Goal: Task Accomplishment & Management: Use online tool/utility

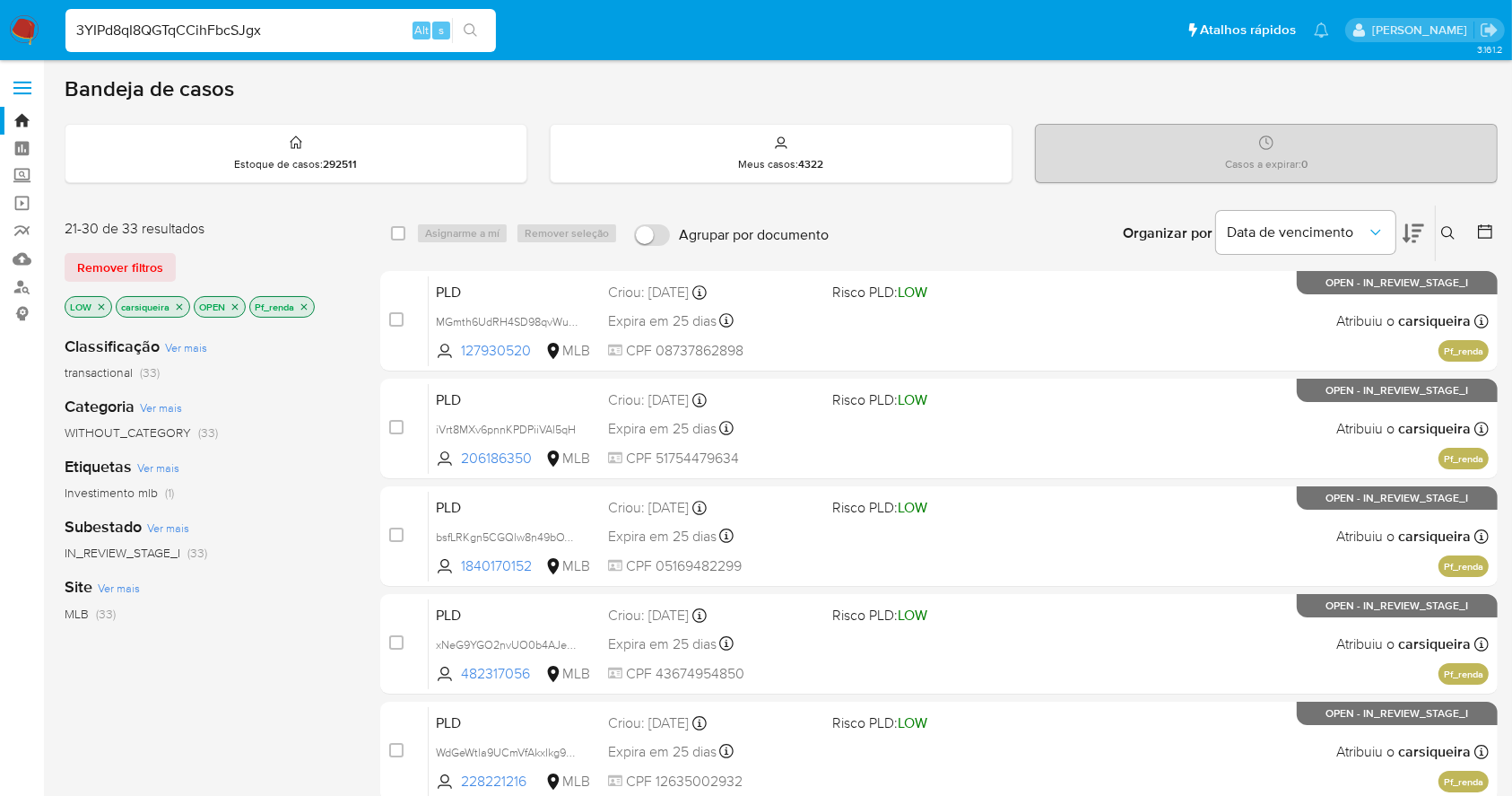
type input "3YIPd8qI8QGTqCCihFbcSJgx"
click at [465, 33] on icon "search-icon" at bounding box center [470, 30] width 14 height 14
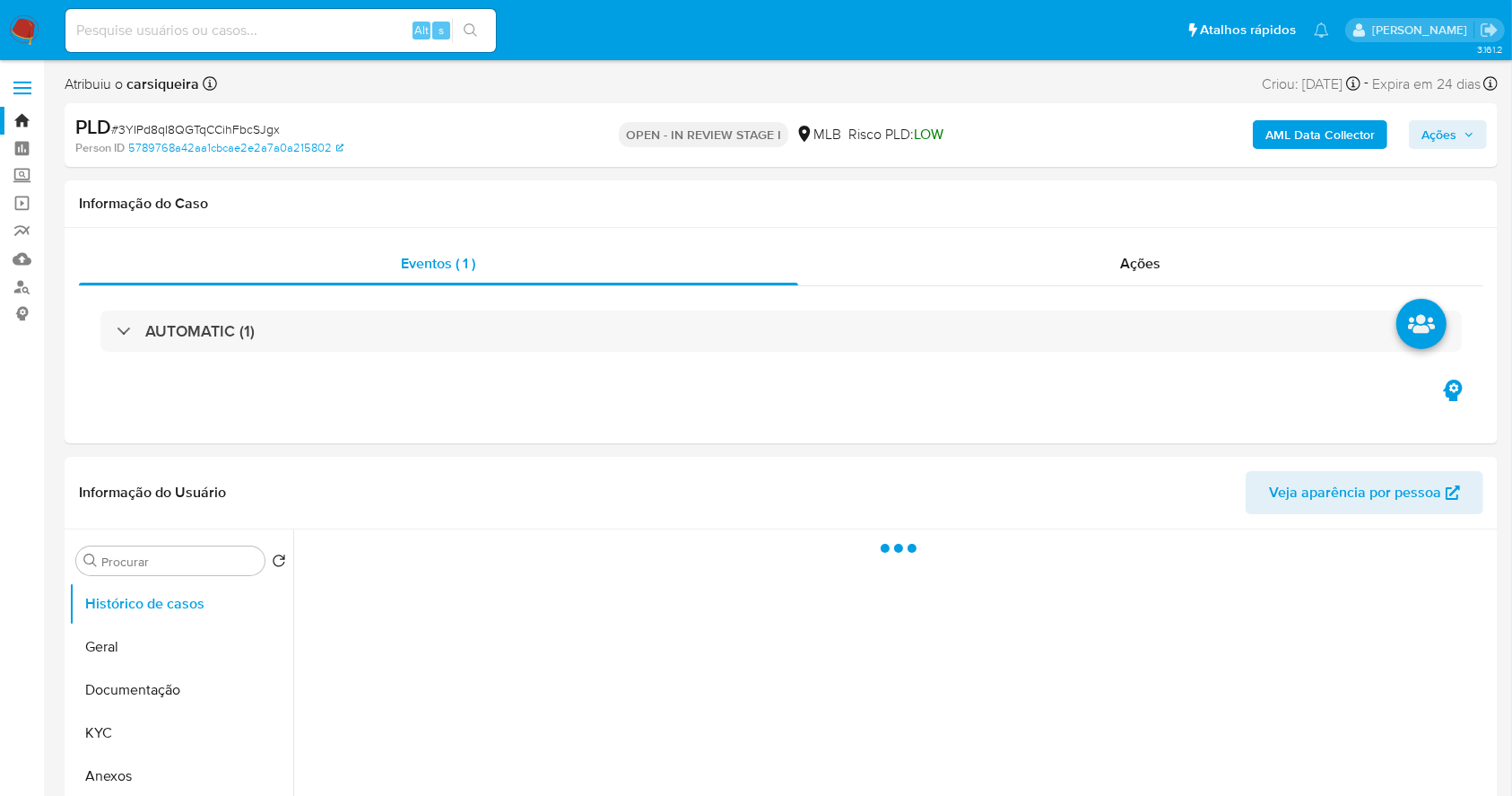
select select "10"
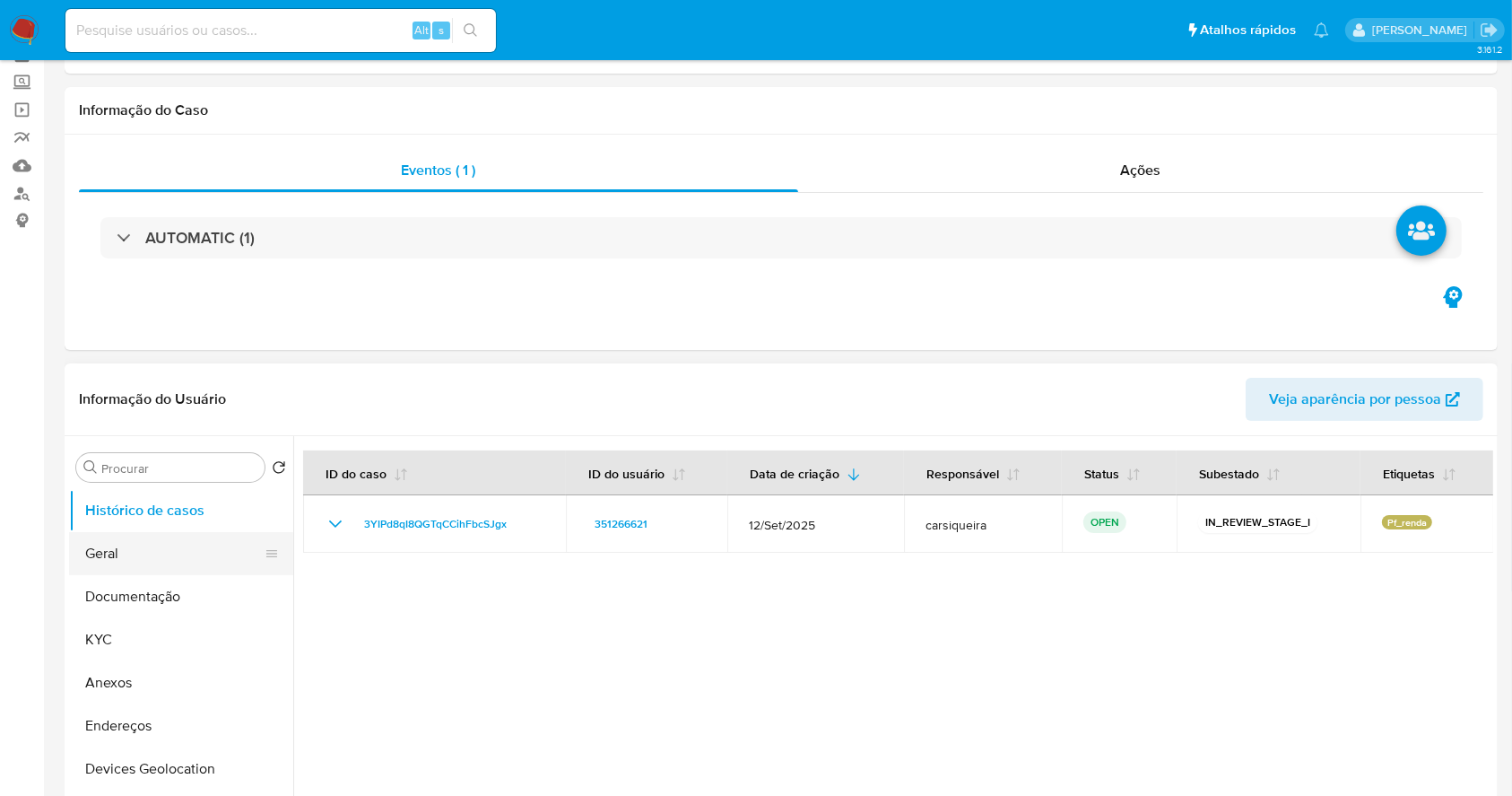
scroll to position [238, 0]
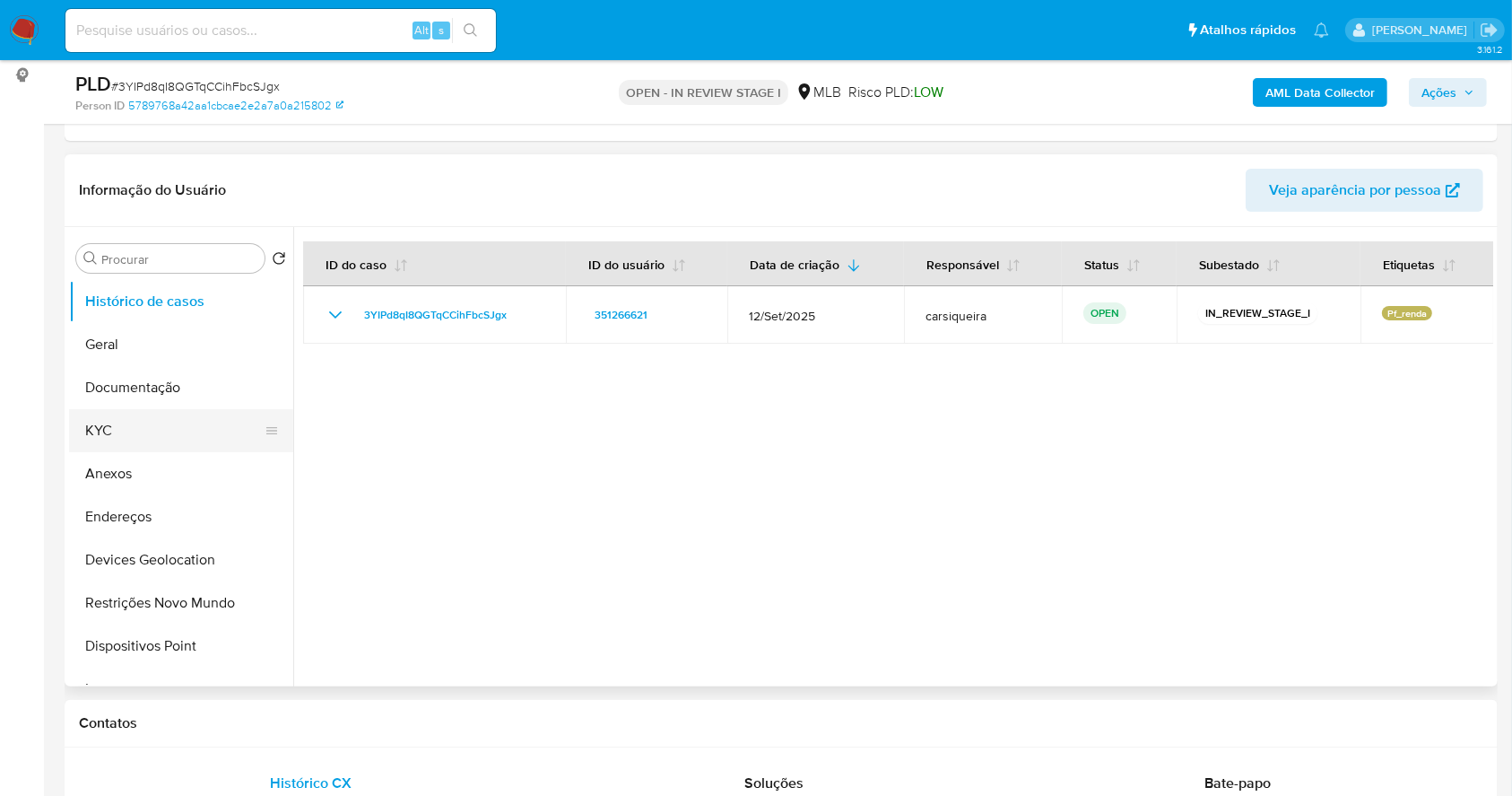
click at [154, 435] on button "KYC" at bounding box center [174, 431] width 210 height 43
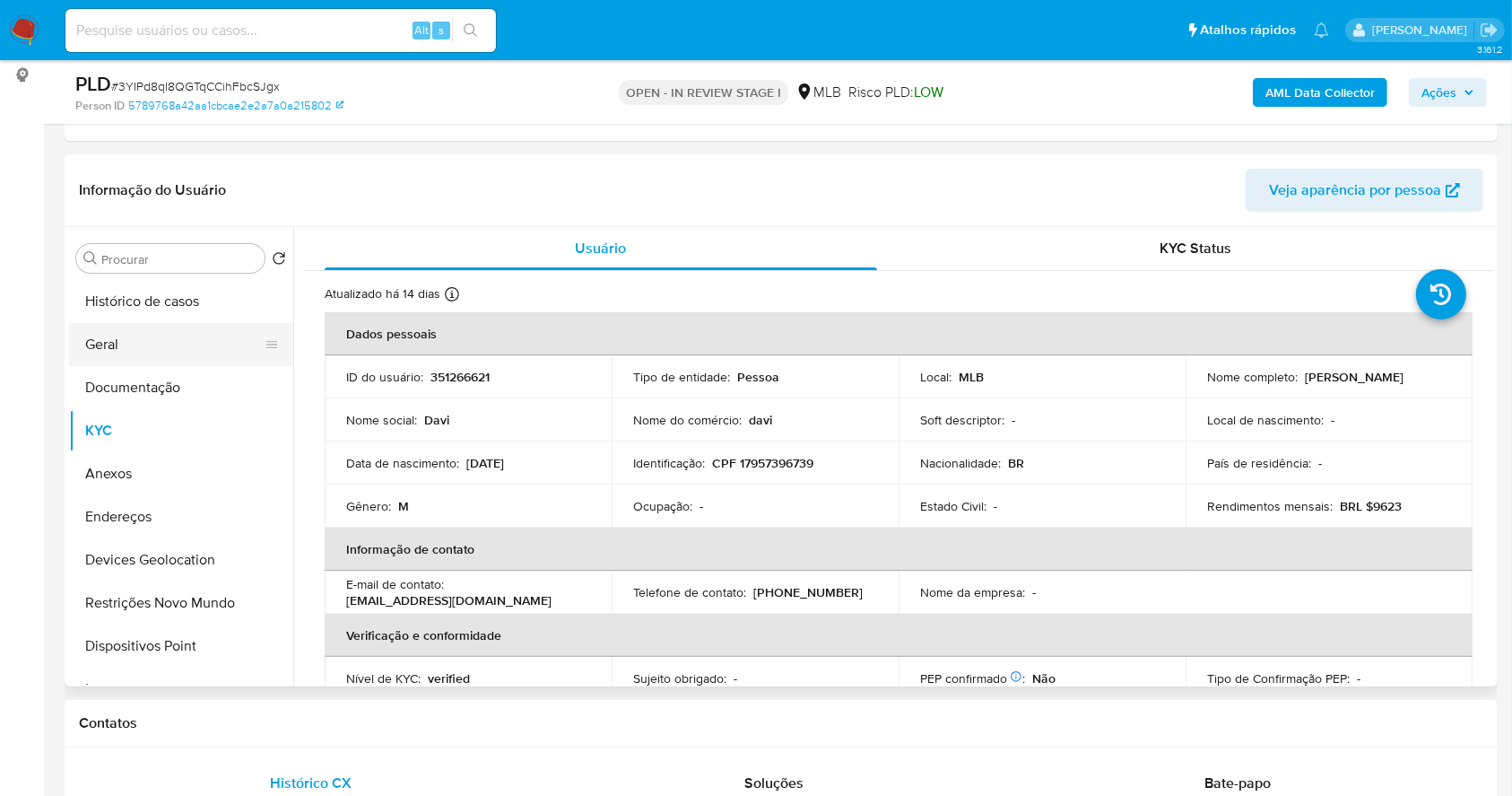
click at [168, 344] on button "Geral" at bounding box center [174, 344] width 210 height 43
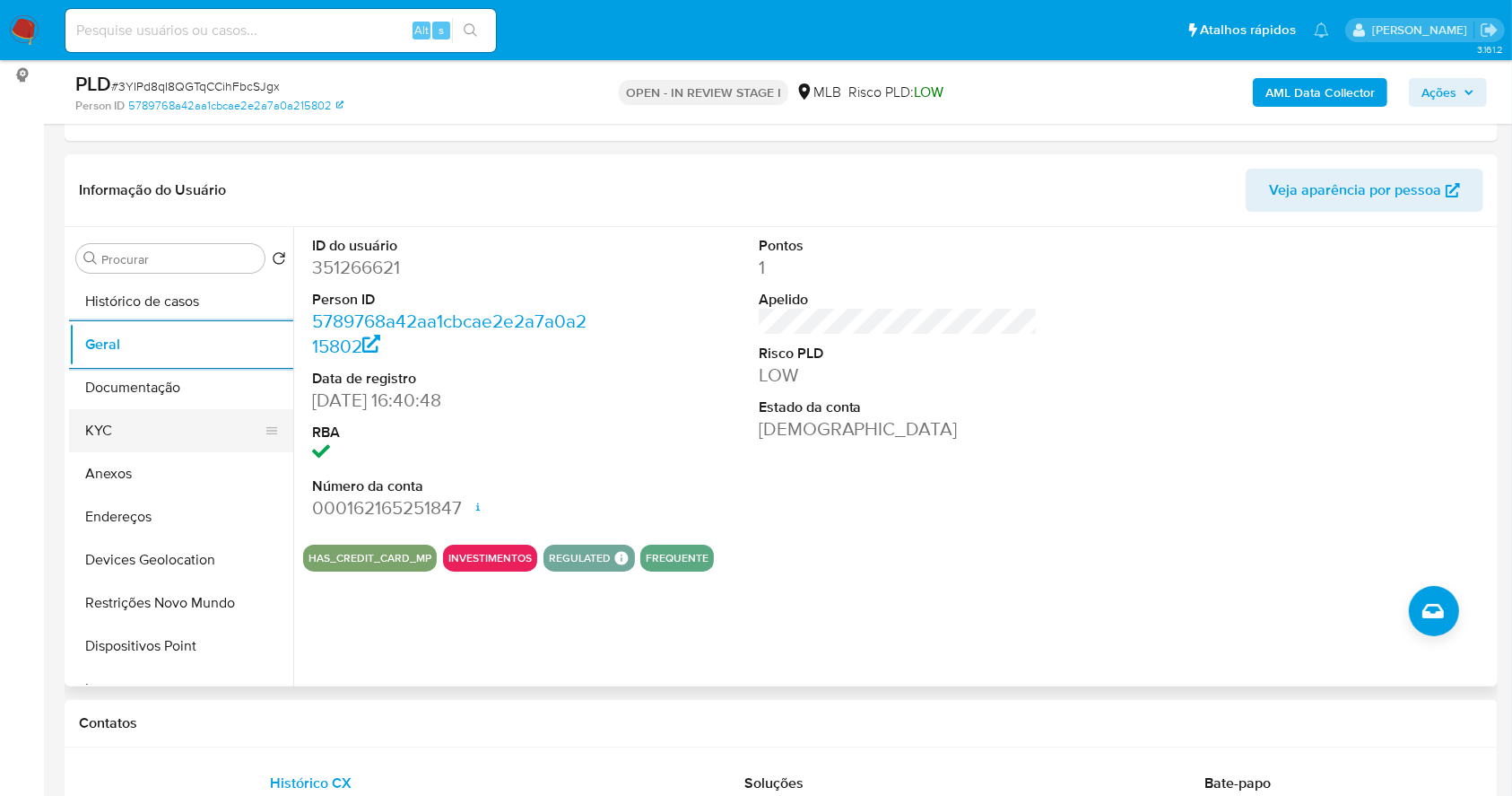
click at [180, 434] on button "KYC" at bounding box center [174, 431] width 210 height 43
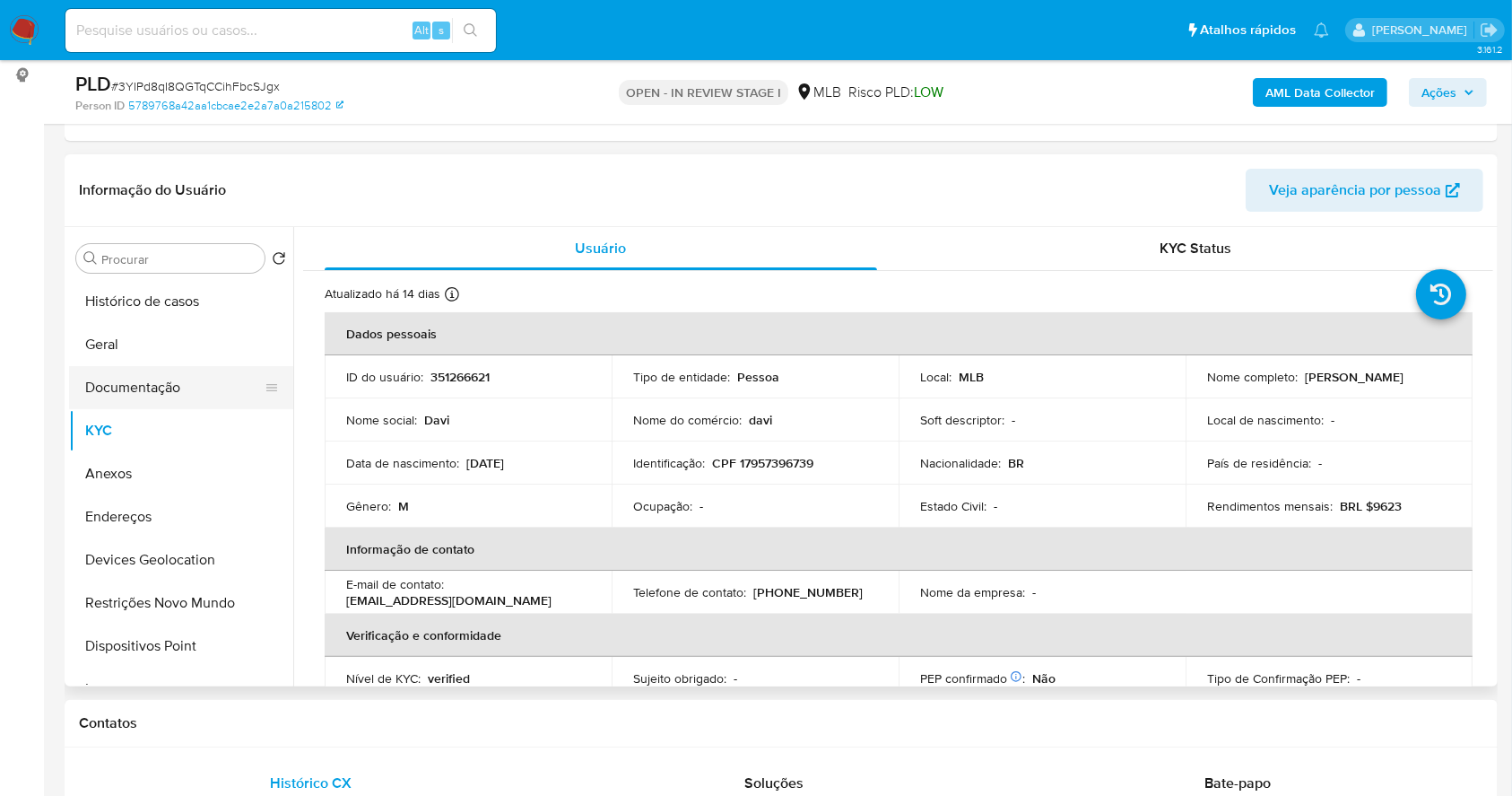
click at [194, 374] on button "Documentação" at bounding box center [174, 387] width 210 height 43
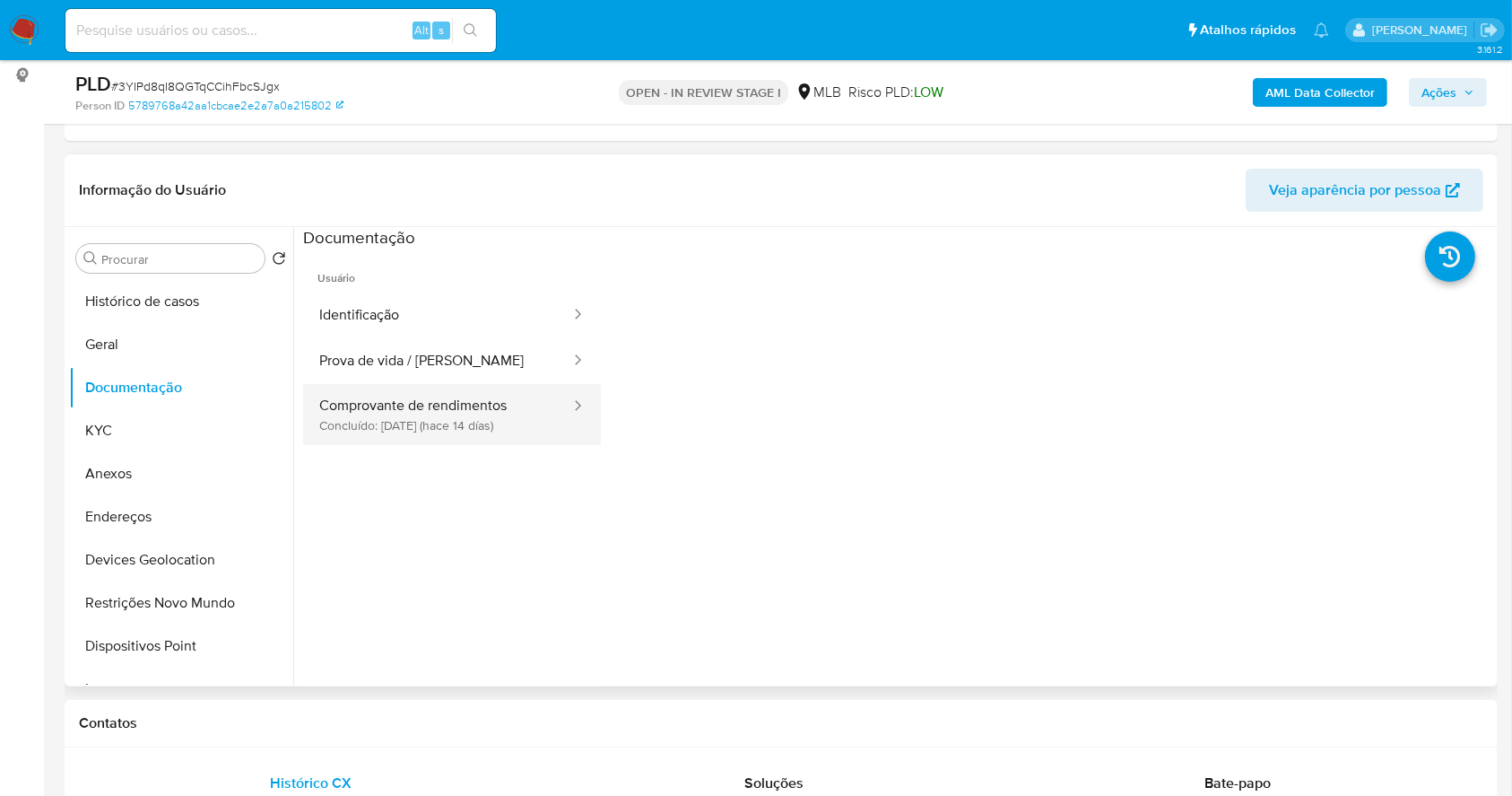
click at [473, 427] on button "Comprovante de rendimentos Concluído: 18/09/2025 (hace 14 días)" at bounding box center [437, 413] width 269 height 61
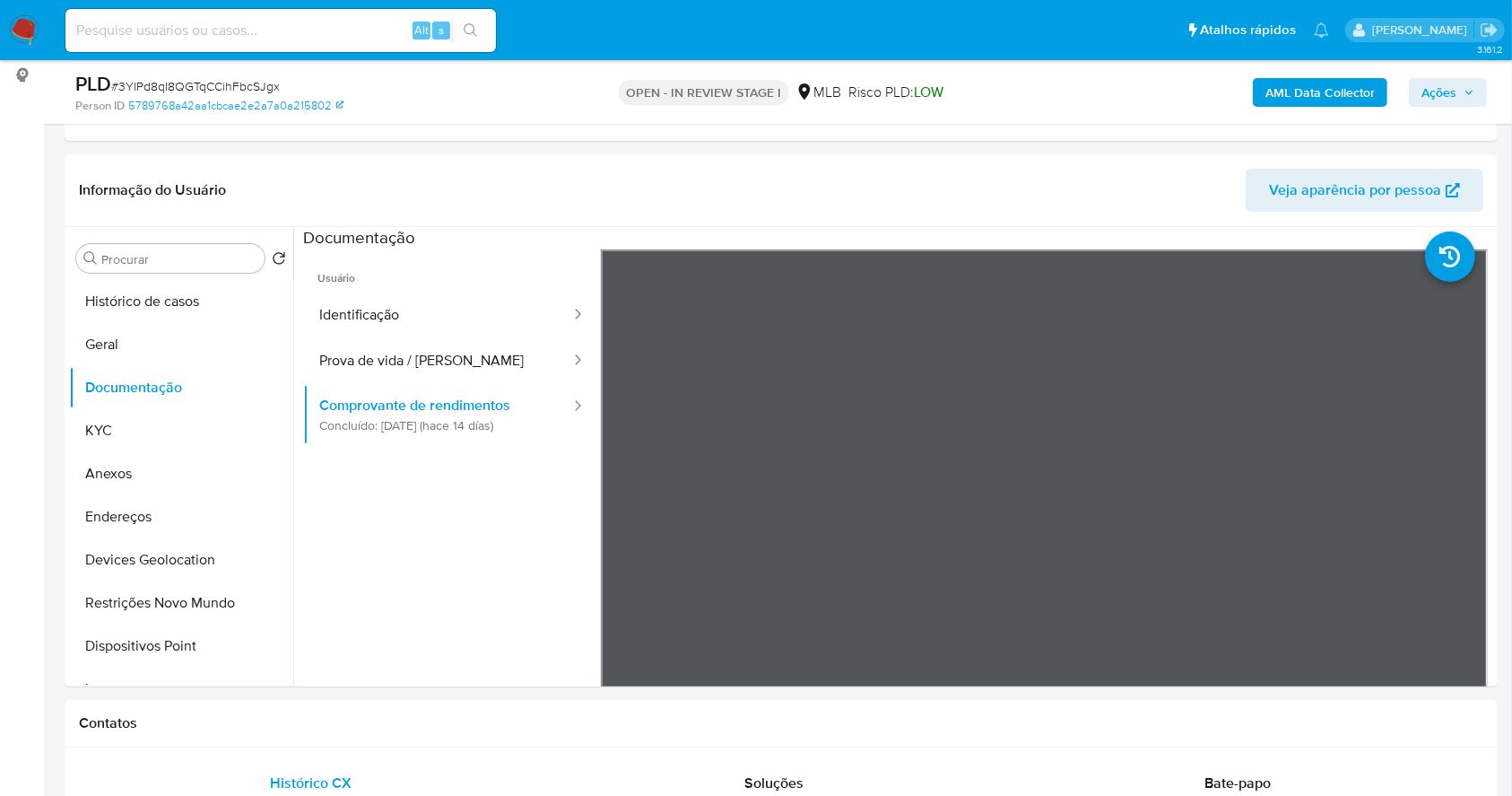
click at [1309, 101] on b "AML Data Collector" at bounding box center [1321, 92] width 110 height 29
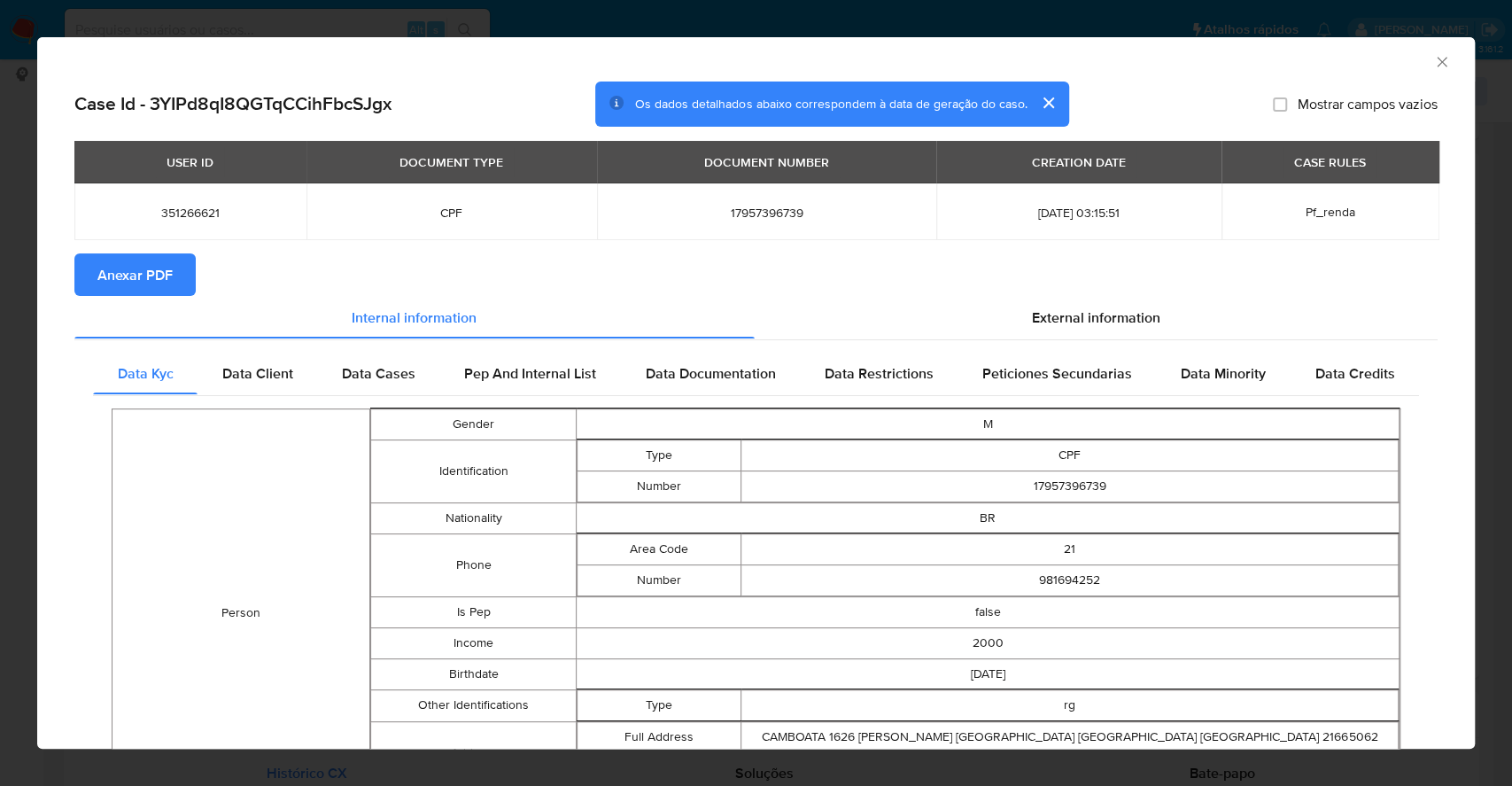
click at [0, 304] on div "AML Data Collector Case Id - 3YIPd8qI8QGTqCCihFbcSJgx Os dados detalhados abaix…" at bounding box center [756, 393] width 1512 height 786
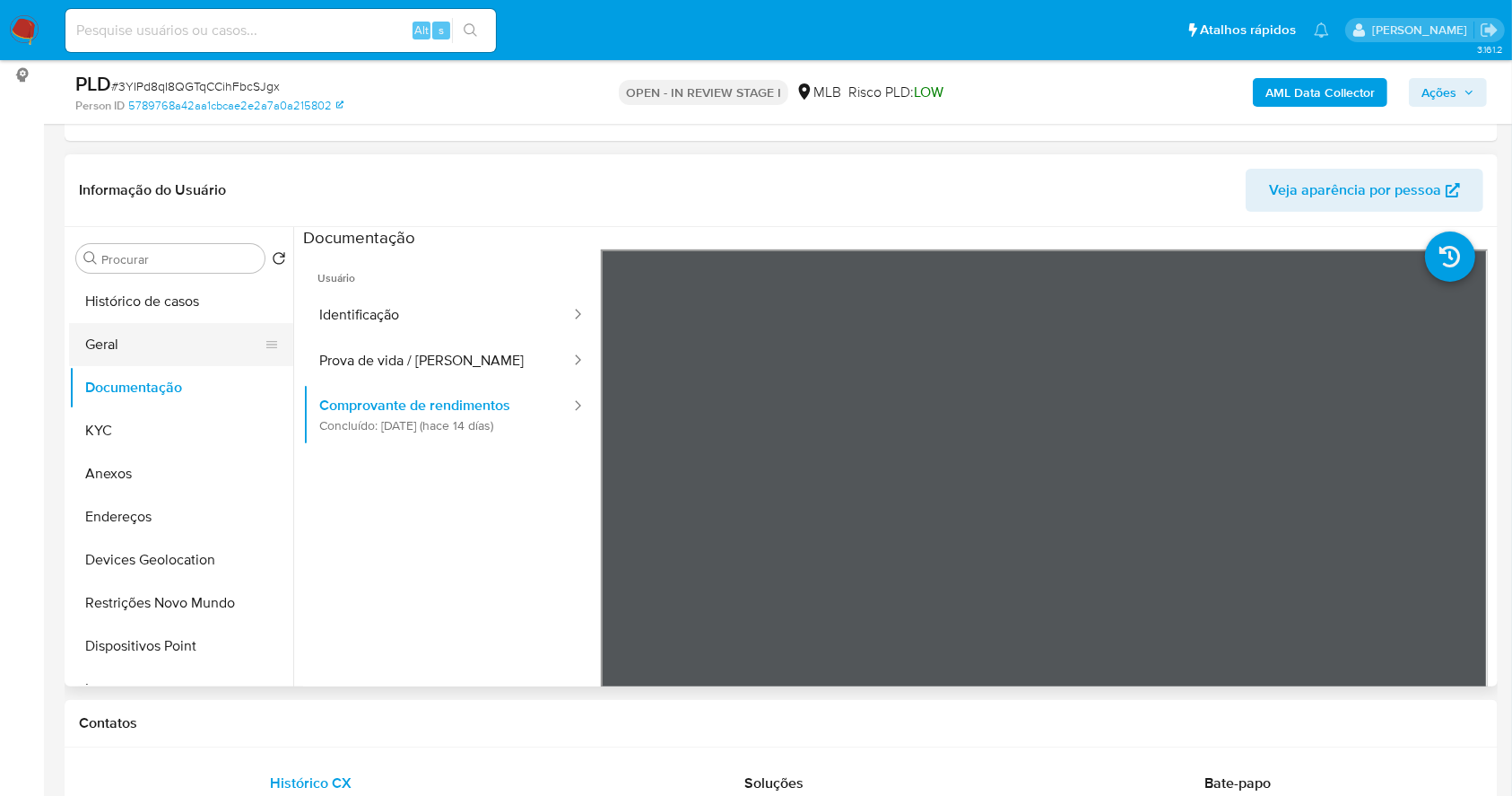
click at [100, 342] on button "Geral" at bounding box center [174, 344] width 210 height 43
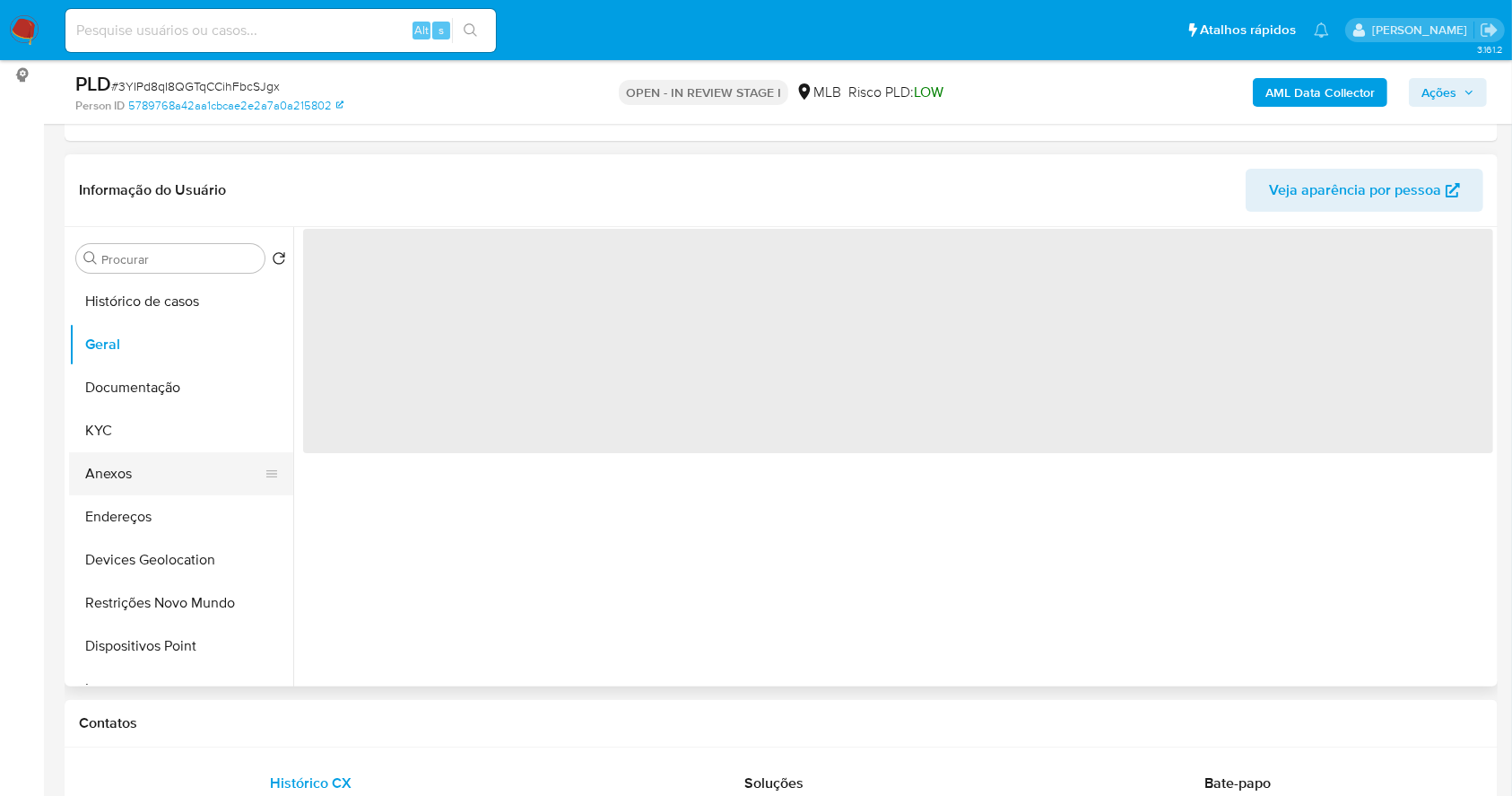
click at [155, 476] on button "Anexos" at bounding box center [174, 473] width 210 height 43
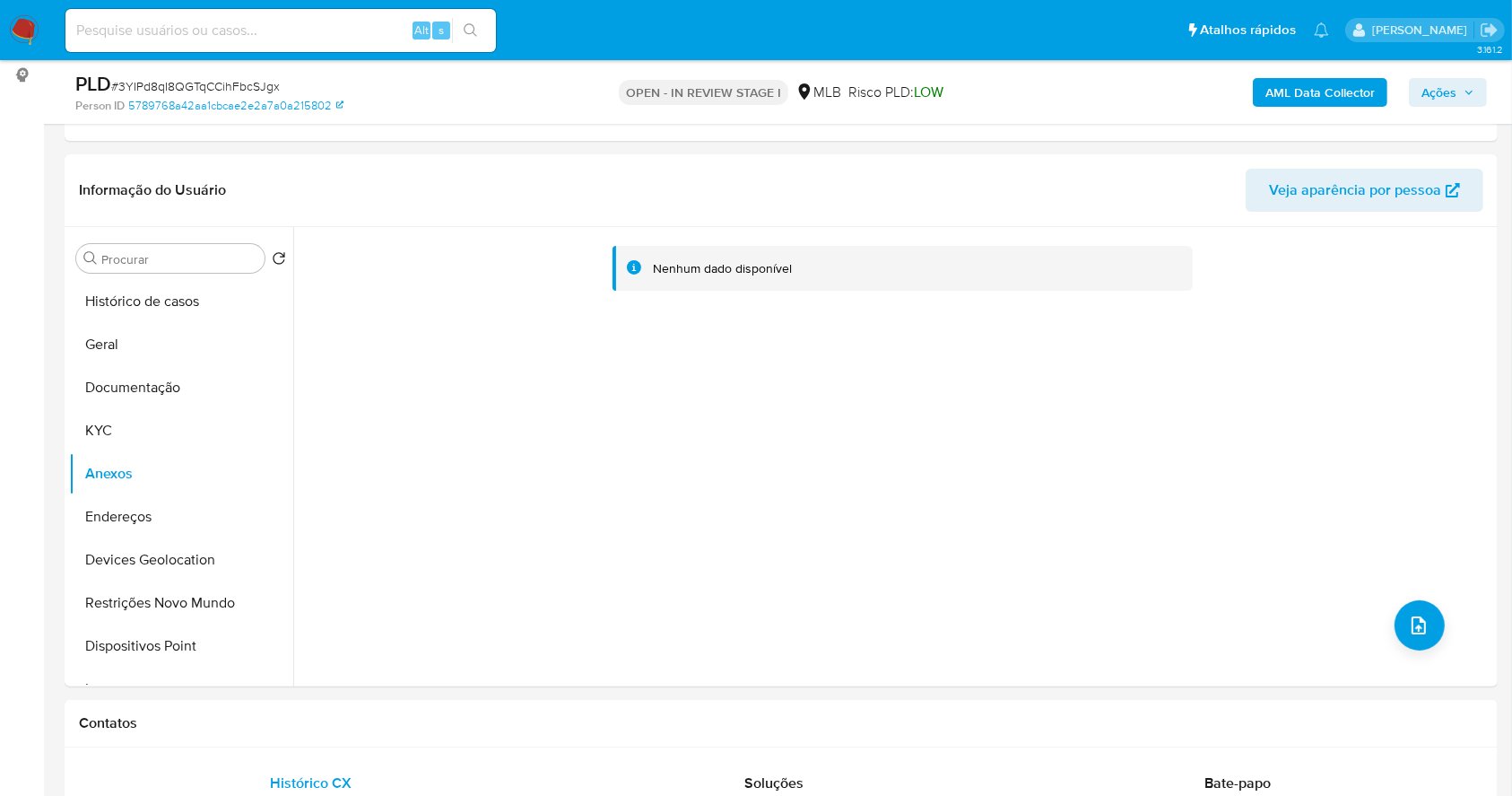
click at [1294, 97] on b "AML Data Collector" at bounding box center [1321, 92] width 110 height 29
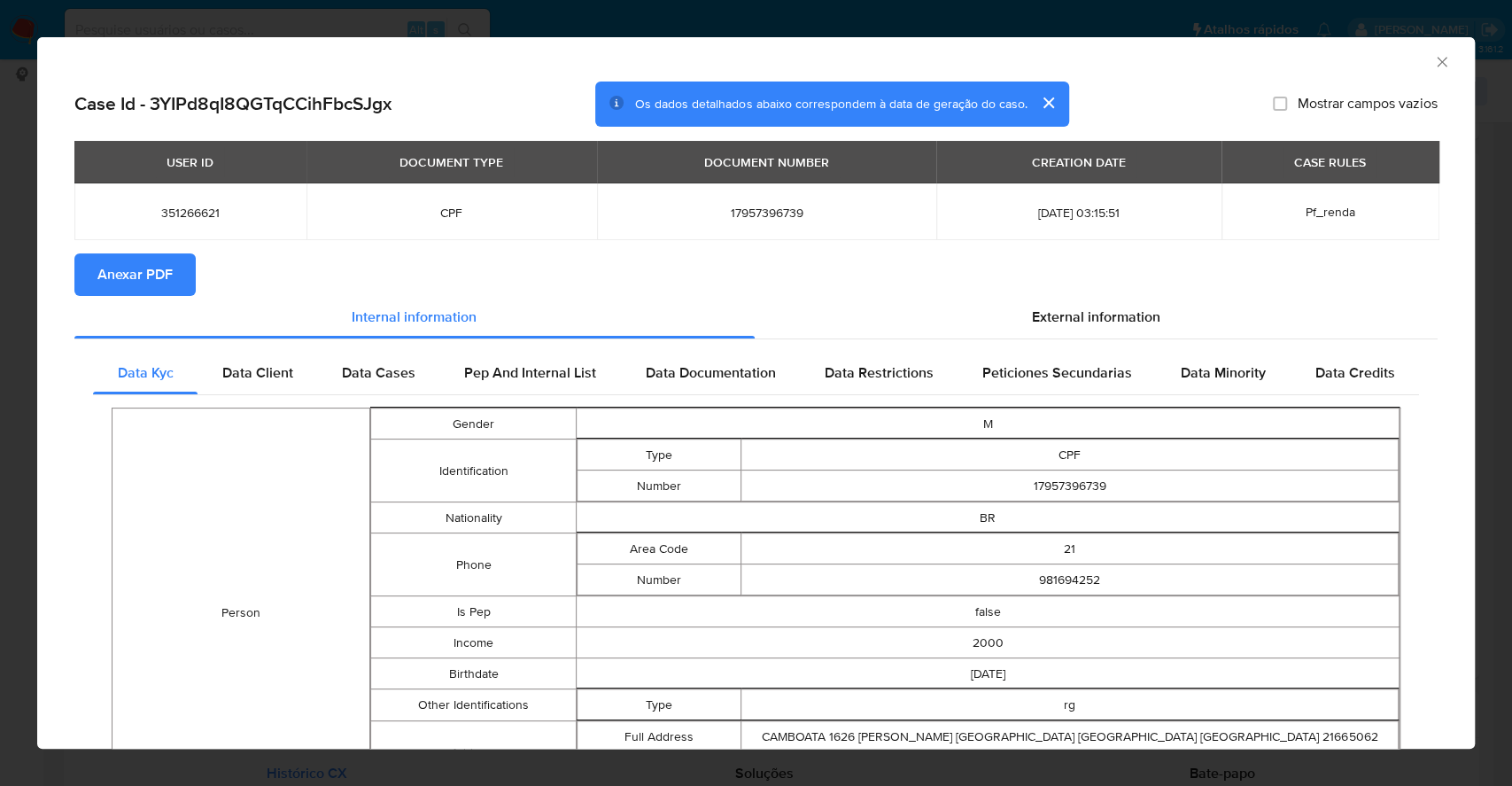
click at [154, 287] on span "Anexar PDF" at bounding box center [135, 274] width 75 height 39
click at [1433, 56] on icon "Fechar a janela" at bounding box center [1442, 62] width 18 height 18
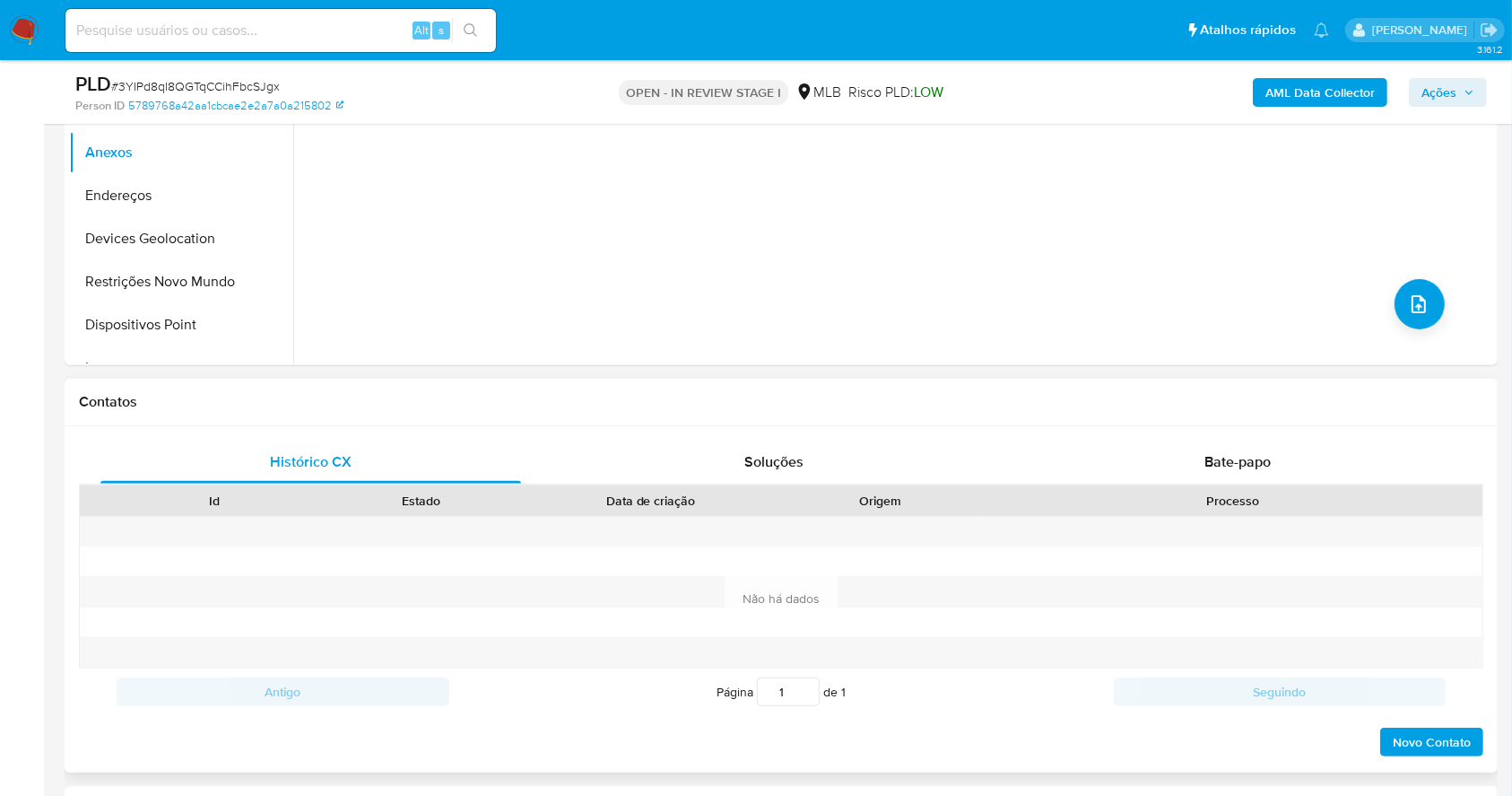
scroll to position [718, 0]
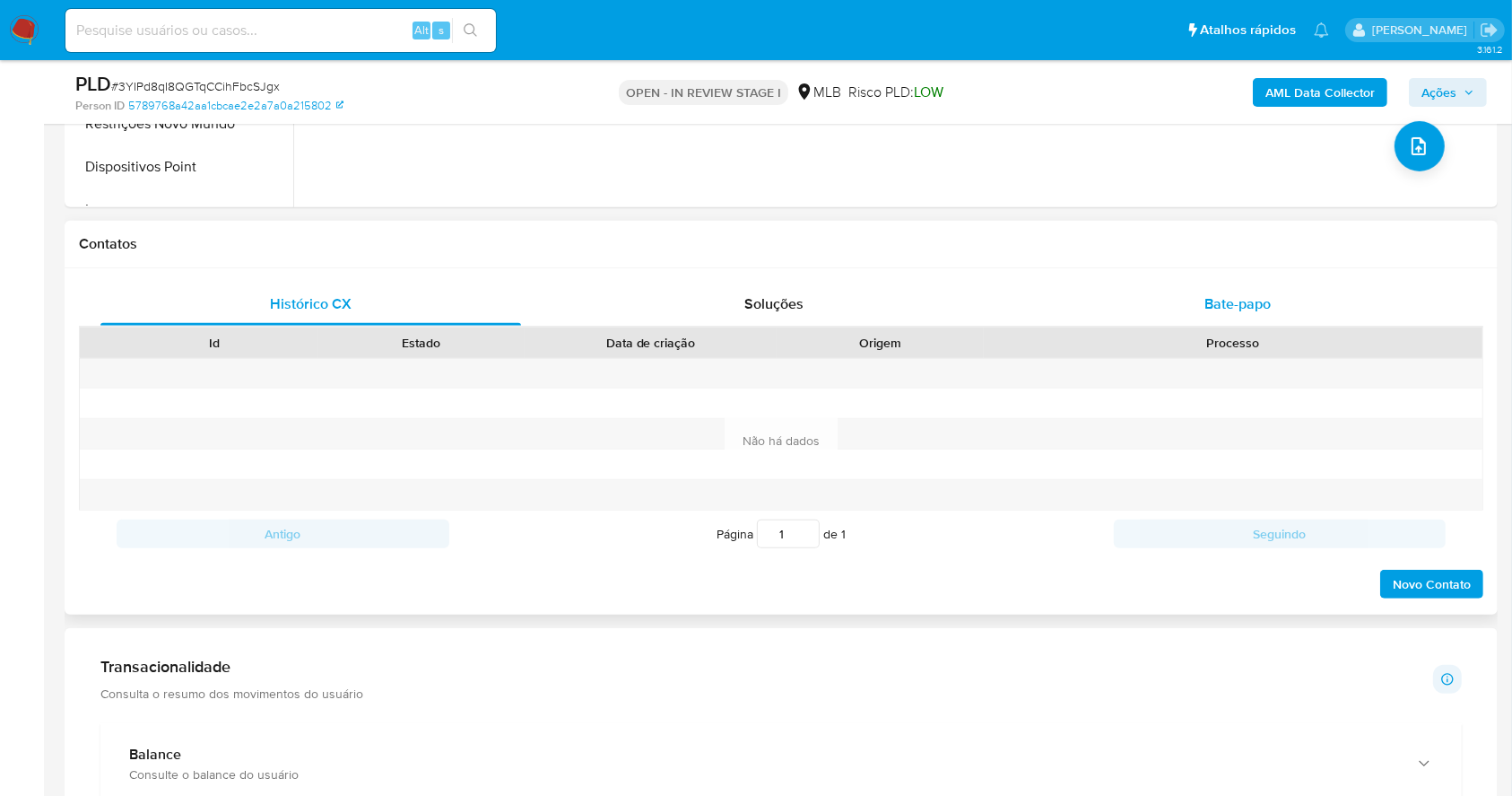
click at [1268, 289] on div "Bate-papo" at bounding box center [1238, 304] width 421 height 43
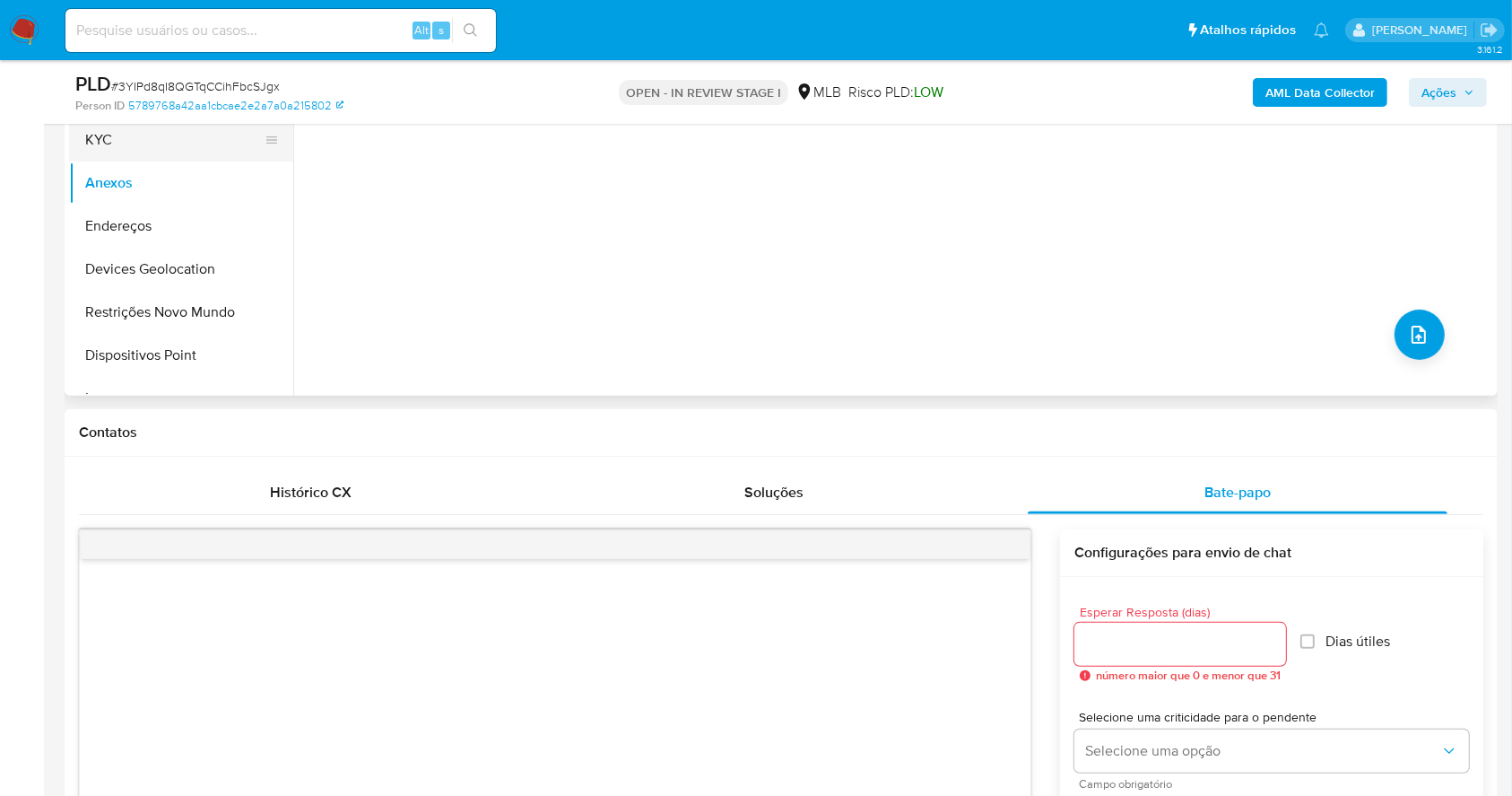
scroll to position [359, 0]
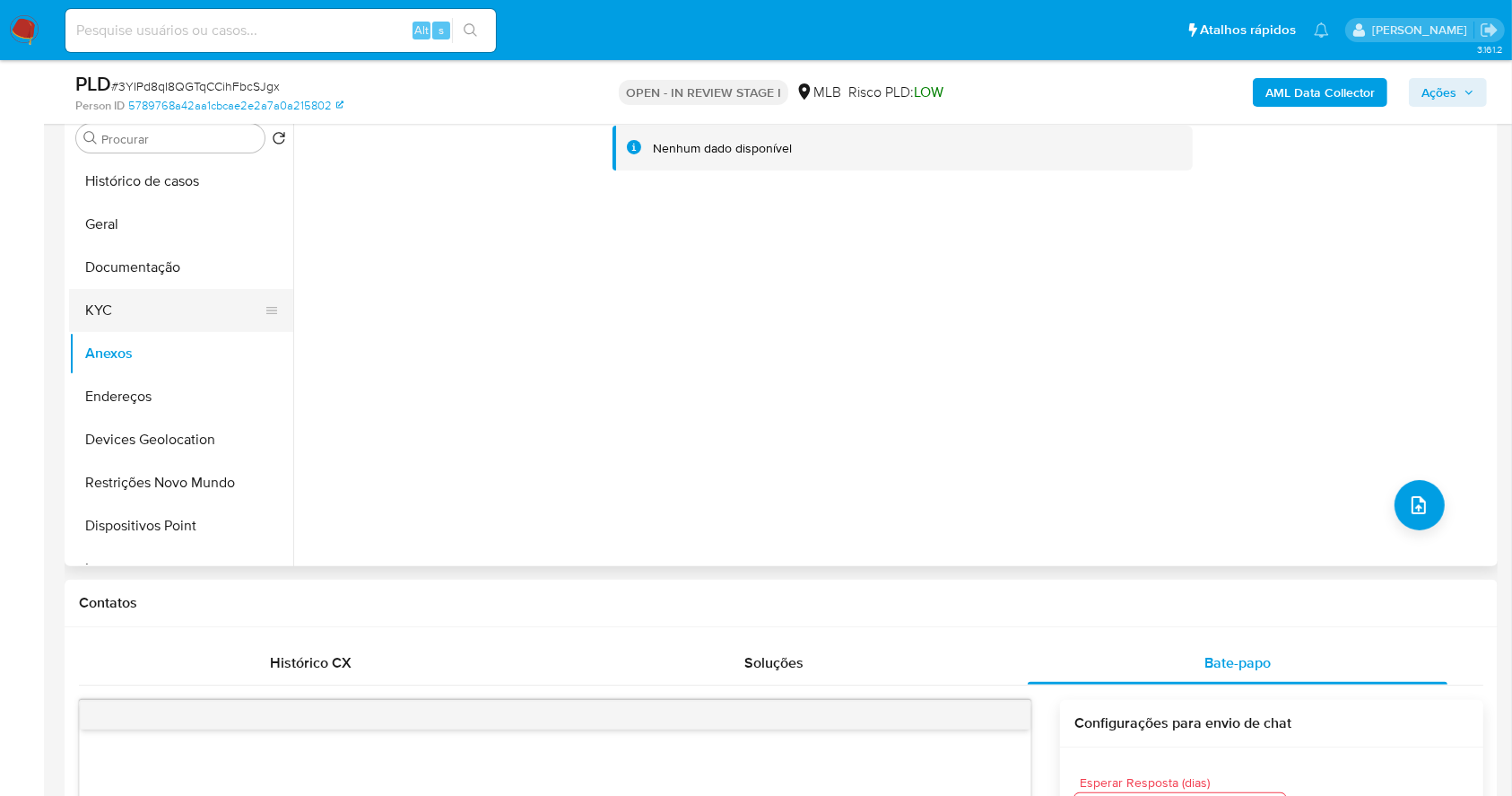
click at [155, 294] on button "KYC" at bounding box center [174, 310] width 210 height 43
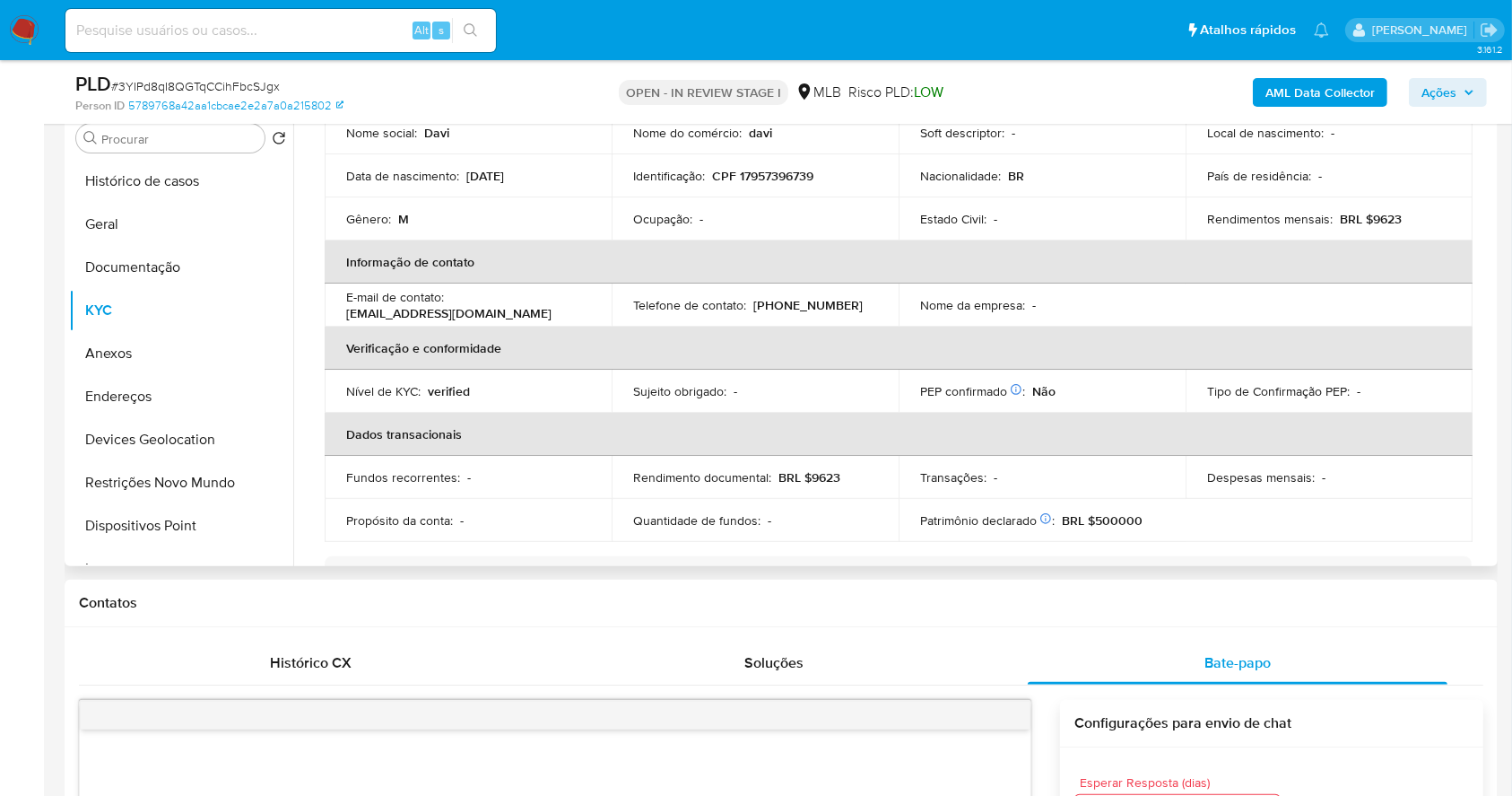
scroll to position [478, 0]
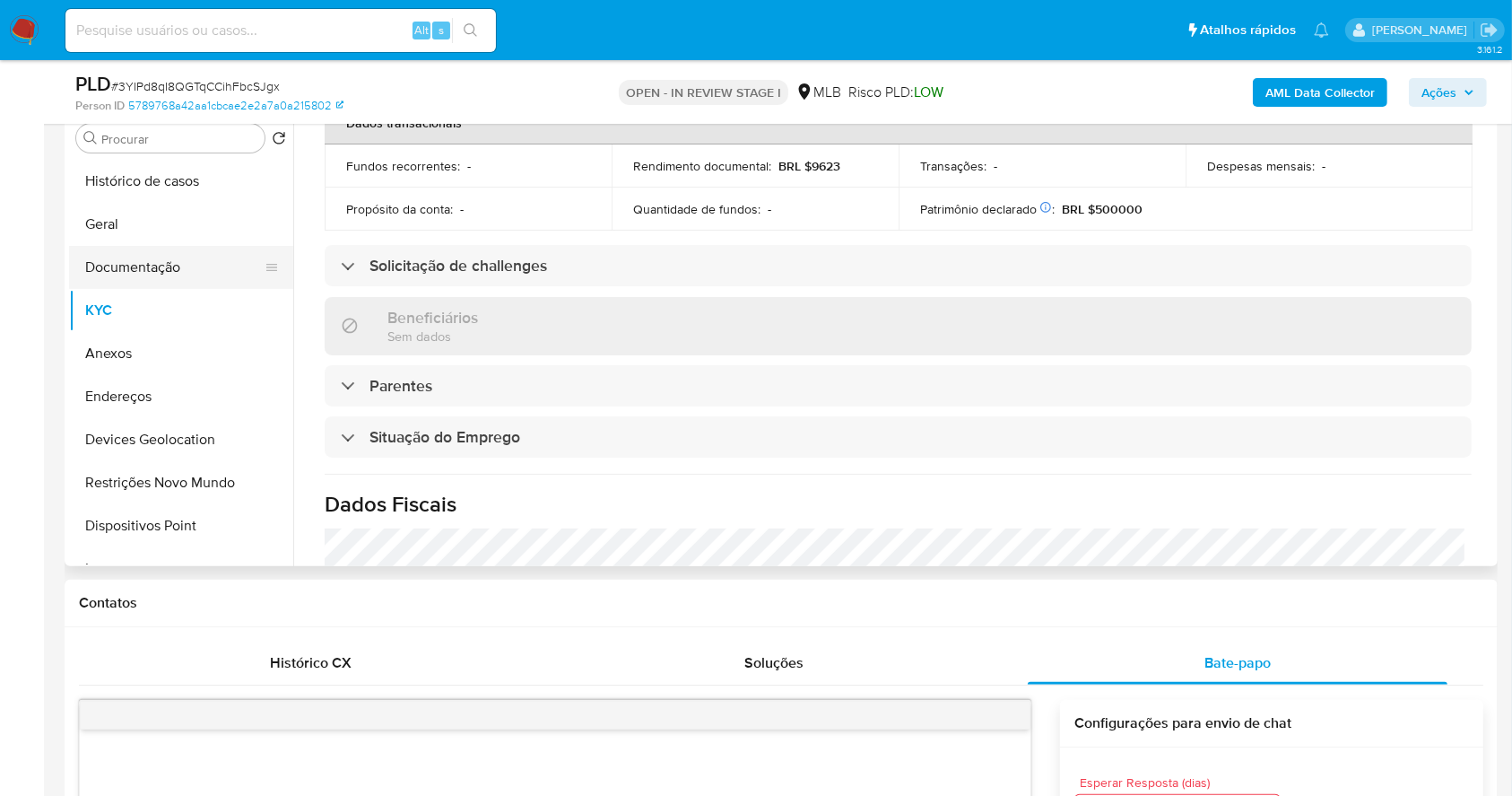
click at [180, 261] on button "Documentação" at bounding box center [174, 267] width 210 height 43
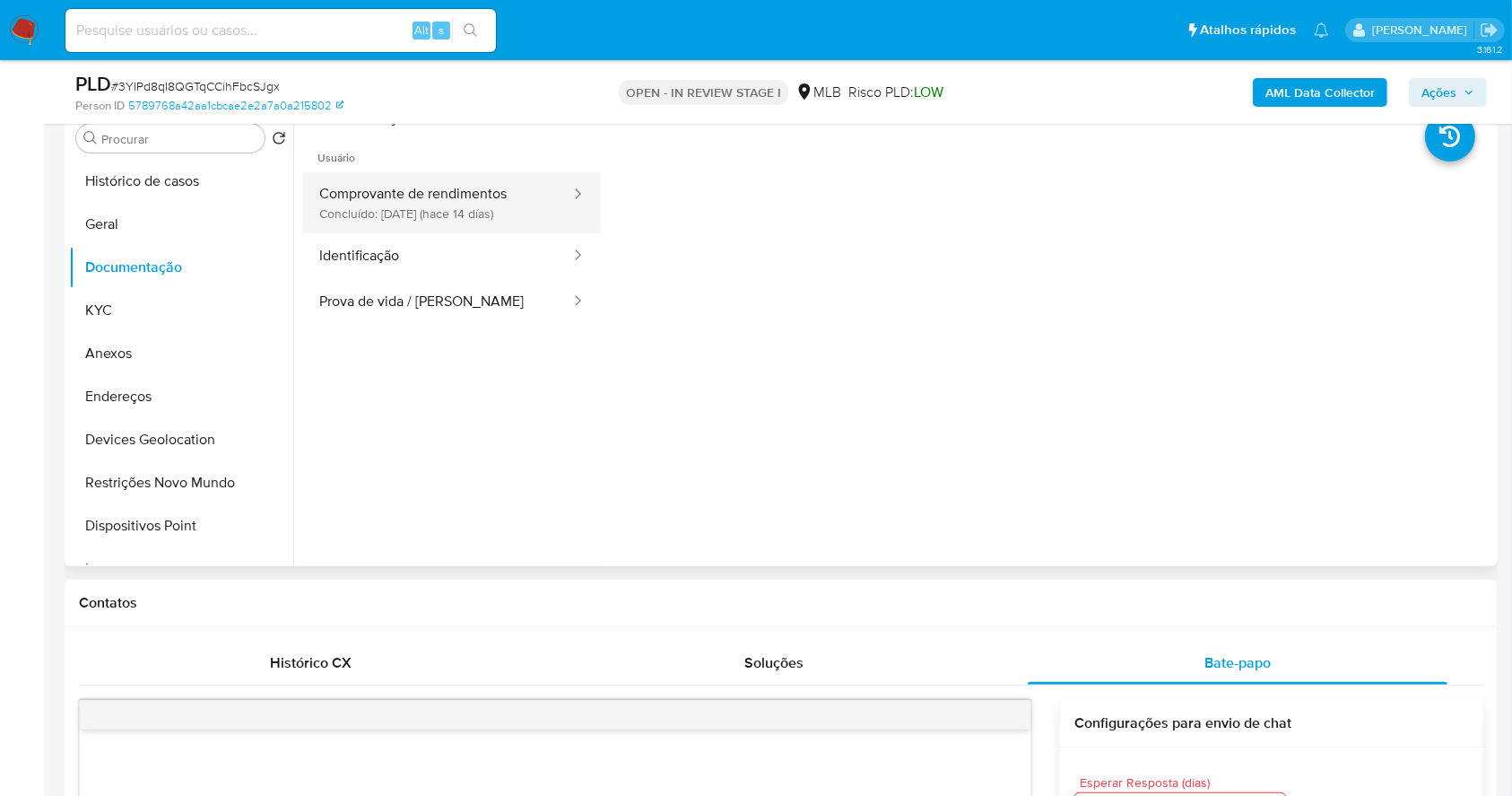
click at [490, 191] on button "Comprovante de rendimentos Concluído: 18/09/2025 (hace 14 días)" at bounding box center [437, 202] width 269 height 61
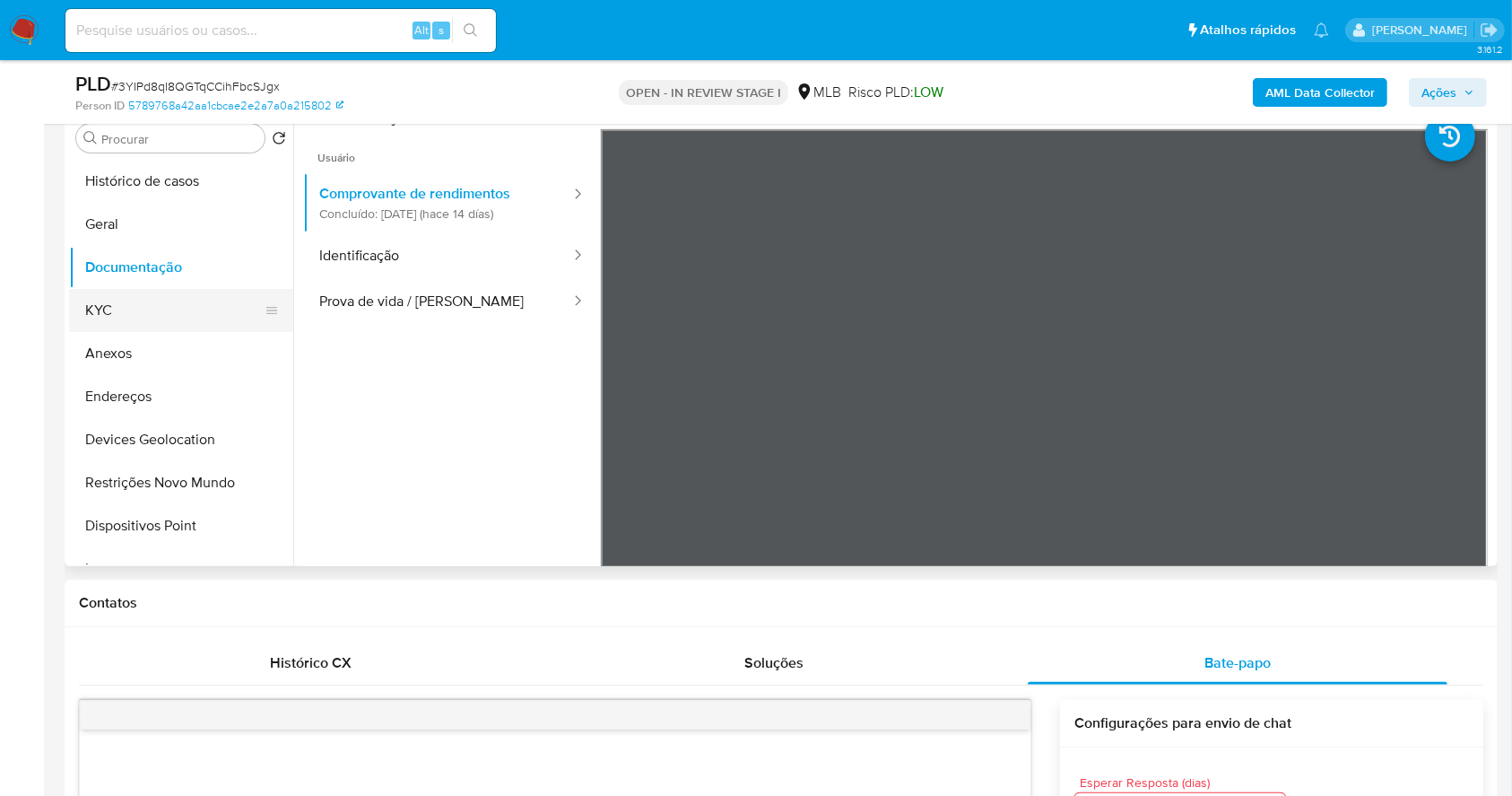
click at [108, 306] on button "KYC" at bounding box center [174, 310] width 210 height 43
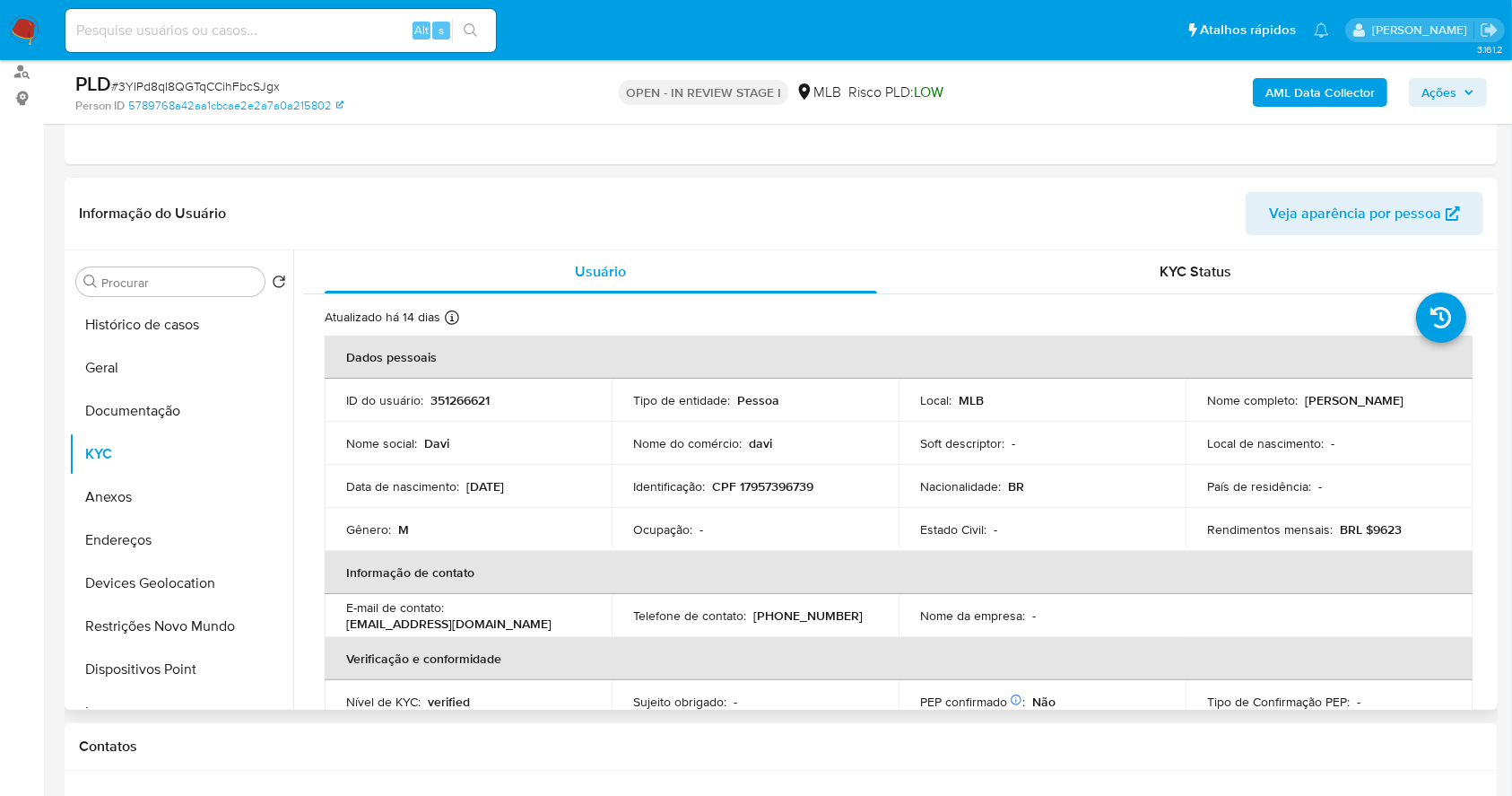
click at [808, 499] on td "Identificação : CPF 17957396739" at bounding box center [755, 485] width 287 height 43
click at [786, 490] on p "CPF 17957396739" at bounding box center [762, 485] width 101 height 16
copy p "17957396739"
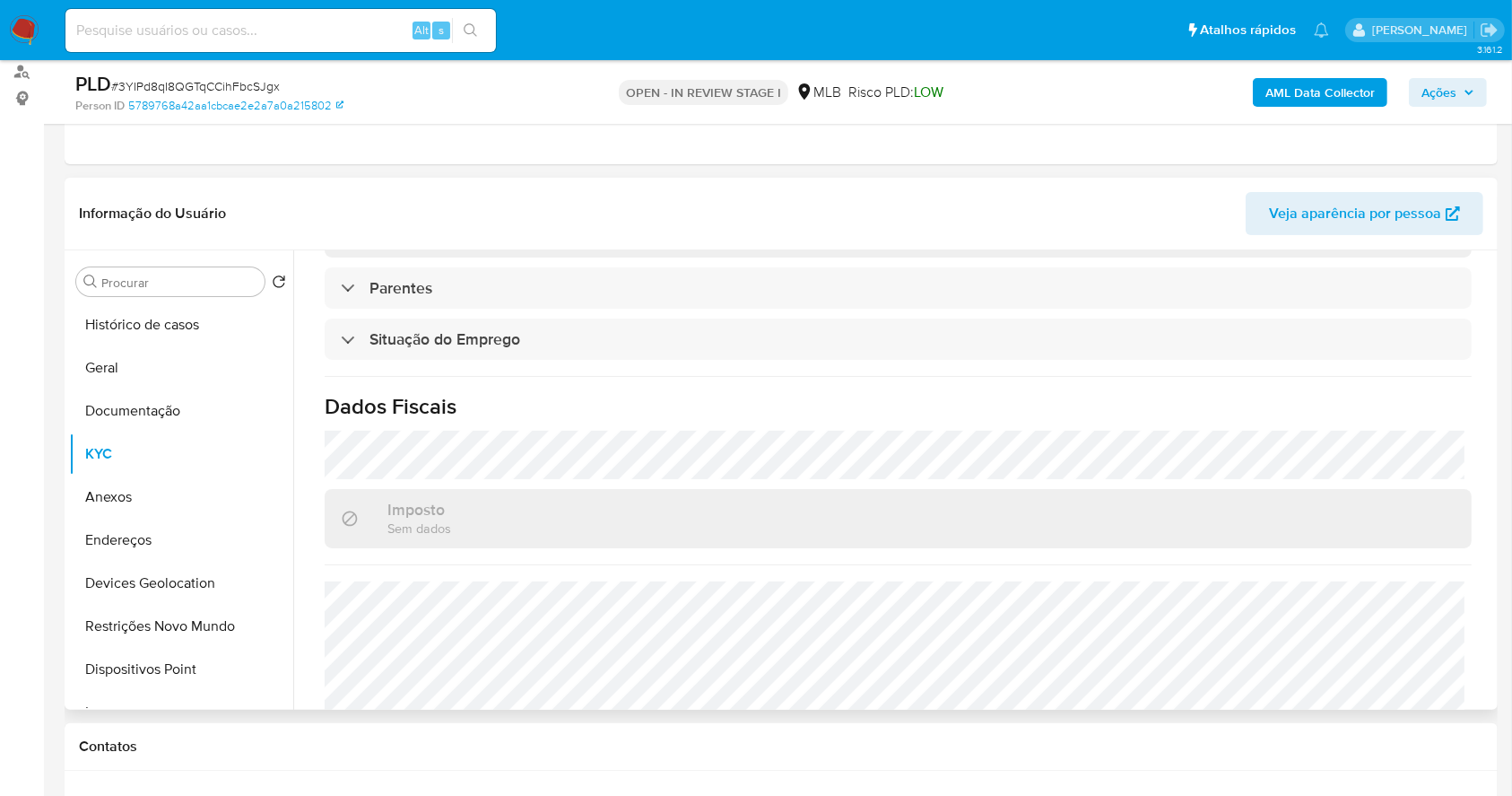
scroll to position [762, 0]
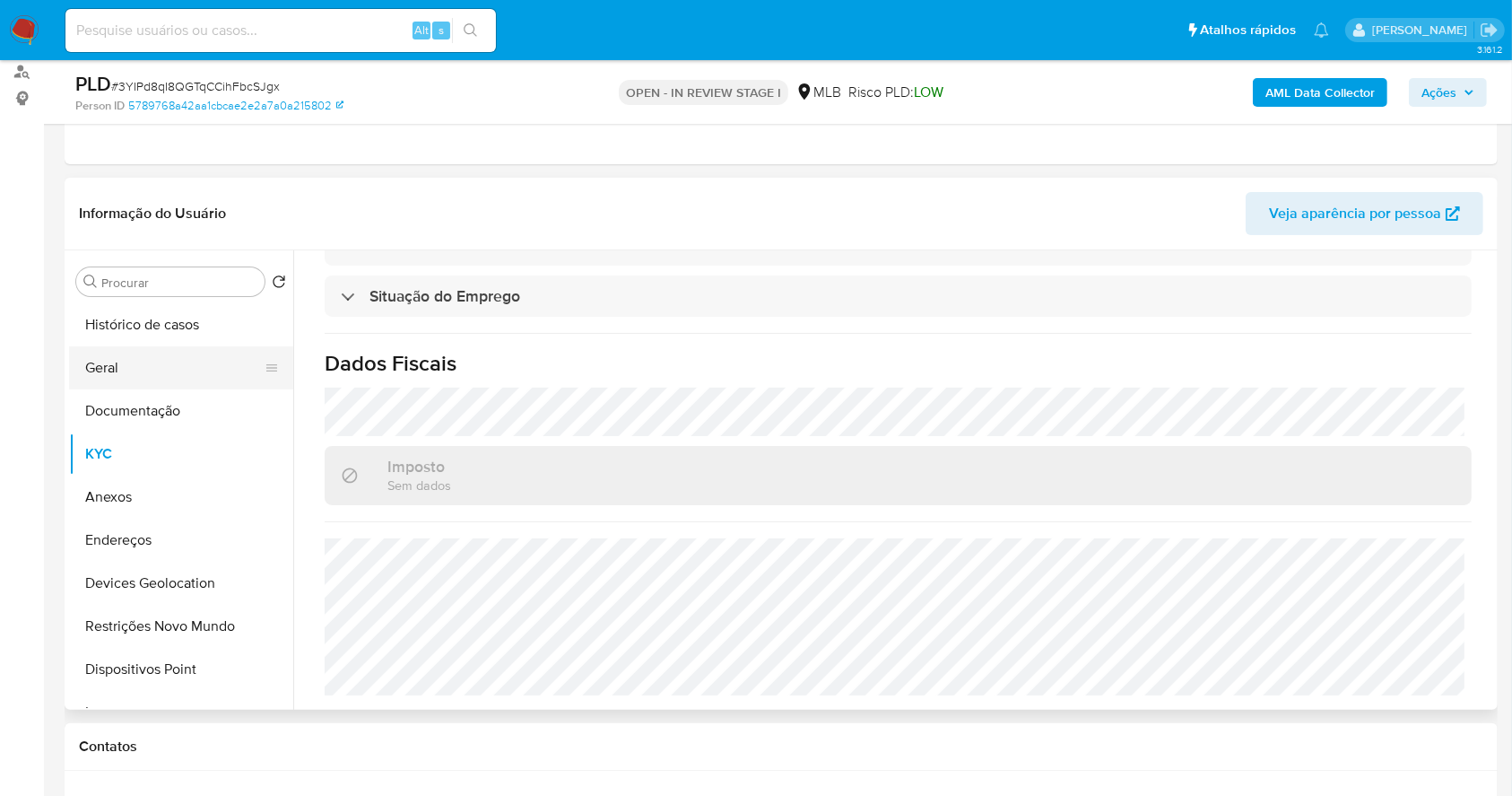
click at [171, 360] on button "Geral" at bounding box center [174, 367] width 210 height 43
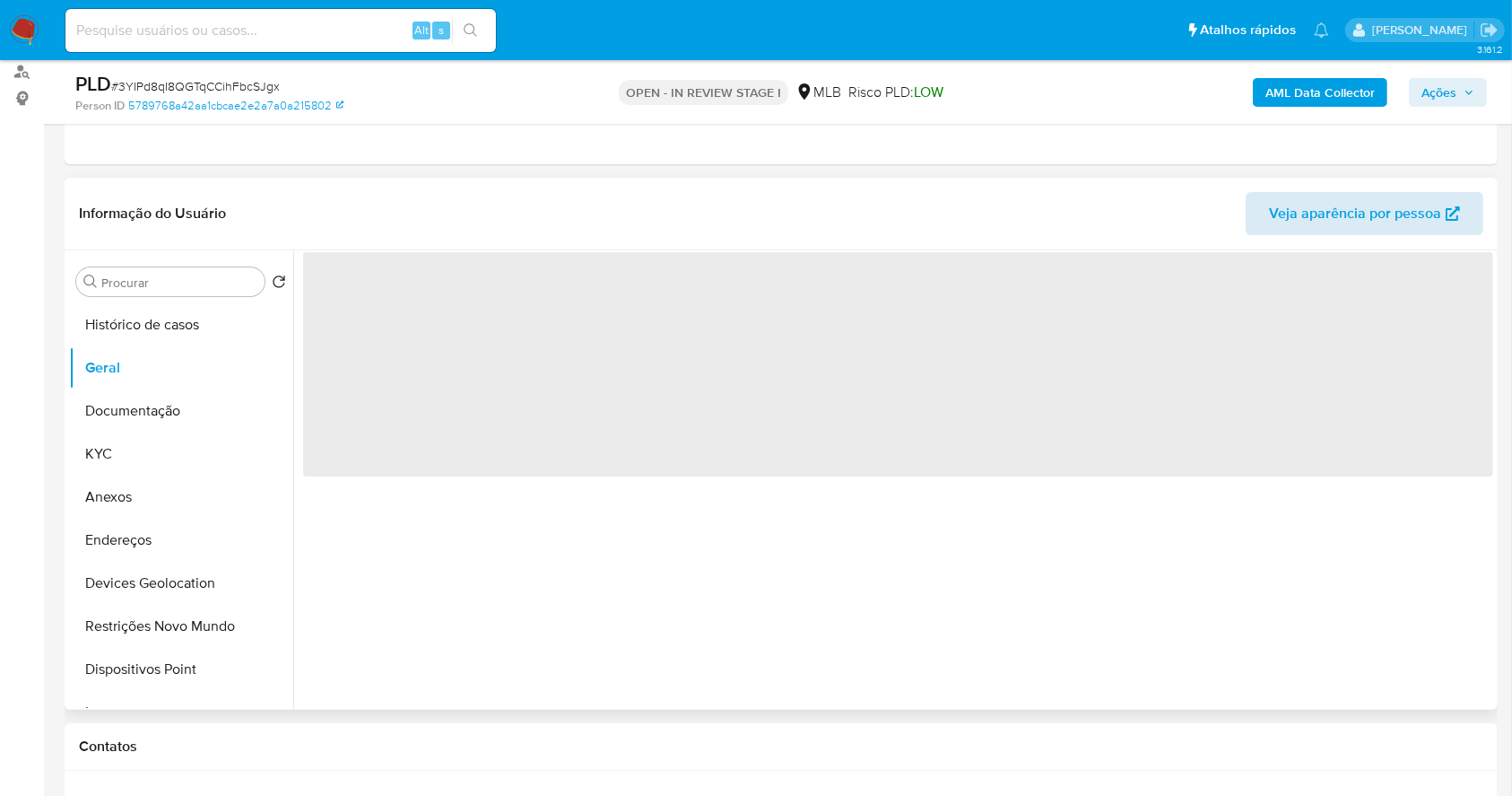
scroll to position [0, 0]
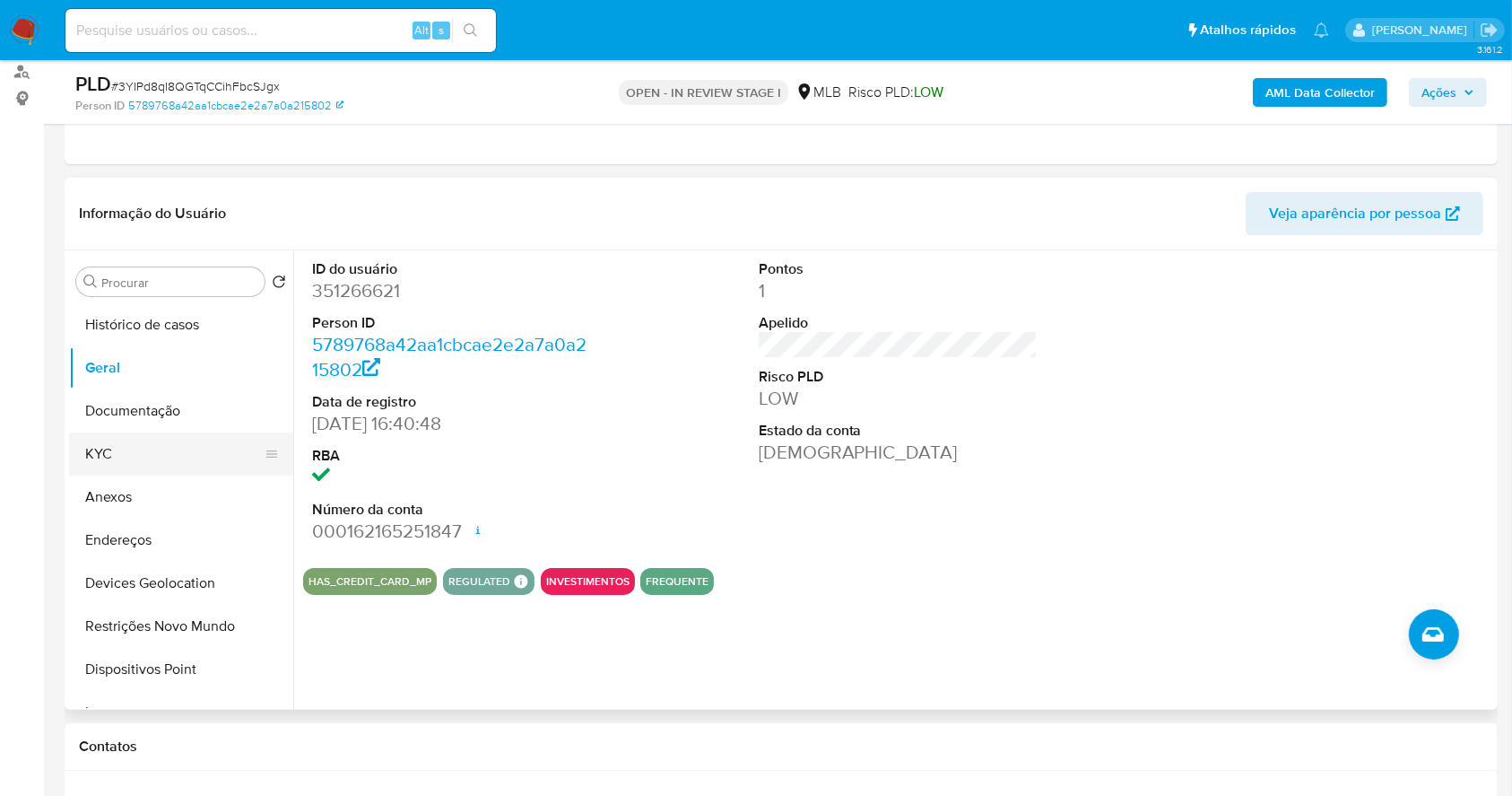
click at [136, 446] on button "KYC" at bounding box center [174, 454] width 210 height 43
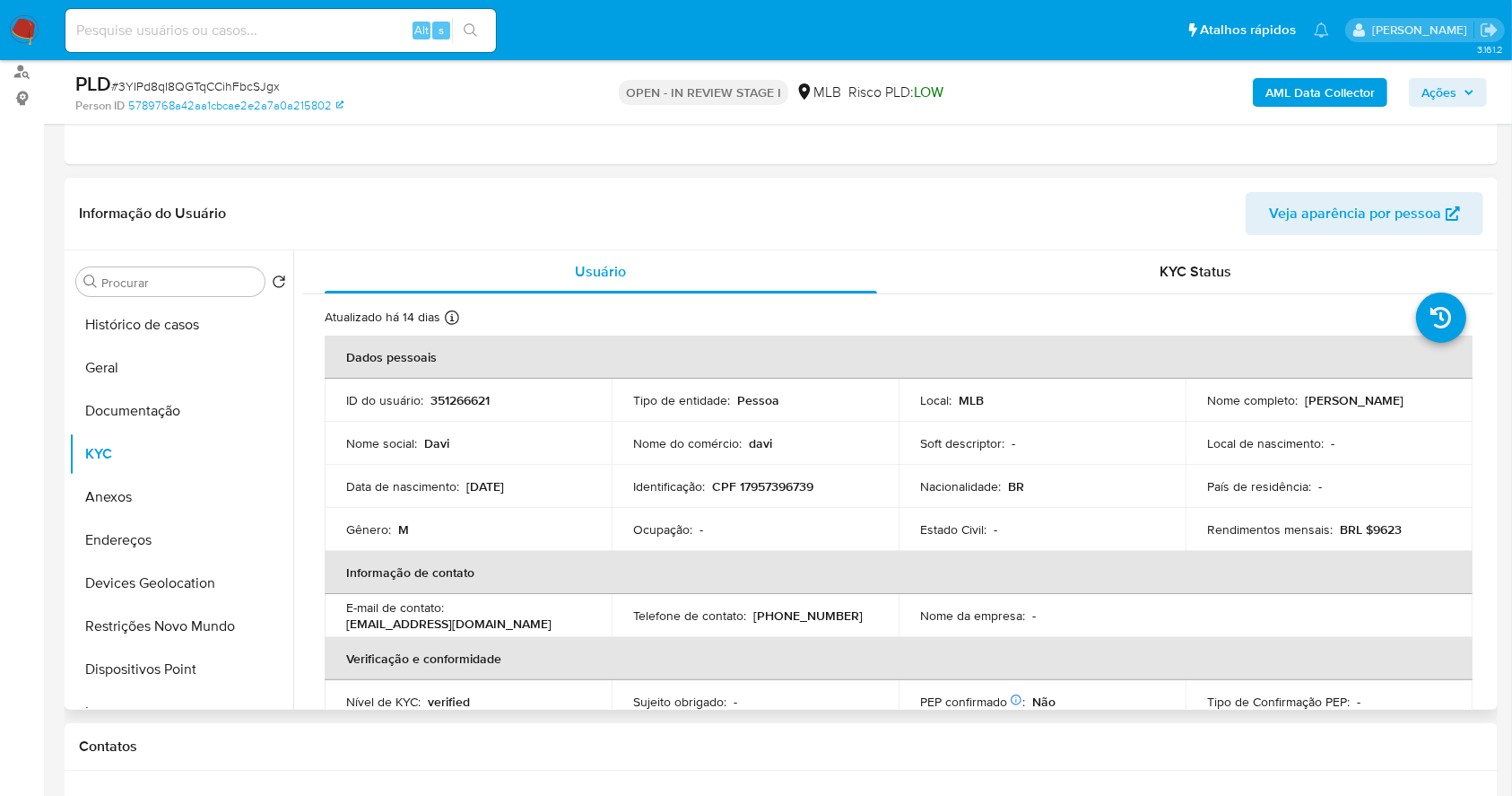
drag, startPoint x: 1493, startPoint y: 263, endPoint x: 1490, endPoint y: 285, distance: 22.2
click at [1490, 285] on div "Usuário KYC Status Atualizado há 14 dias Criado: 18/05/2021 13:07:38 Atualizado…" at bounding box center [893, 480] width 1201 height 460
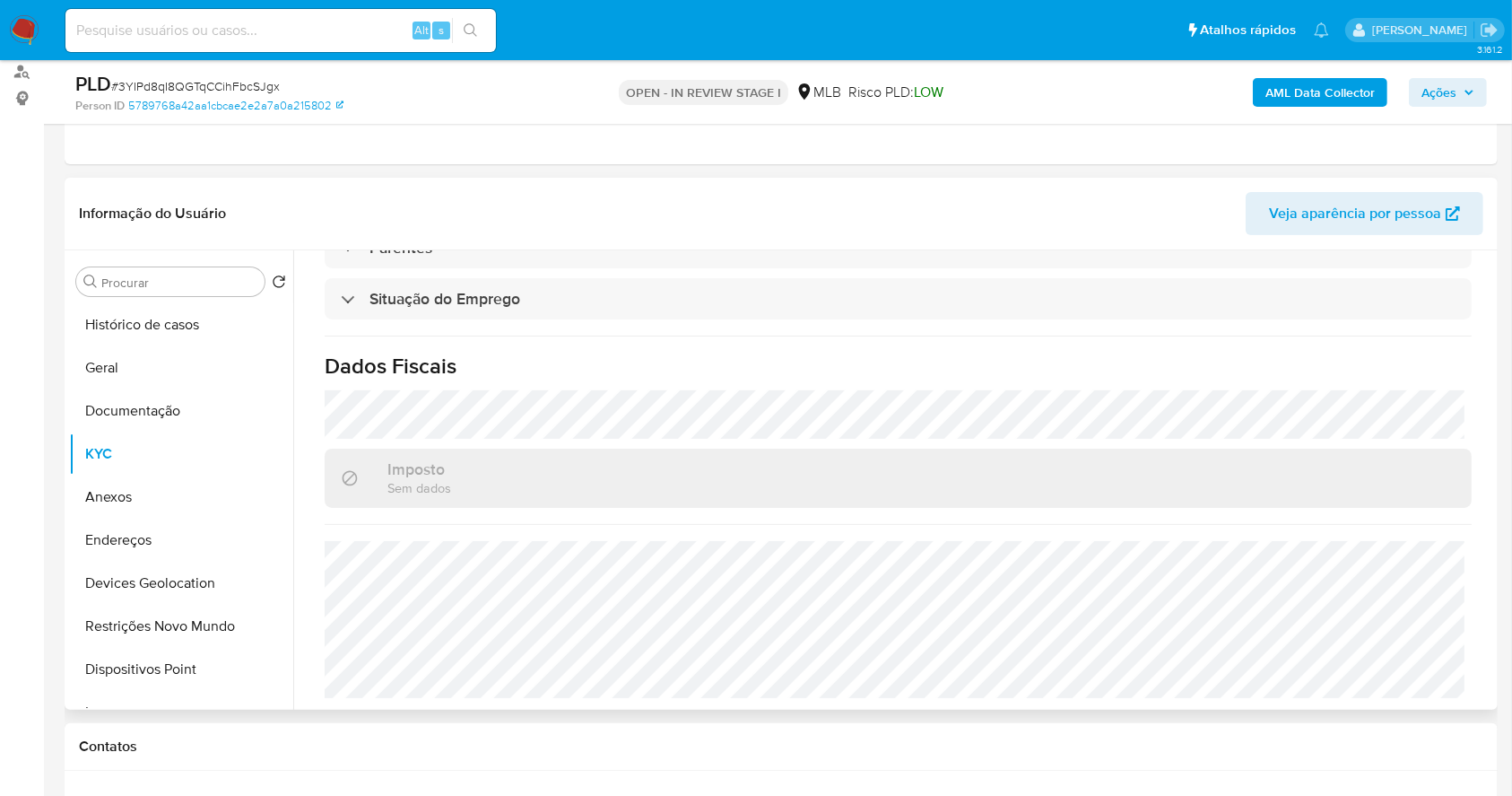
scroll to position [762, 0]
click at [140, 535] on button "Endereços" at bounding box center [174, 539] width 210 height 43
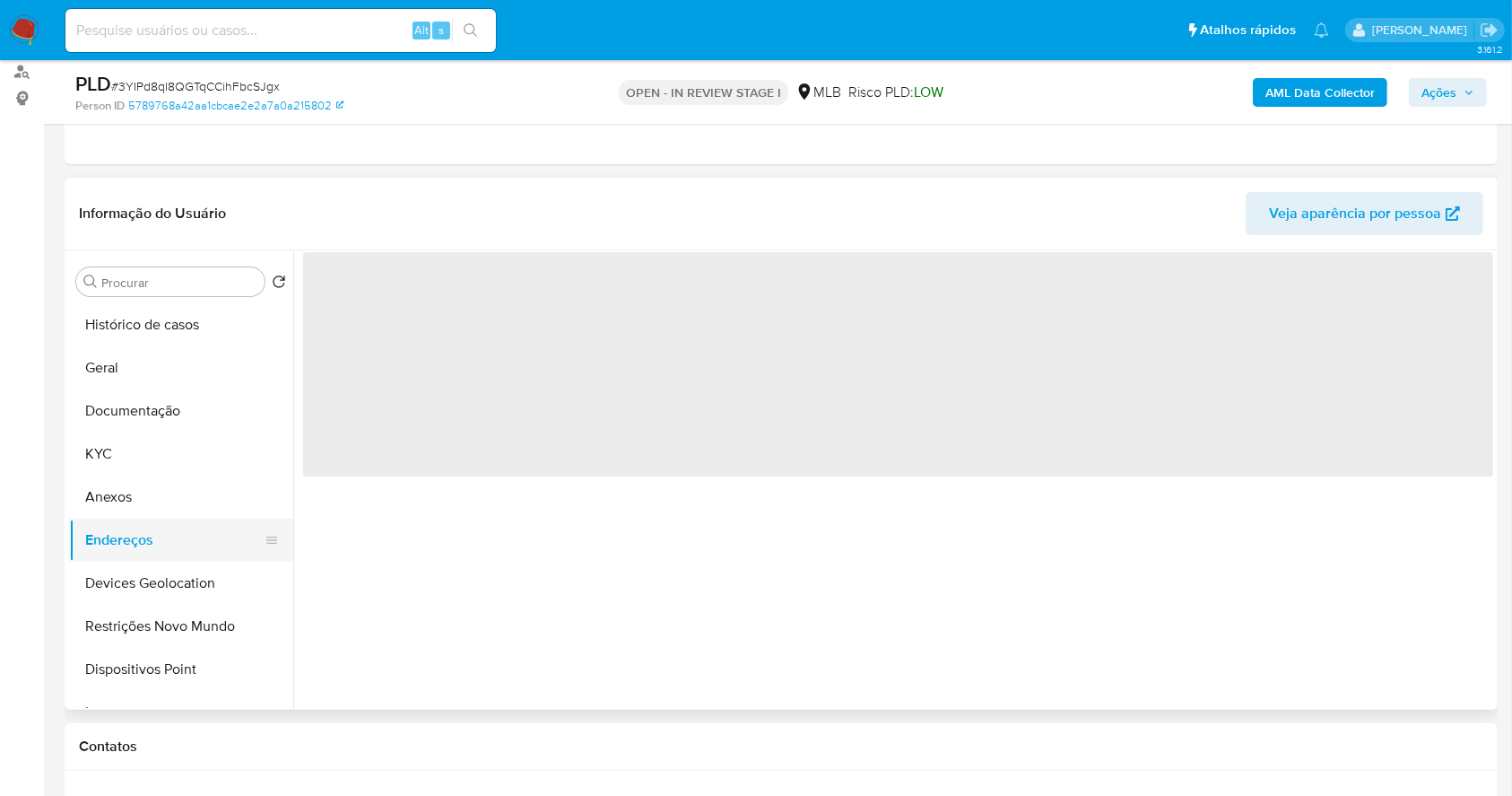
scroll to position [0, 0]
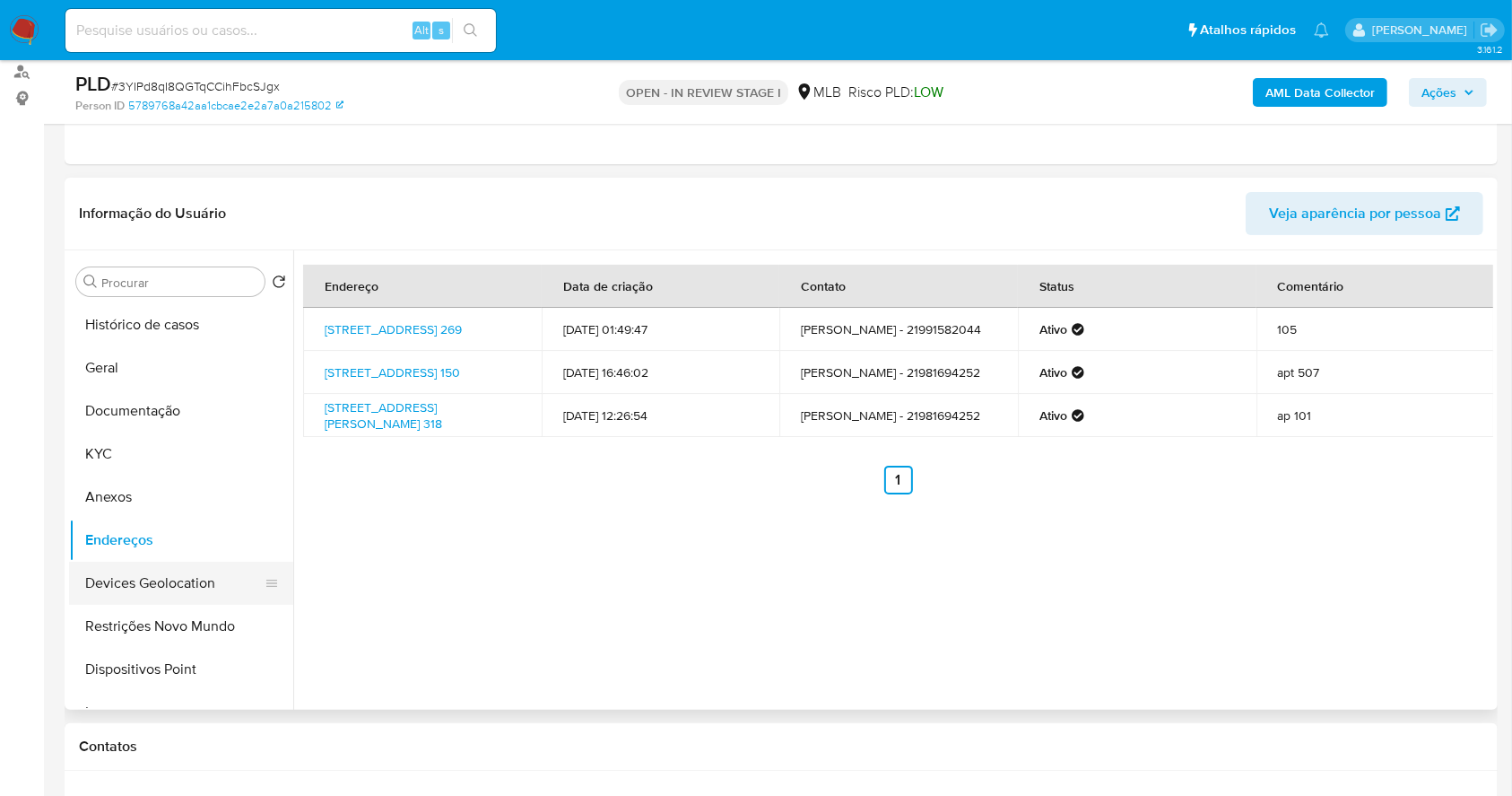
click at [188, 584] on button "Devices Geolocation" at bounding box center [174, 583] width 210 height 43
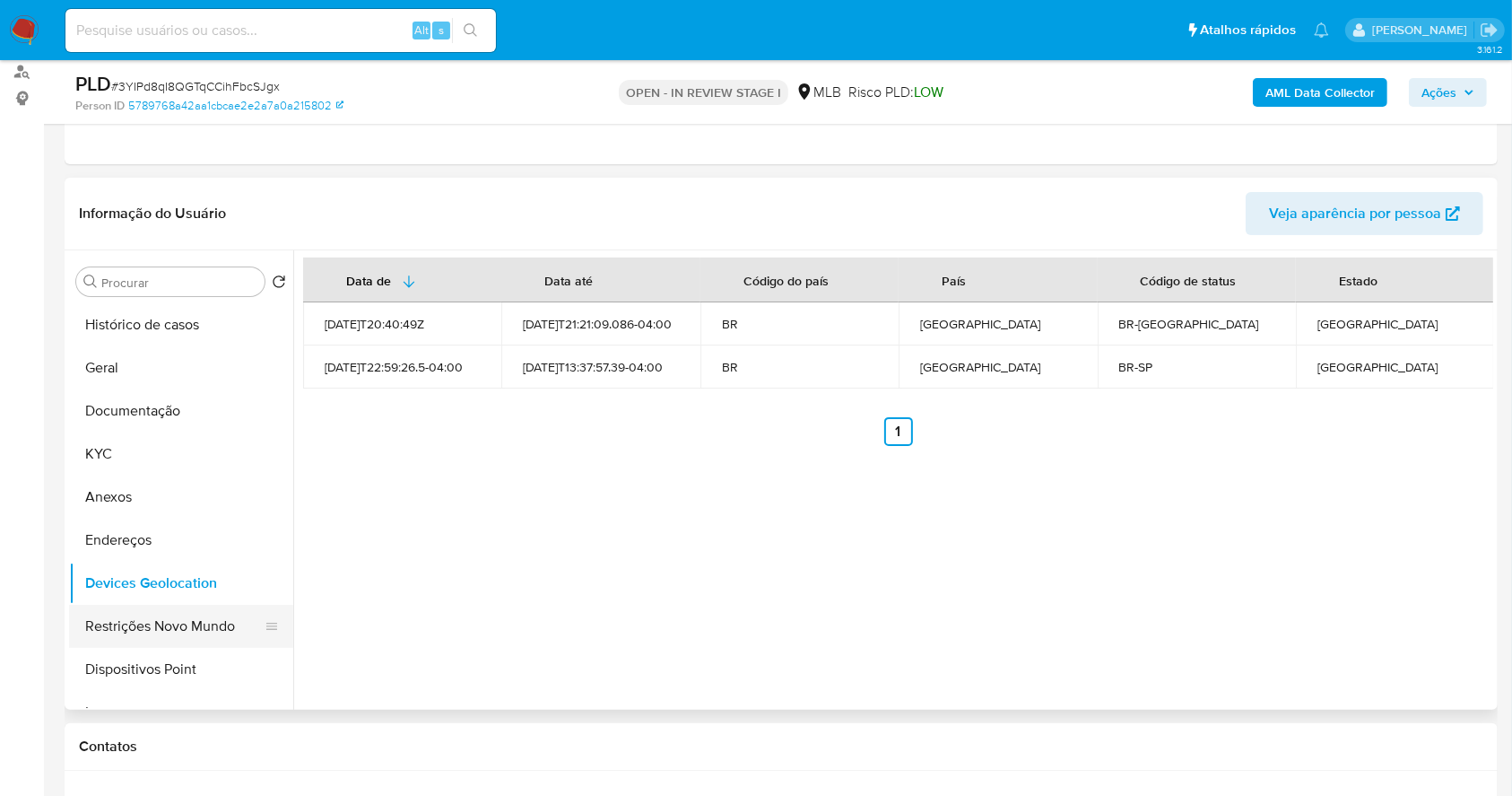
click at [186, 622] on button "Restrições Novo Mundo" at bounding box center [174, 626] width 210 height 43
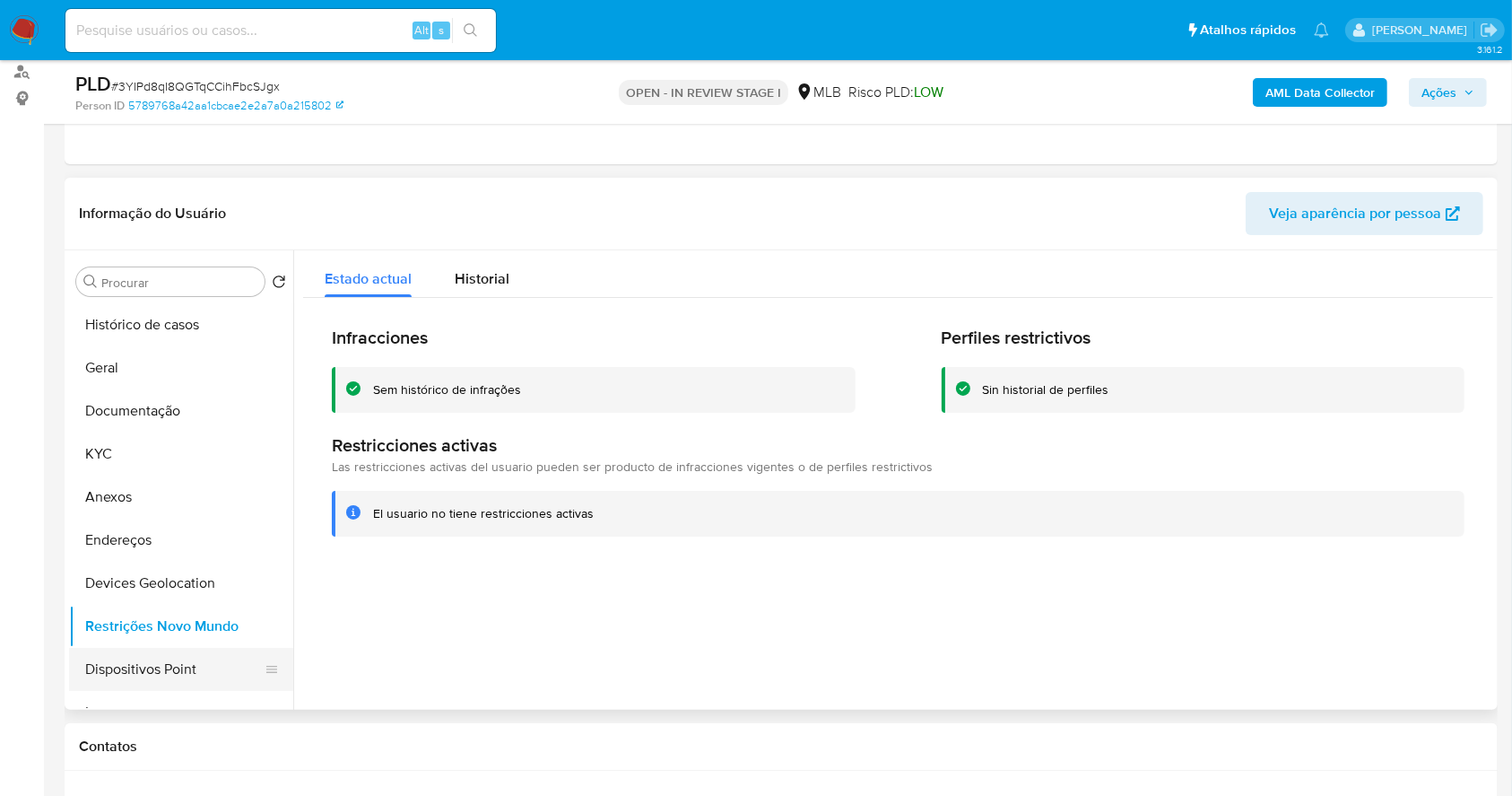
click at [174, 672] on button "Dispositivos Point" at bounding box center [174, 669] width 210 height 43
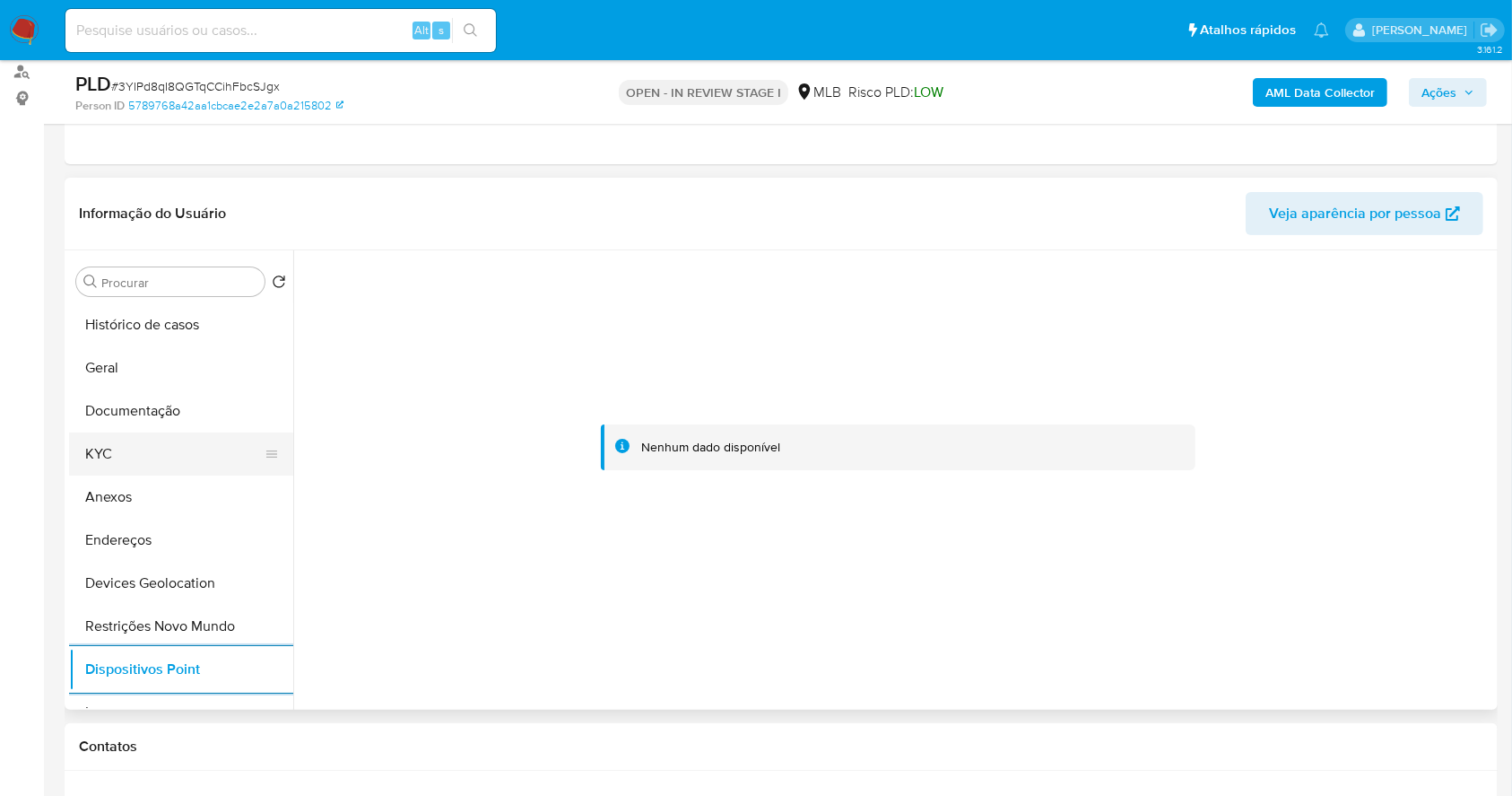
click at [159, 455] on button "KYC" at bounding box center [174, 454] width 210 height 43
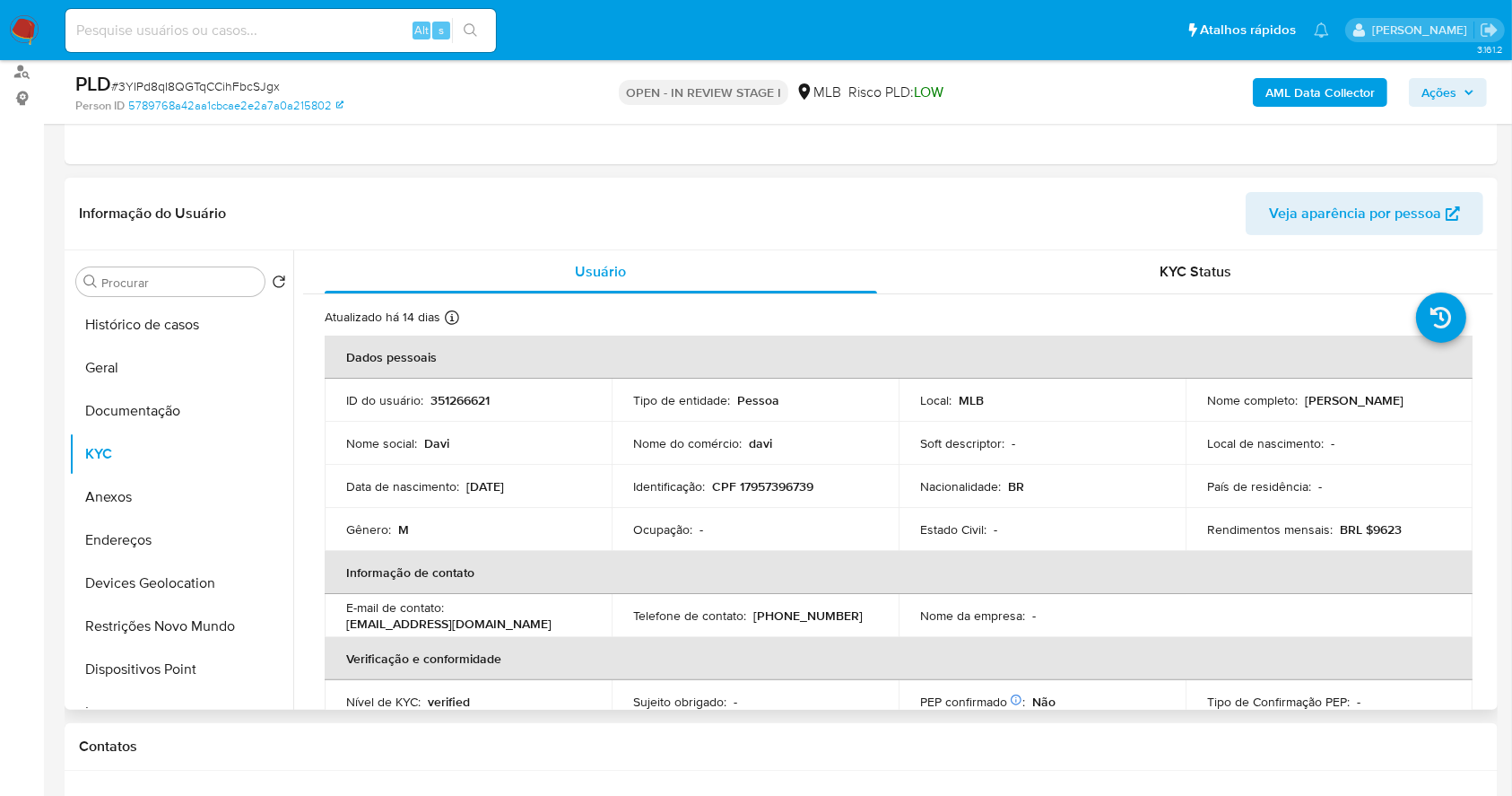
click at [811, 485] on p "CPF 17957396739" at bounding box center [762, 485] width 101 height 16
click at [769, 474] on td "Identificação : CPF 17957396739" at bounding box center [755, 485] width 287 height 43
click at [781, 491] on p "CPF 17957396739" at bounding box center [762, 485] width 101 height 16
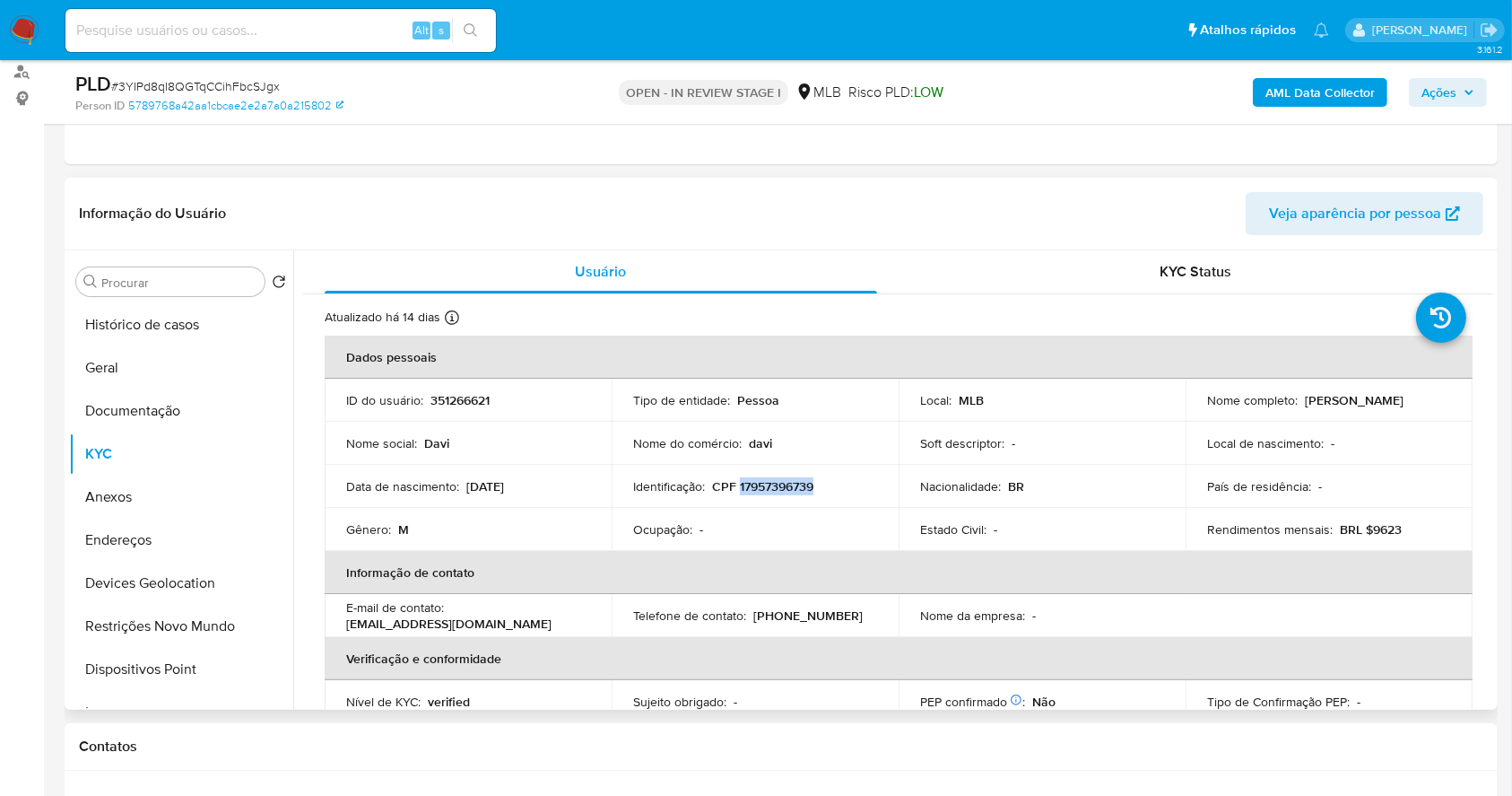
click at [781, 491] on p "CPF 17957396739" at bounding box center [762, 485] width 101 height 16
copy p "17957396739"
click at [782, 485] on p "CPF 17957396739" at bounding box center [762, 485] width 101 height 16
click at [1403, 401] on p "Davi Gouvea Rodrigues" at bounding box center [1354, 400] width 99 height 16
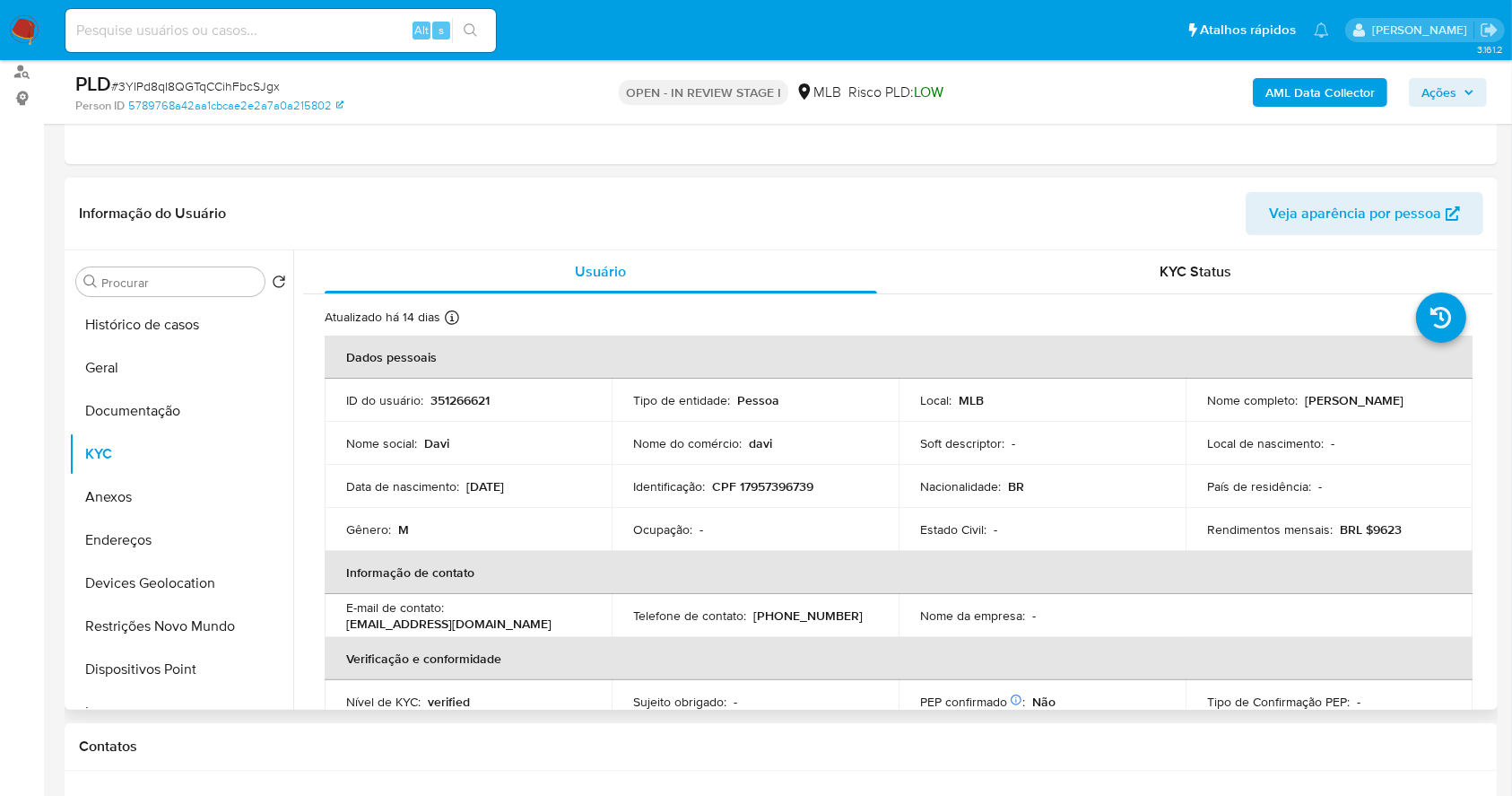
click at [1403, 401] on p "Davi Gouvea Rodrigues" at bounding box center [1354, 400] width 99 height 16
click at [1403, 405] on p "Davi Gouvea Rodrigues" at bounding box center [1354, 400] width 99 height 16
drag, startPoint x: 1349, startPoint y: 405, endPoint x: 1299, endPoint y: 404, distance: 50.0
click at [1305, 404] on p "Davi Gouvea Rodrigues" at bounding box center [1354, 400] width 99 height 16
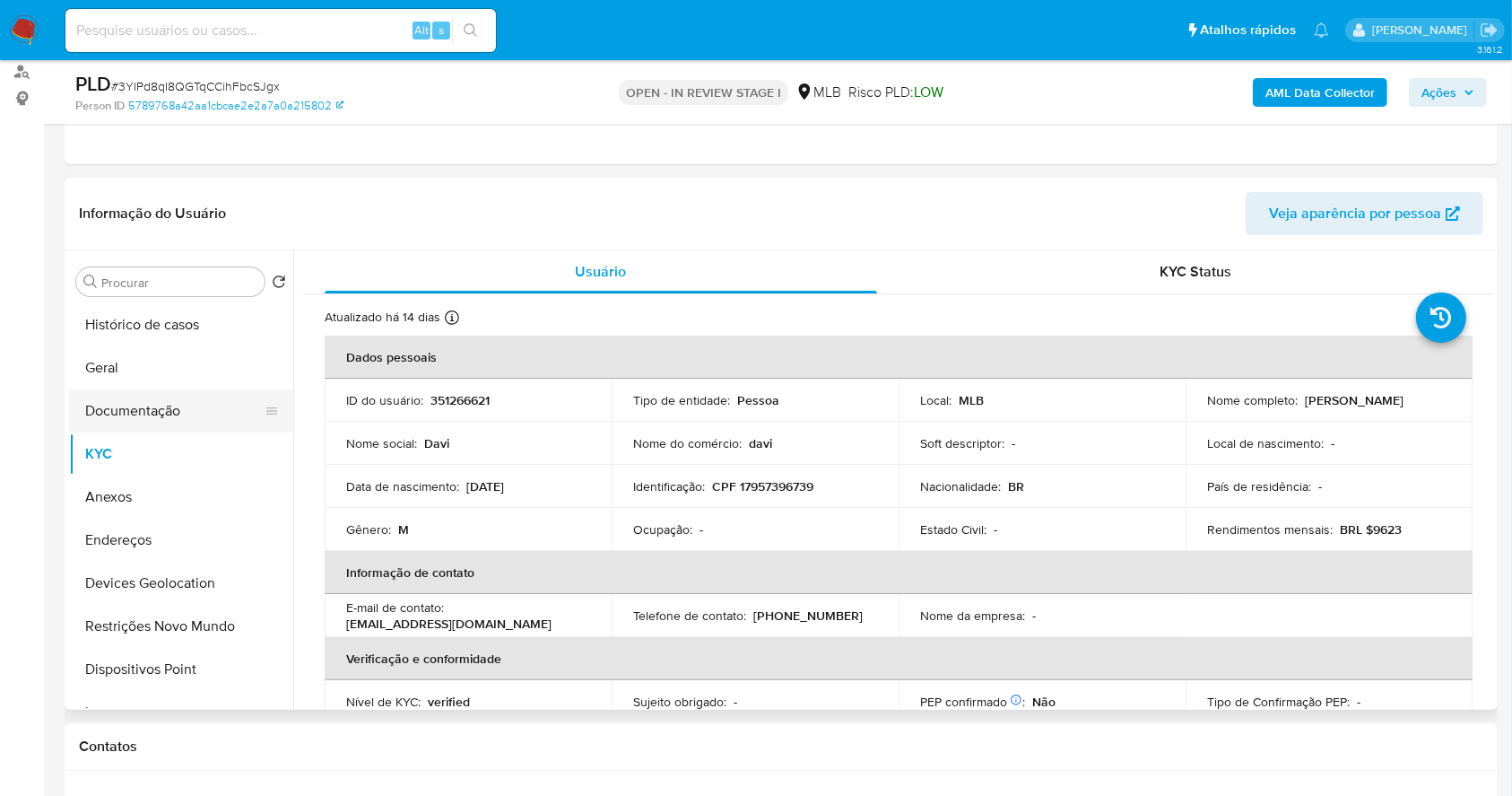
click at [122, 411] on button "Documentação" at bounding box center [174, 410] width 210 height 43
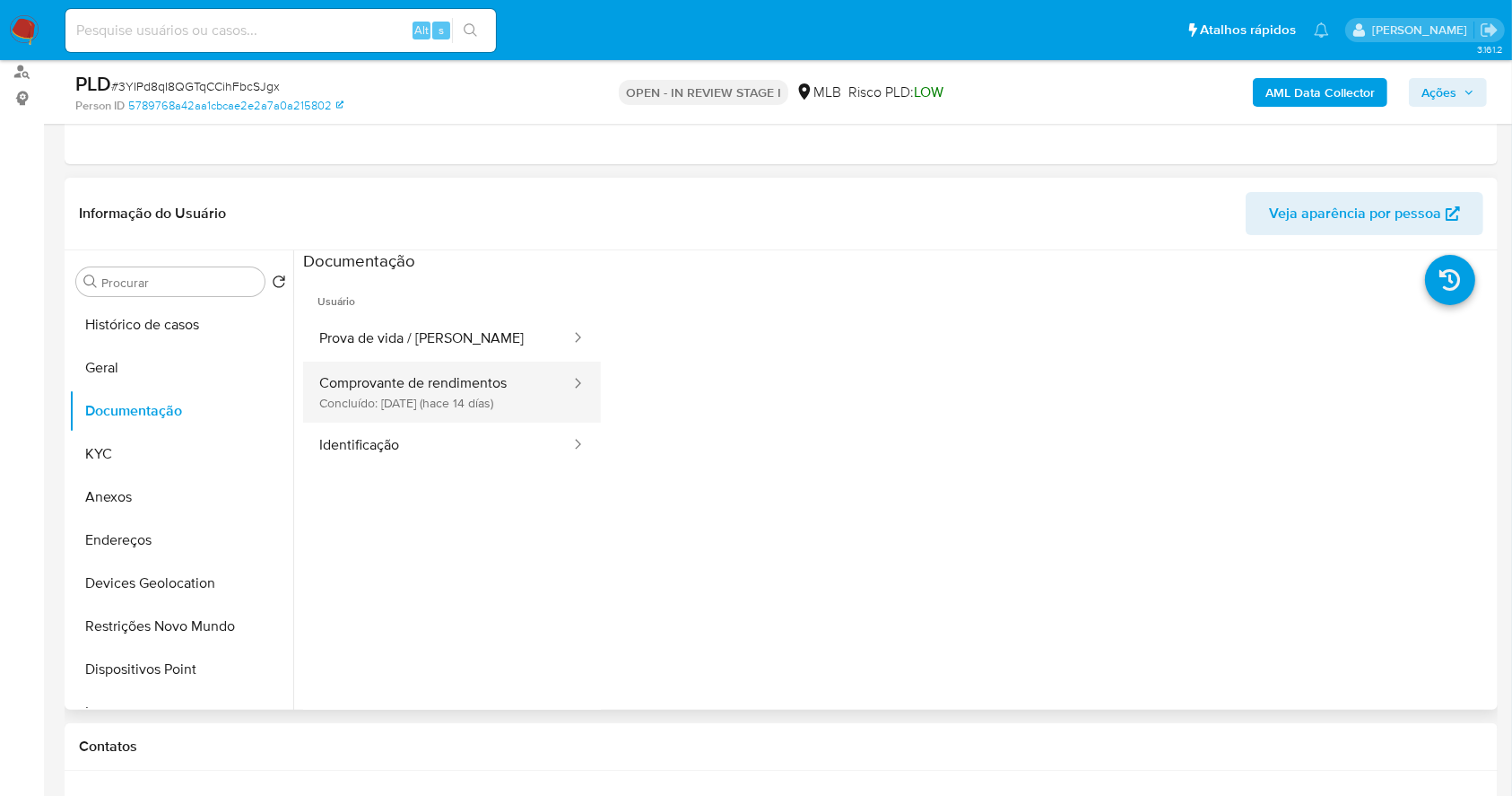
click at [438, 376] on button "Comprovante de rendimentos Concluído: 18/09/2025 (hace 14 días)" at bounding box center [437, 391] width 269 height 61
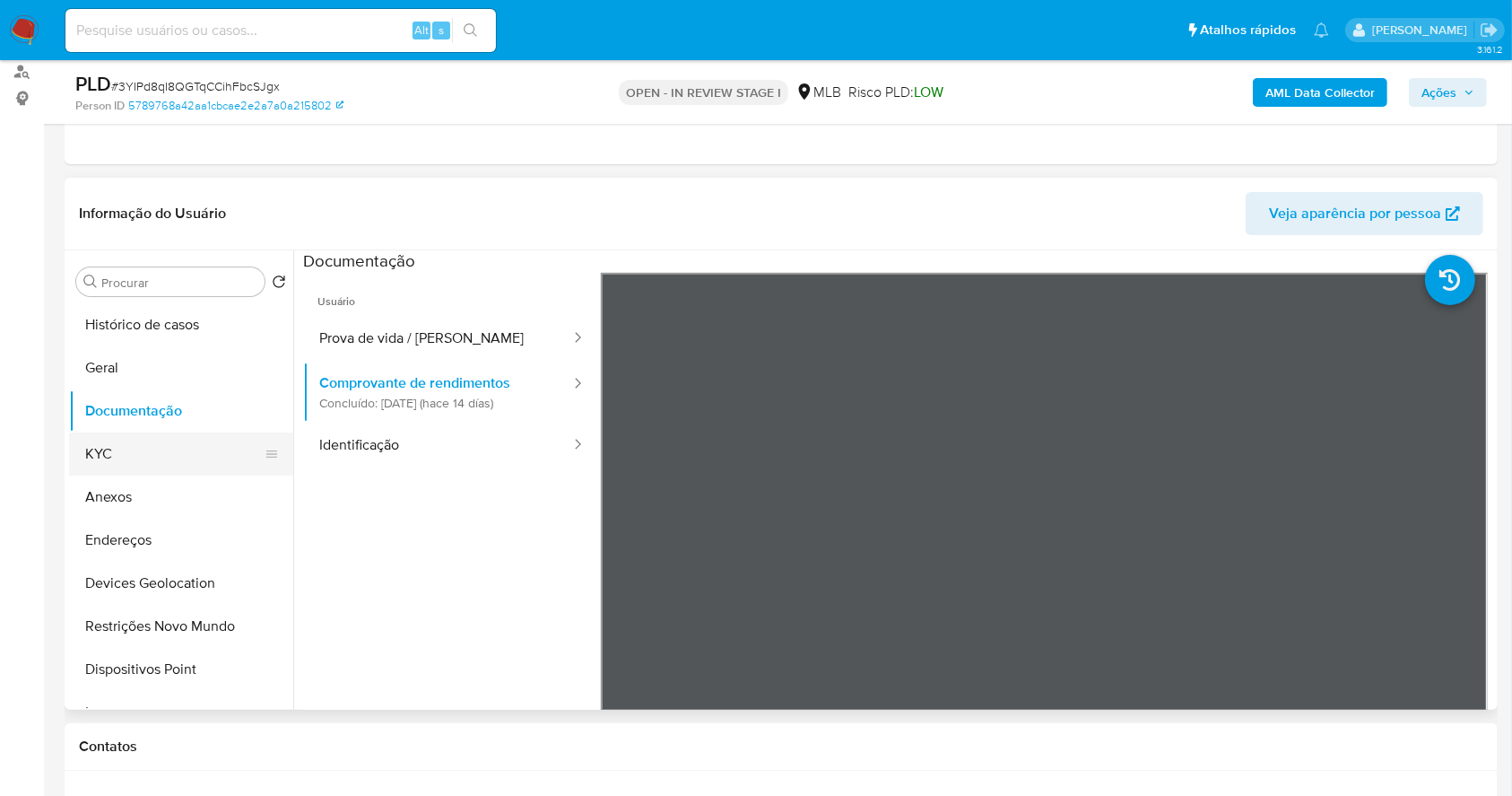
click at [132, 451] on button "KYC" at bounding box center [174, 454] width 210 height 43
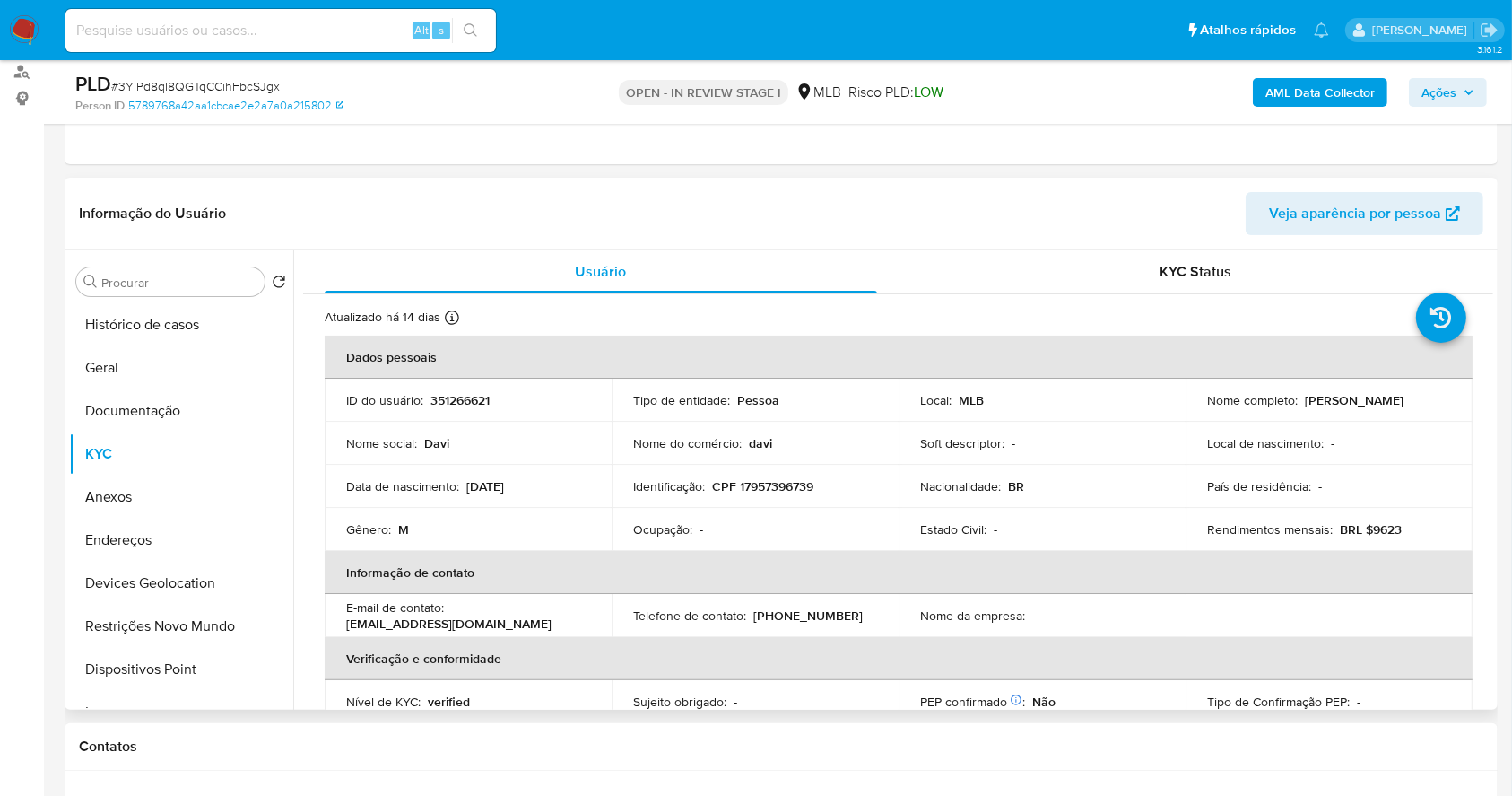
click at [778, 488] on p "CPF 17957396739" at bounding box center [762, 485] width 101 height 16
copy p "17957396739"
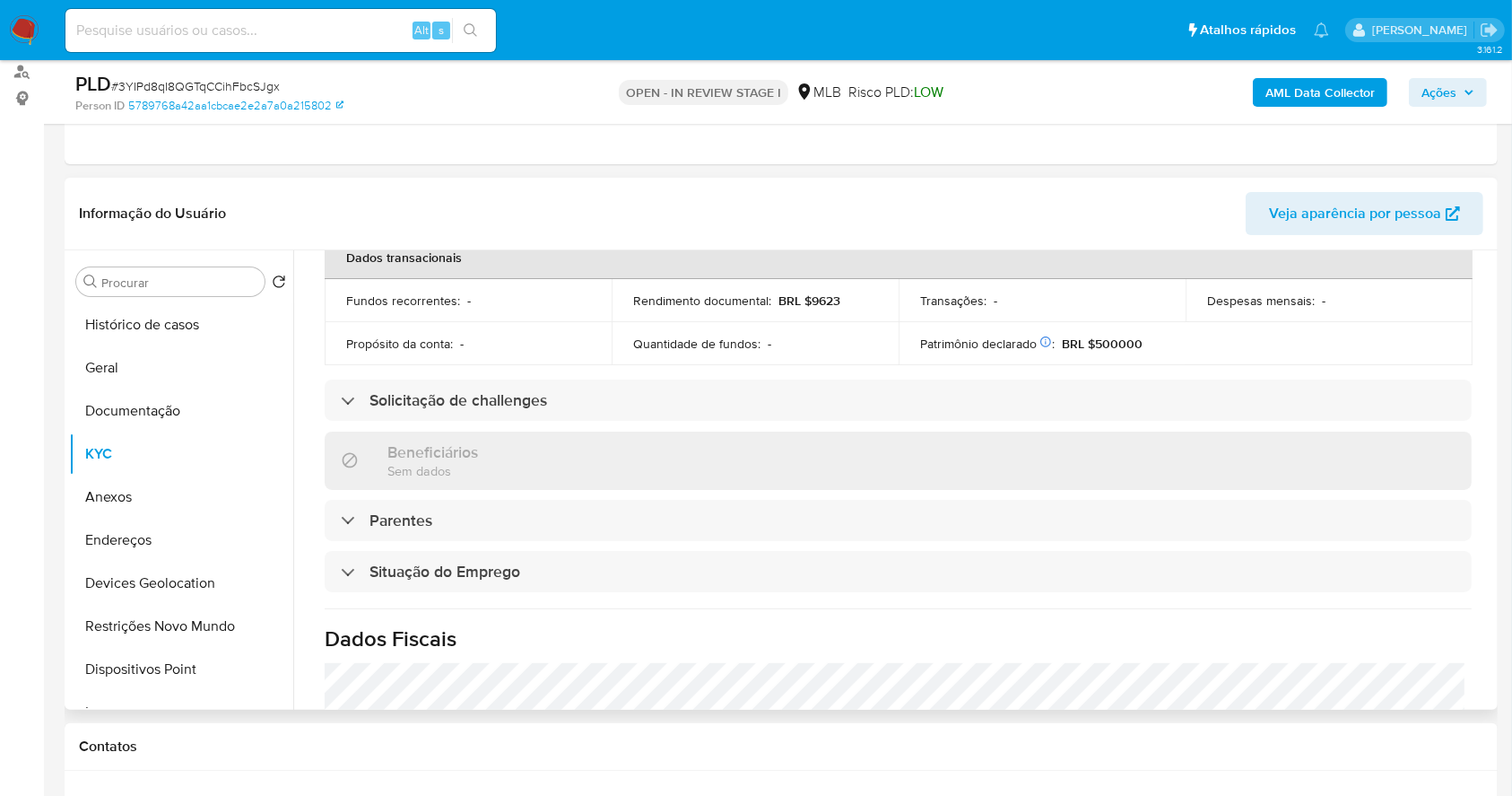
scroll to position [45, 0]
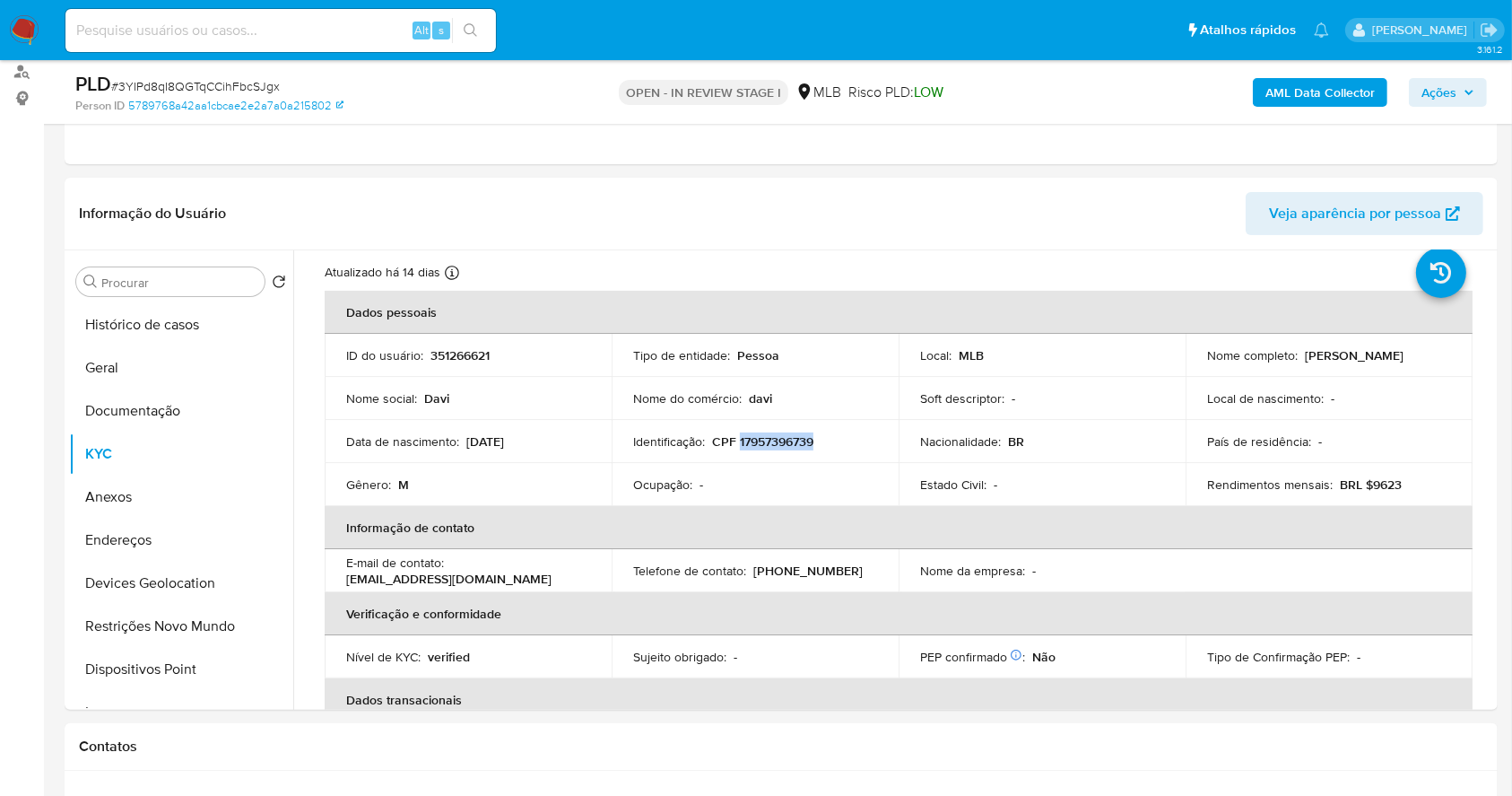
copy p "17957396739"
click at [1462, 91] on span "Ações" at bounding box center [1448, 92] width 53 height 25
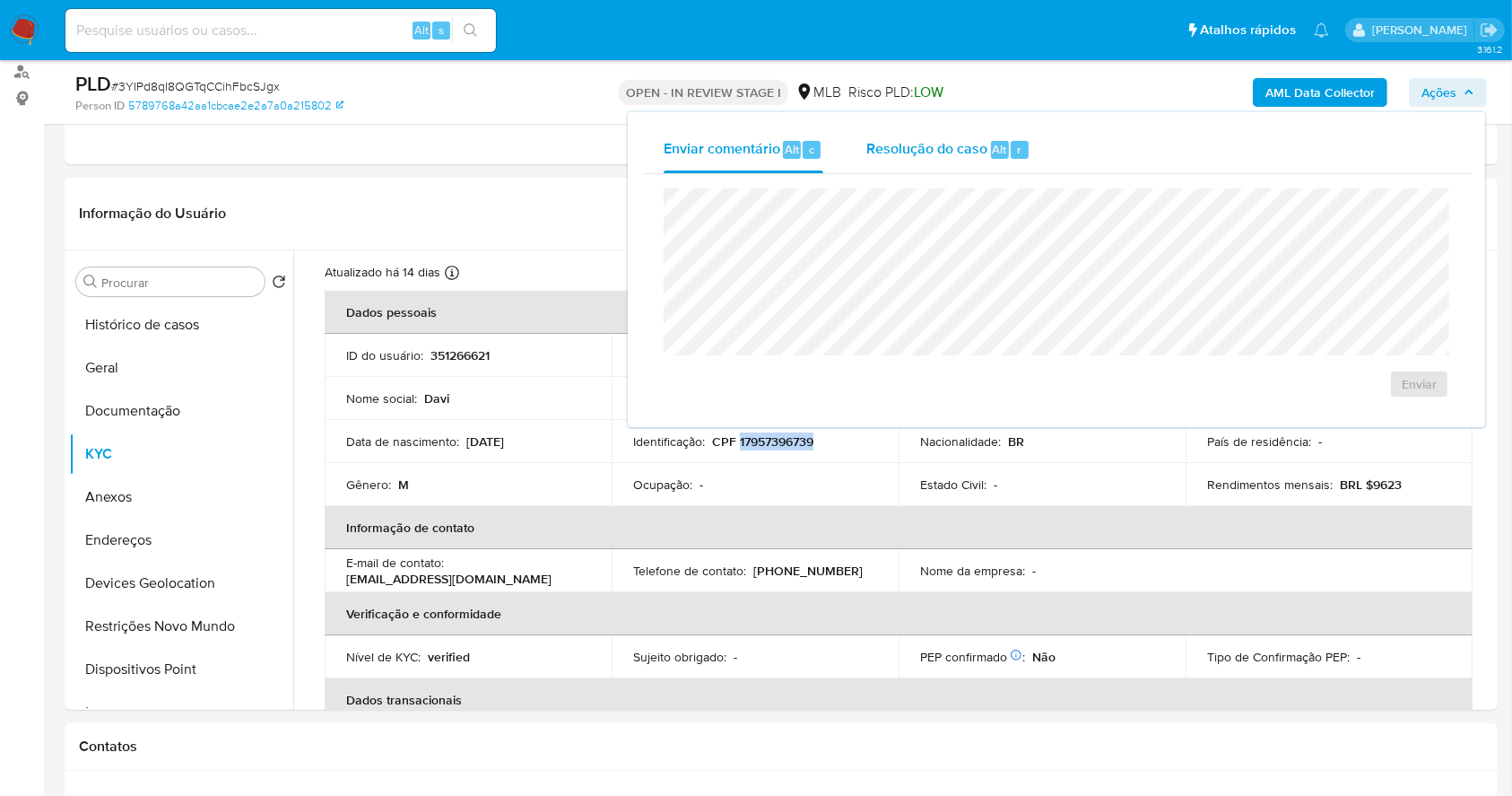
click at [970, 142] on span "Resolução do caso" at bounding box center [927, 148] width 121 height 20
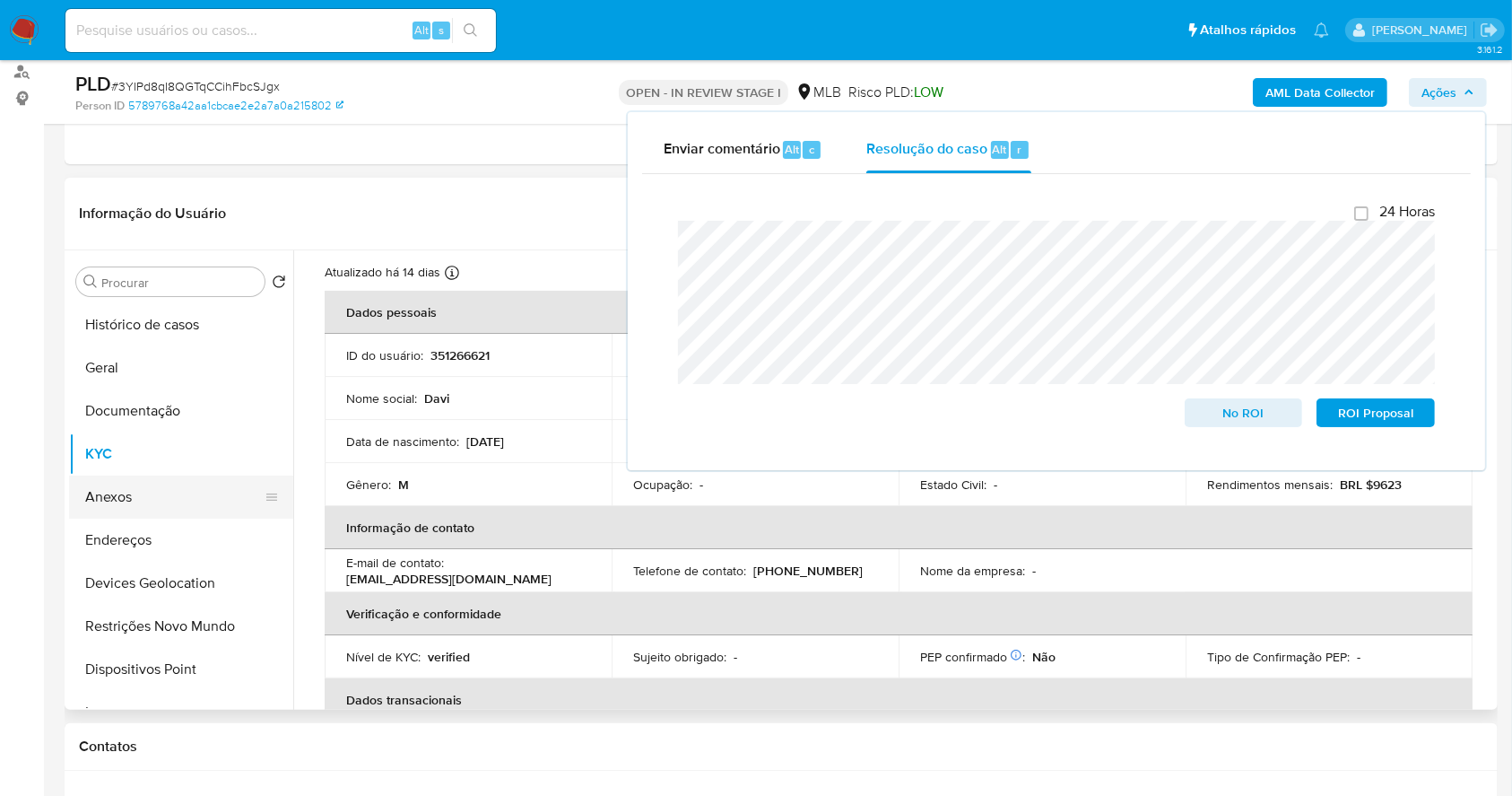
click at [151, 500] on button "Anexos" at bounding box center [174, 497] width 210 height 43
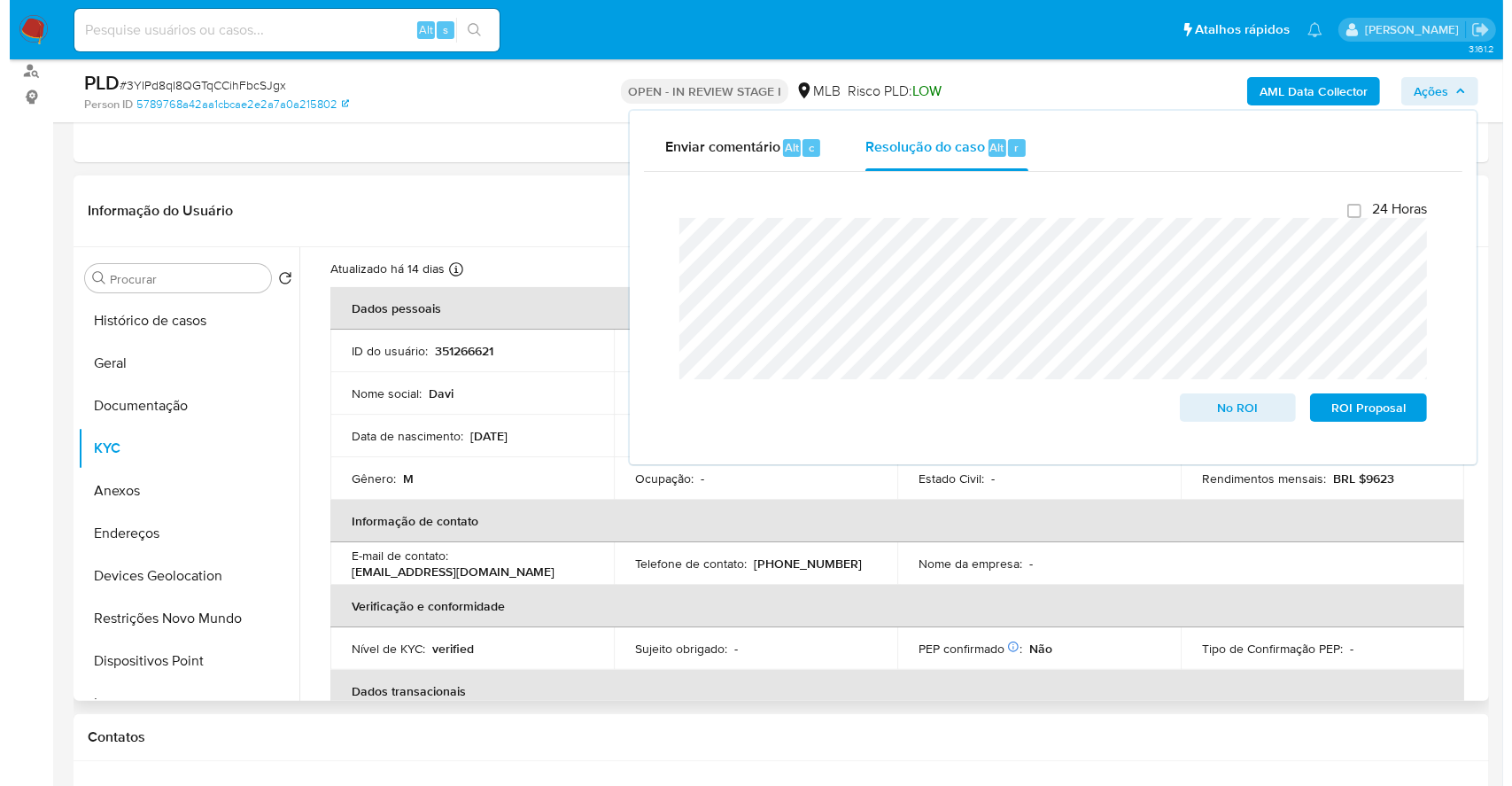
scroll to position [0, 0]
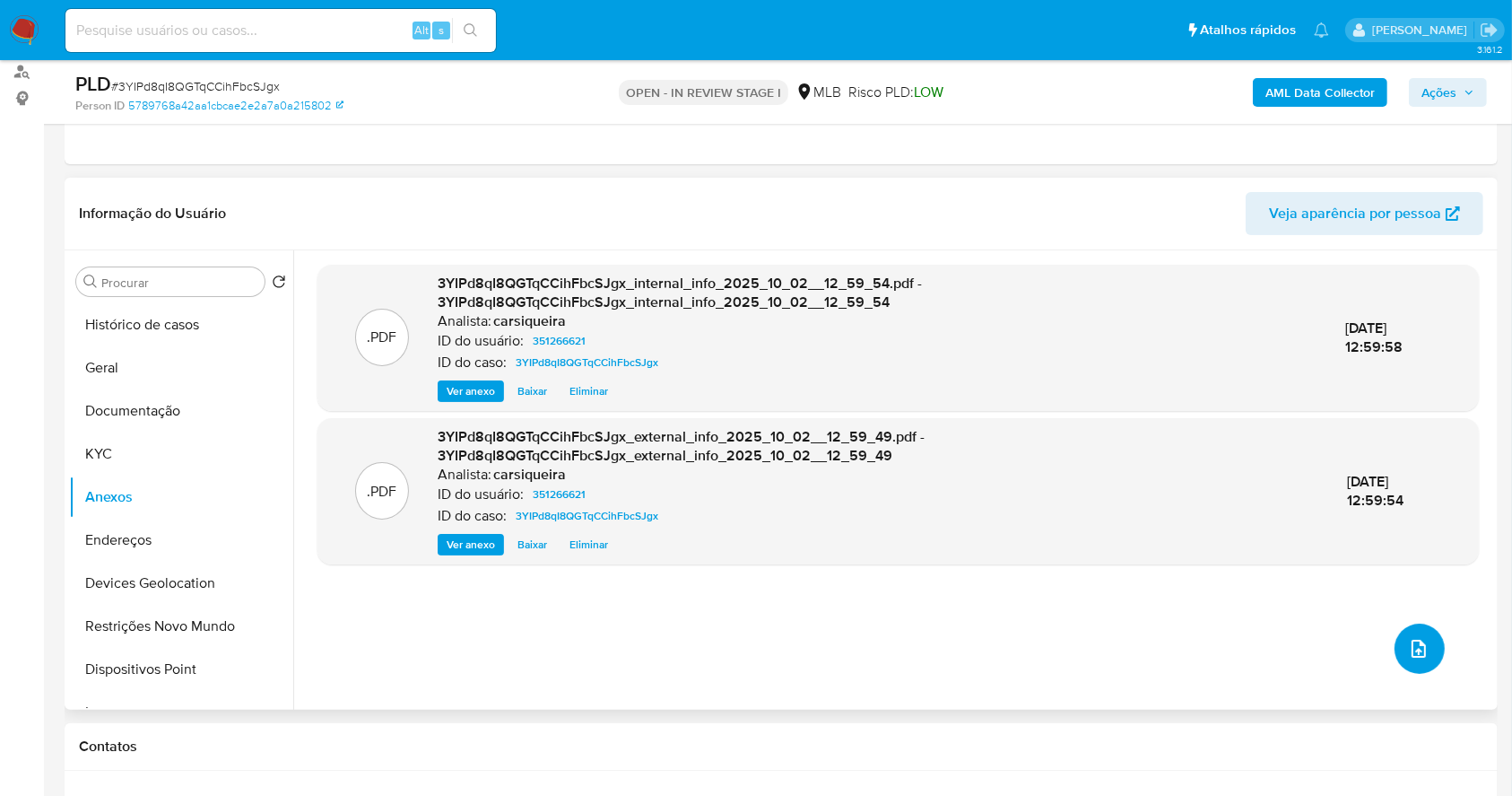
click at [1408, 656] on icon "upload-file" at bounding box center [1419, 649] width 21 height 21
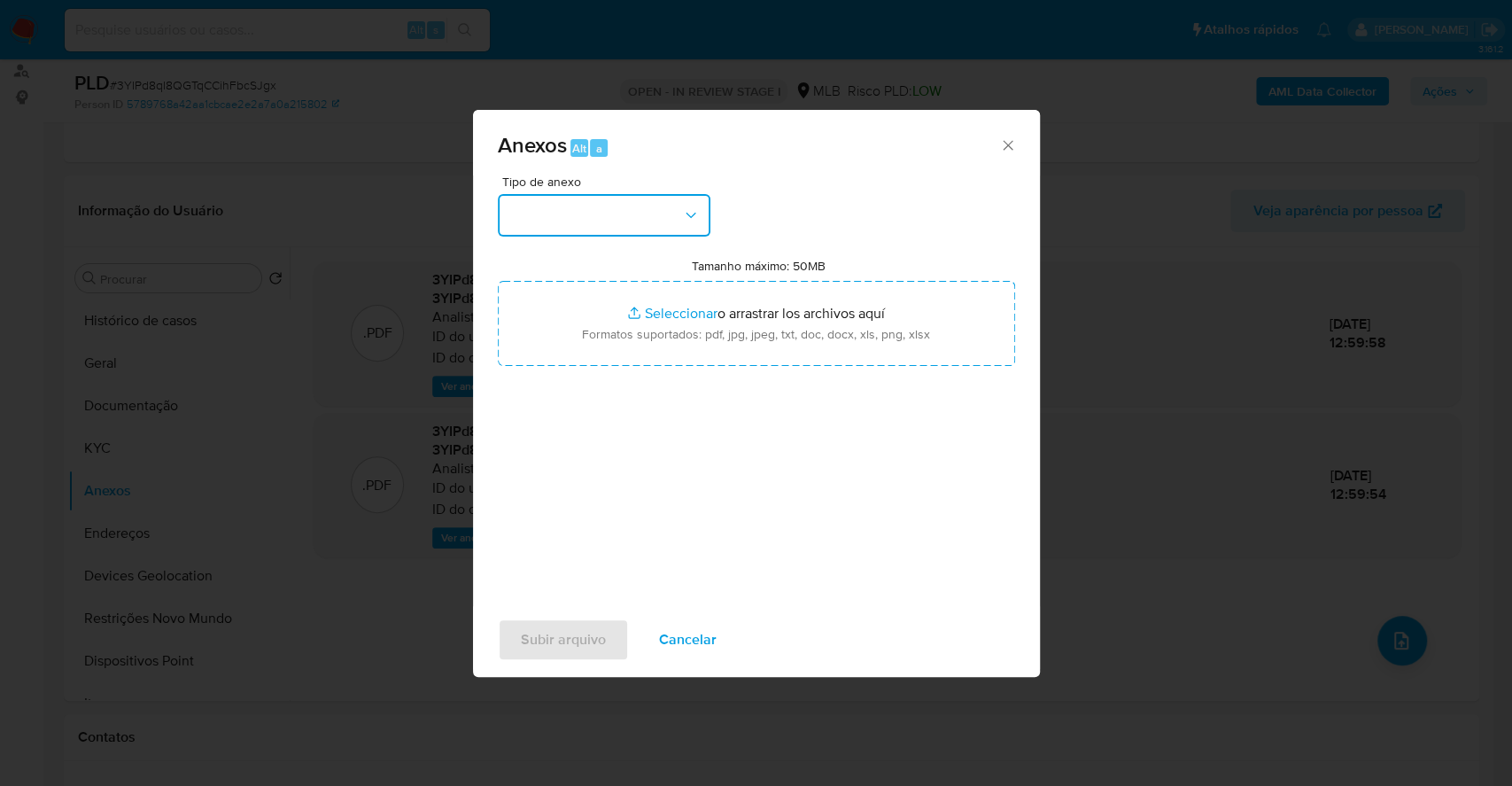
click at [651, 210] on button "button" at bounding box center [604, 215] width 213 height 43
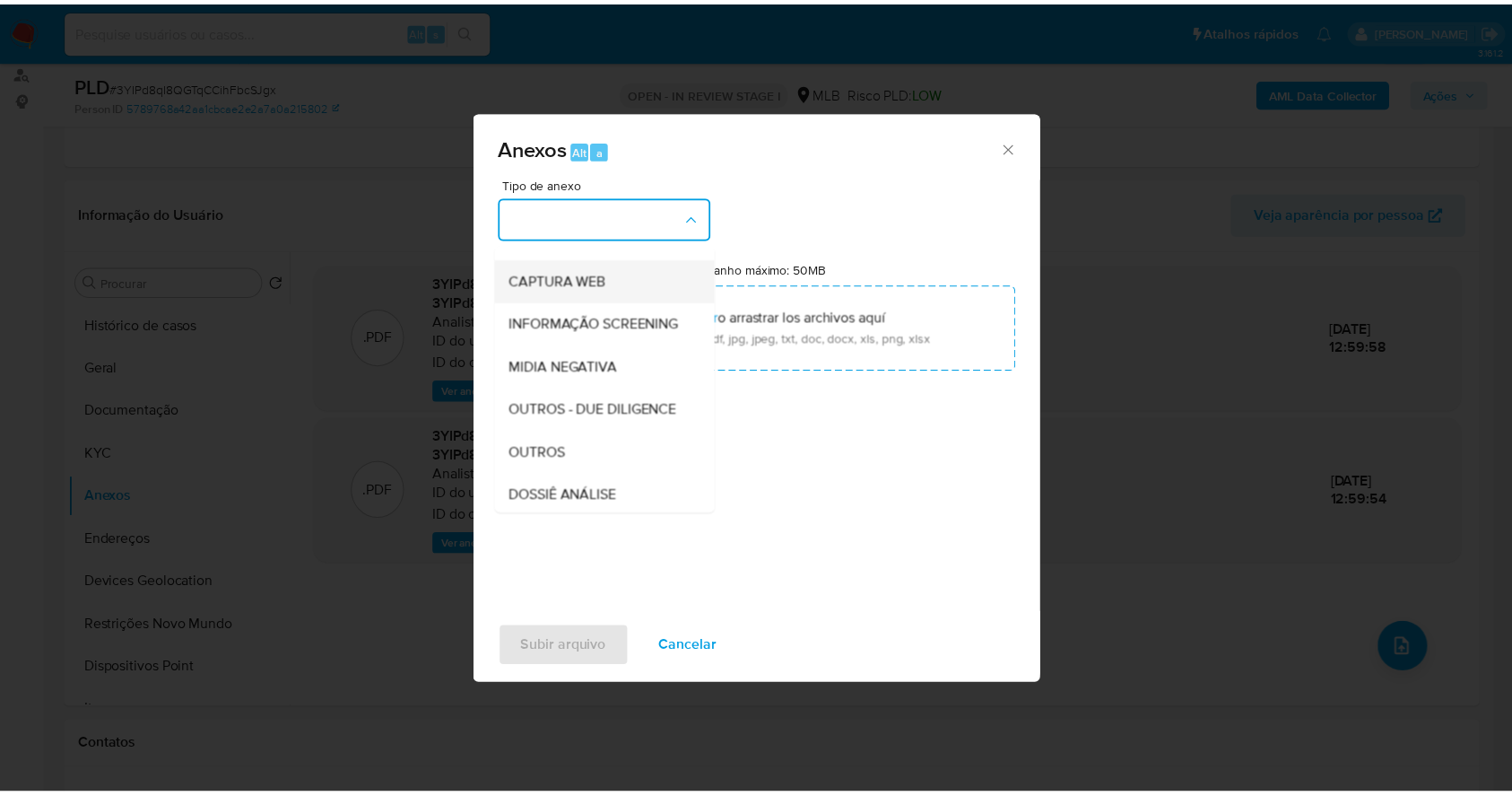
scroll to position [275, 0]
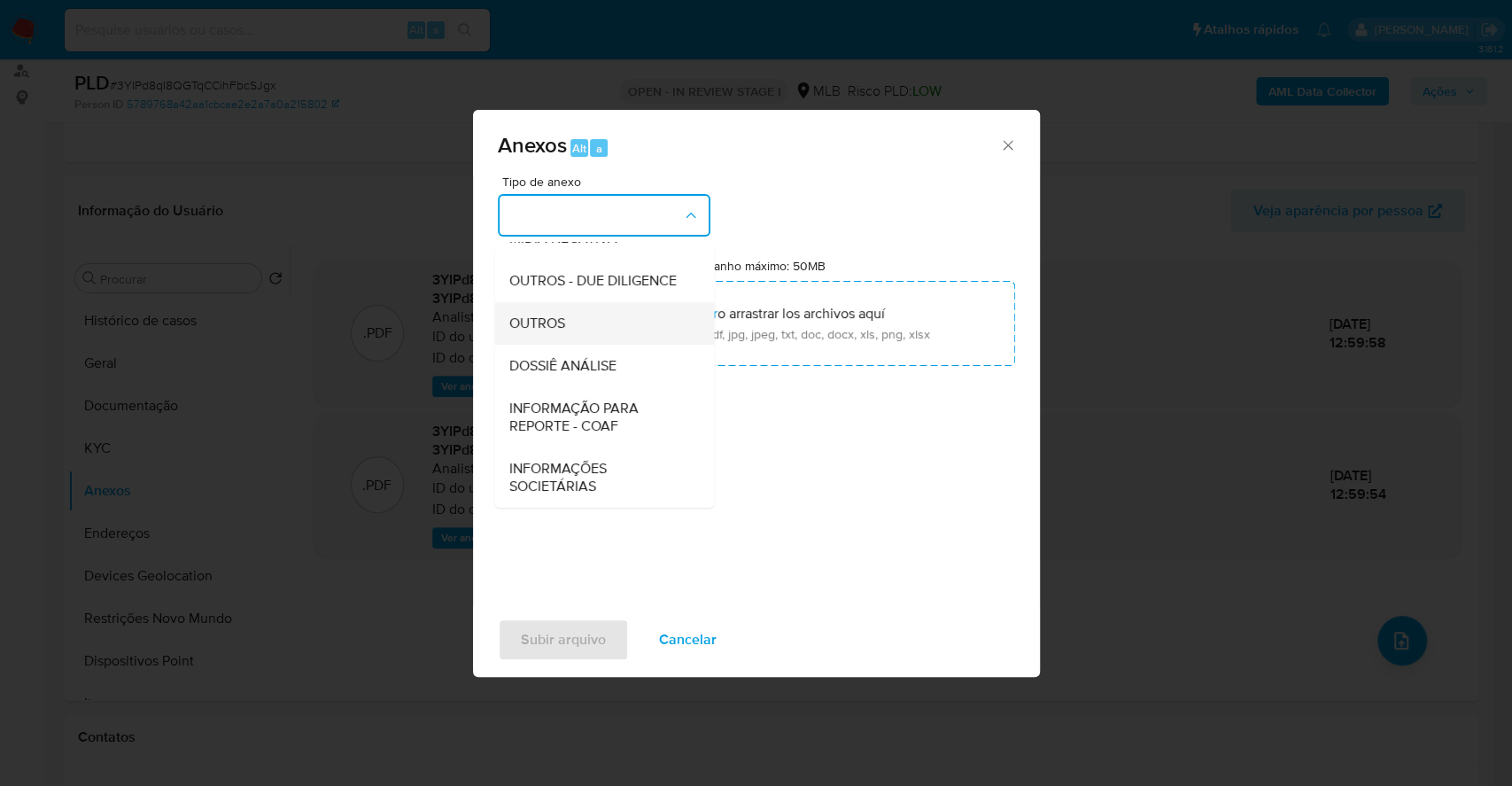
click at [573, 315] on div "OUTROS" at bounding box center [599, 323] width 180 height 43
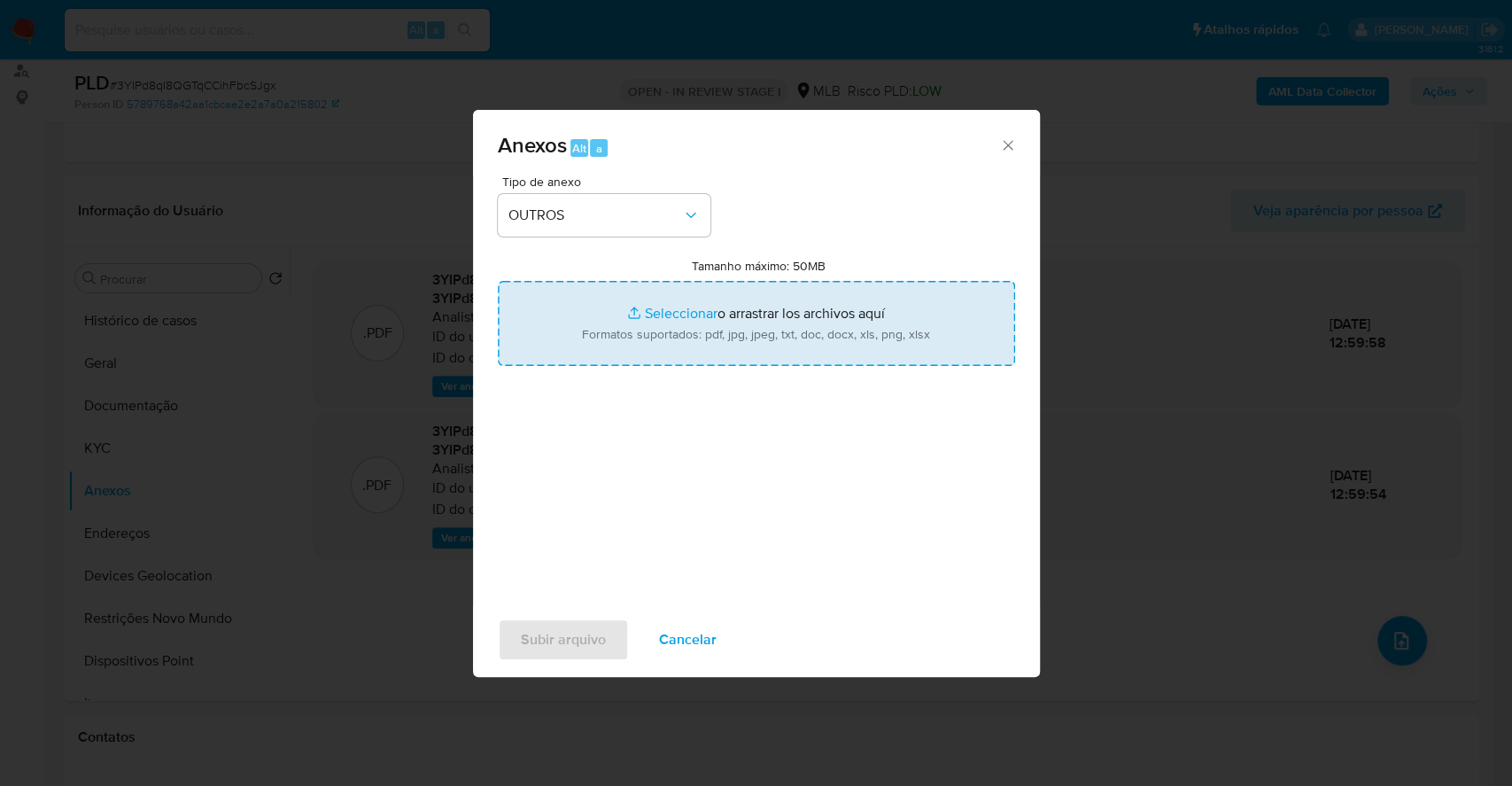
click at [662, 305] on input "Tamanho máximo: 50MB Seleccionar archivos" at bounding box center [756, 324] width 517 height 85
type input "C:\fakepath\Mulan 351266621_2025_10_02_11_33_49.xlsx"
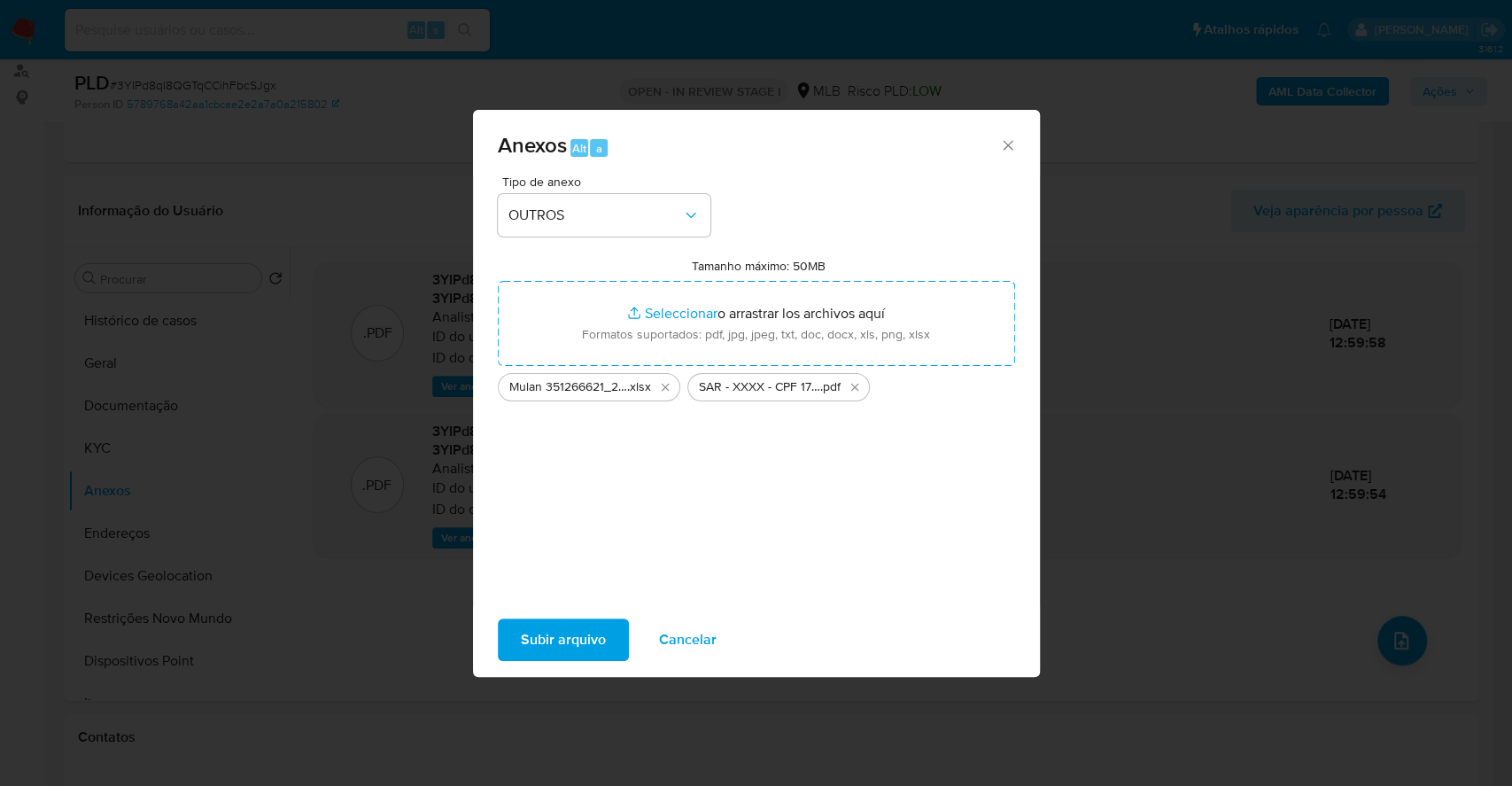
click at [585, 627] on span "Subir arquivo" at bounding box center [564, 639] width 85 height 39
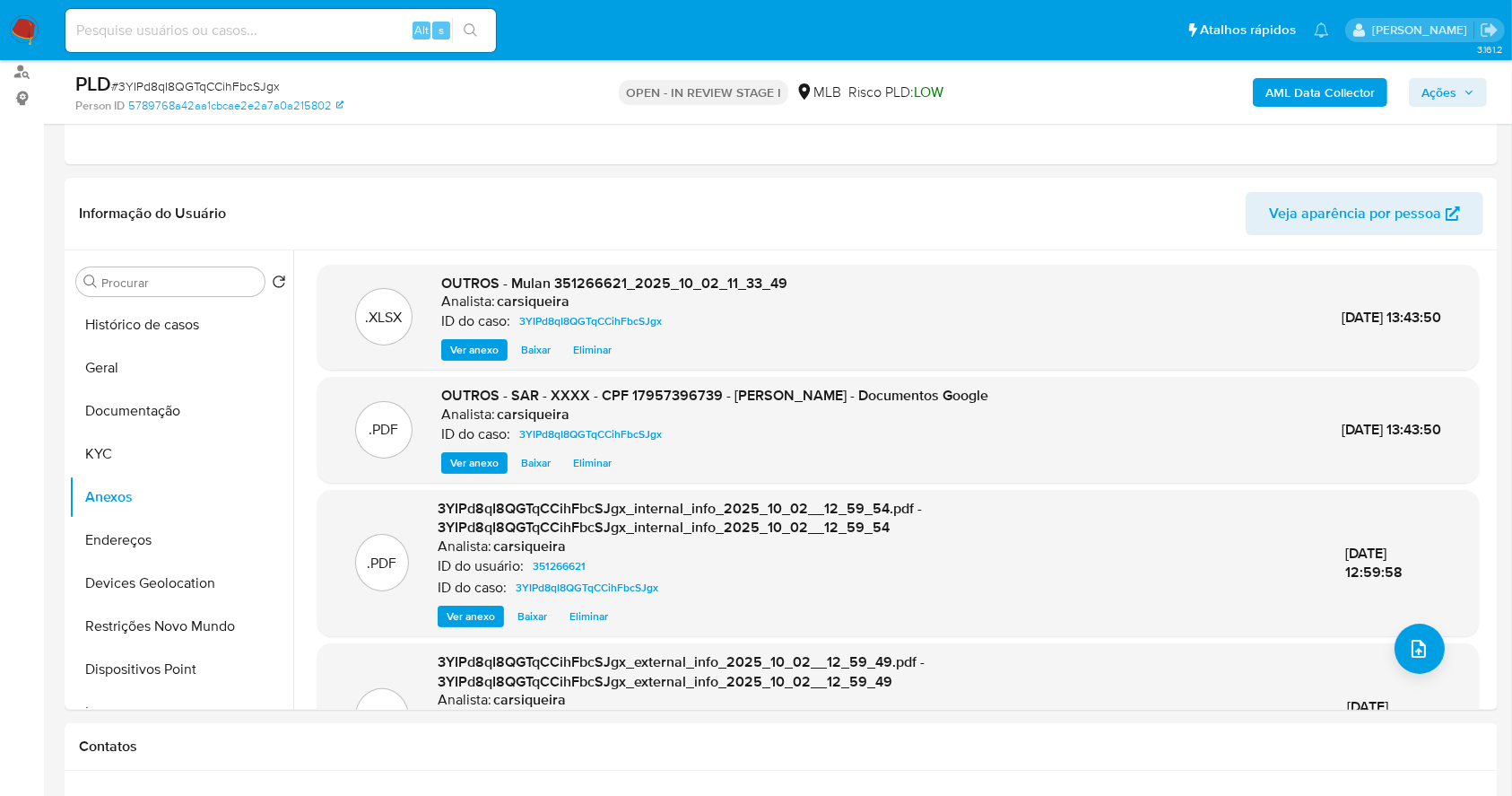
click at [1448, 79] on span "Ações" at bounding box center [1439, 92] width 35 height 29
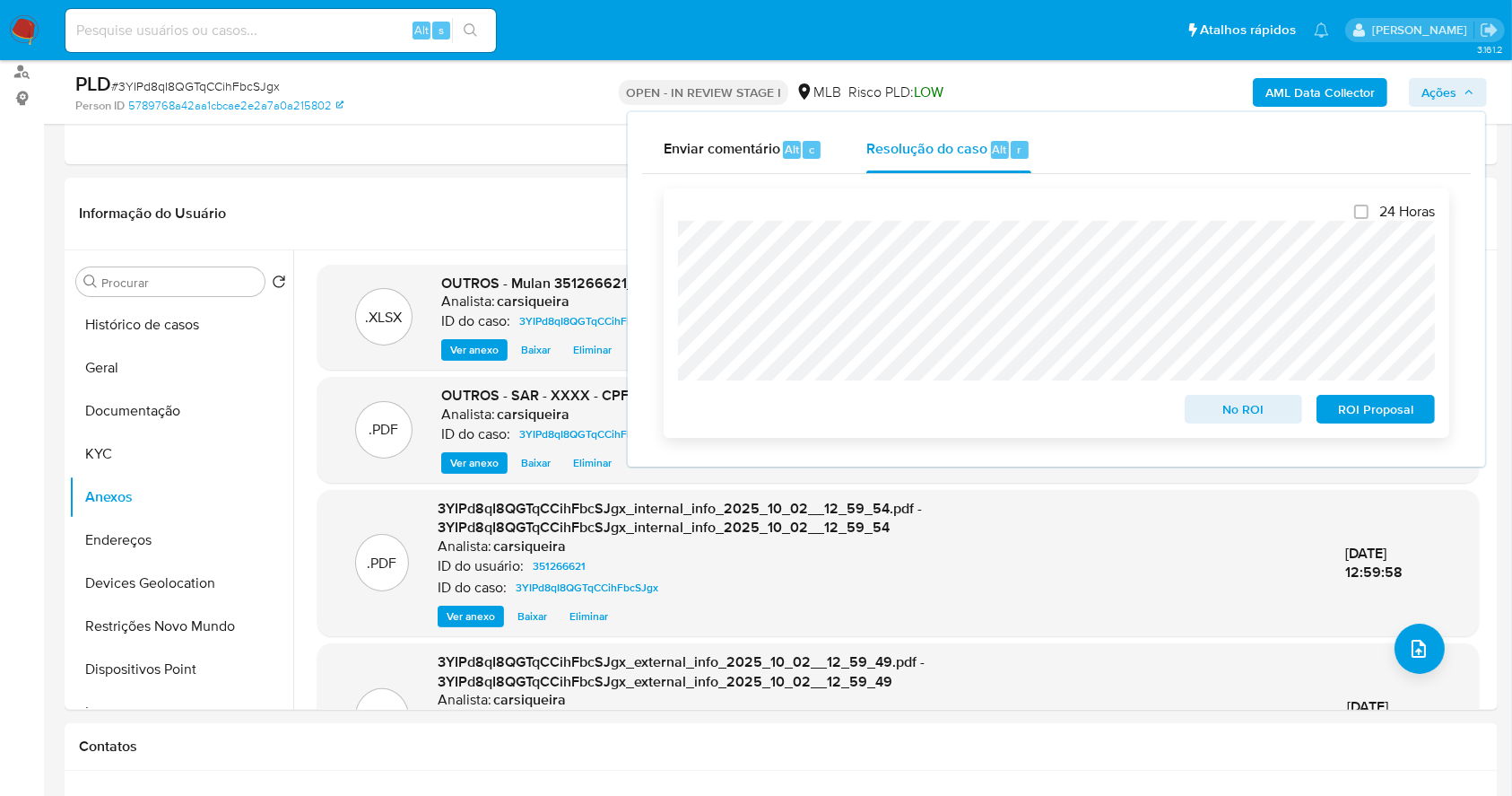
click at [1394, 401] on span "ROI Proposal" at bounding box center [1376, 409] width 93 height 25
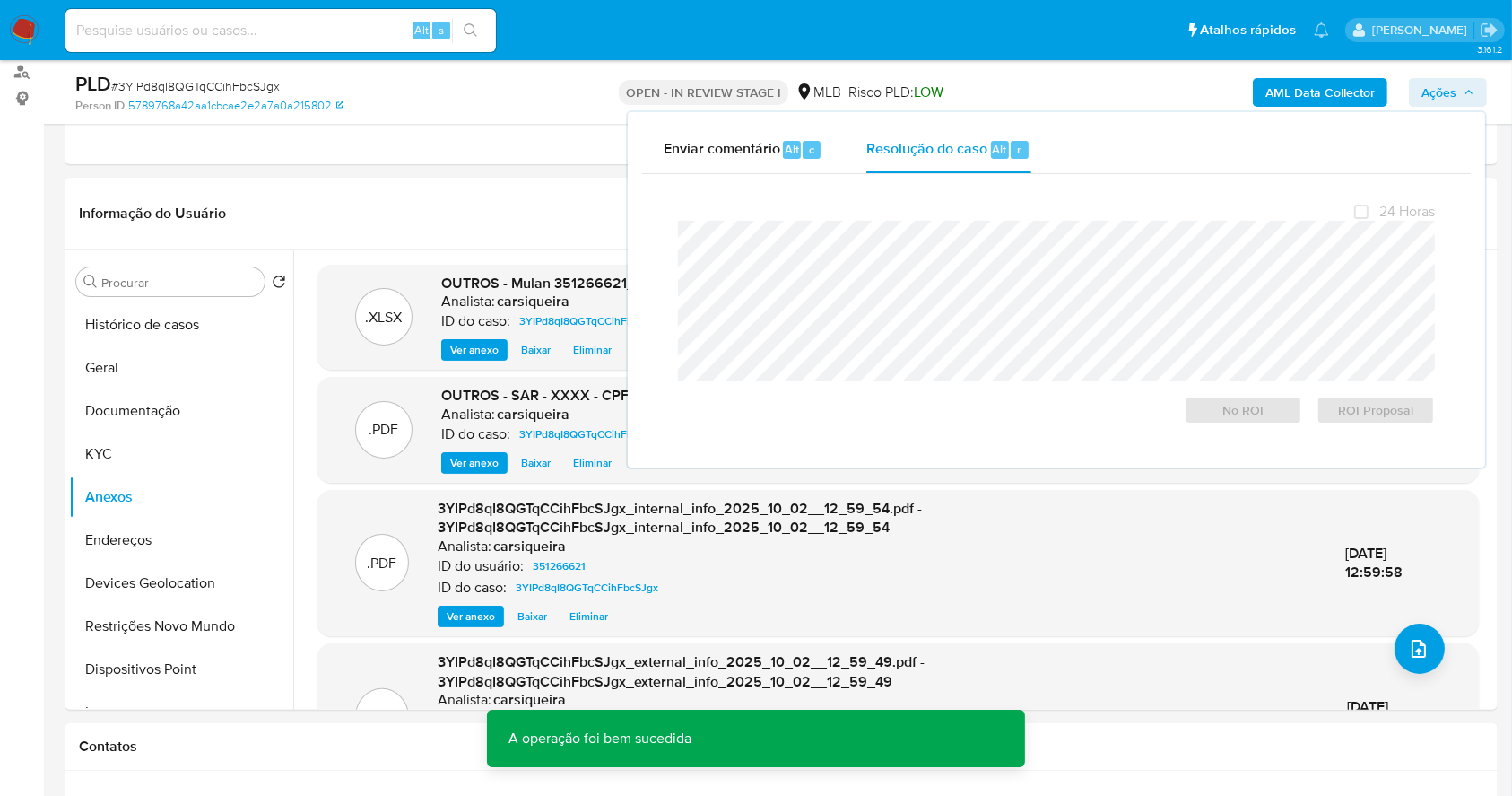
click at [229, 81] on span "# 3YIPd8qI8QGTqCCihFbcSJgx" at bounding box center [195, 86] width 168 height 18
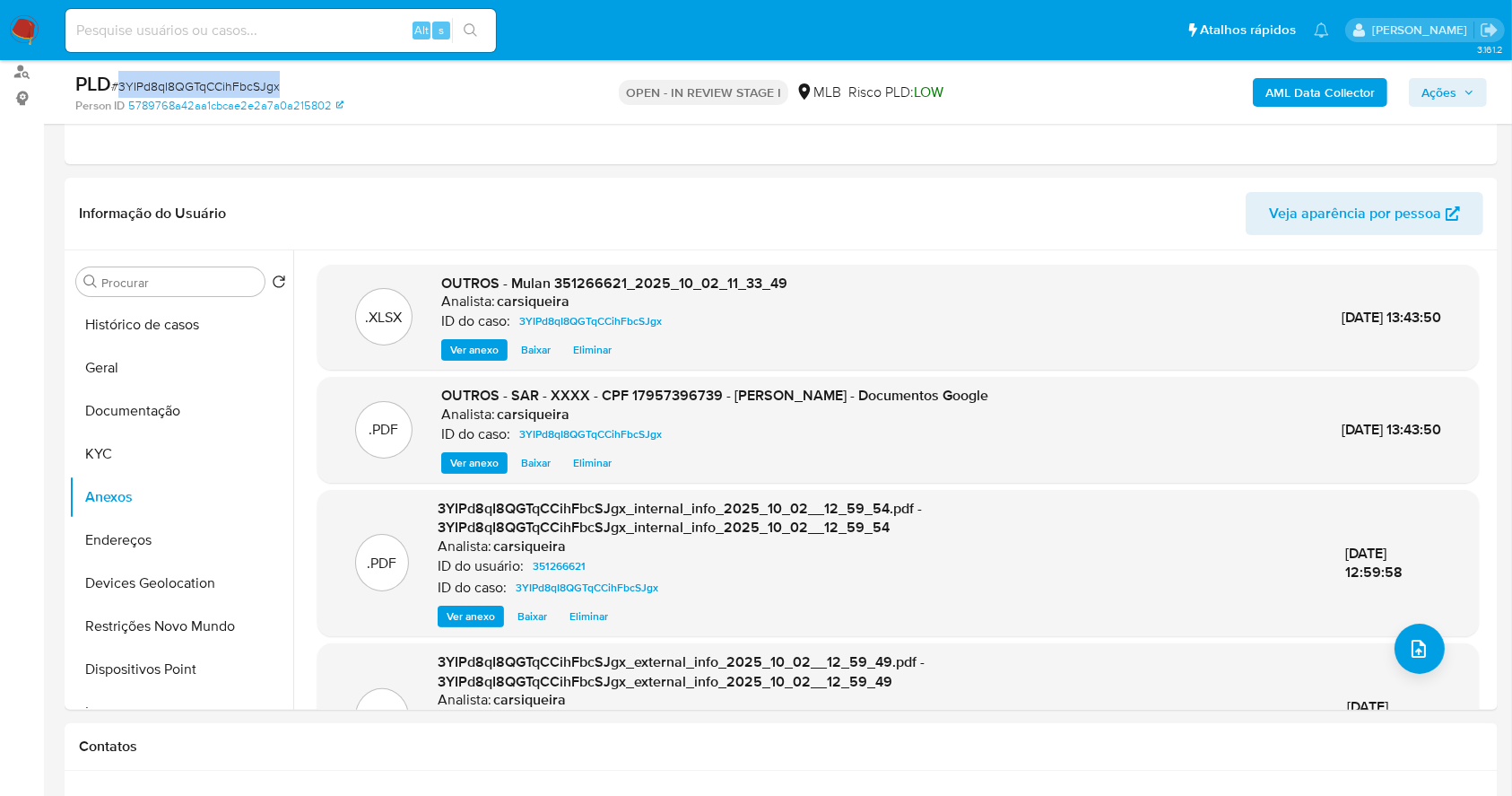
copy span "3YIPd8qI8QGTqCCihFbcSJgx"
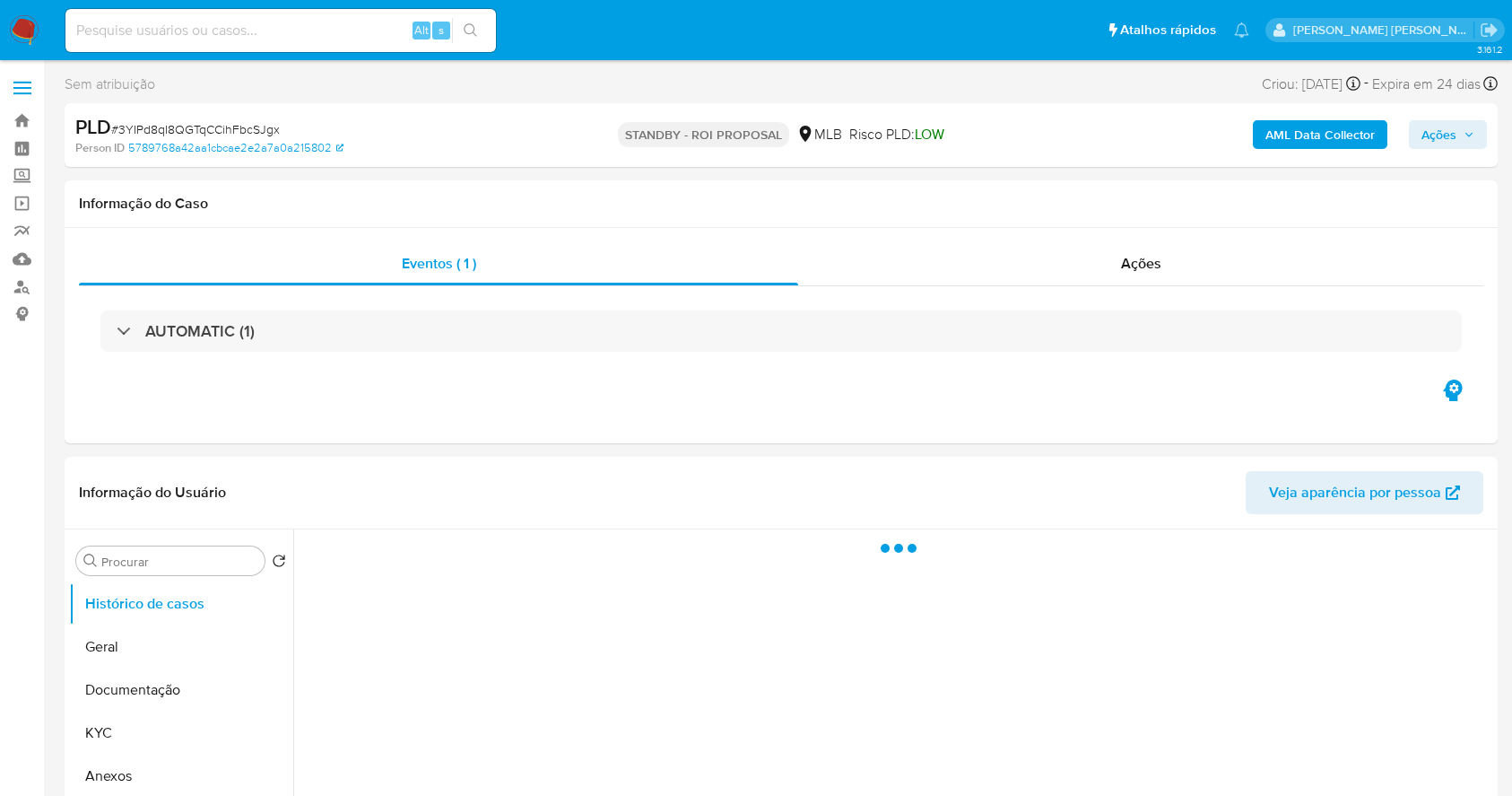
select select "10"
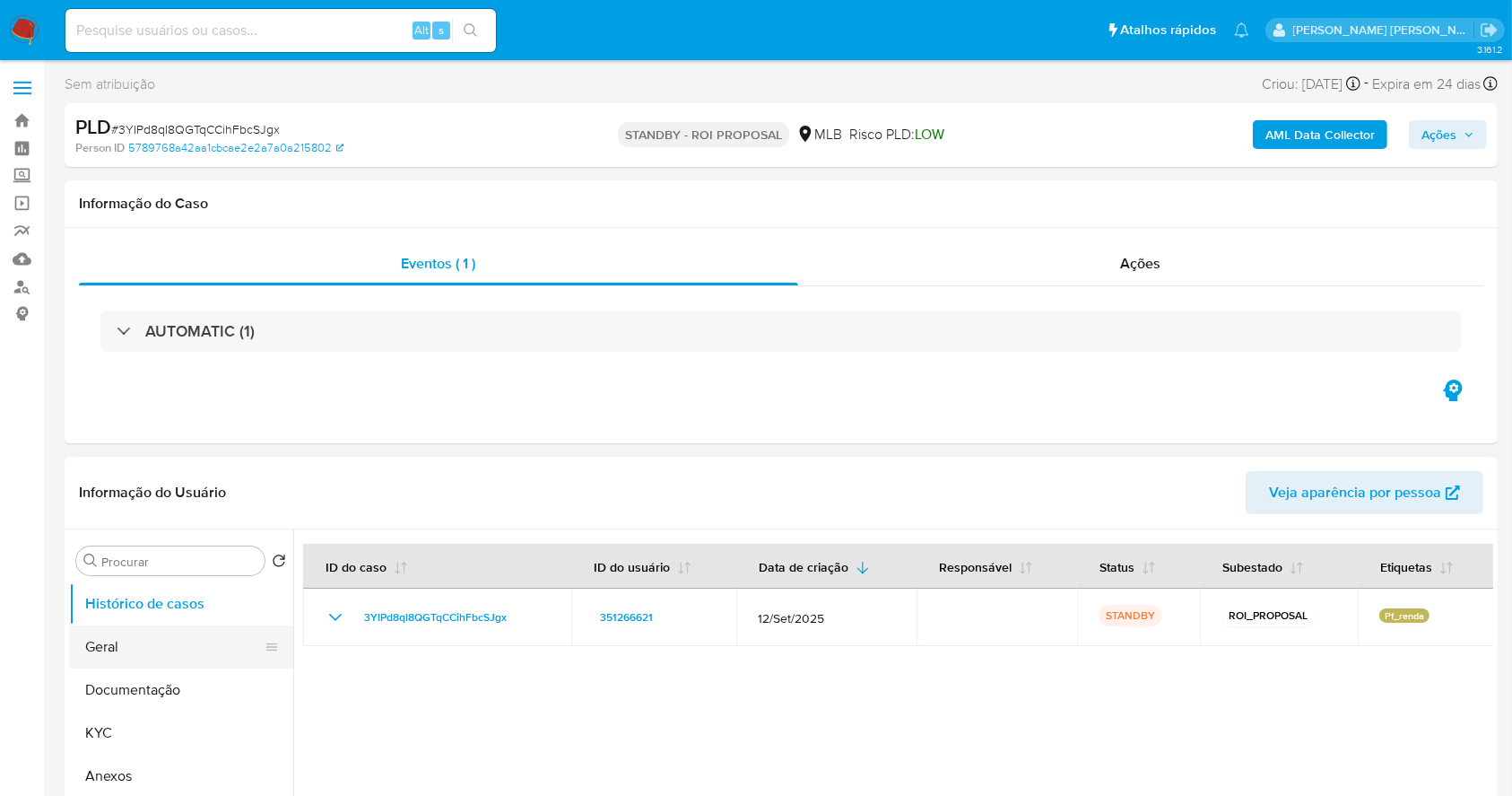
click at [126, 658] on button "Geral" at bounding box center [174, 646] width 210 height 43
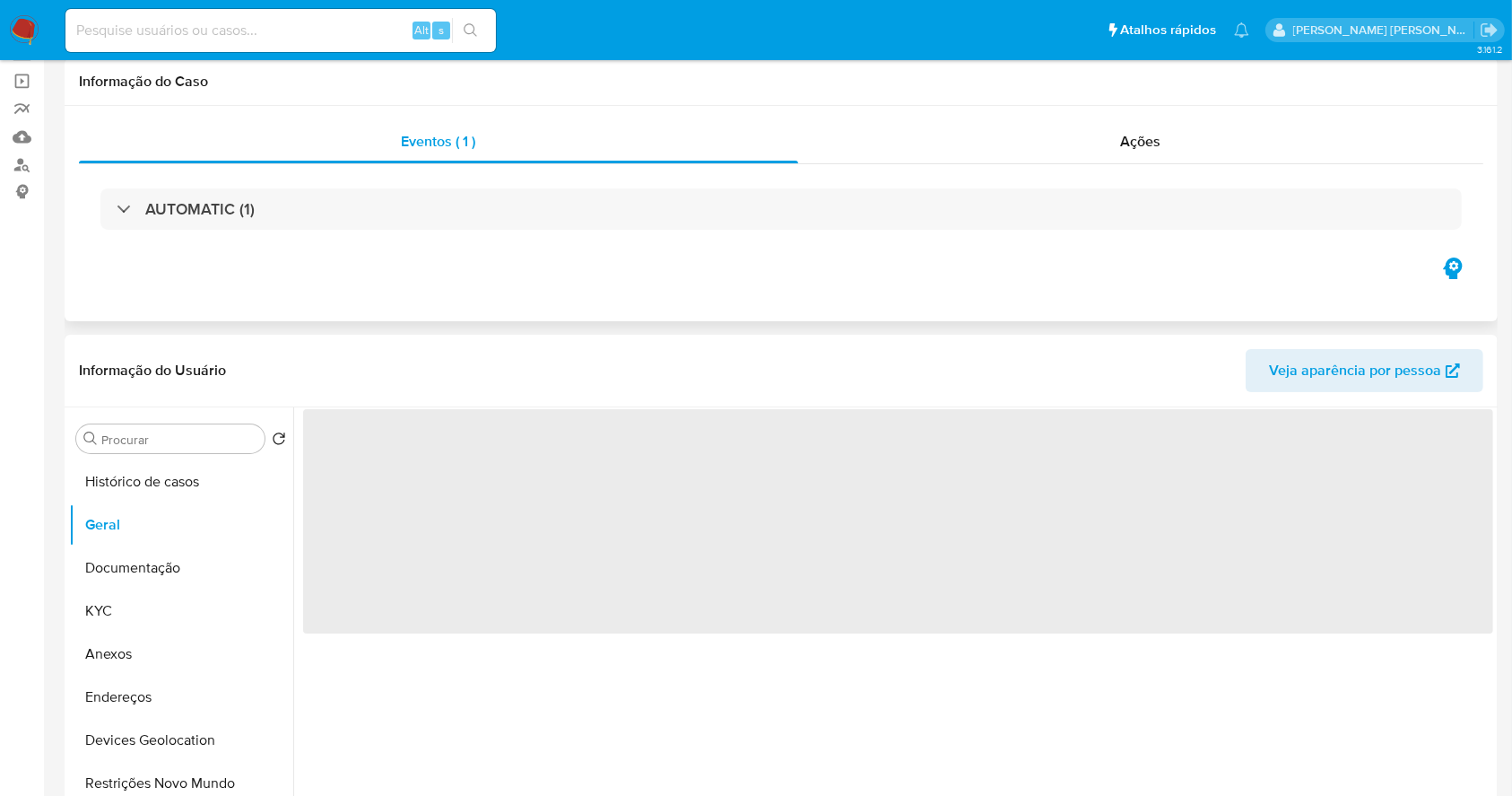
scroll to position [238, 0]
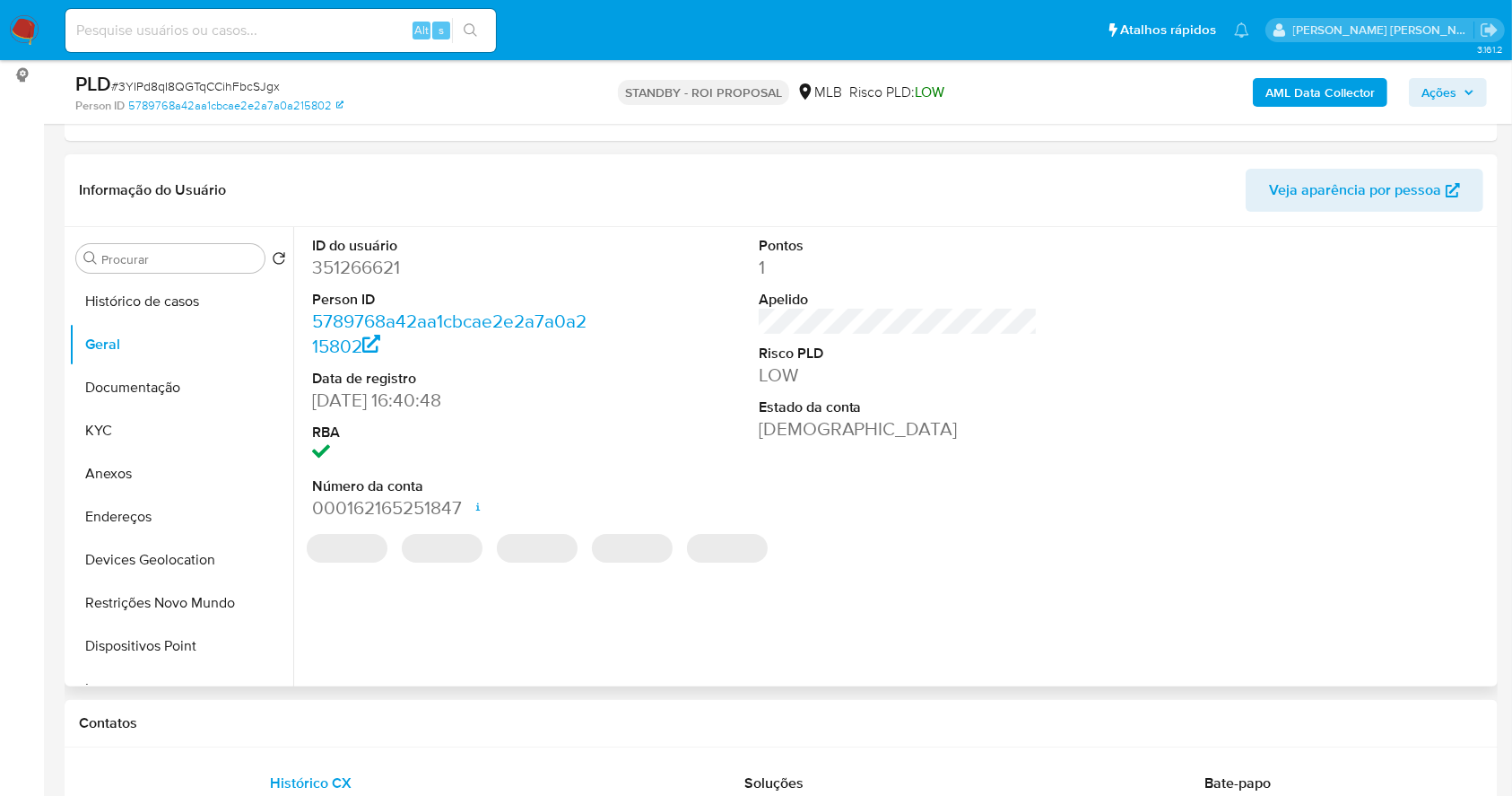
click at [383, 276] on dd "351266621" at bounding box center [452, 267] width 280 height 25
copy dd "351266621"
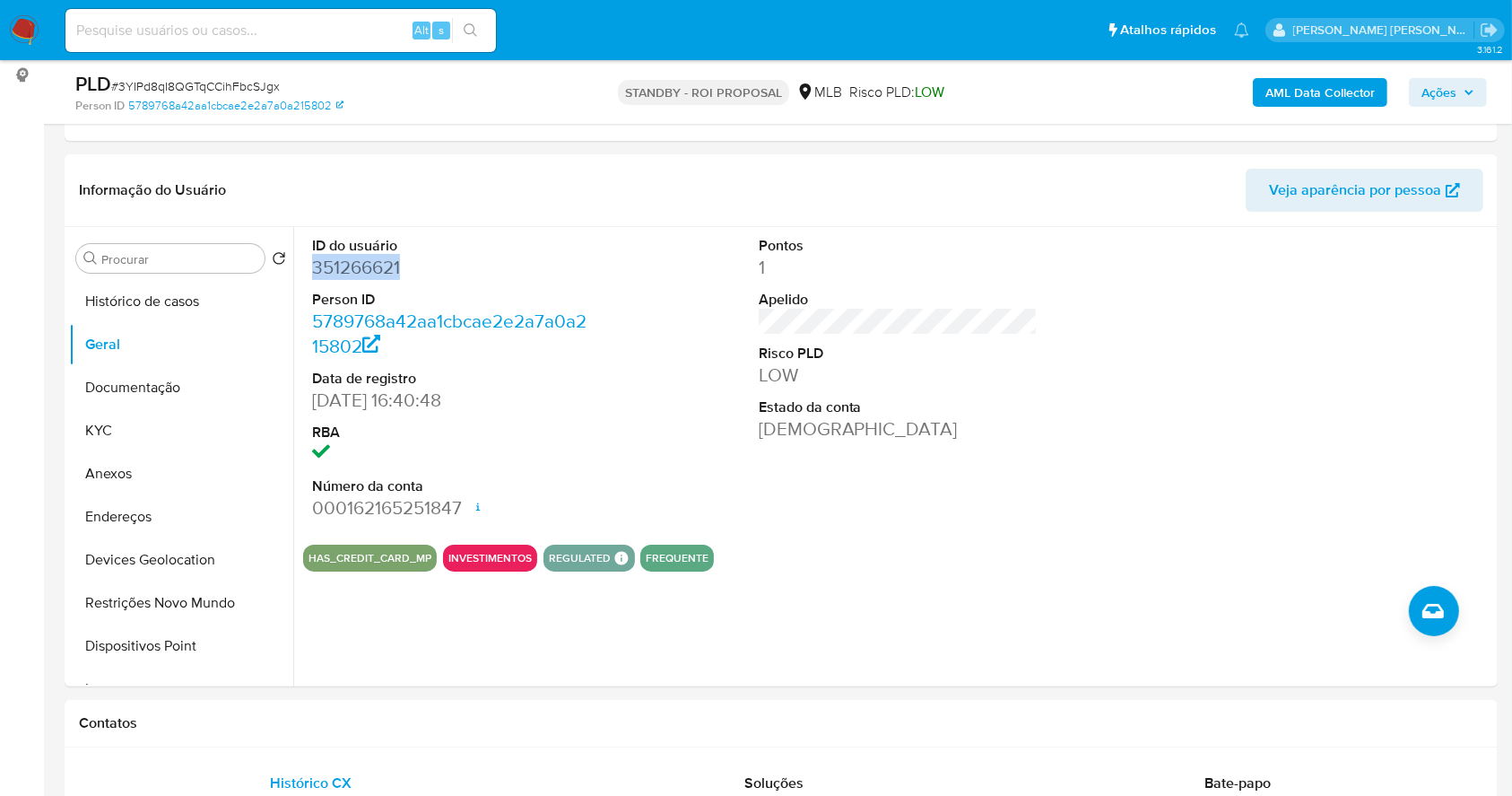
click at [12, 25] on img at bounding box center [24, 31] width 31 height 31
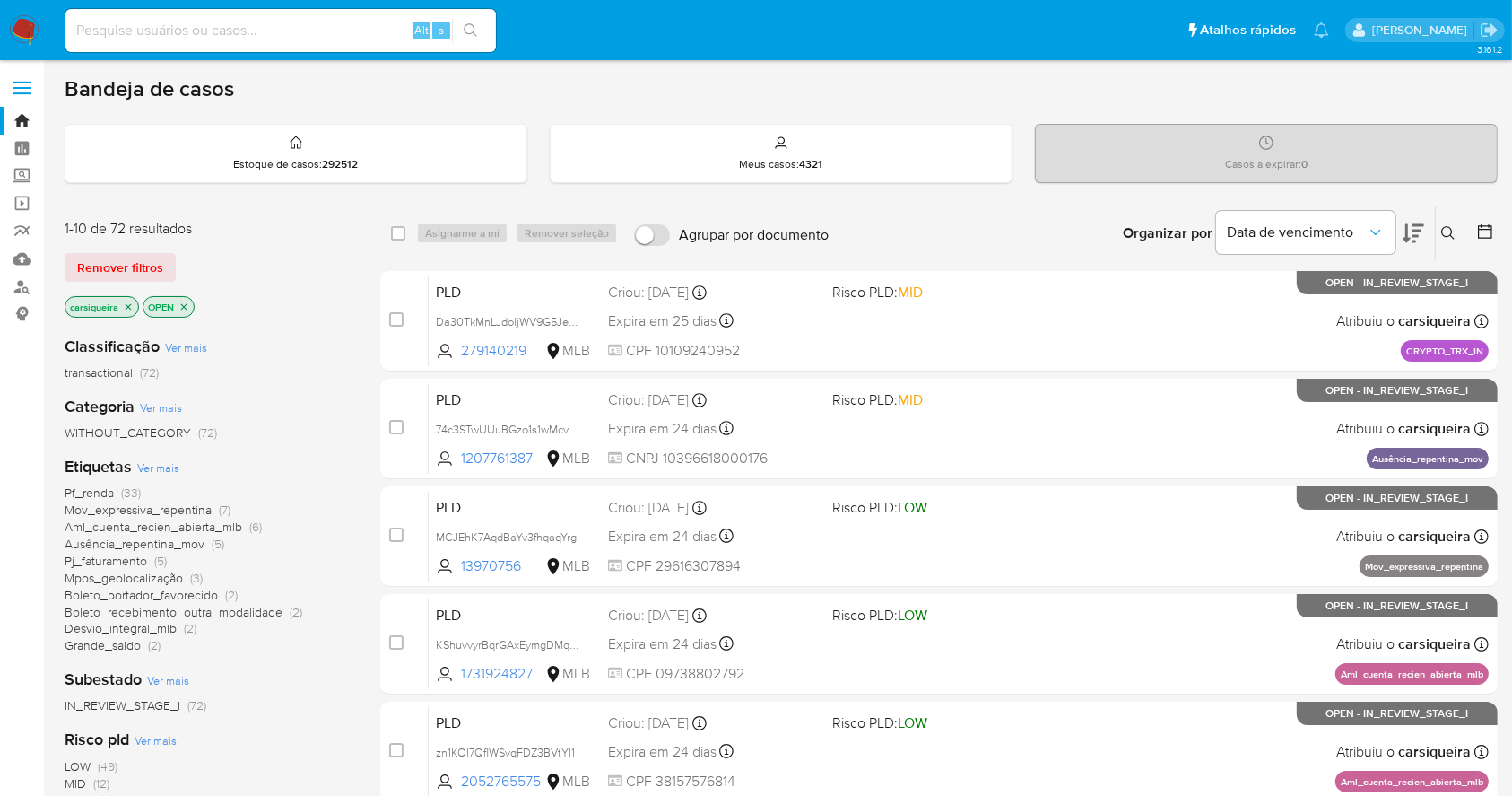
click at [34, 33] on img at bounding box center [24, 31] width 31 height 31
click at [1364, 217] on button "Data de vencimento" at bounding box center [1305, 232] width 180 height 43
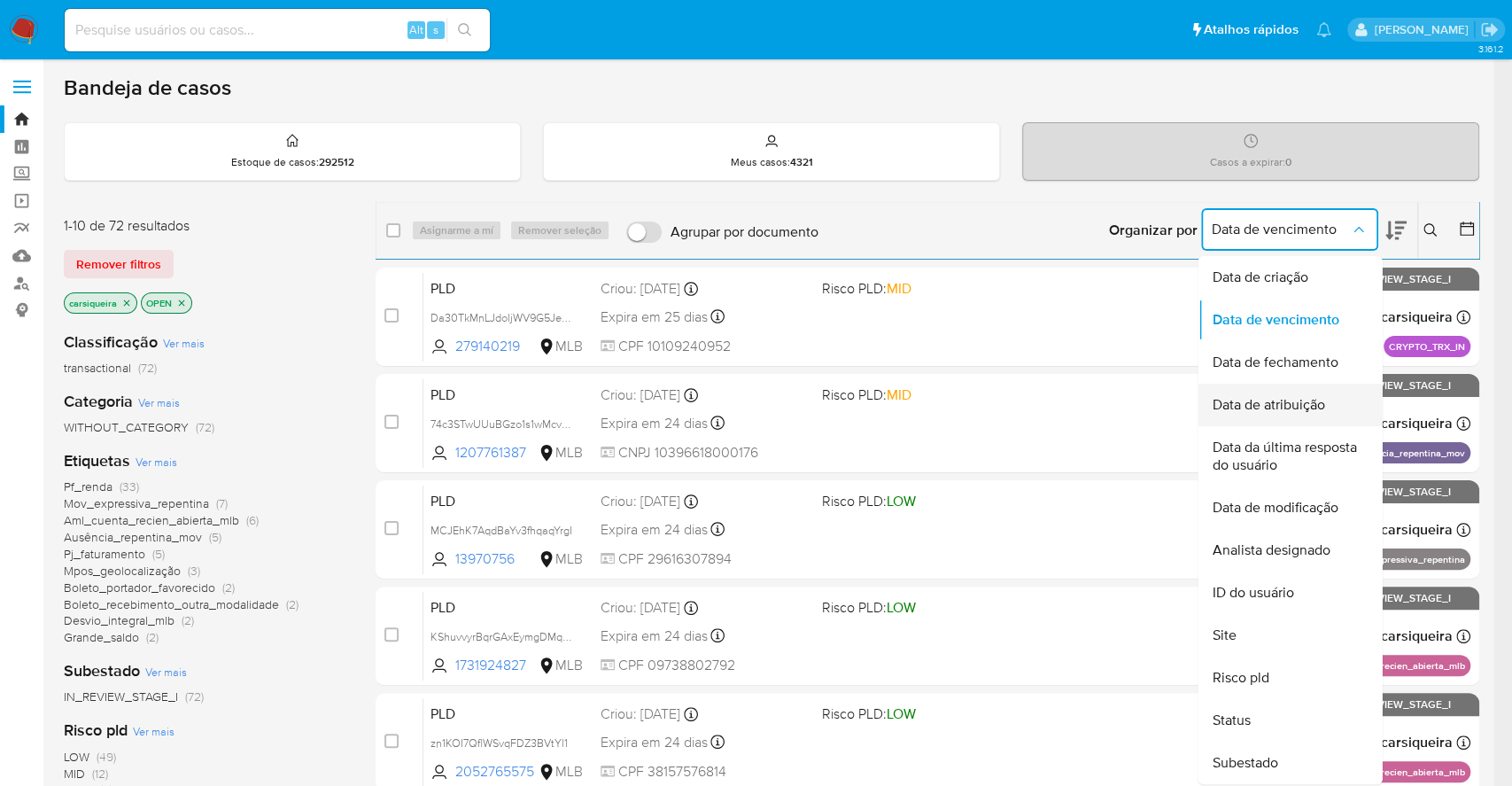
click at [1334, 390] on div "Data de atribuição" at bounding box center [1284, 404] width 145 height 43
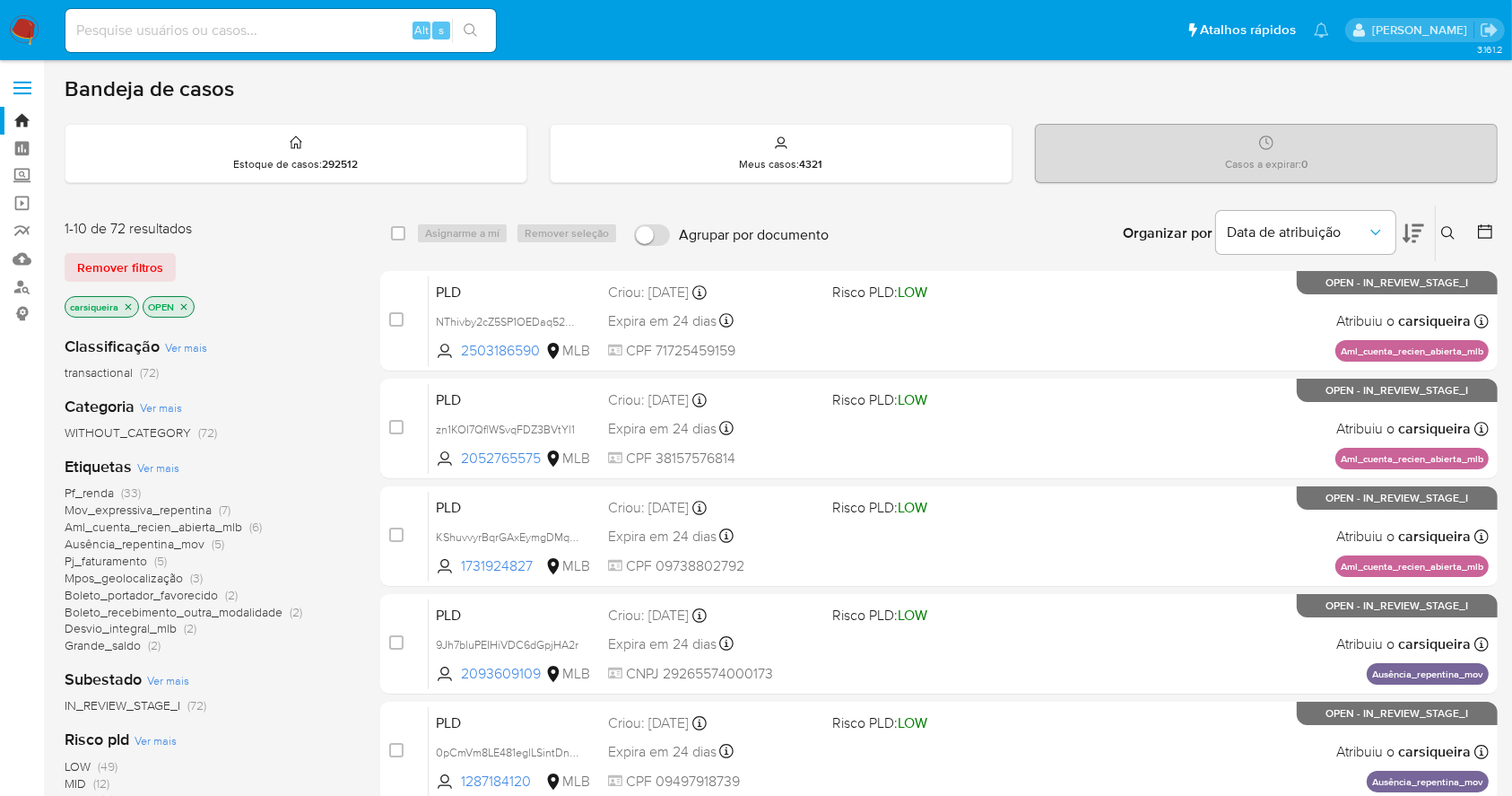
click at [1419, 222] on icon at bounding box center [1414, 233] width 21 height 21
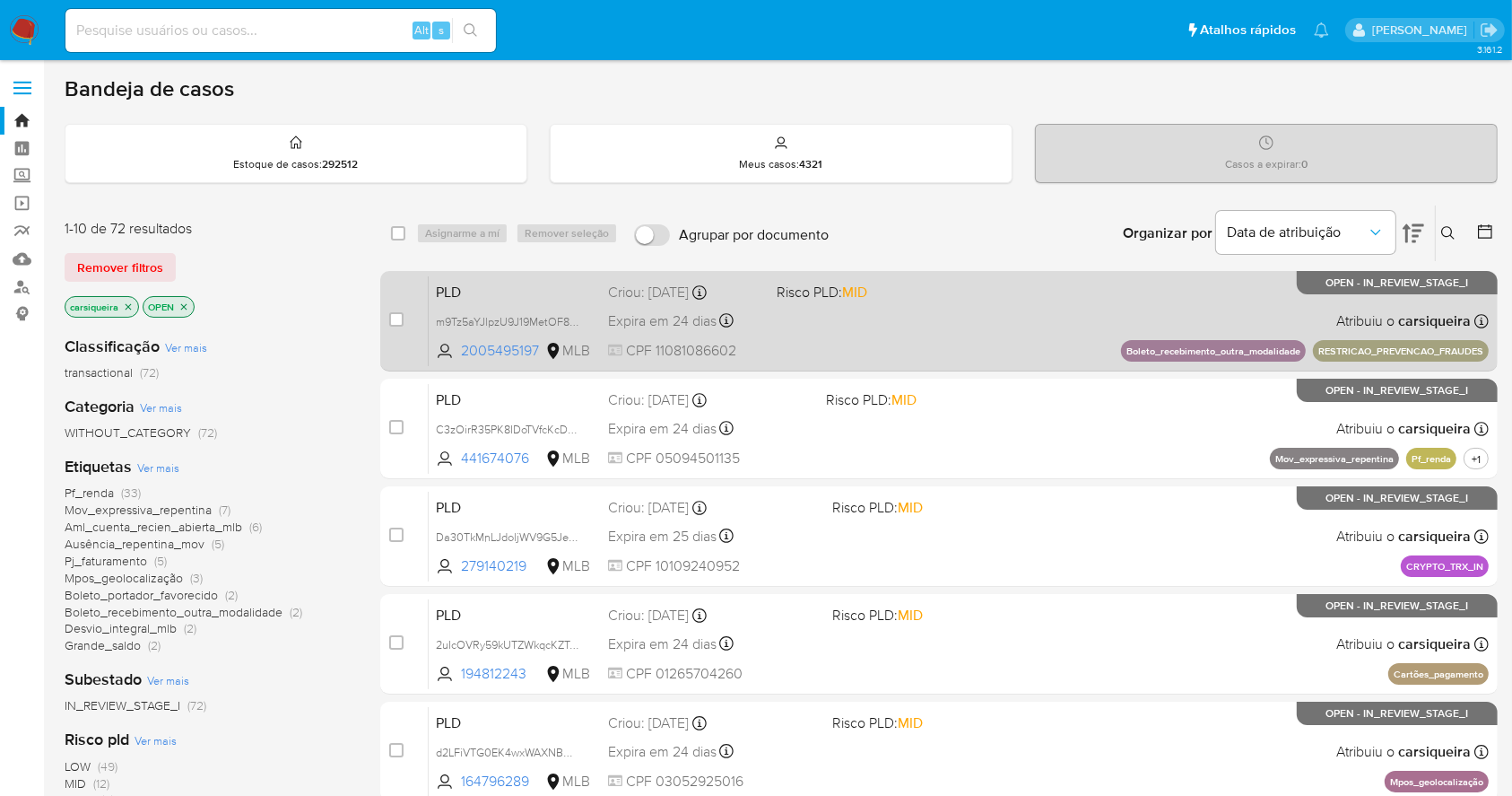
click at [887, 346] on div "PLD m9Tz5aYJlpzU9J19MetOF8ex 2005495197 MLB Risco PLD: MID Criou: 12/09/2025 Cr…" at bounding box center [958, 320] width 1060 height 90
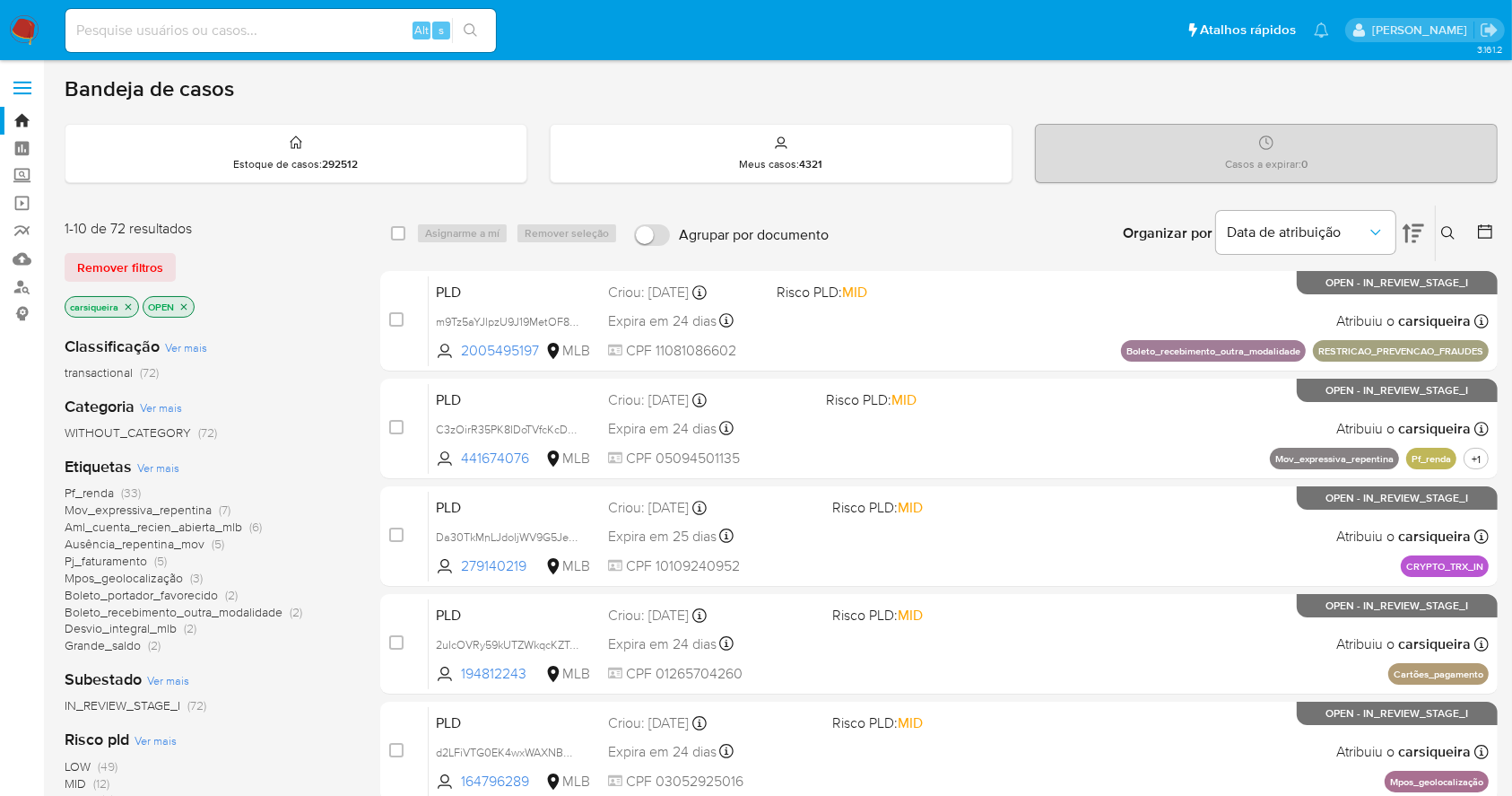
click at [24, 32] on img at bounding box center [24, 31] width 31 height 31
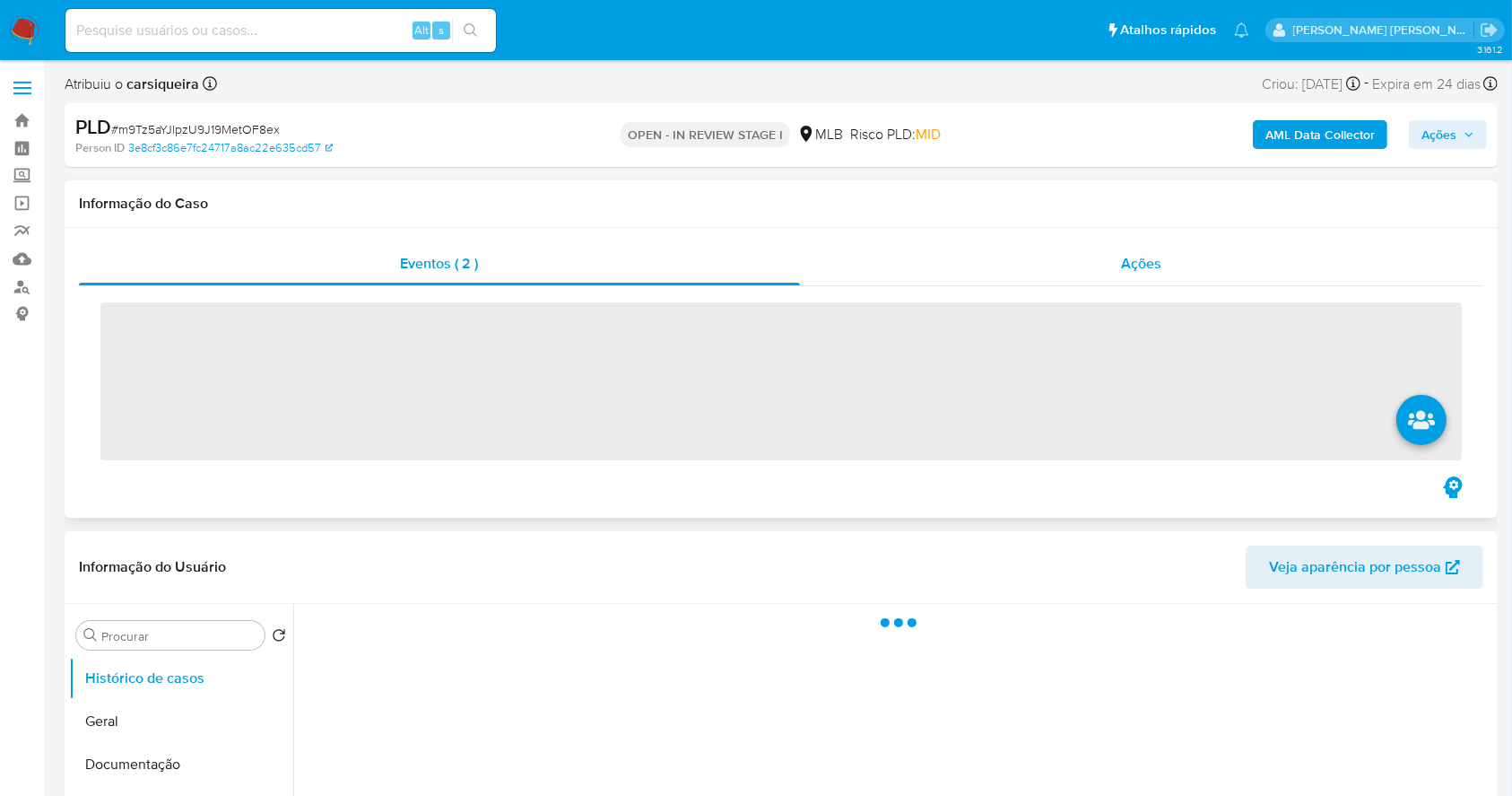
click at [1141, 263] on span "Ações" at bounding box center [1142, 262] width 40 height 20
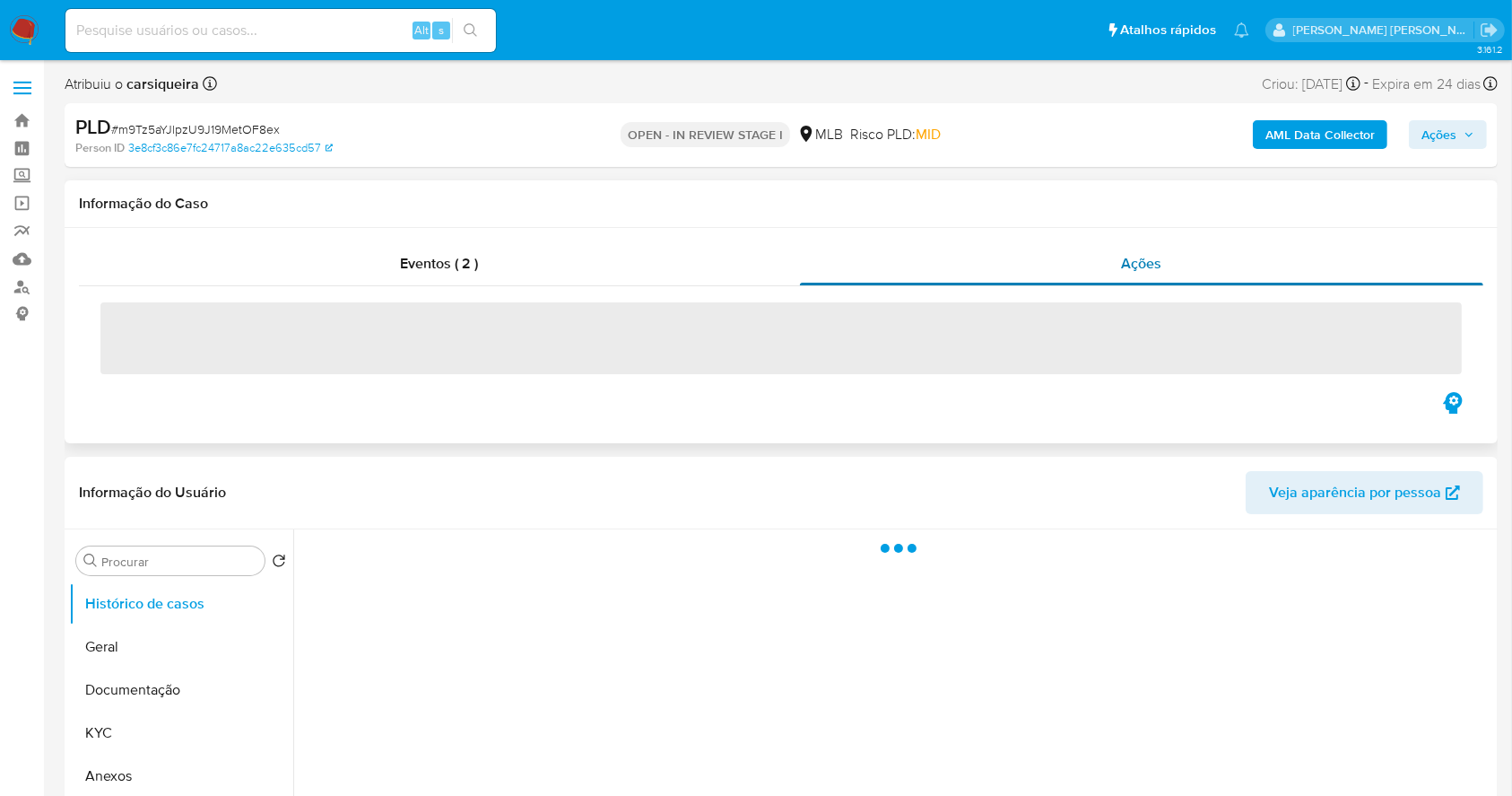
select select "10"
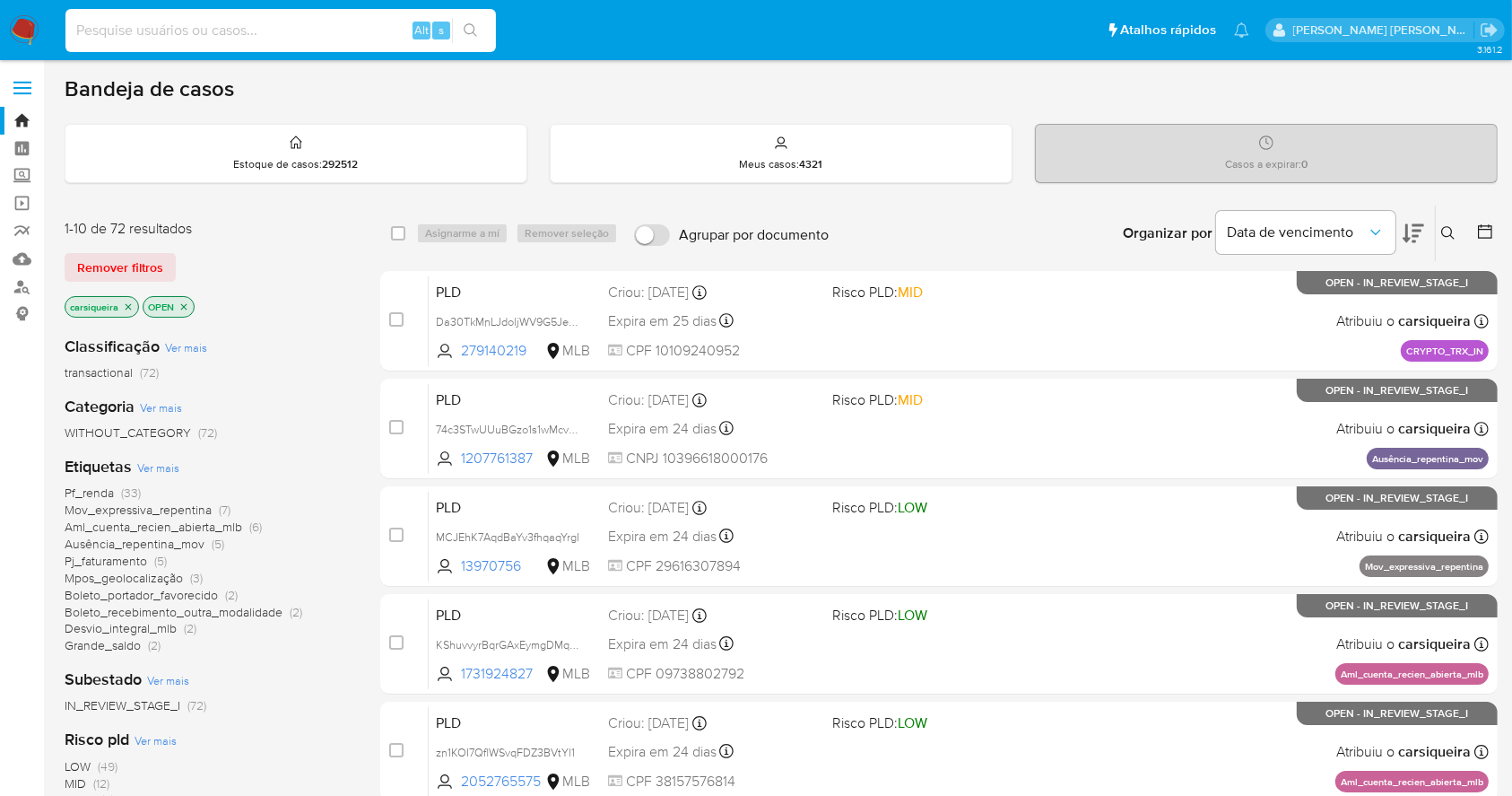
click at [206, 26] on input at bounding box center [281, 31] width 431 height 23
paste input "HjmsCeWtYEiidQFiAvSN5Uki"
type input "HjmsCeWtYEiidQFiAvSN5Uki"
click at [481, 24] on button "search-icon" at bounding box center [470, 31] width 37 height 25
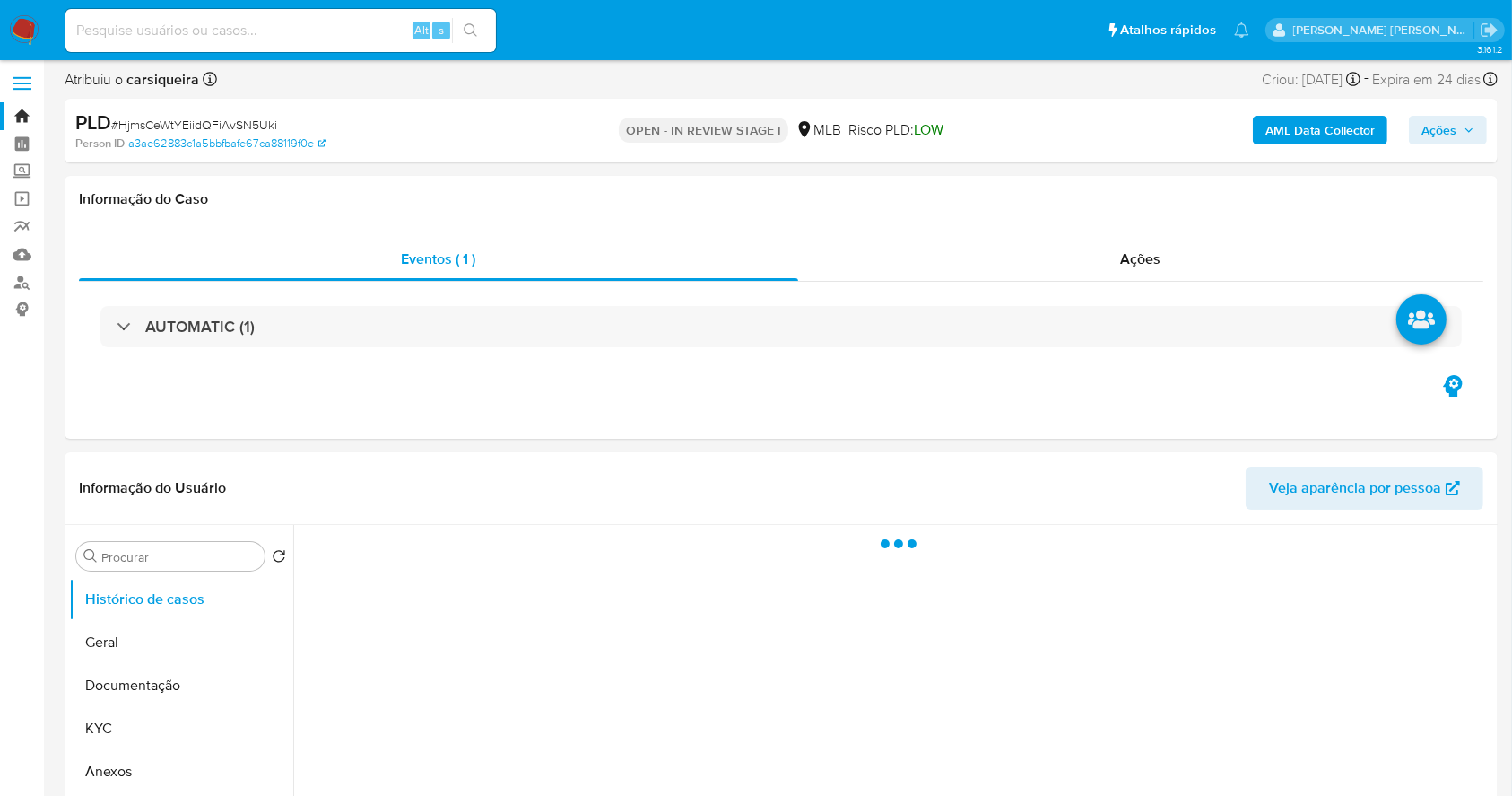
select select "10"
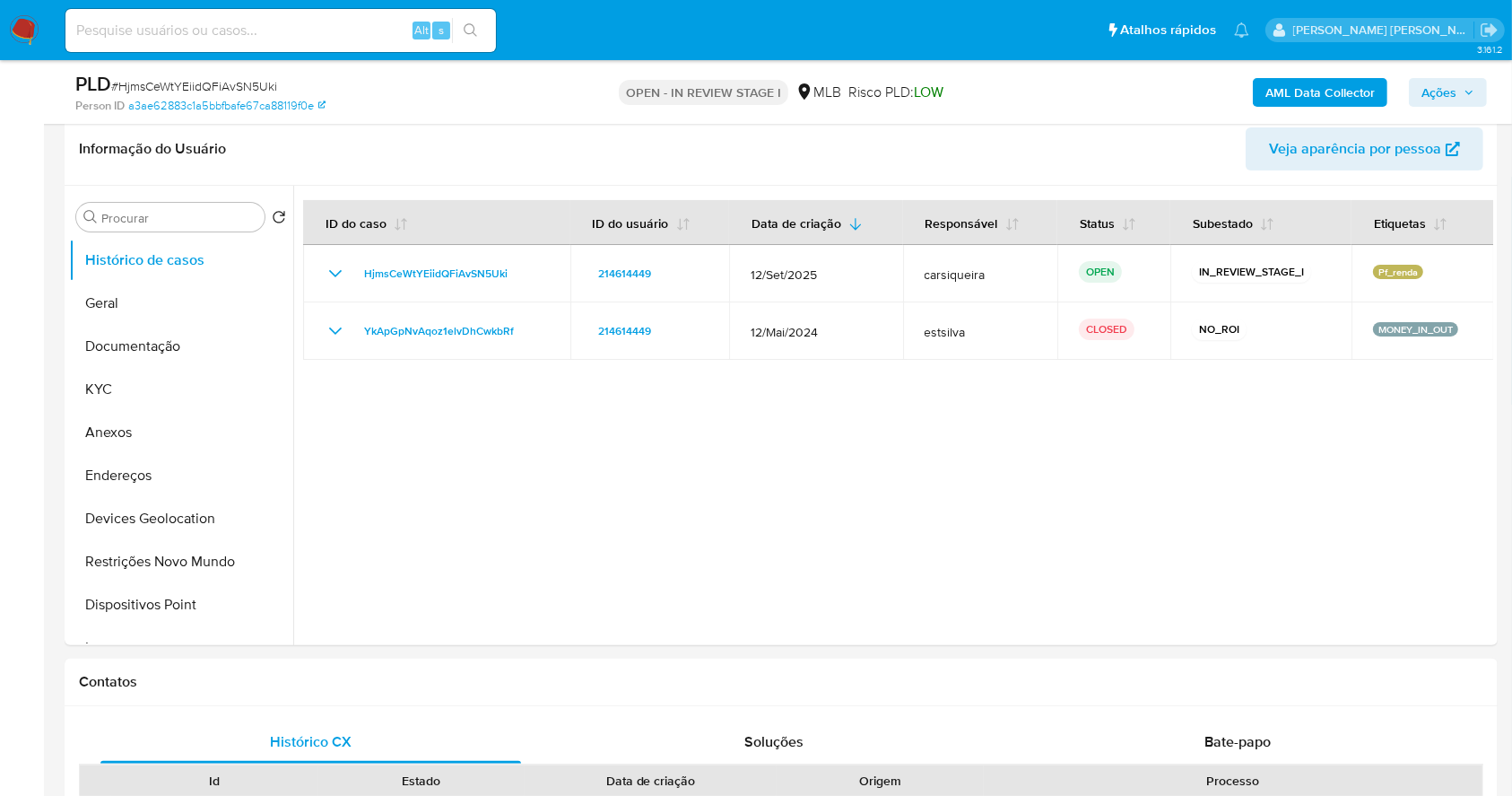
scroll to position [287, 0]
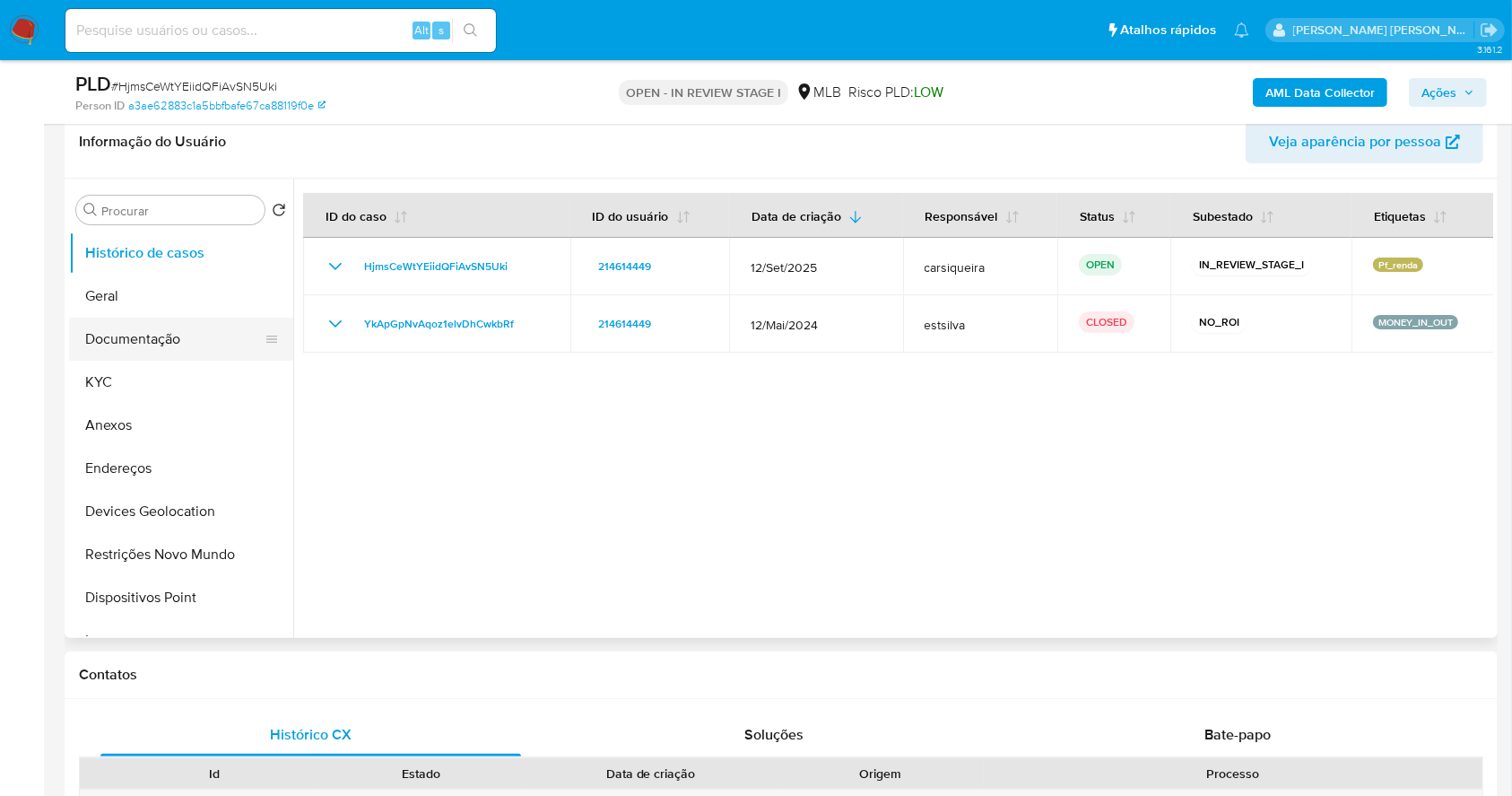
click at [151, 341] on button "Documentação" at bounding box center [174, 338] width 210 height 43
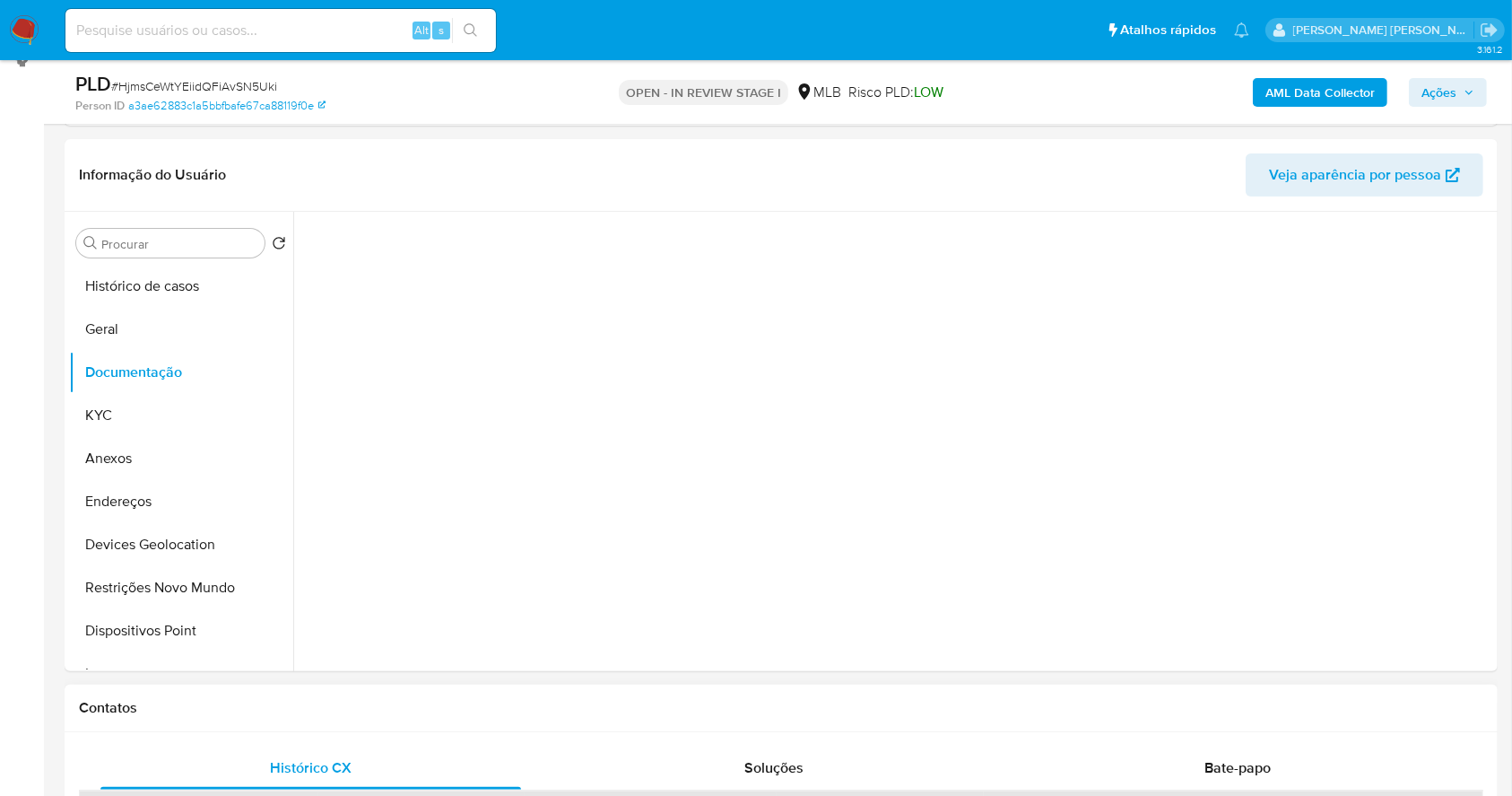
scroll to position [145, 0]
drag, startPoint x: 1257, startPoint y: 771, endPoint x: 1264, endPoint y: 758, distance: 14.8
click at [1257, 772] on span "Bate-papo" at bounding box center [1237, 767] width 66 height 20
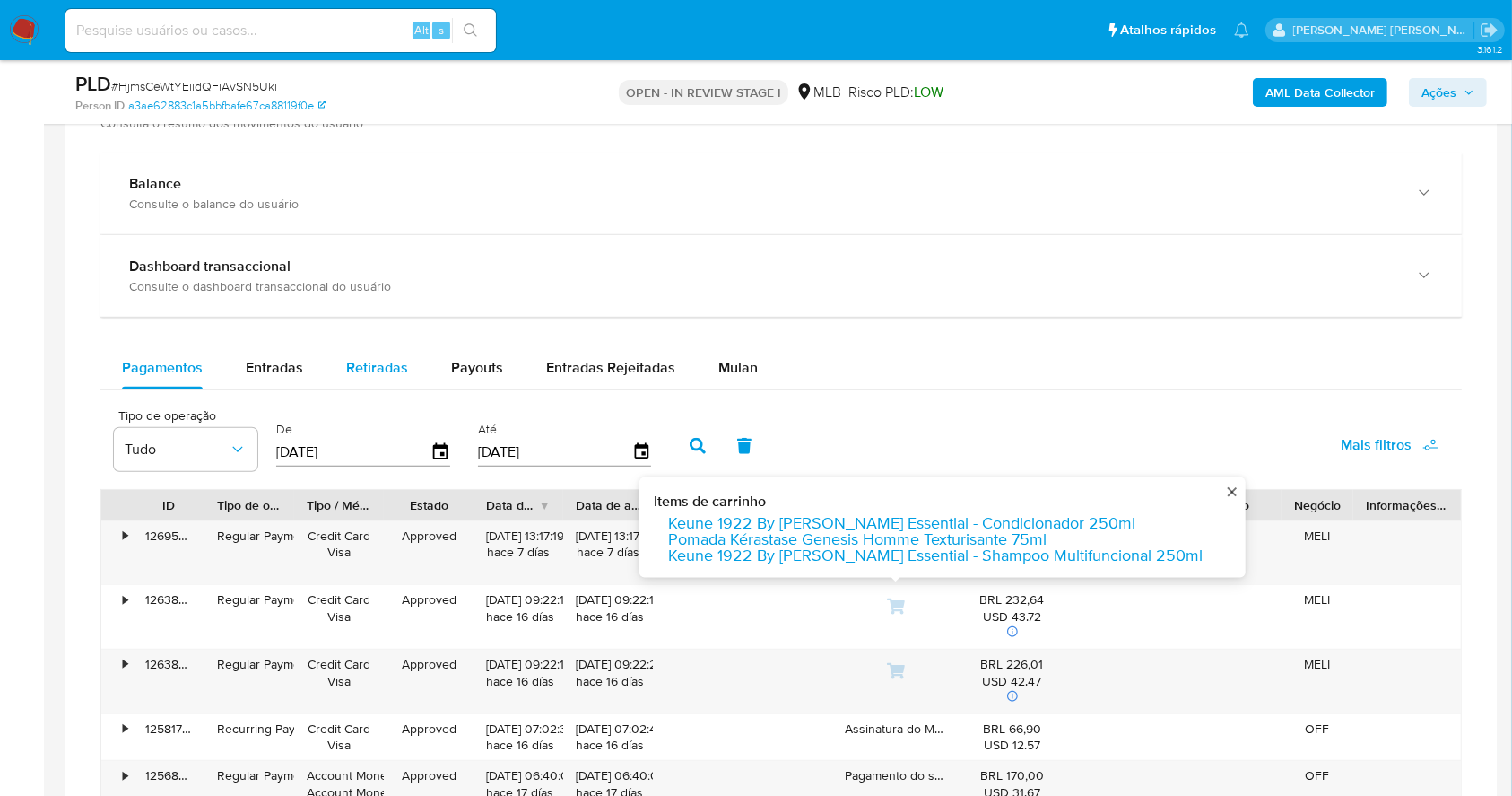
scroll to position [1672, 0]
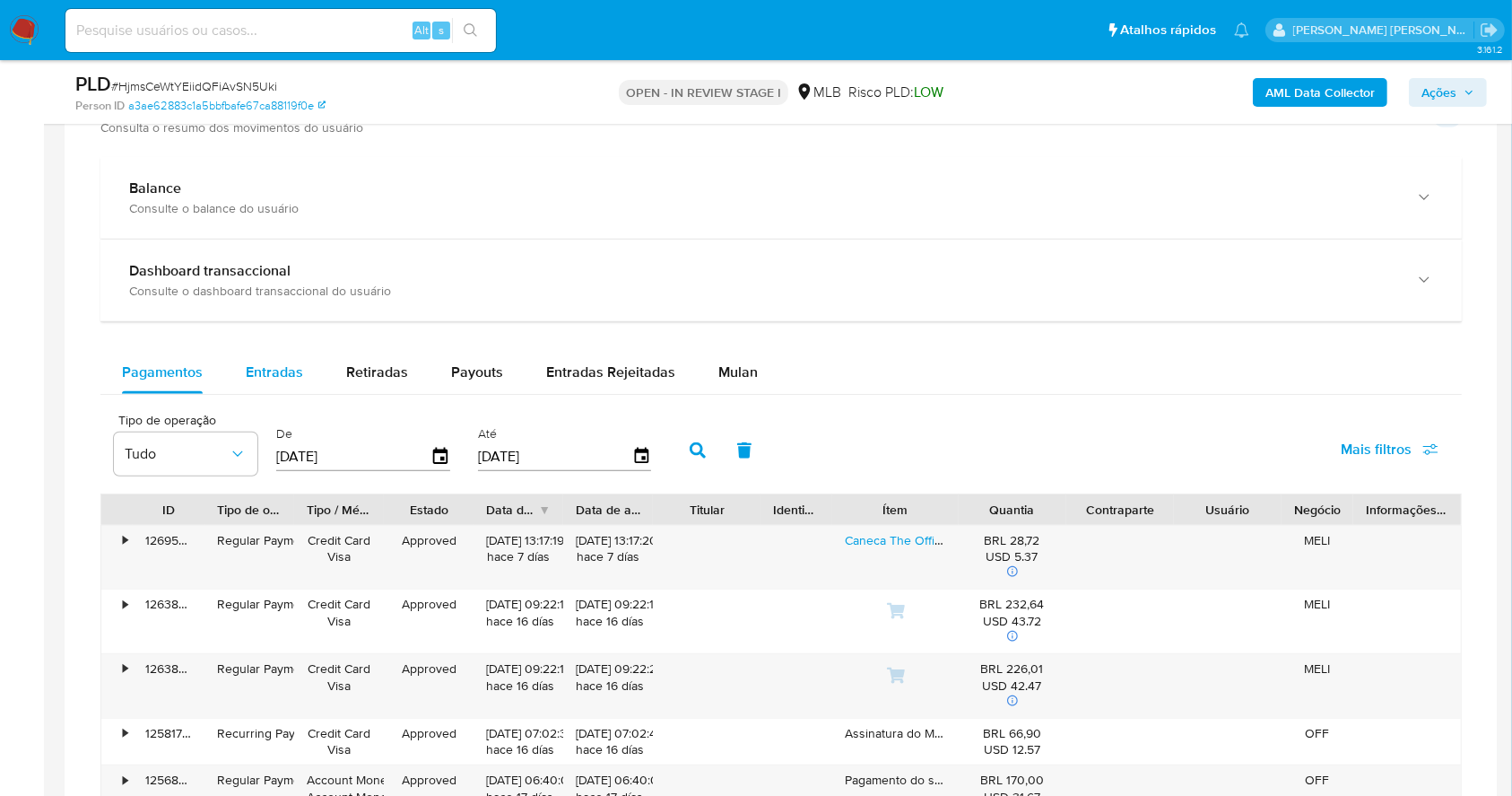
click at [280, 374] on span "Entradas" at bounding box center [275, 371] width 58 height 20
select select "10"
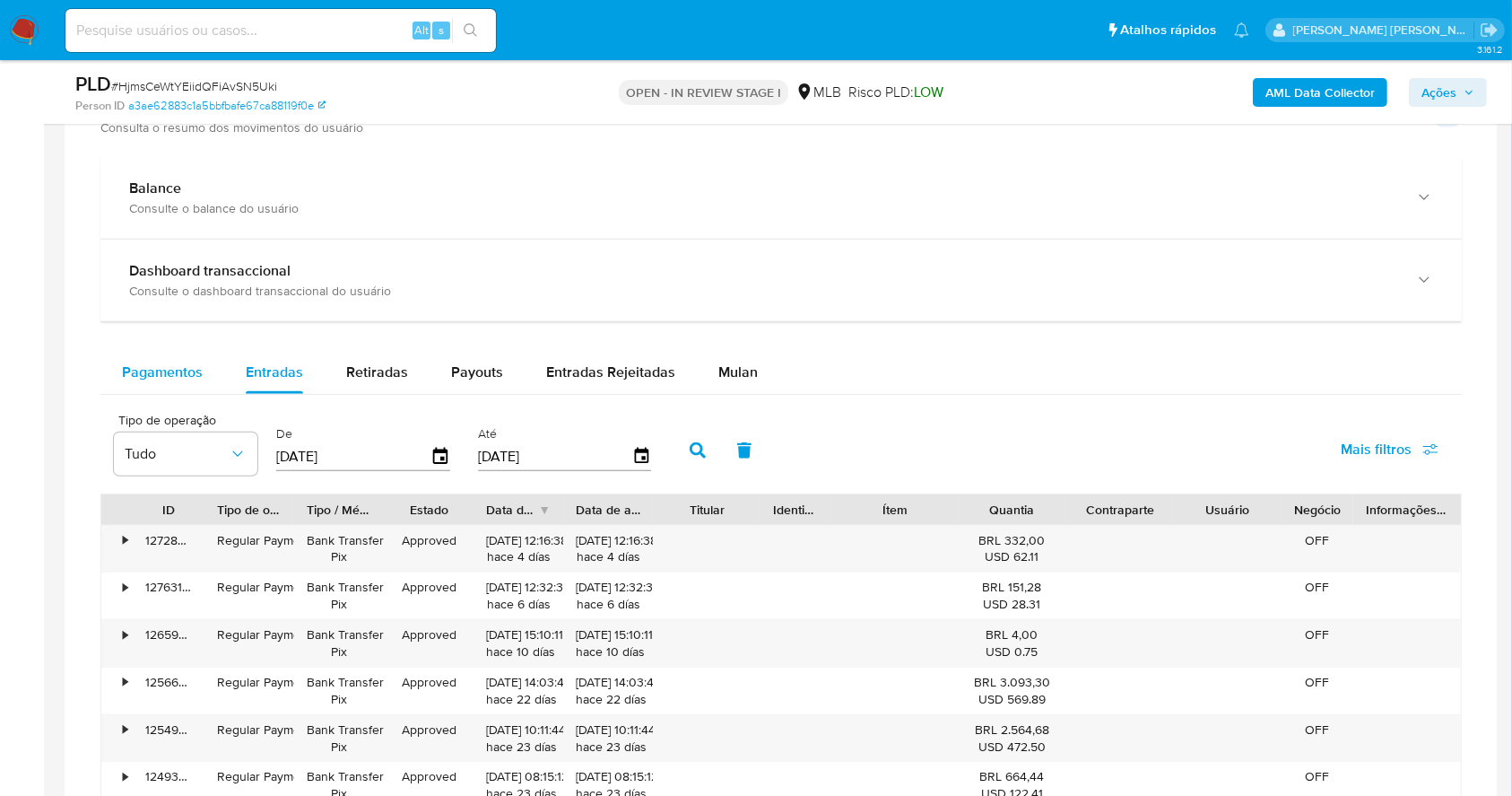
click at [174, 374] on span "Pagamentos" at bounding box center [162, 371] width 81 height 20
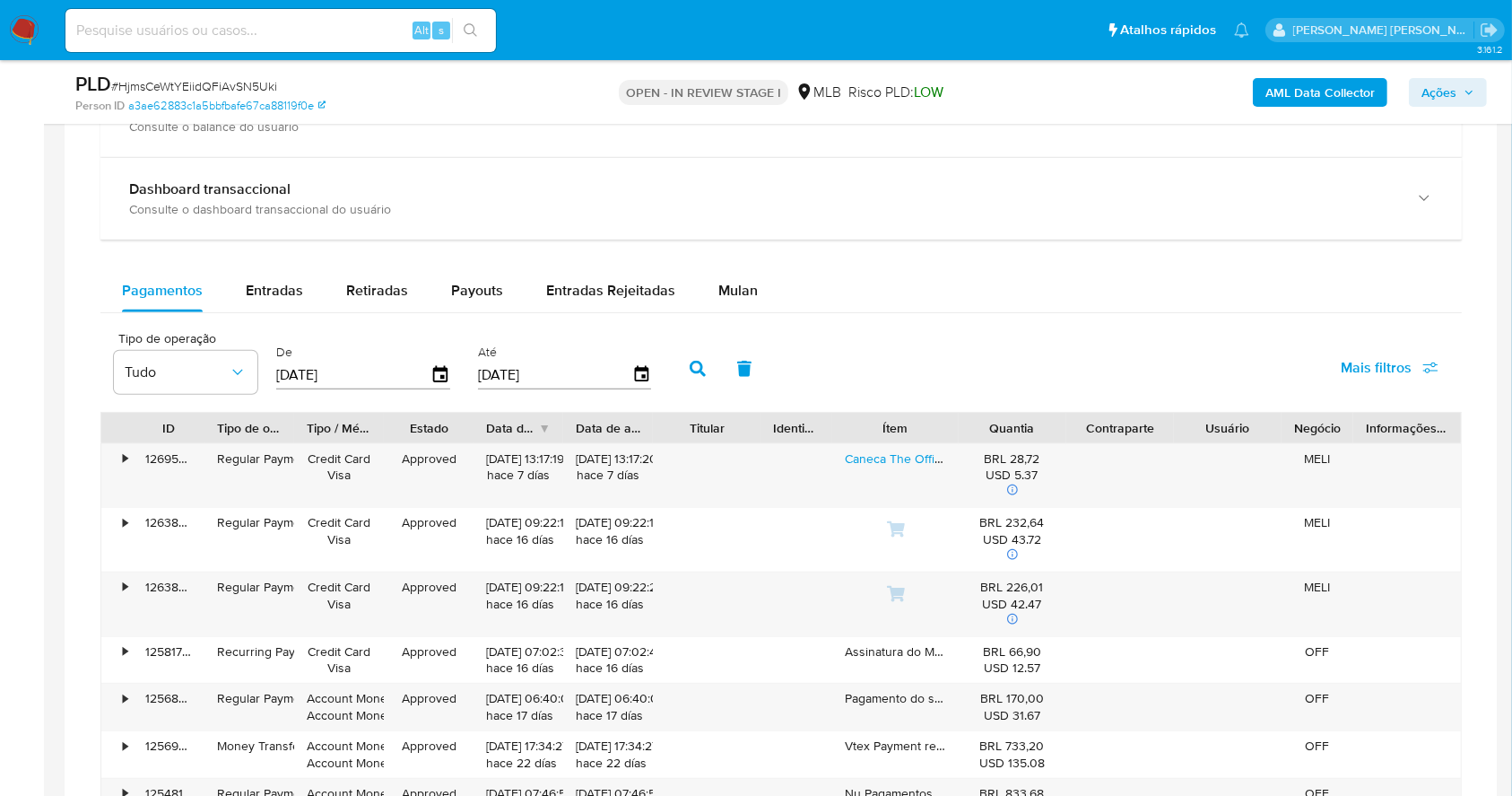
scroll to position [1791, 0]
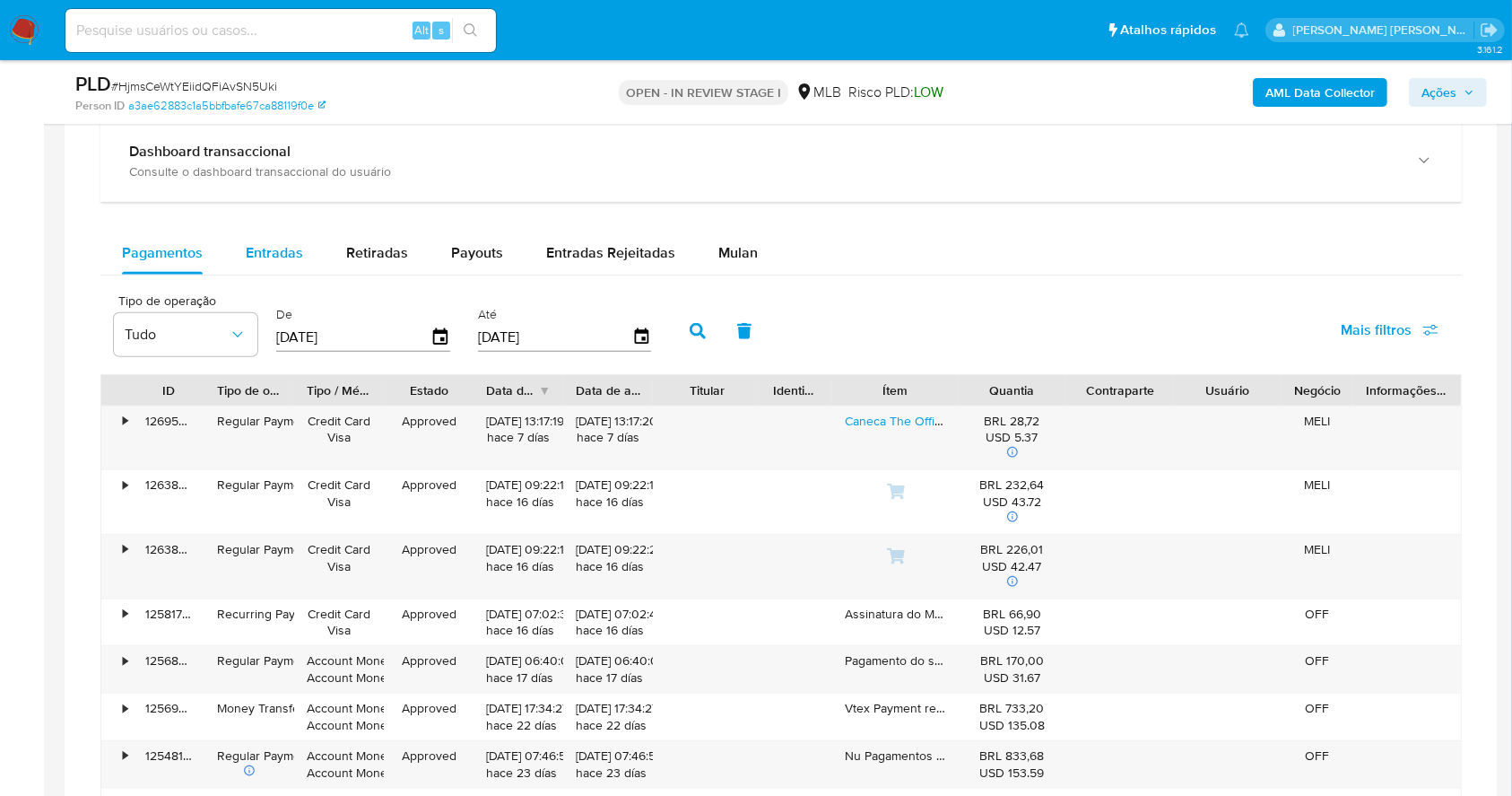
click at [249, 256] on span "Entradas" at bounding box center [275, 252] width 58 height 20
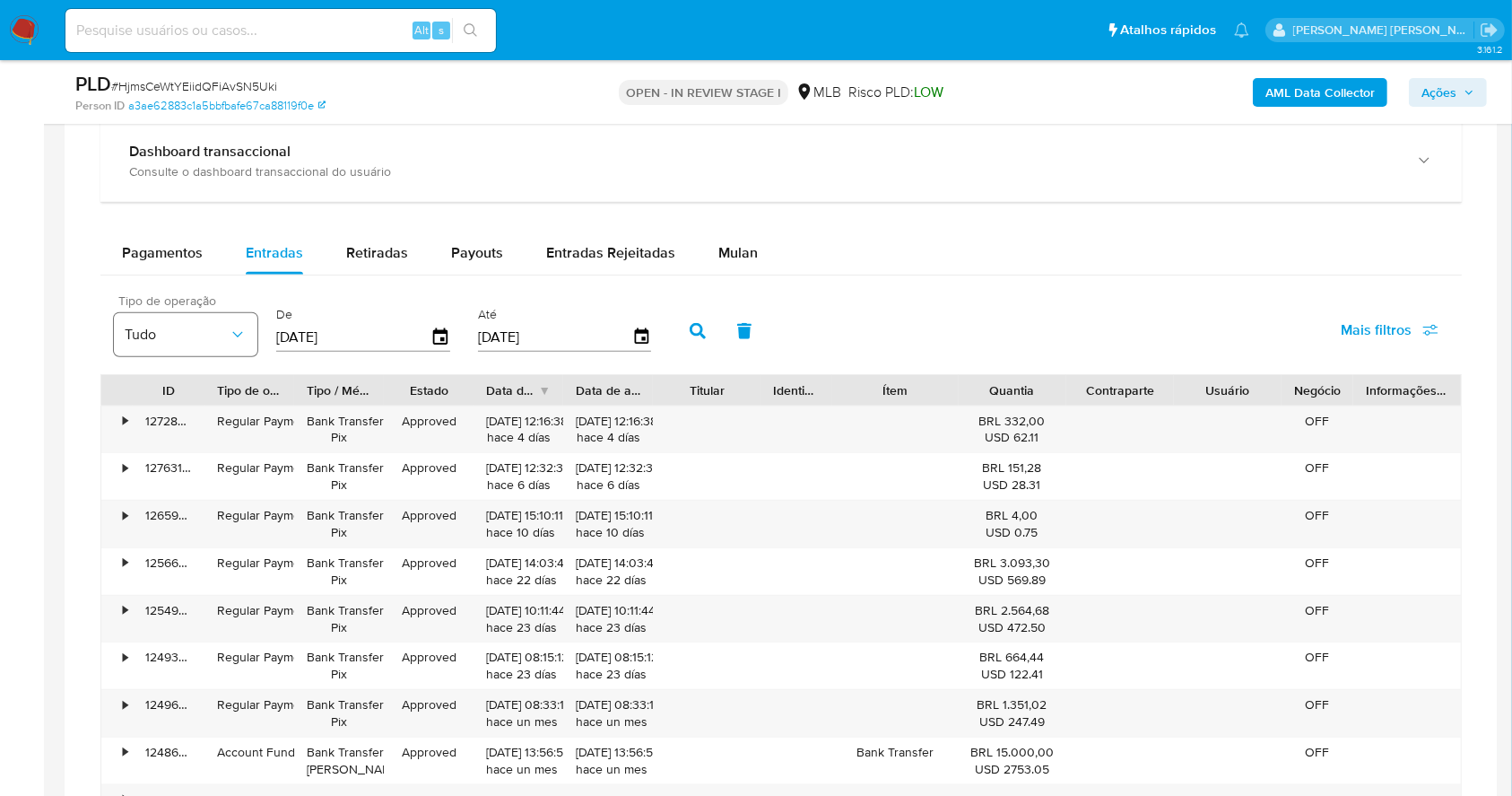
drag, startPoint x: 345, startPoint y: 331, endPoint x: 225, endPoint y: 332, distance: 120.0
click at [225, 332] on div "Tipo de operação Tudo De 05/07/2025 Até 02/10/2025" at bounding box center [386, 329] width 564 height 72
click at [387, 318] on label "De" at bounding box center [362, 314] width 174 height 17
drag, startPoint x: 387, startPoint y: 327, endPoint x: 249, endPoint y: 342, distance: 138.8
click at [249, 342] on div "Tipo de operação Tudo De 05/07/2025 Até 02/10/2025" at bounding box center [386, 329] width 564 height 72
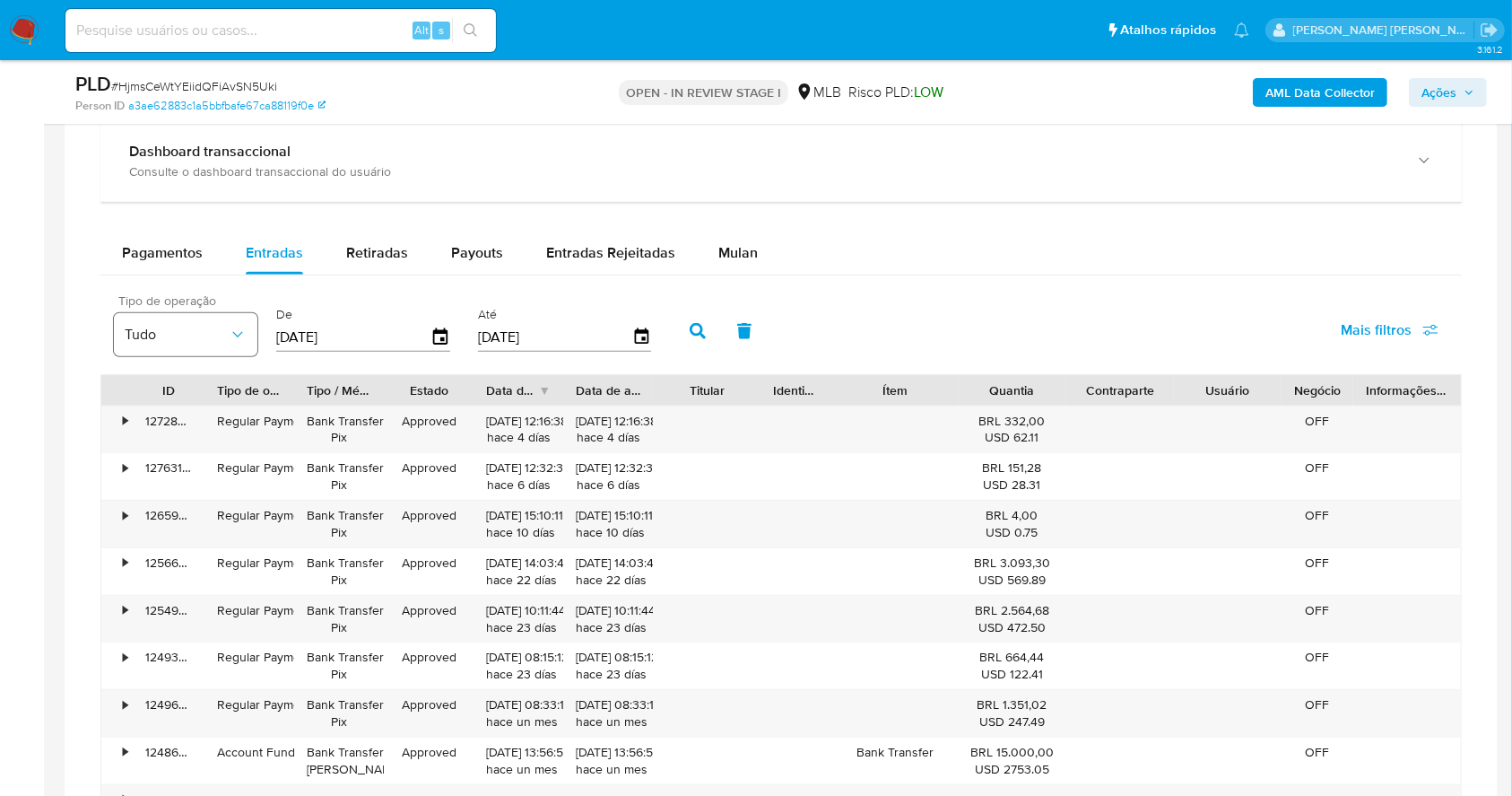
type input "0_/__/____"
type input "01/07/2025"
type input "3_/__/____"
type input "31/07/2025"
click at [697, 328] on icon "button" at bounding box center [698, 331] width 16 height 16
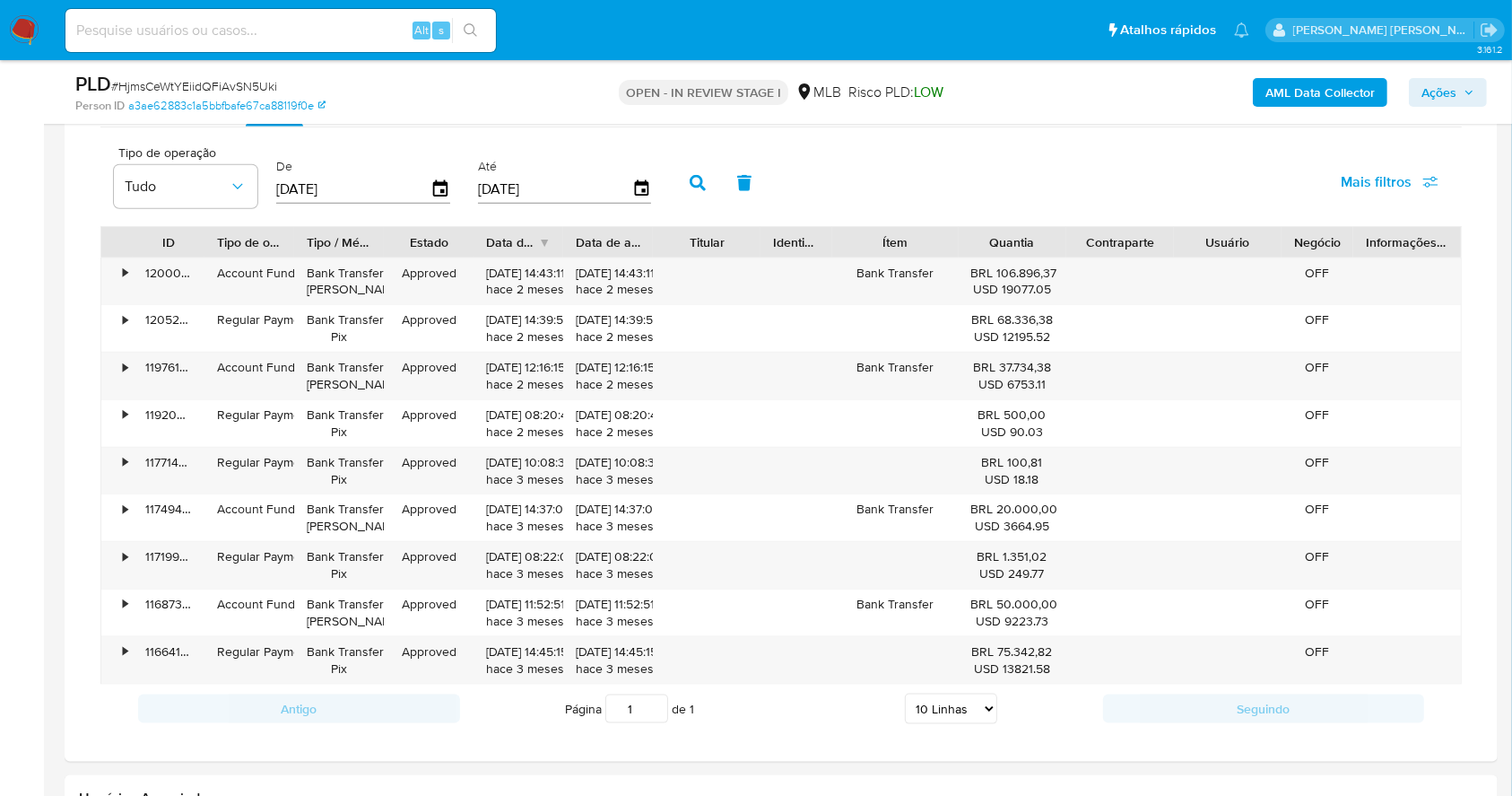
scroll to position [1898, 0]
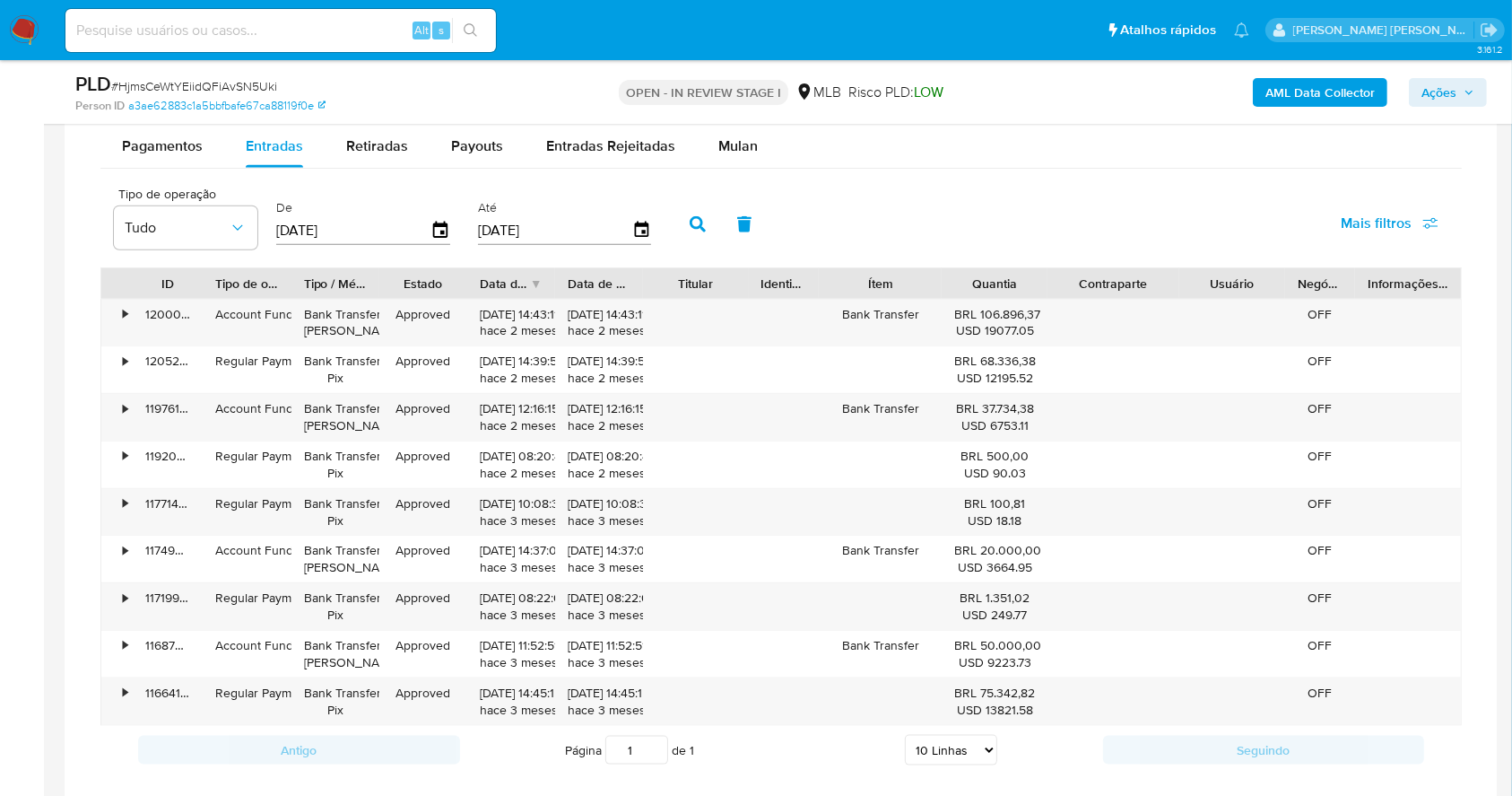
drag, startPoint x: 1173, startPoint y: 284, endPoint x: 1201, endPoint y: 284, distance: 28.0
click at [1201, 284] on div "ID Tipo de operação Tipo / Método Estado Data de criação Data de aprovação Titu…" at bounding box center [781, 284] width 1360 height 31
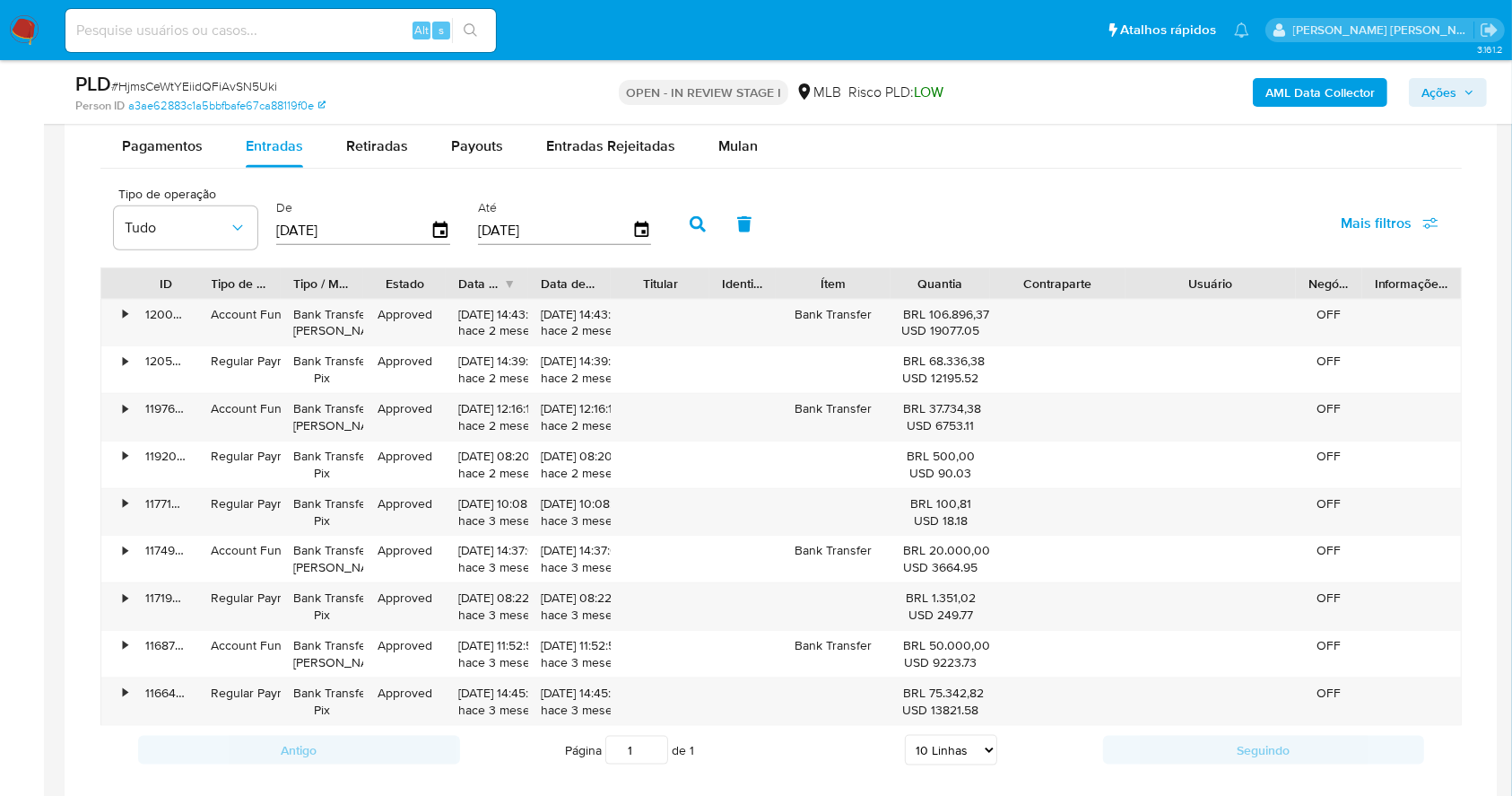
drag, startPoint x: 1280, startPoint y: 278, endPoint x: 1346, endPoint y: 276, distance: 66.0
click at [1346, 276] on div "ID Tipo de operação Tipo / Método Estado Data de criação Data de aprovação Titu…" at bounding box center [781, 284] width 1360 height 31
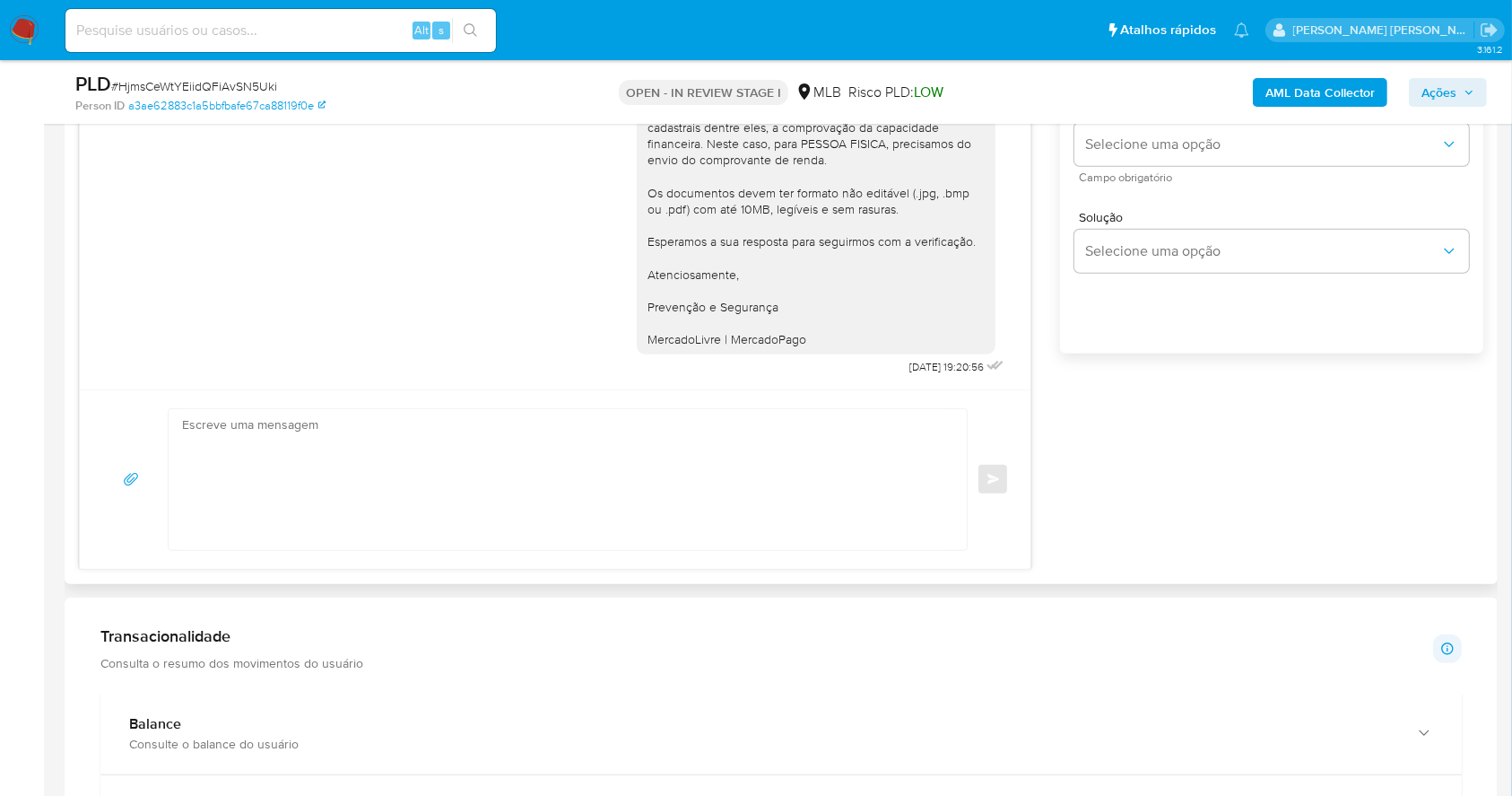
scroll to position [940, 0]
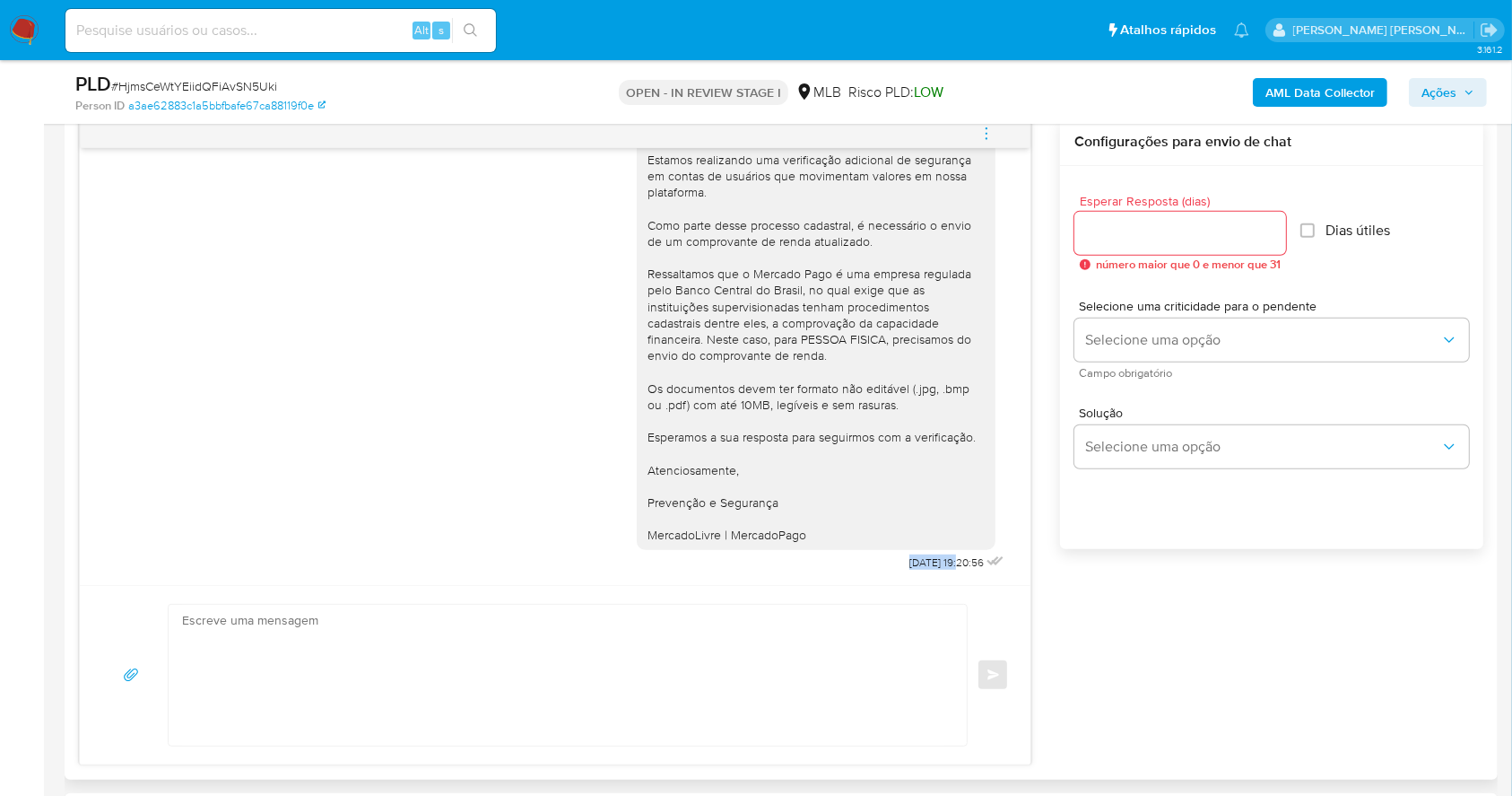
drag, startPoint x: 832, startPoint y: 566, endPoint x: 921, endPoint y: 565, distance: 89.0
click at [921, 565] on div "Ola, Estamos realizando uma verificação adicional de segurança em contas de usu…" at bounding box center [823, 338] width 371 height 477
copy div "24/09/2025"
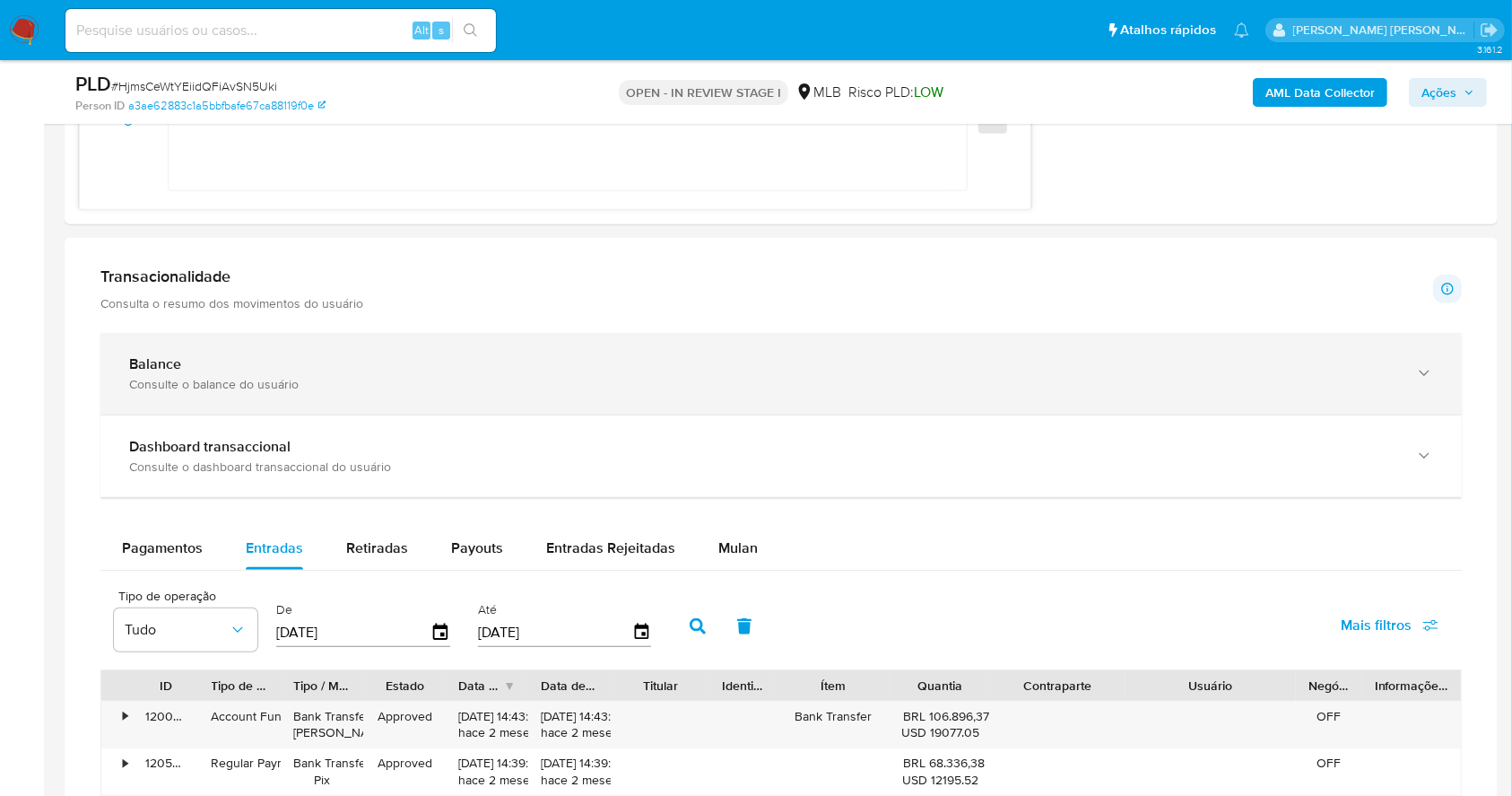
scroll to position [1735, 0]
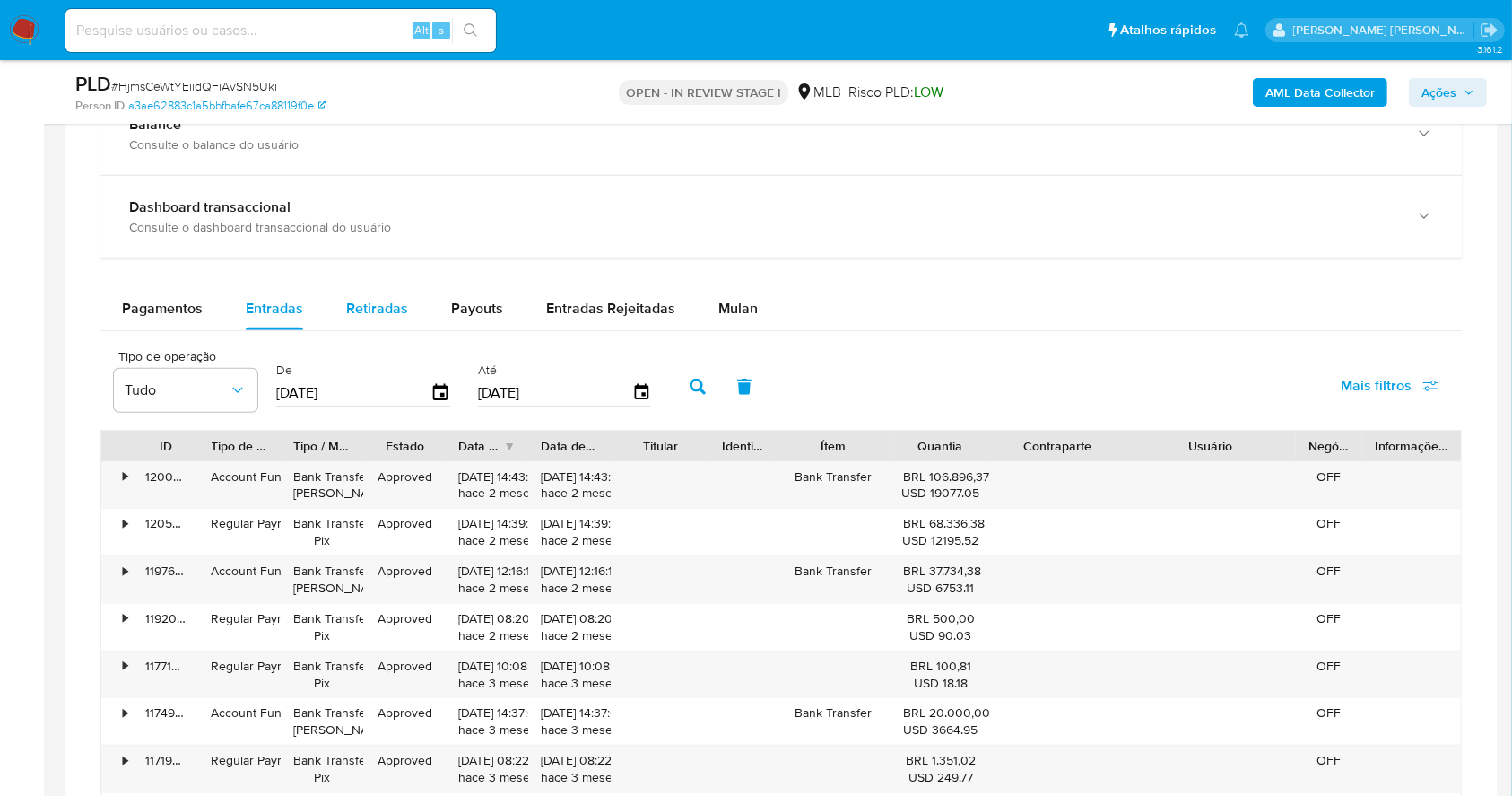
click at [373, 315] on span "Retiradas" at bounding box center [377, 308] width 62 height 20
select select "10"
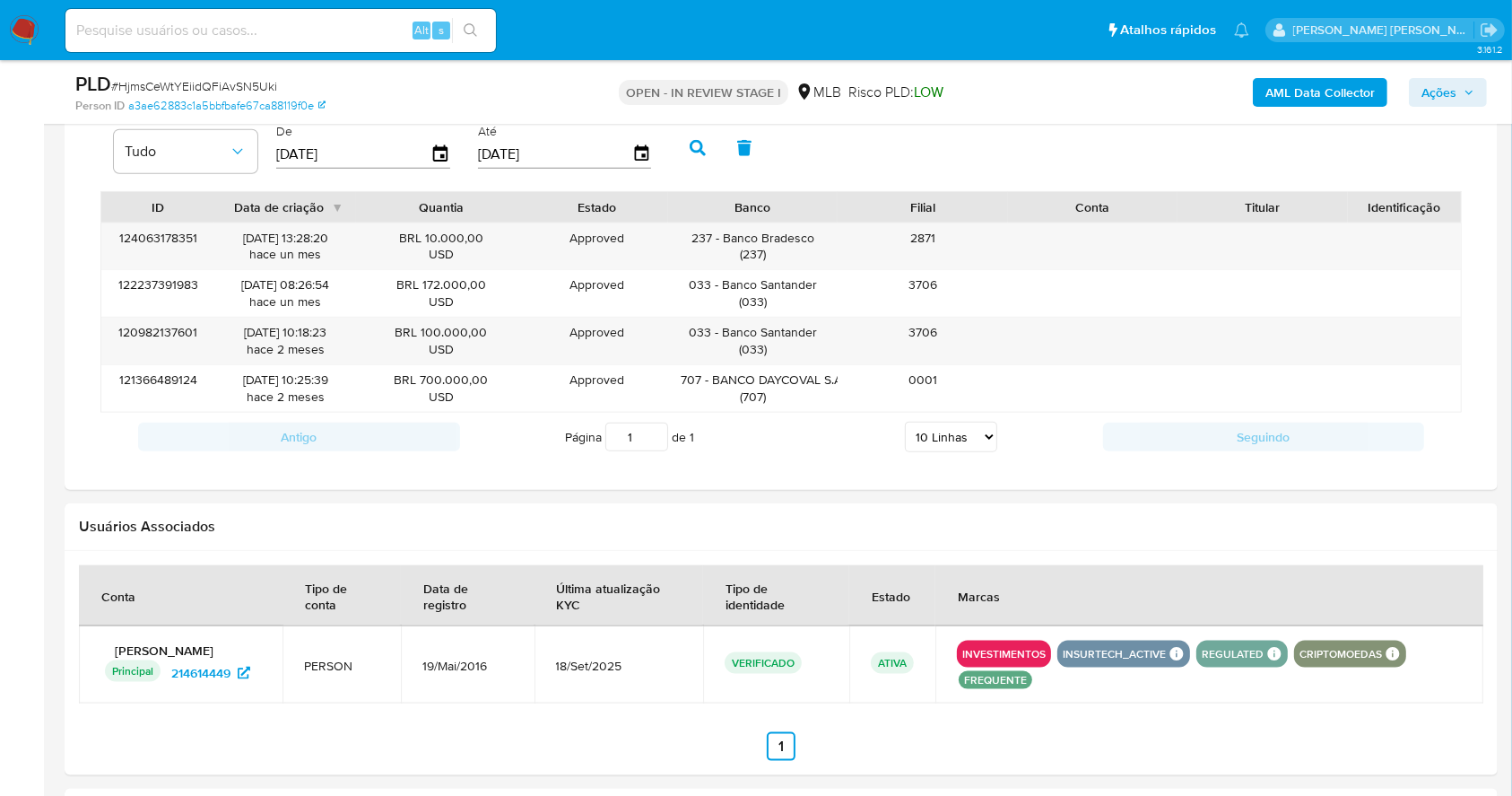
scroll to position [1854, 0]
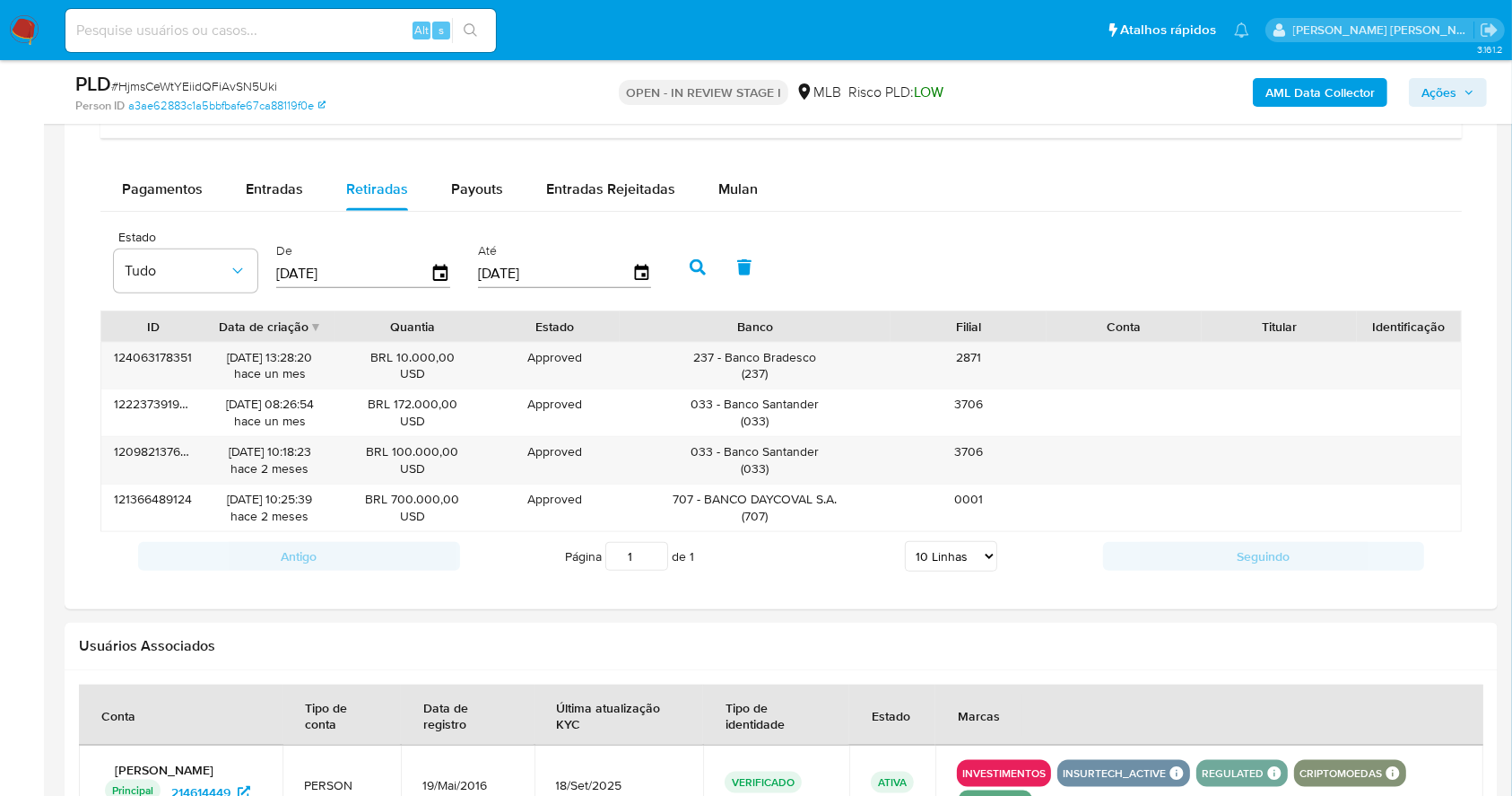
drag, startPoint x: 830, startPoint y: 319, endPoint x: 931, endPoint y: 327, distance: 101.3
click at [931, 327] on div "ID Data de criação Quantia Estado Banco Filial Conta Titular Identificação" at bounding box center [781, 327] width 1360 height 31
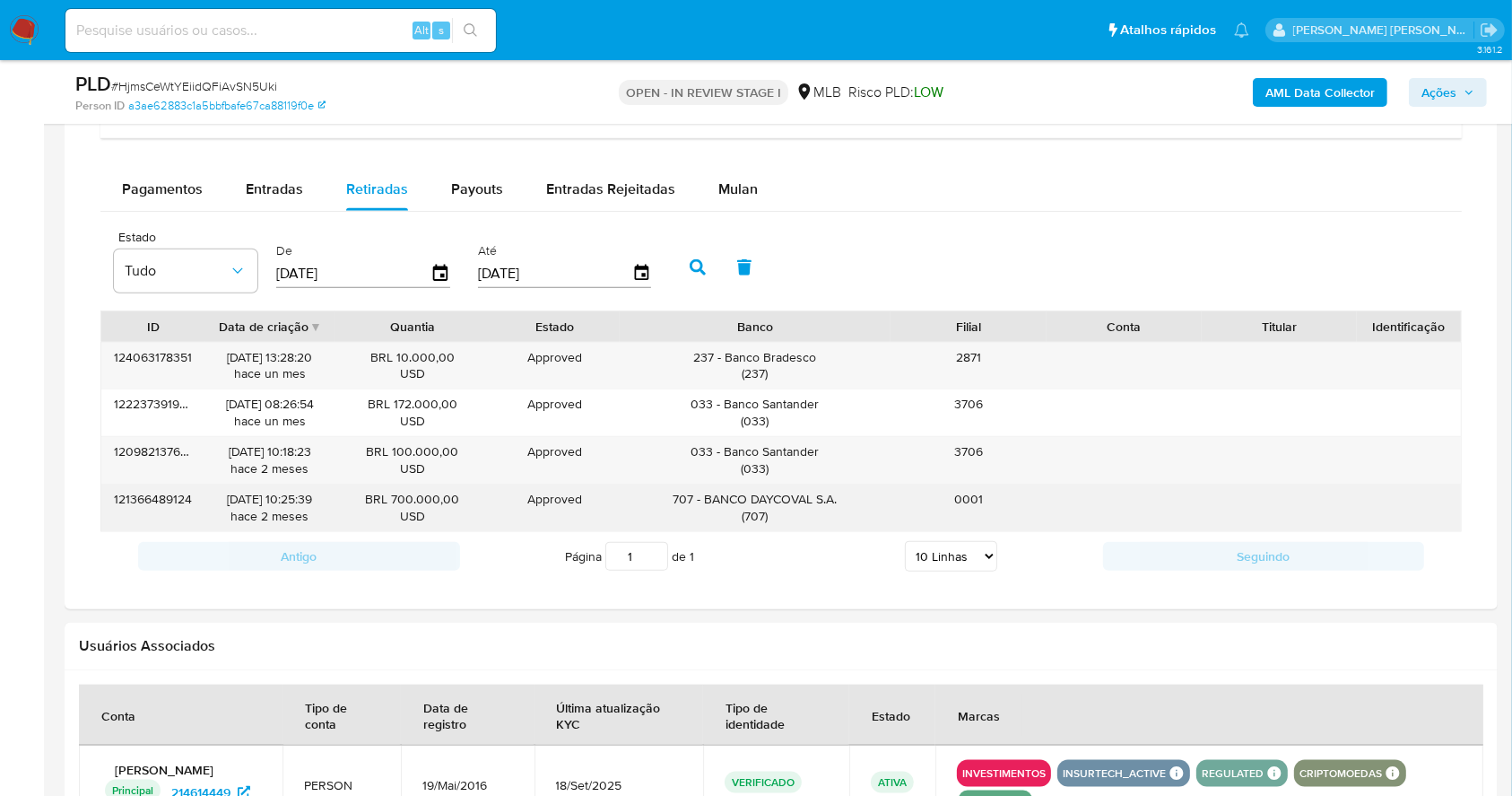
drag, startPoint x: 846, startPoint y: 501, endPoint x: 704, endPoint y: 493, distance: 142.2
click at [704, 493] on div "707 - BANCO DAYCOVAL S.A. ( 707 )" at bounding box center [756, 507] width 247 height 34
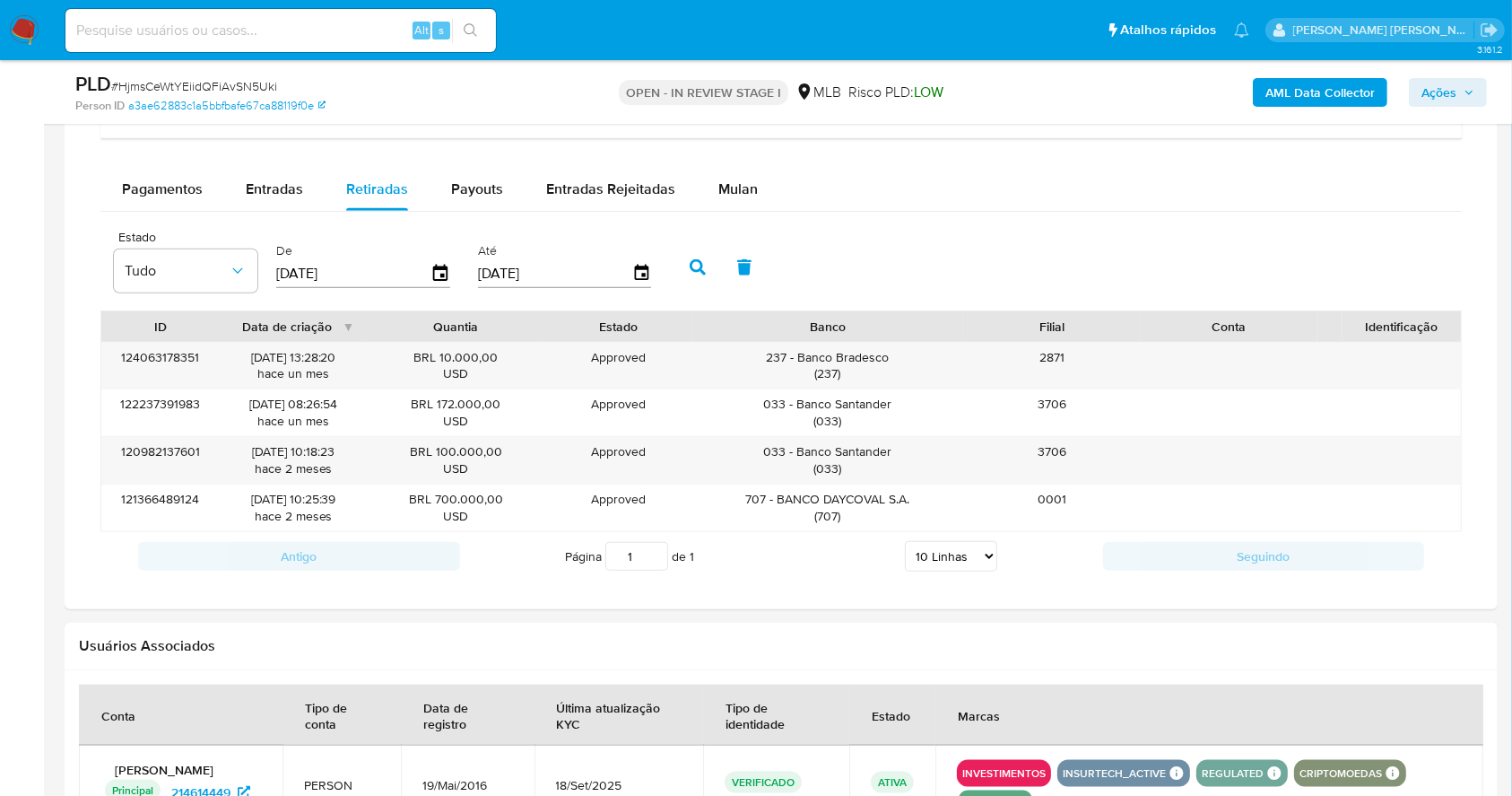
drag, startPoint x: 1347, startPoint y: 321, endPoint x: 1135, endPoint y: 323, distance: 212.0
click at [1135, 323] on div "ID Data de criação Quantia Estado Banco Filial Conta Titular Identificação" at bounding box center [781, 327] width 1360 height 31
click at [839, 578] on div "Antigo Página 1 de 1 5 Linhas 10 Linhas 20 Linhas 25 Linhas 50 Linhas 100 Linha…" at bounding box center [781, 556] width 1362 height 48
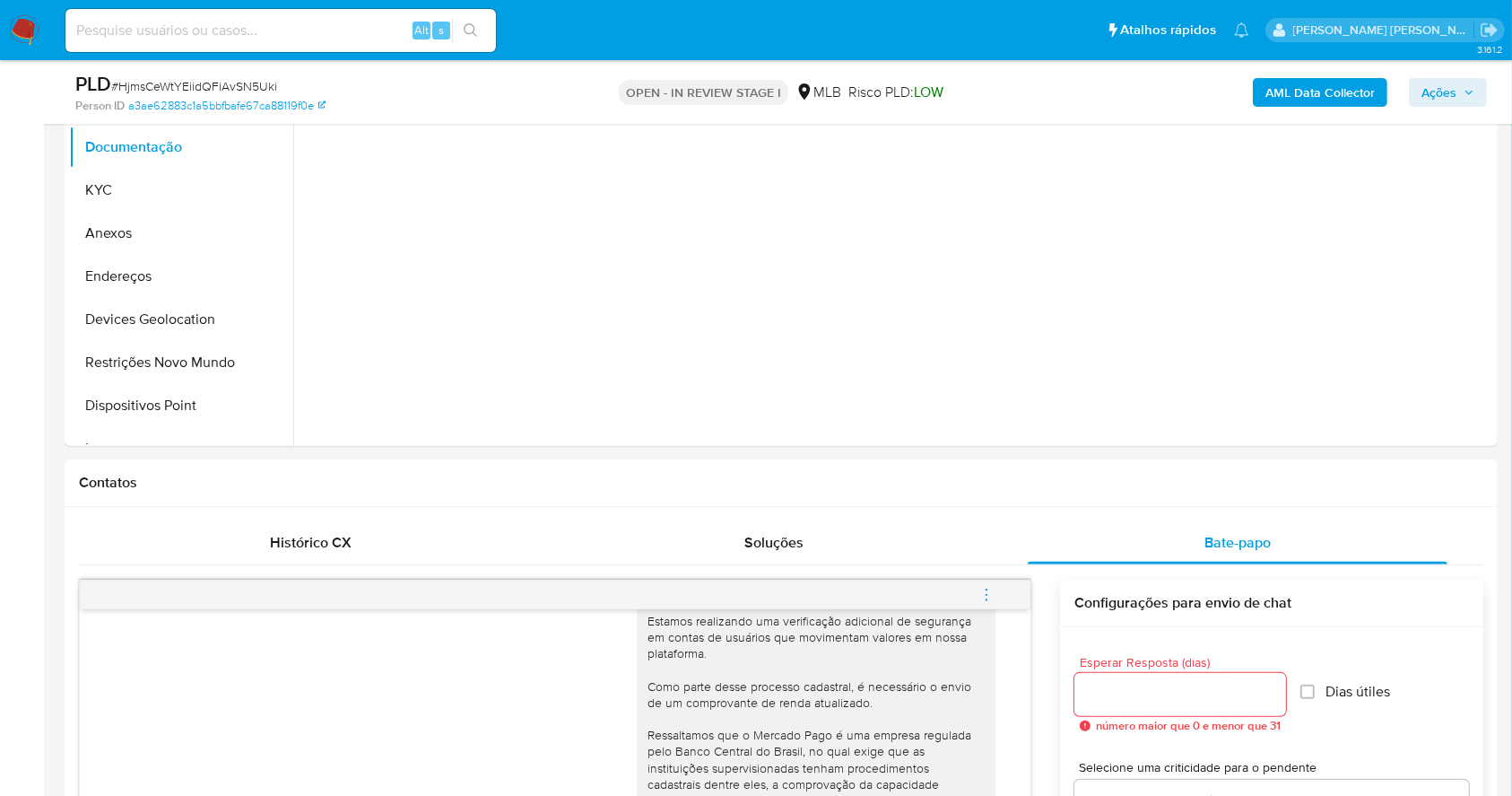
scroll to position [61, 0]
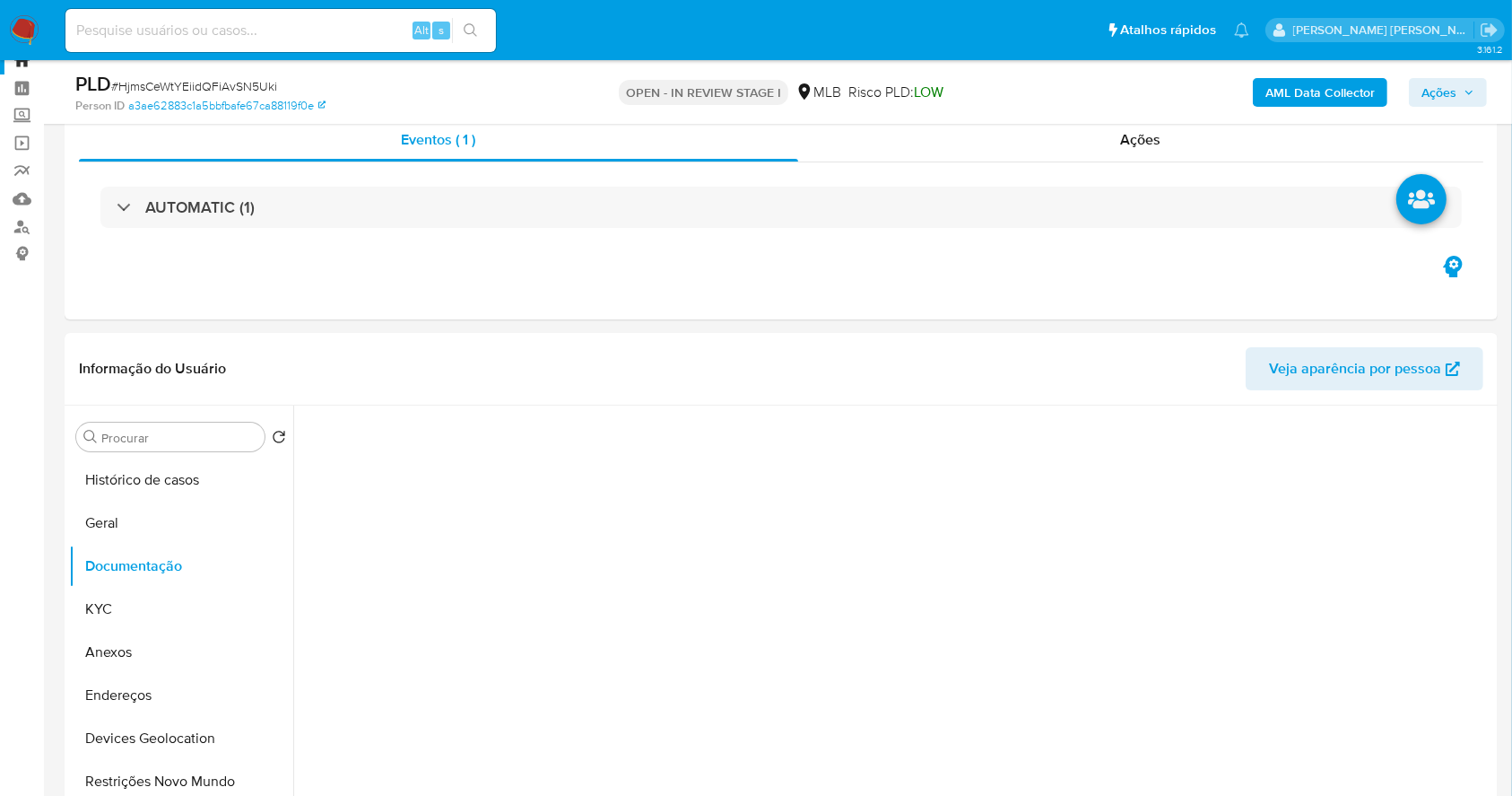
drag, startPoint x: 153, startPoint y: 643, endPoint x: 1527, endPoint y: 377, distance: 1399.5
click at [153, 635] on button "Anexos" at bounding box center [181, 652] width 224 height 43
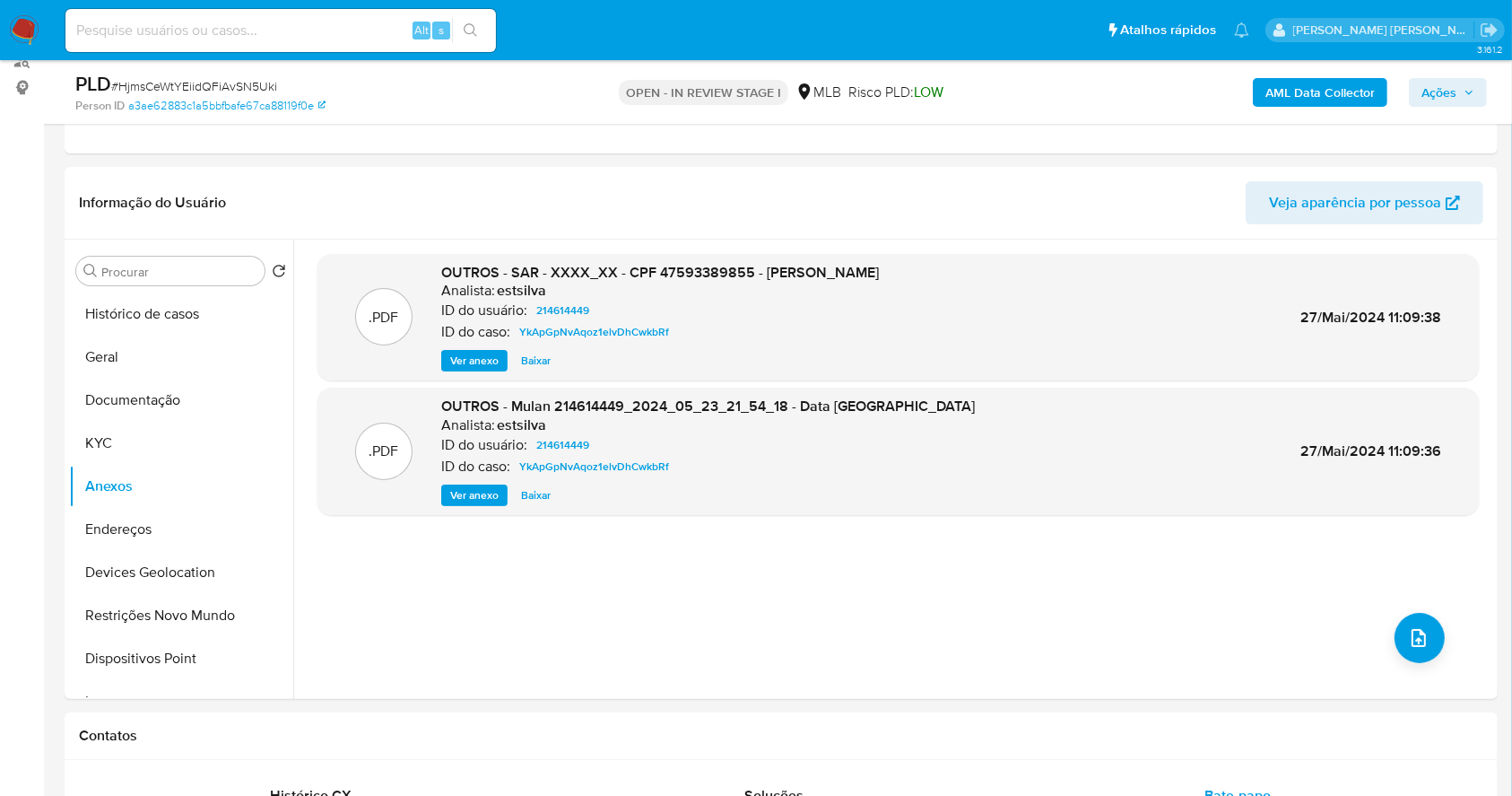
click at [1303, 101] on b "AML Data Collector" at bounding box center [1321, 92] width 110 height 29
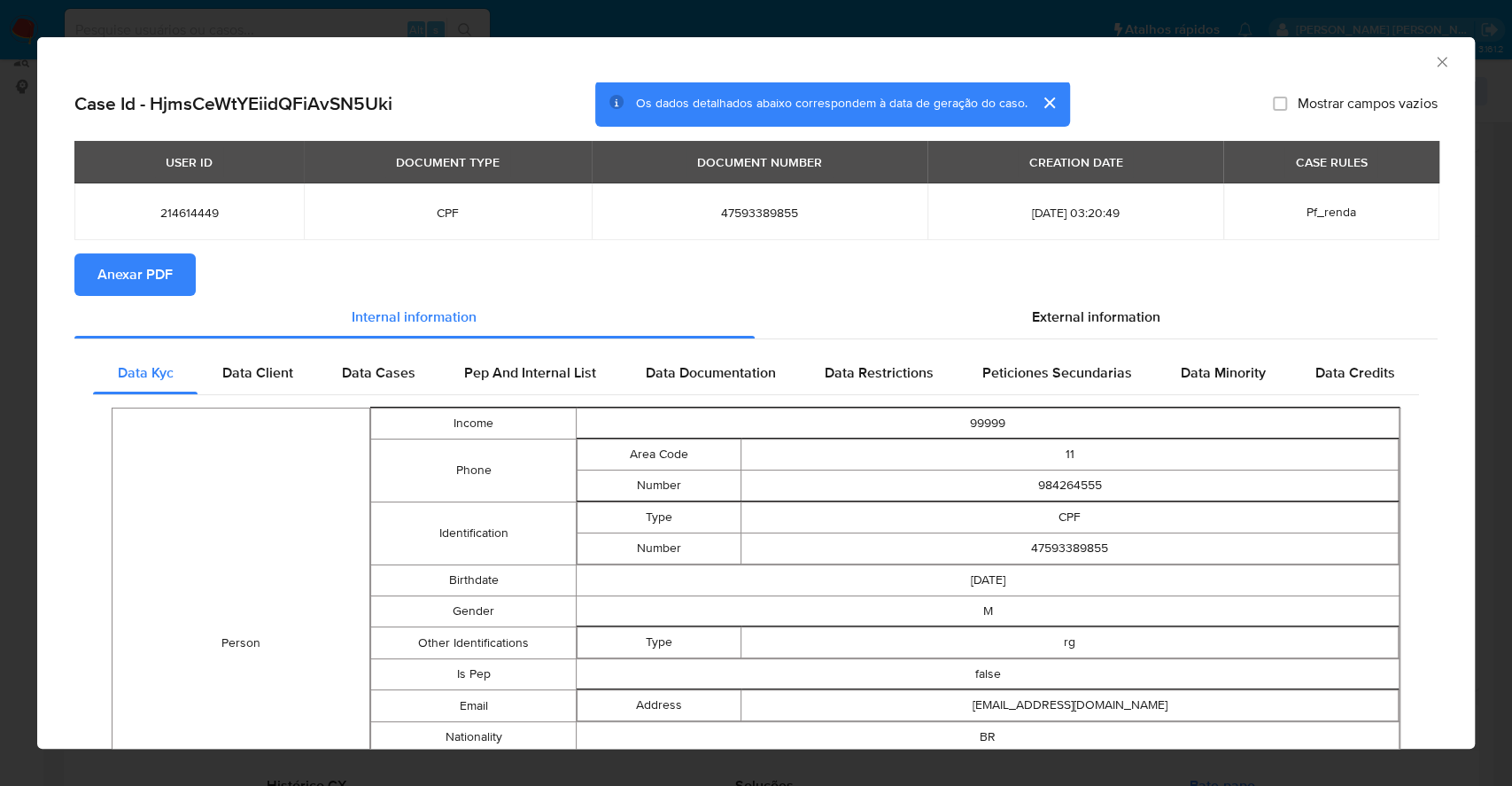
click at [125, 278] on span "Anexar PDF" at bounding box center [135, 274] width 75 height 39
click at [0, 361] on div "AML Data Collector Case Id - HjmsCeWtYEiidQFiAvSN5Uki Os dados detalhados abaix…" at bounding box center [756, 393] width 1512 height 786
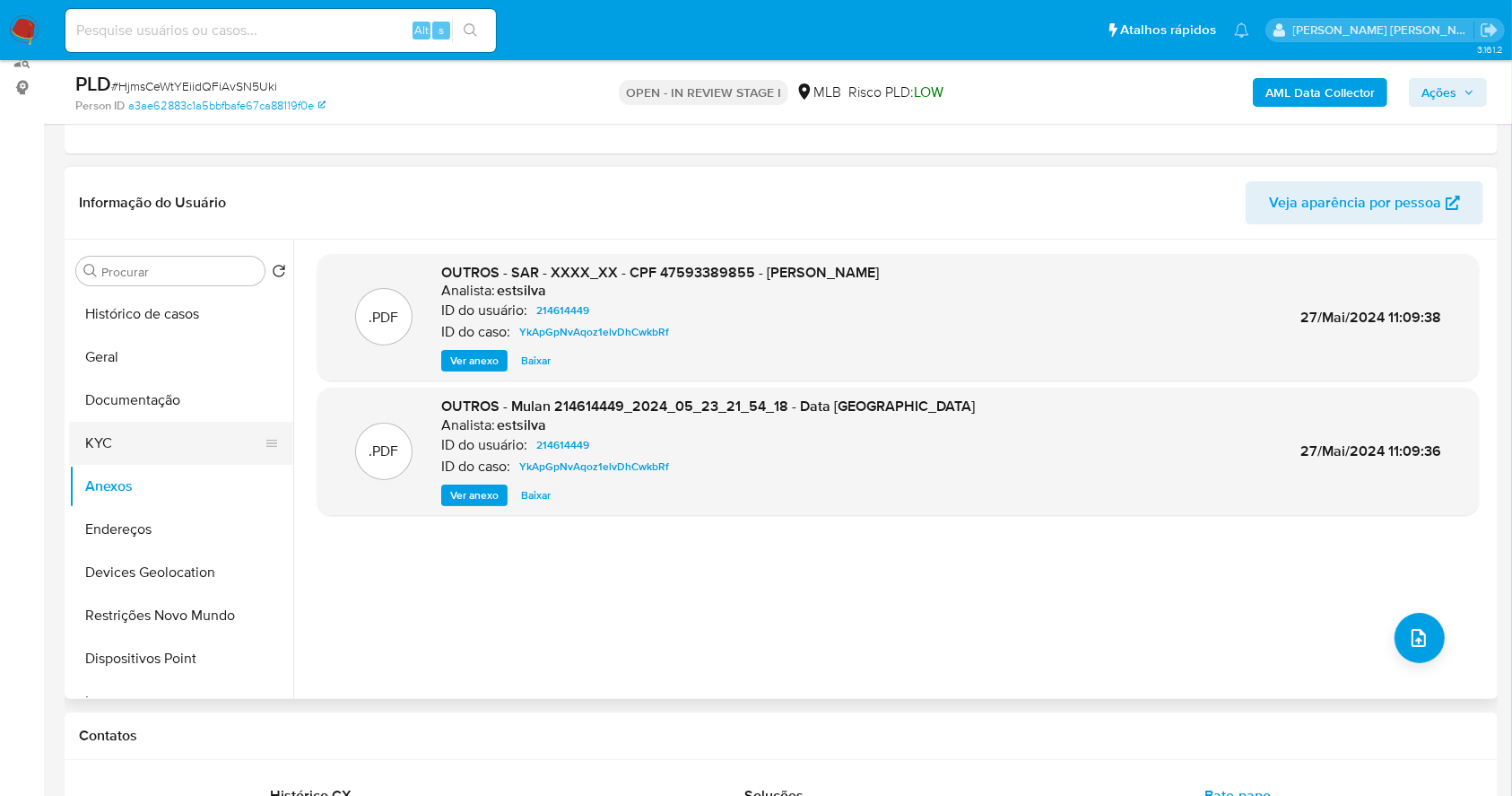
click at [151, 442] on button "KYC" at bounding box center [174, 443] width 210 height 43
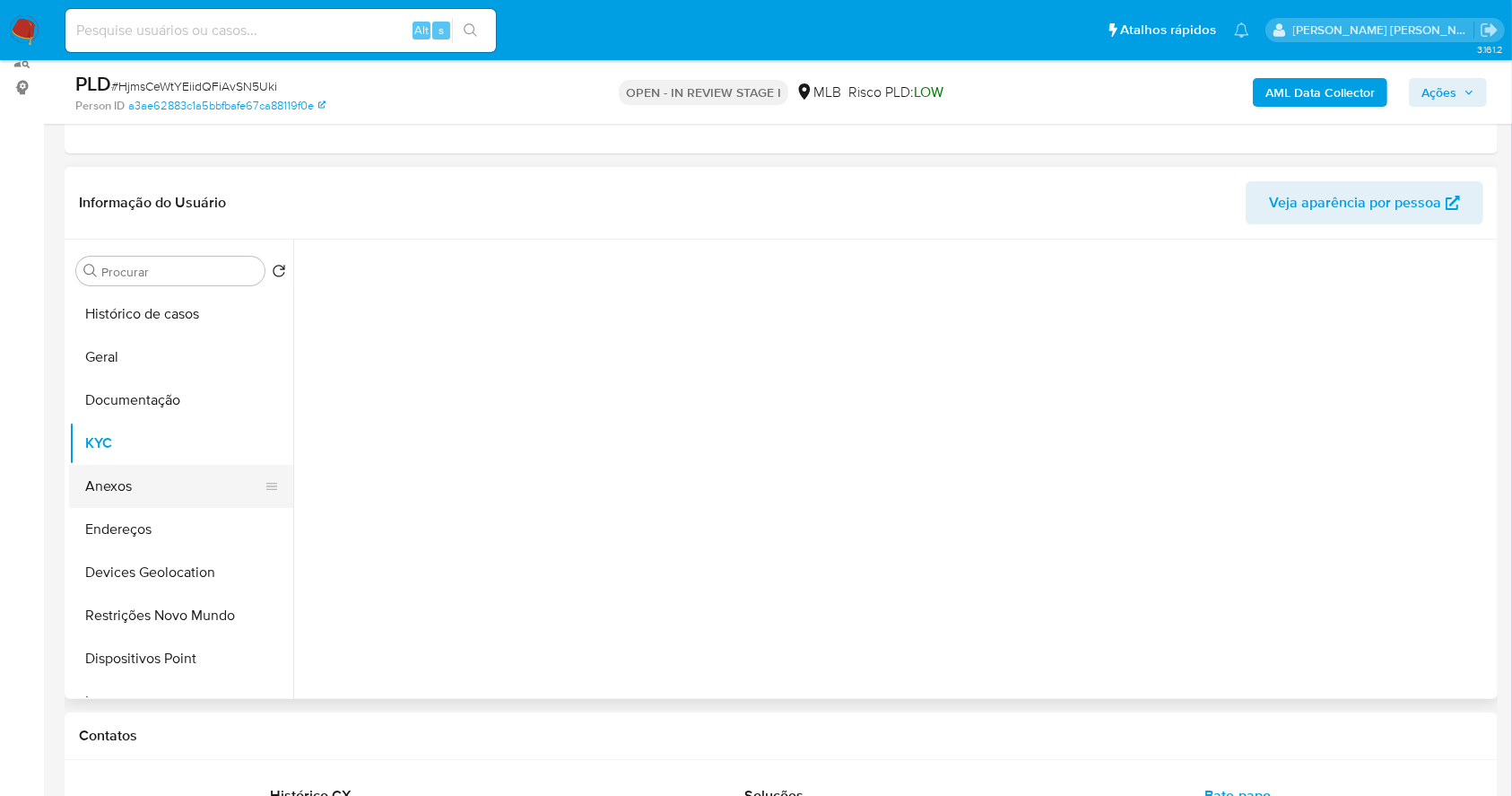
click at [161, 477] on button "Anexos" at bounding box center [174, 485] width 210 height 43
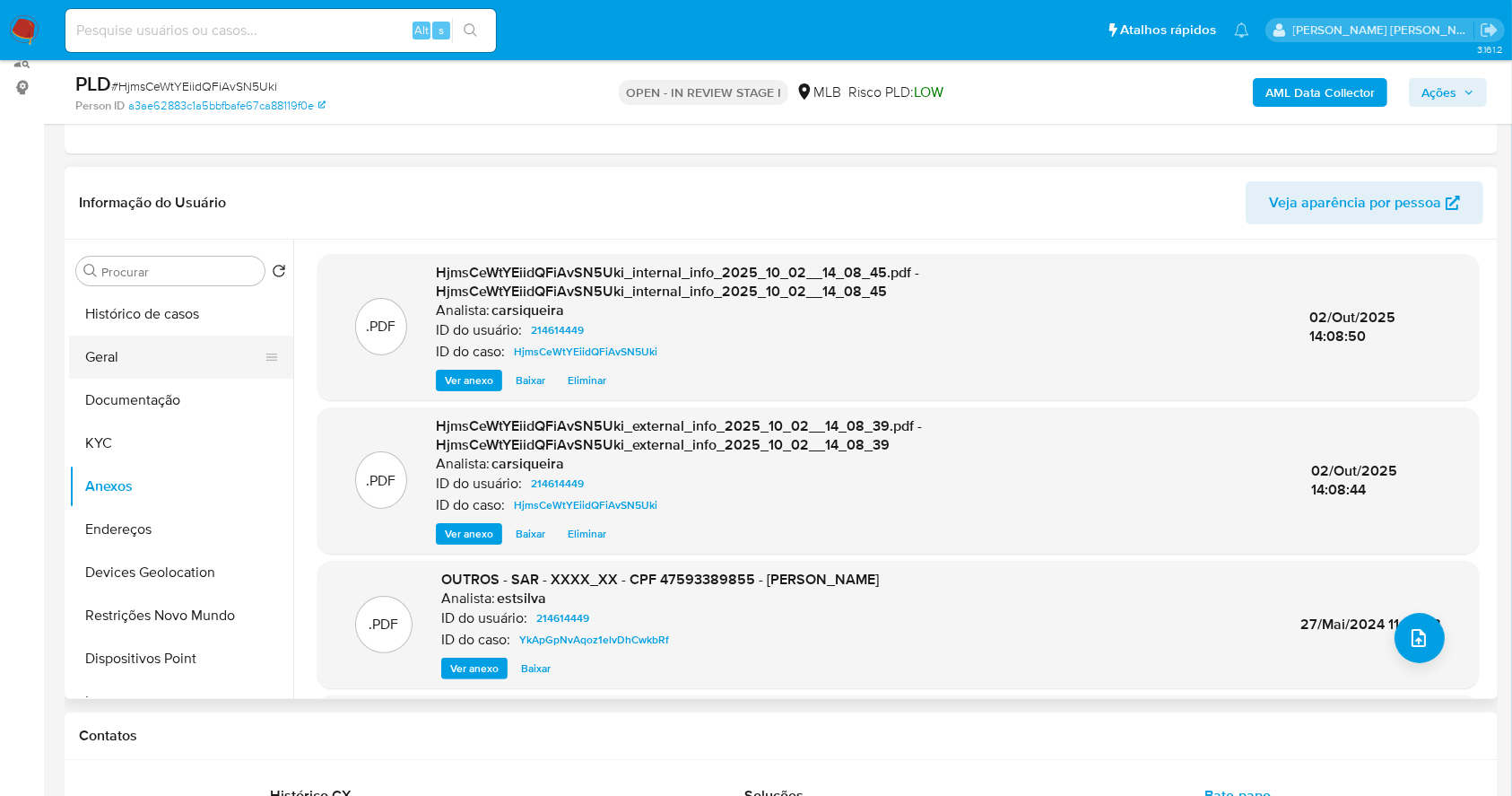
click at [151, 352] on button "Geral" at bounding box center [174, 357] width 210 height 43
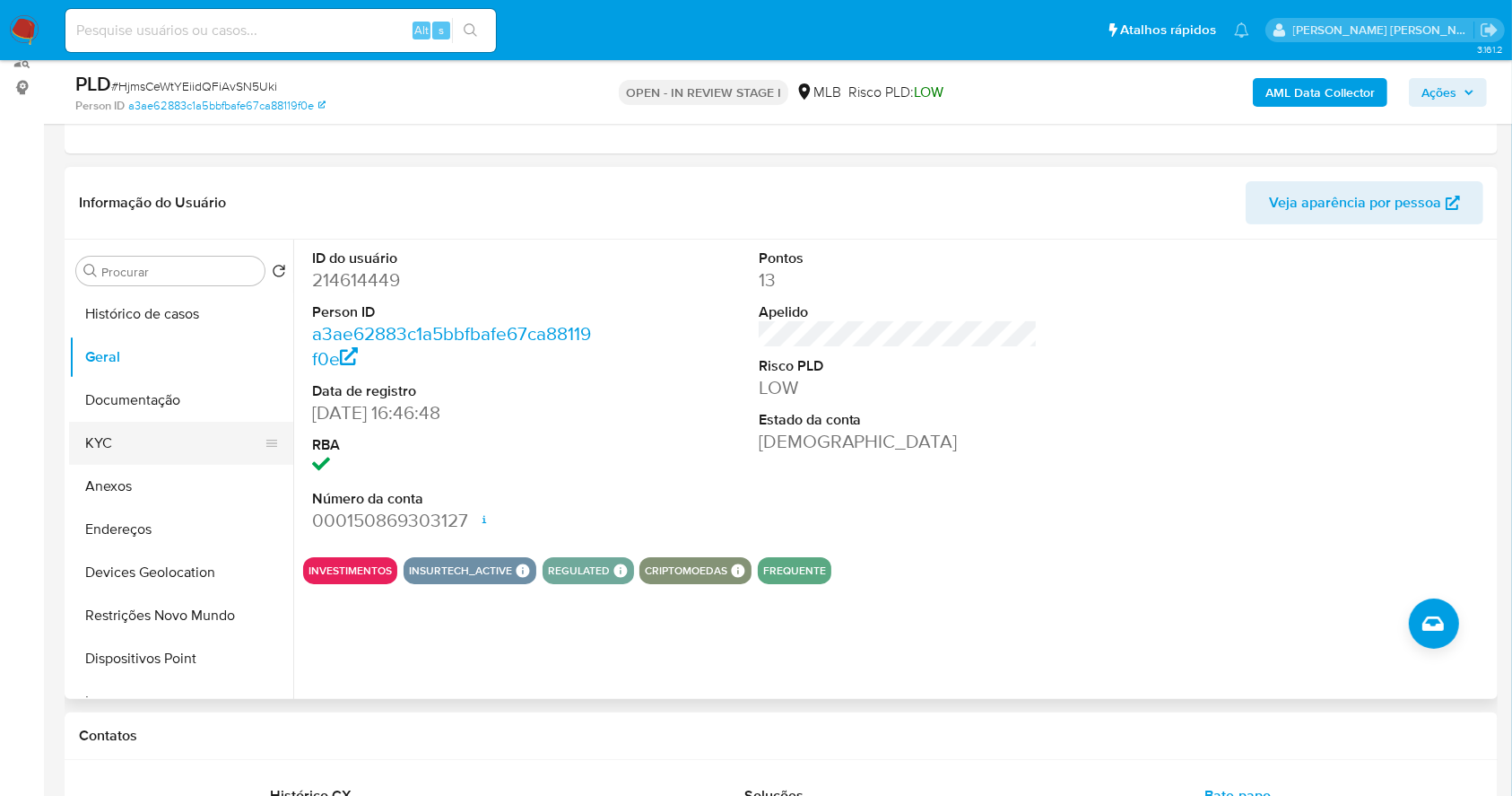
click at [167, 446] on button "KYC" at bounding box center [174, 443] width 210 height 43
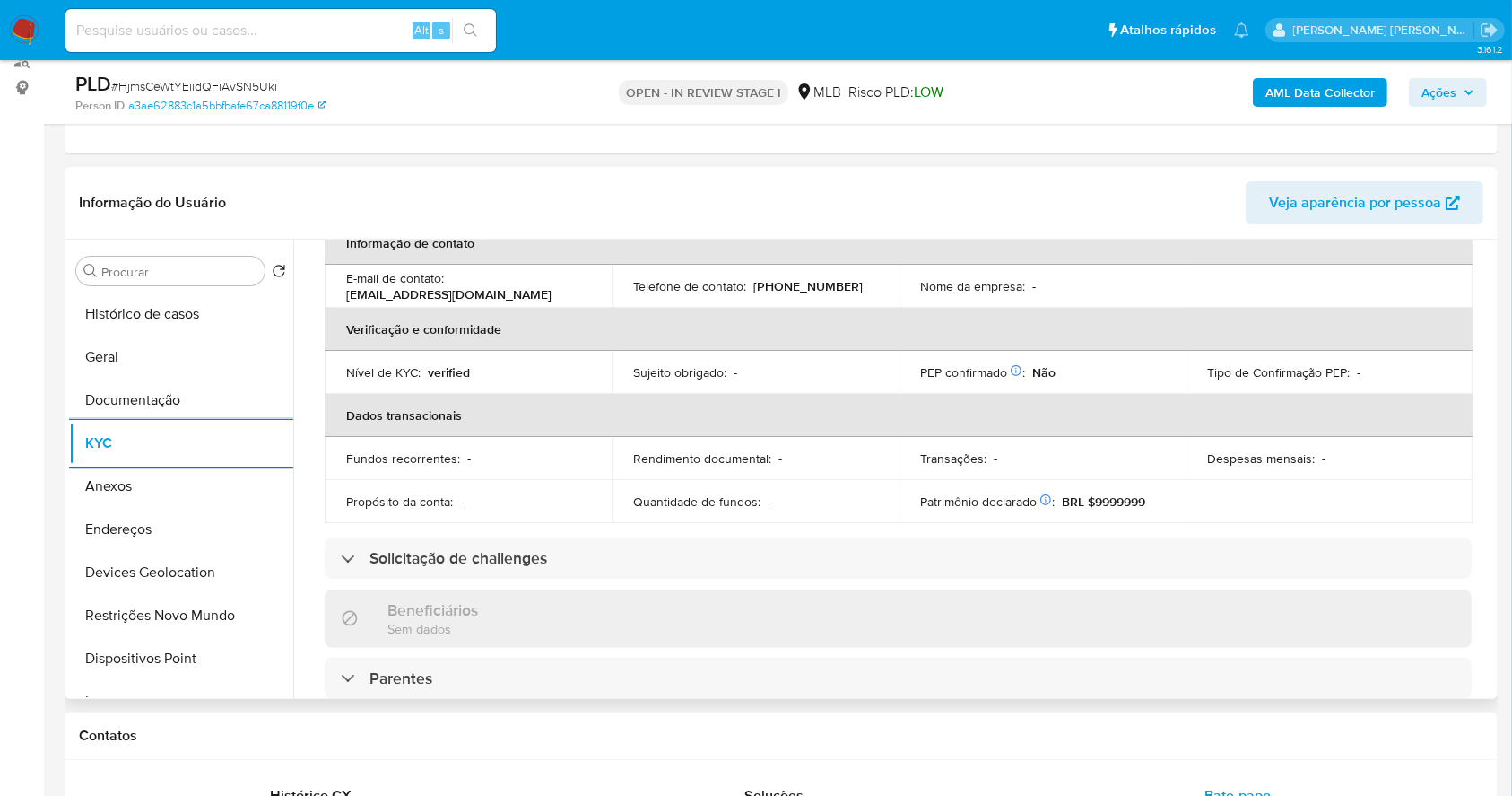
scroll to position [768, 0]
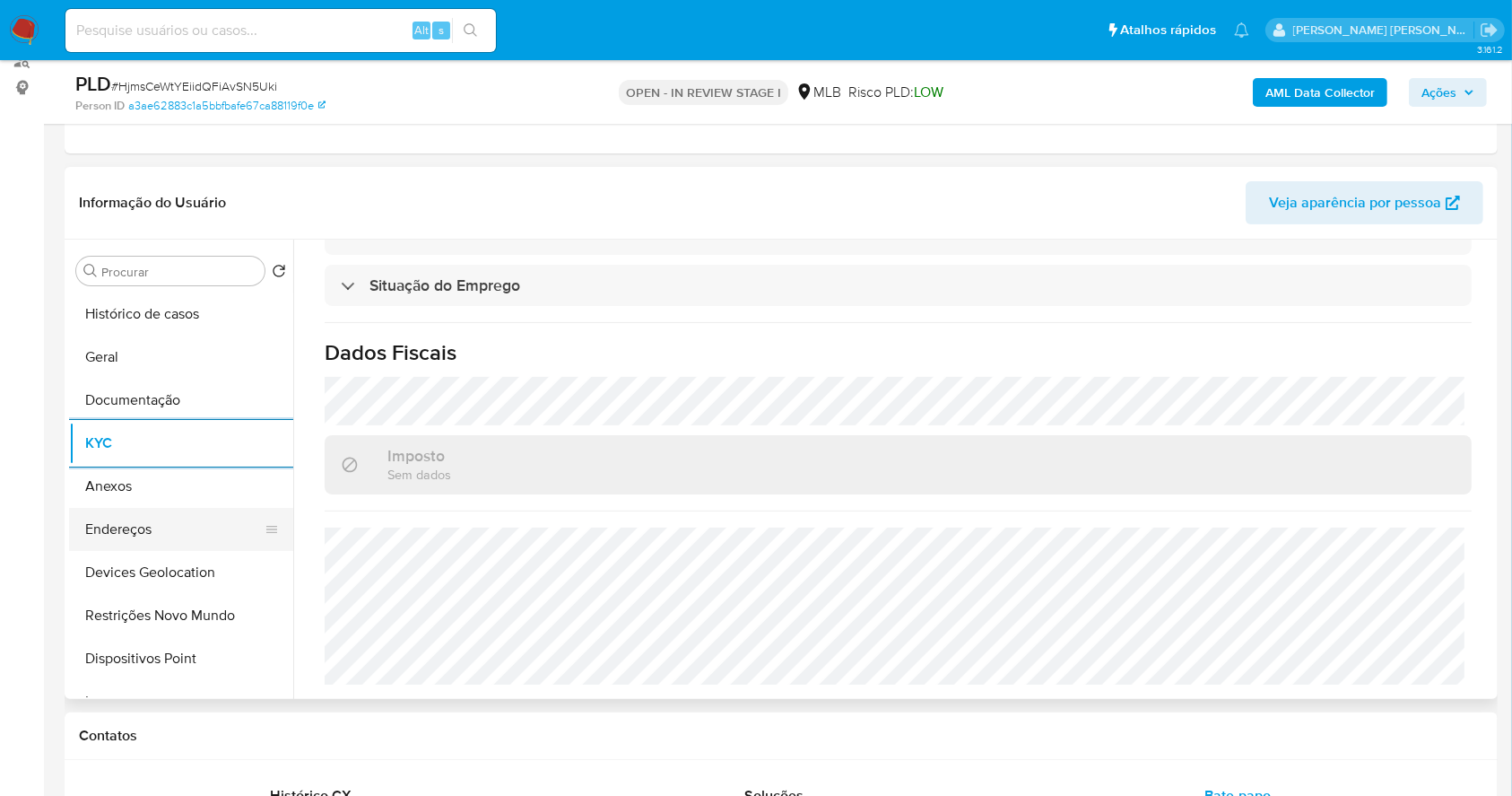
click at [155, 534] on button "Endereços" at bounding box center [174, 529] width 210 height 43
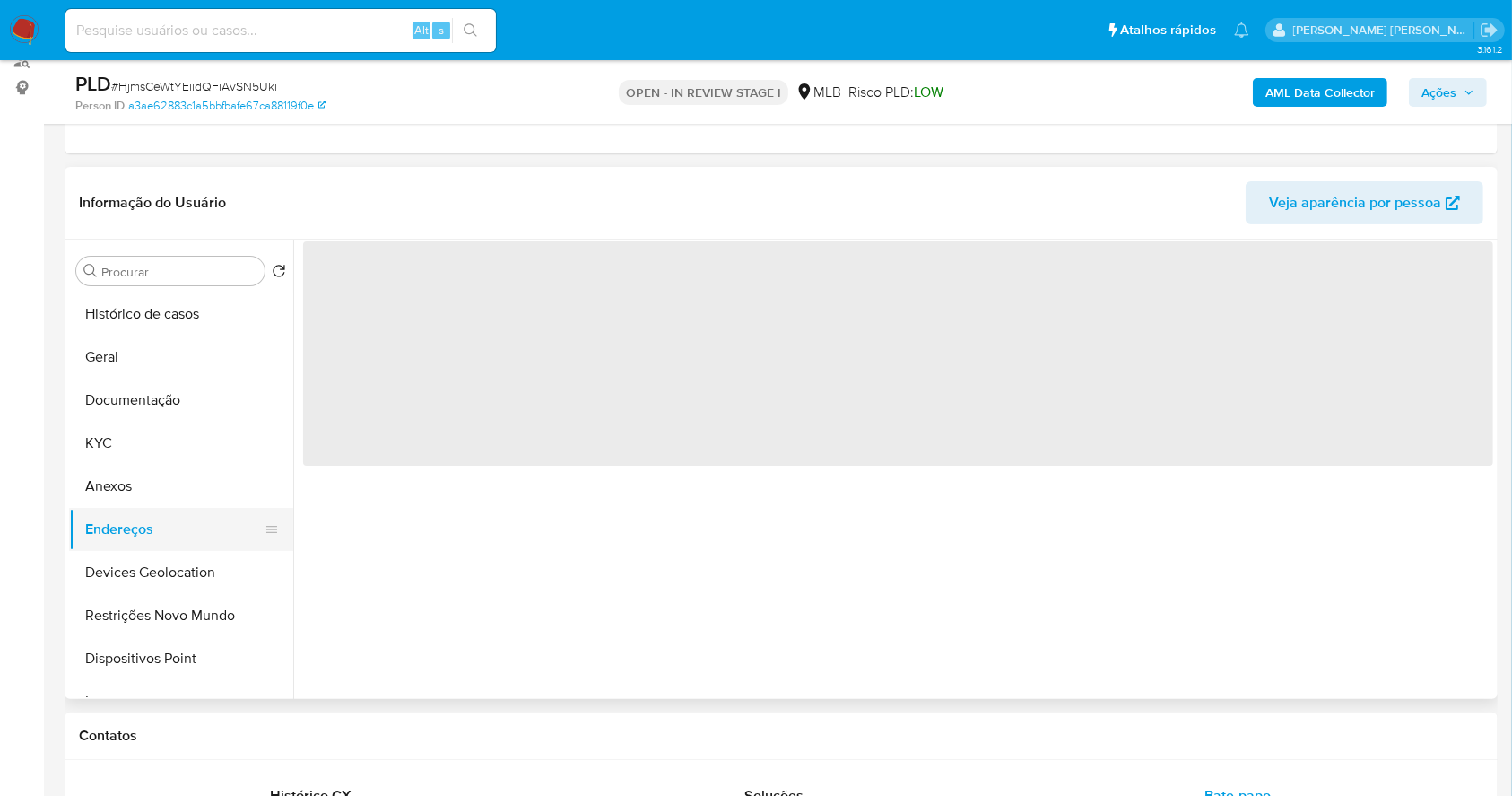
scroll to position [0, 0]
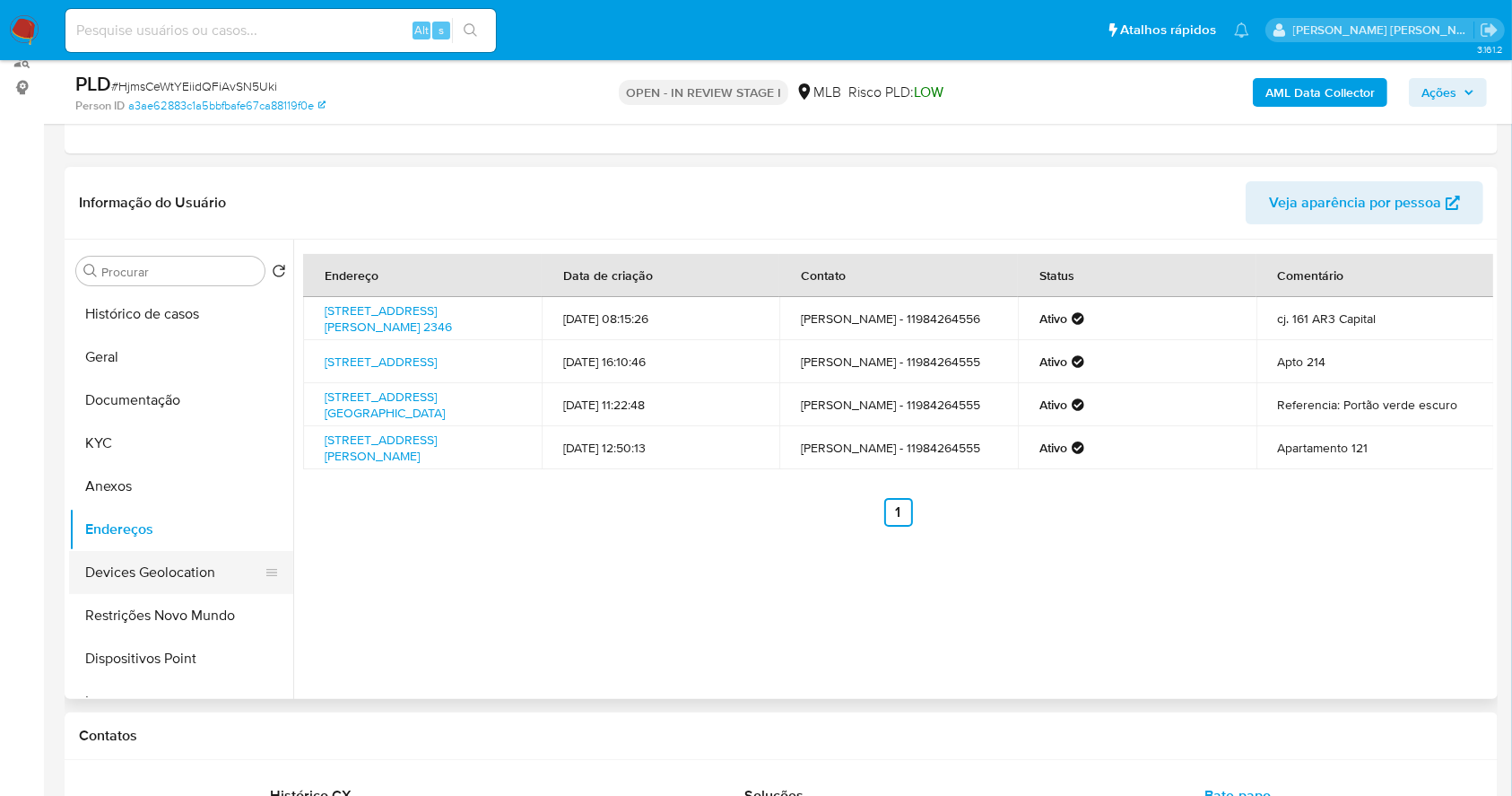
click at [213, 564] on button "Devices Geolocation" at bounding box center [174, 572] width 210 height 43
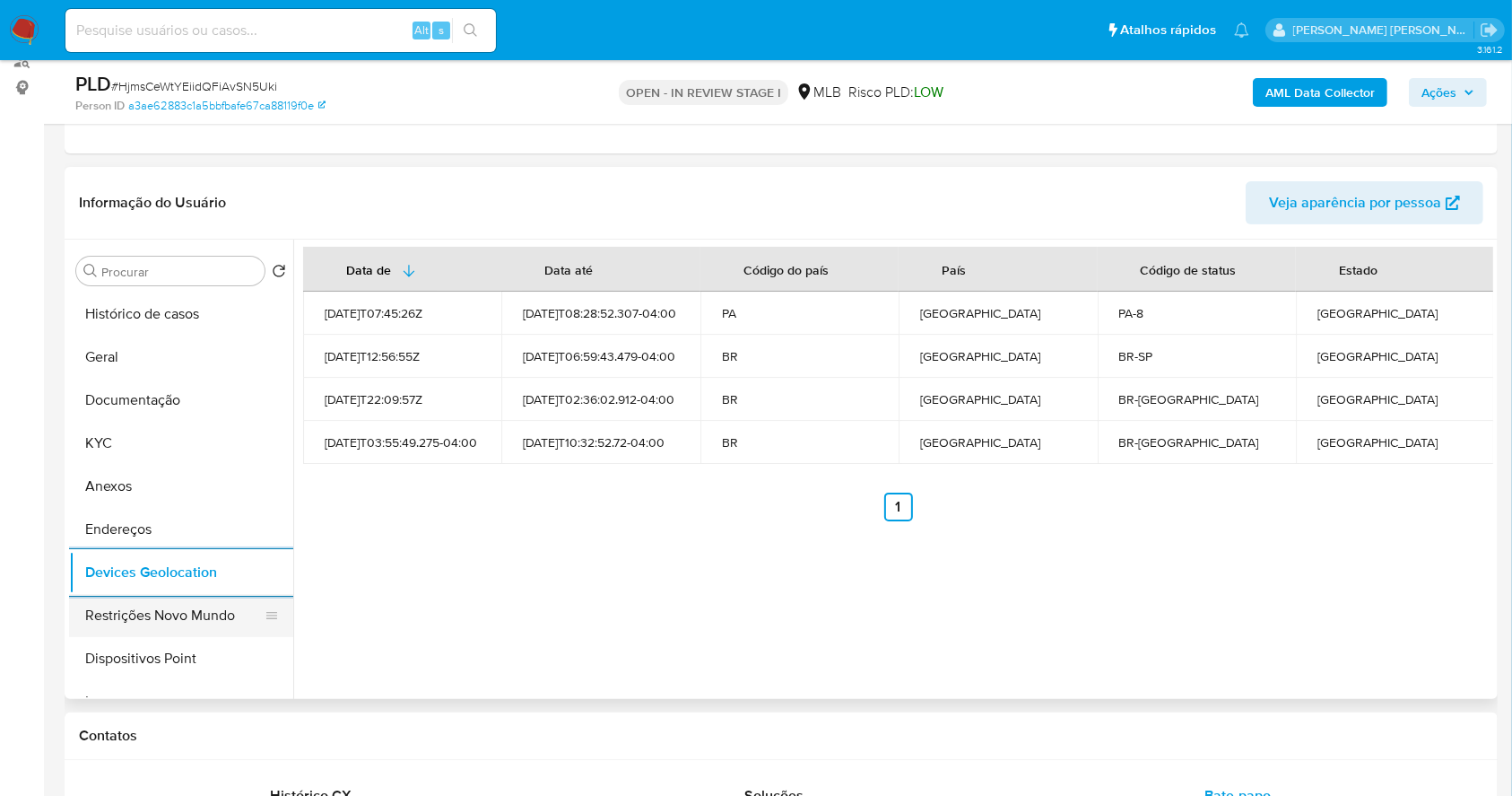
click at [209, 612] on button "Restrições Novo Mundo" at bounding box center [174, 615] width 210 height 43
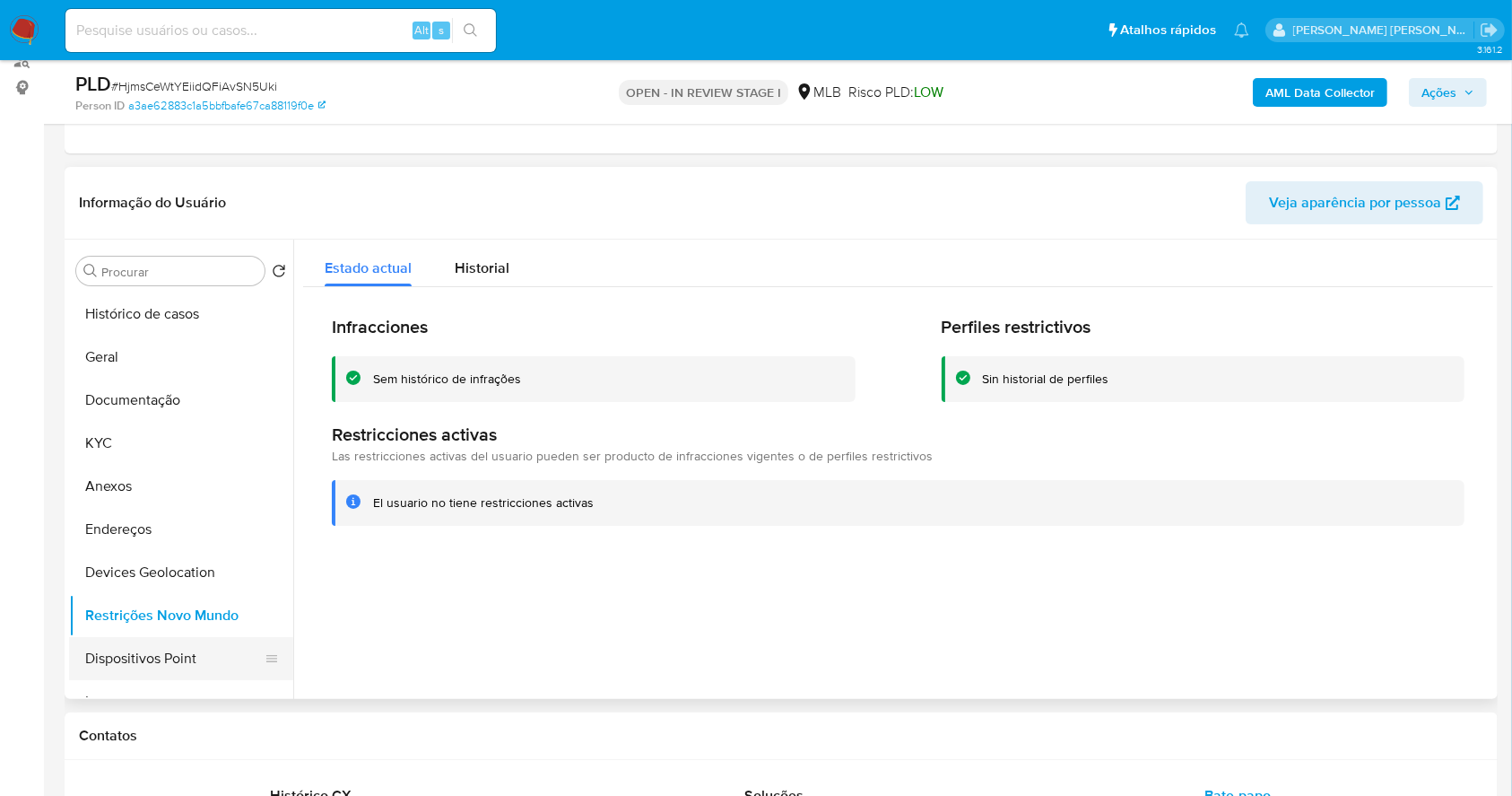
click at [158, 647] on button "Dispositivos Point" at bounding box center [174, 659] width 210 height 43
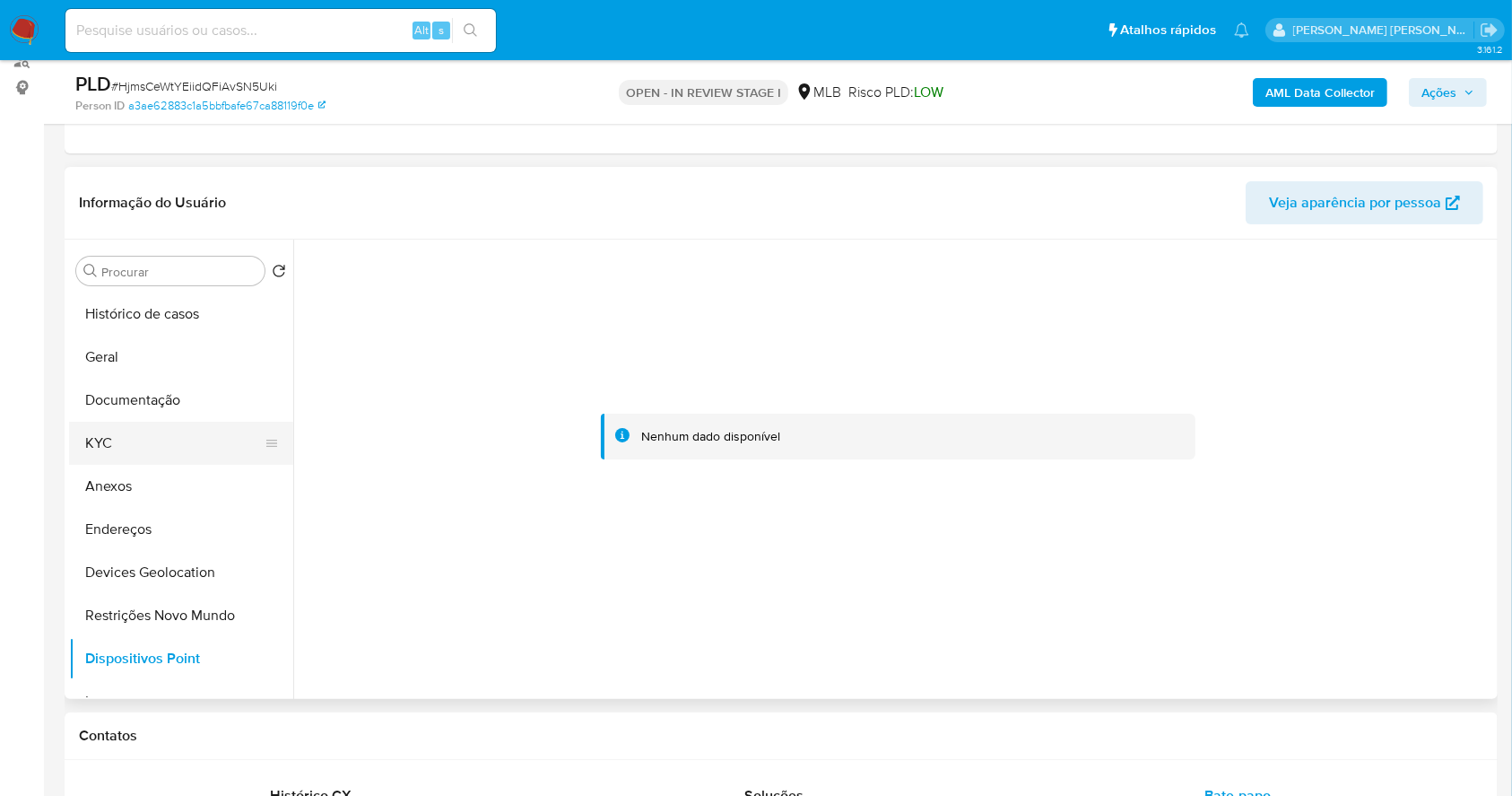
click at [124, 435] on button "KYC" at bounding box center [174, 443] width 210 height 43
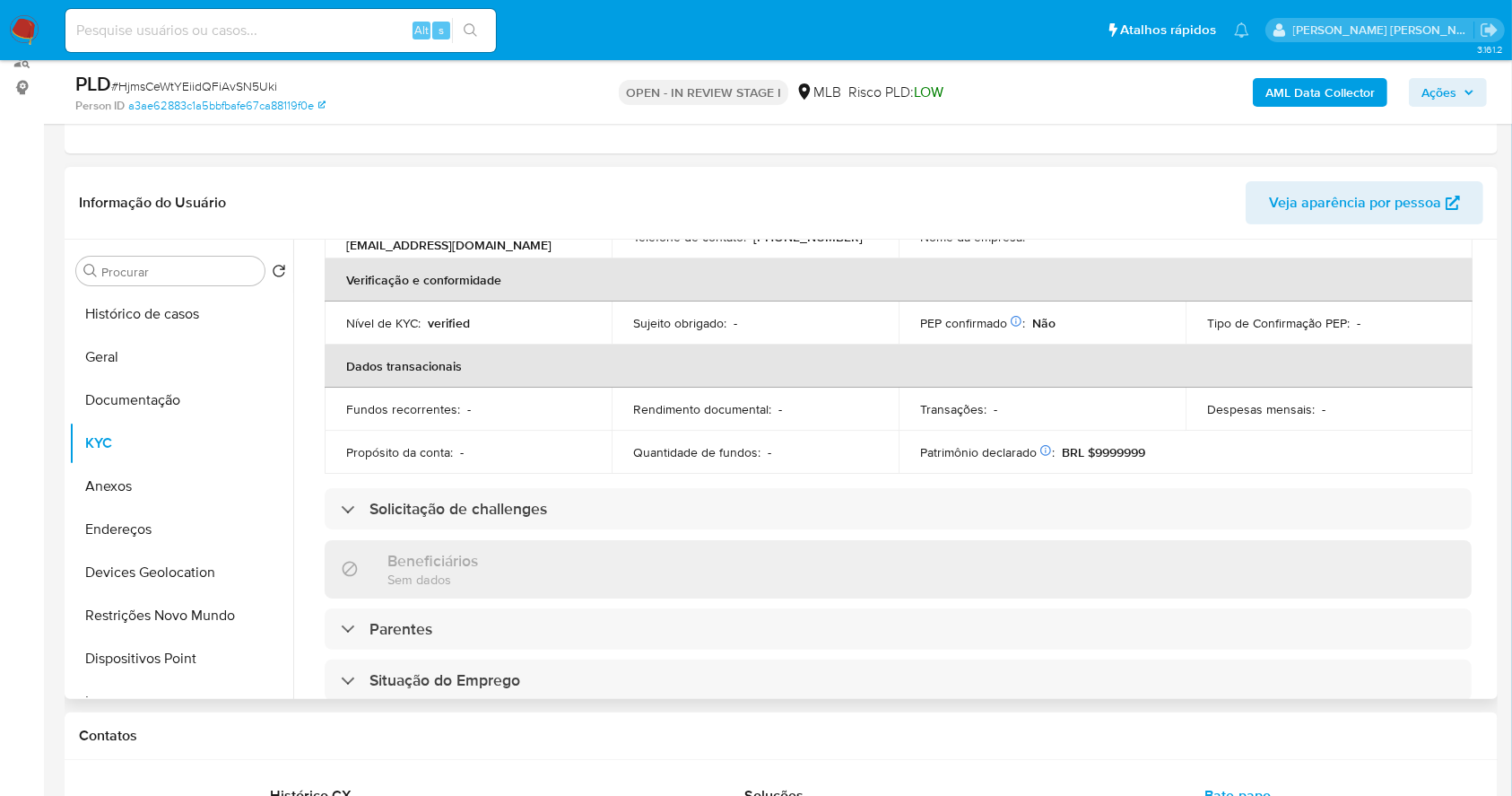
scroll to position [170, 0]
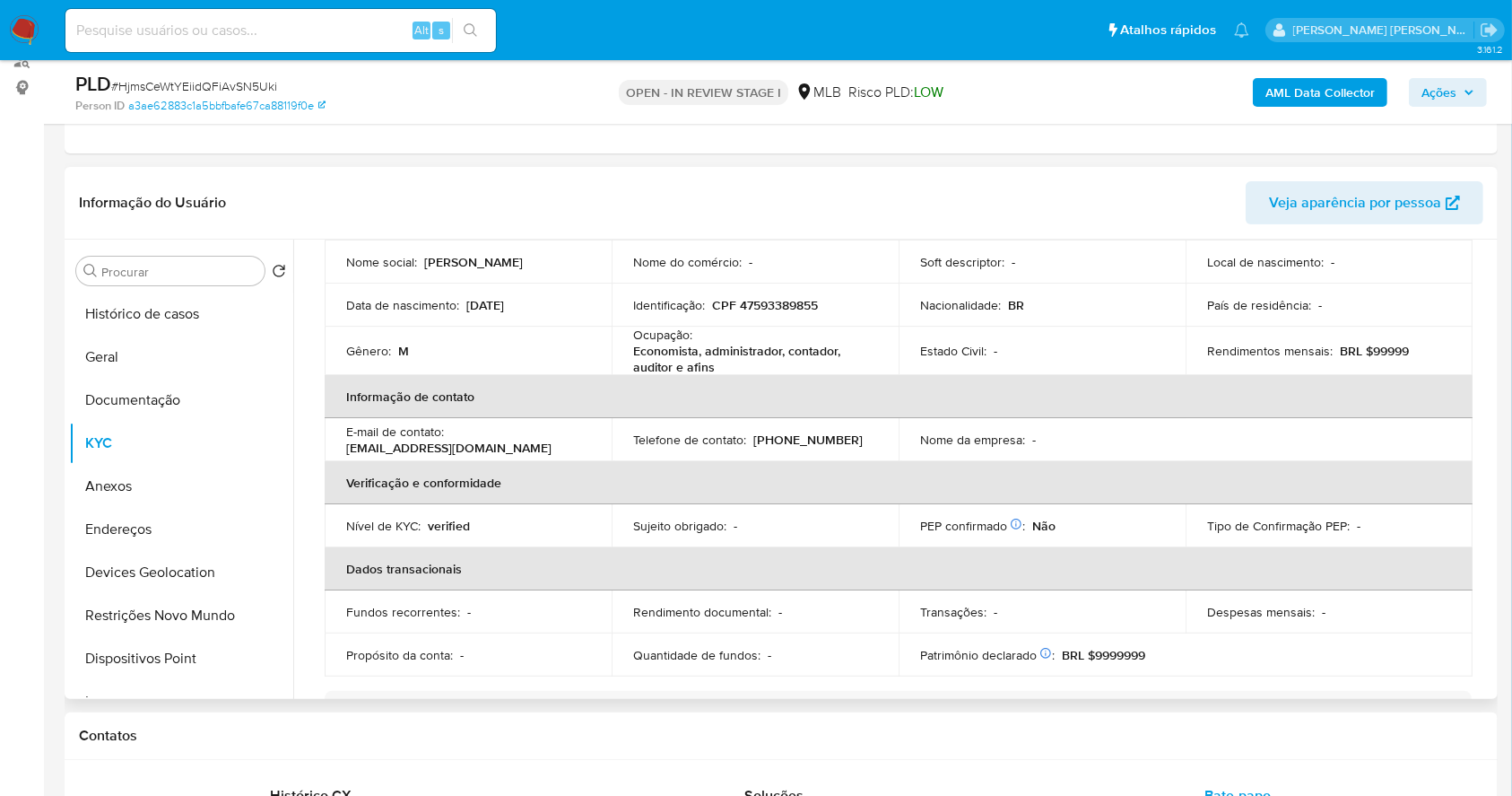
click at [772, 302] on p "CPF 47593389855" at bounding box center [765, 305] width 106 height 16
copy p "47593389855"
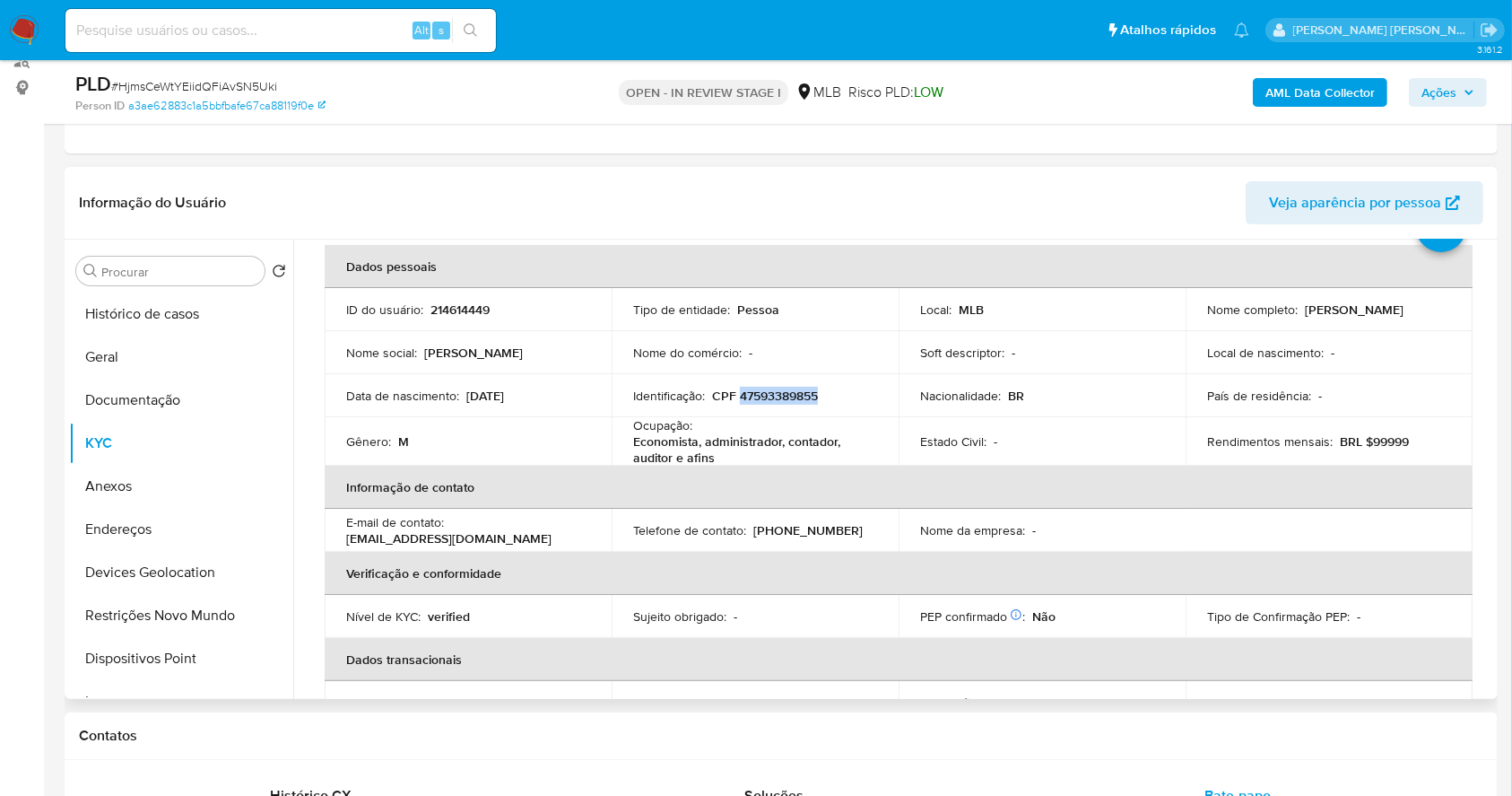
scroll to position [0, 0]
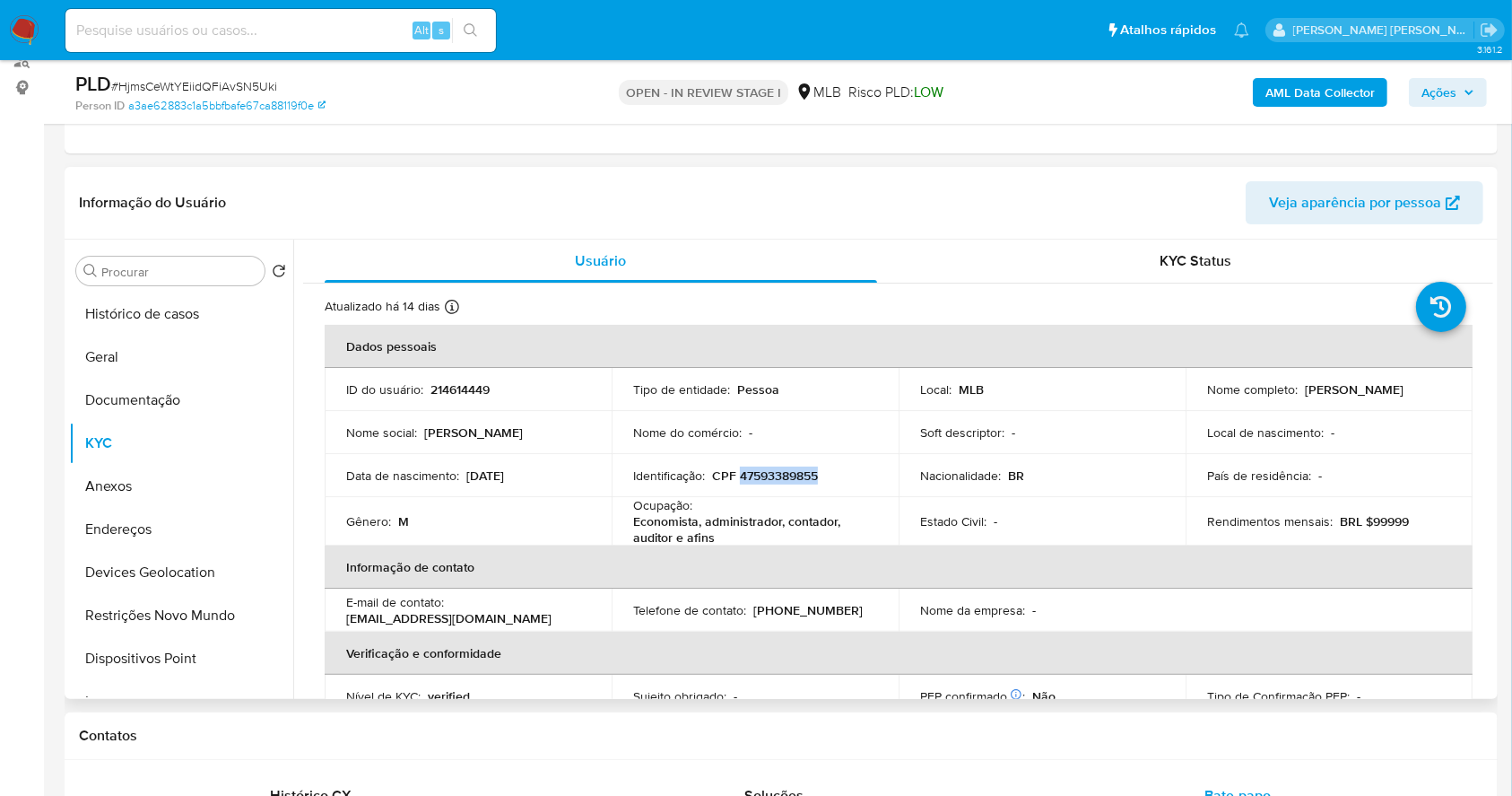
click at [782, 471] on p "CPF 47593389855" at bounding box center [765, 475] width 106 height 16
click at [195, 545] on button "Endereços" at bounding box center [174, 529] width 210 height 43
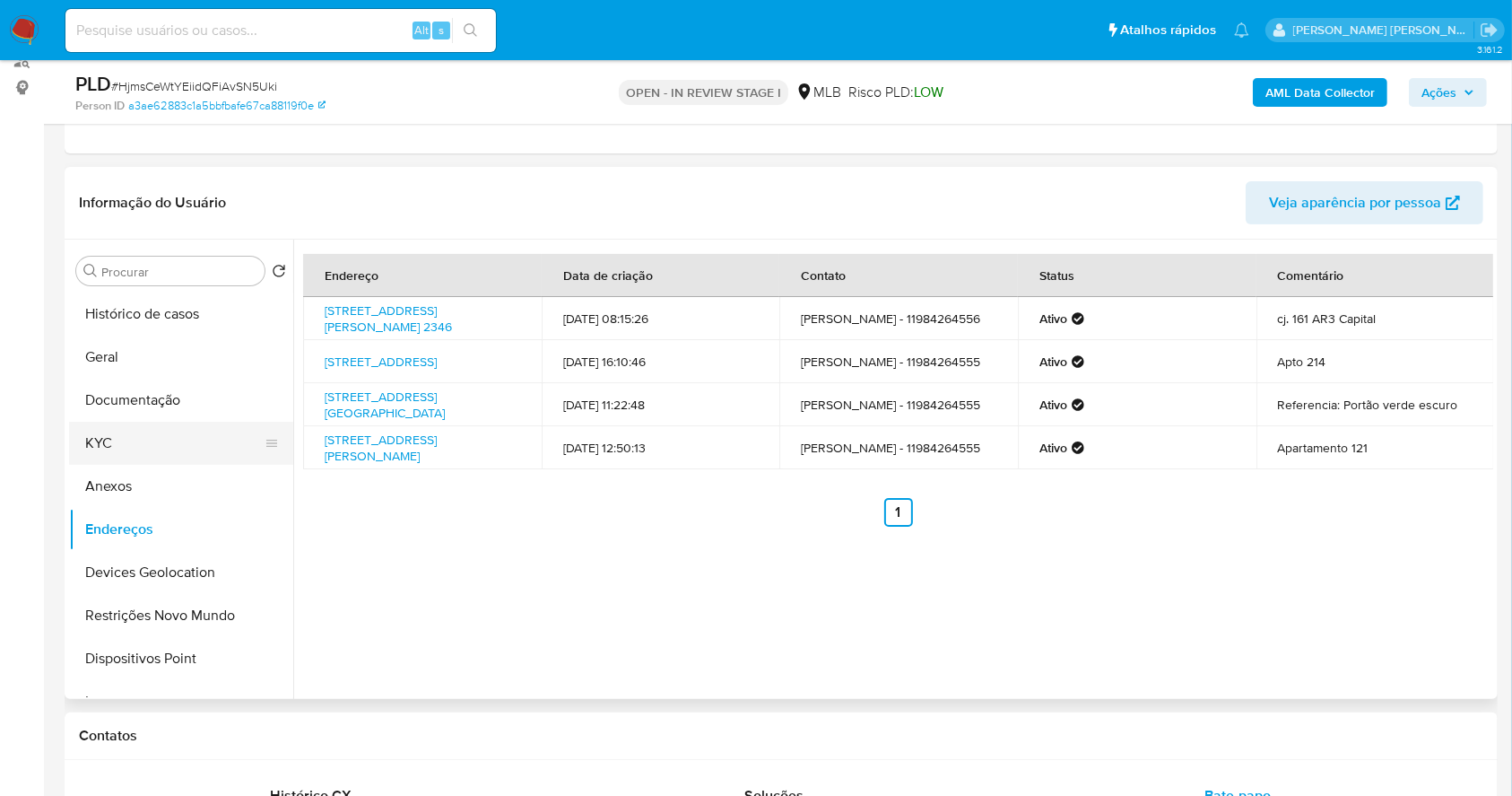
click at [112, 430] on button "KYC" at bounding box center [174, 443] width 210 height 43
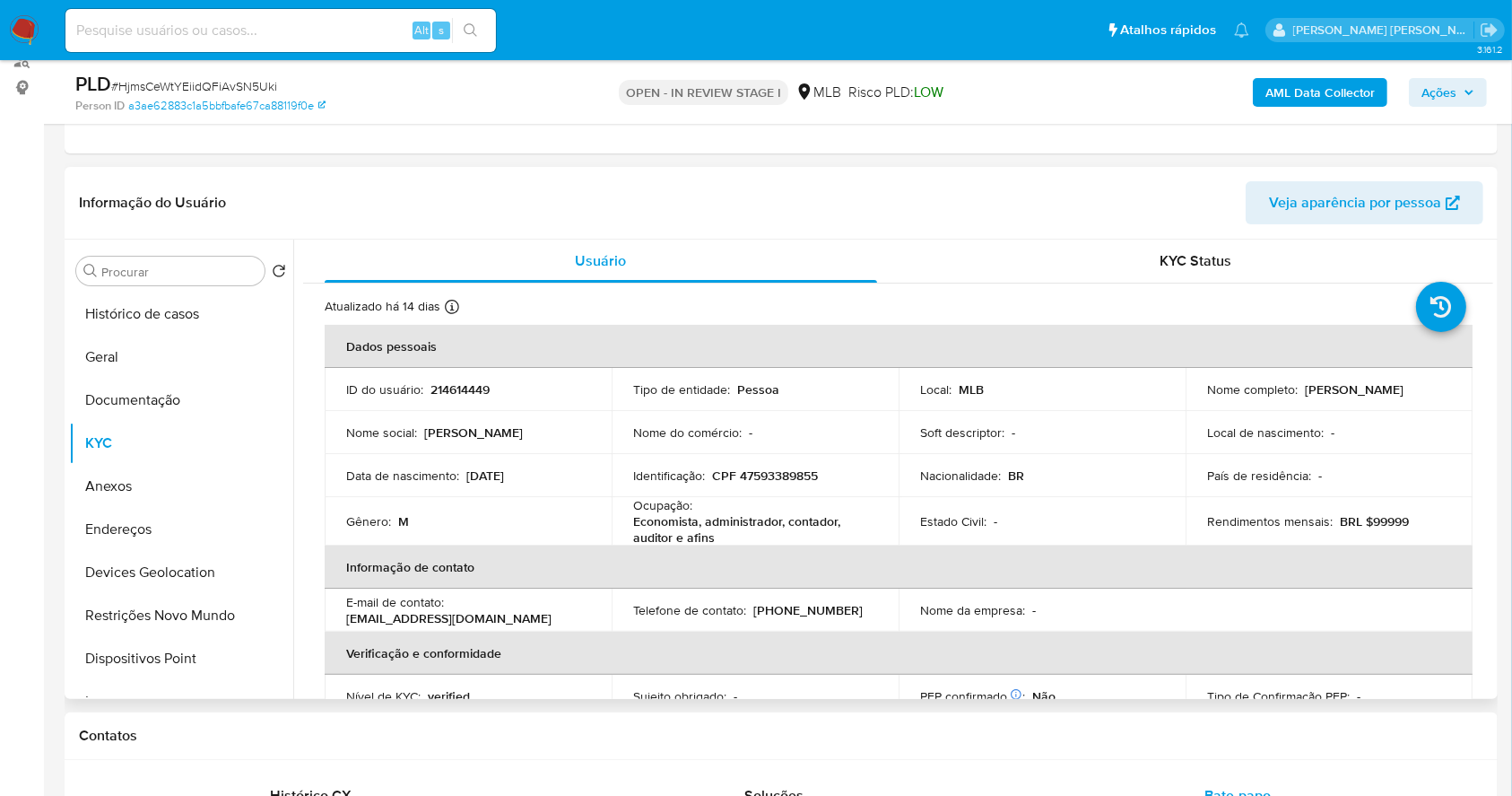
click at [773, 477] on p "CPF 47593389855" at bounding box center [765, 475] width 106 height 16
copy p "47593389855"
drag, startPoint x: 1388, startPoint y: 393, endPoint x: 1299, endPoint y: 391, distance: 89.0
click at [1299, 391] on div "Nome completo : Alberto Hamoui" at bounding box center [1329, 389] width 244 height 16
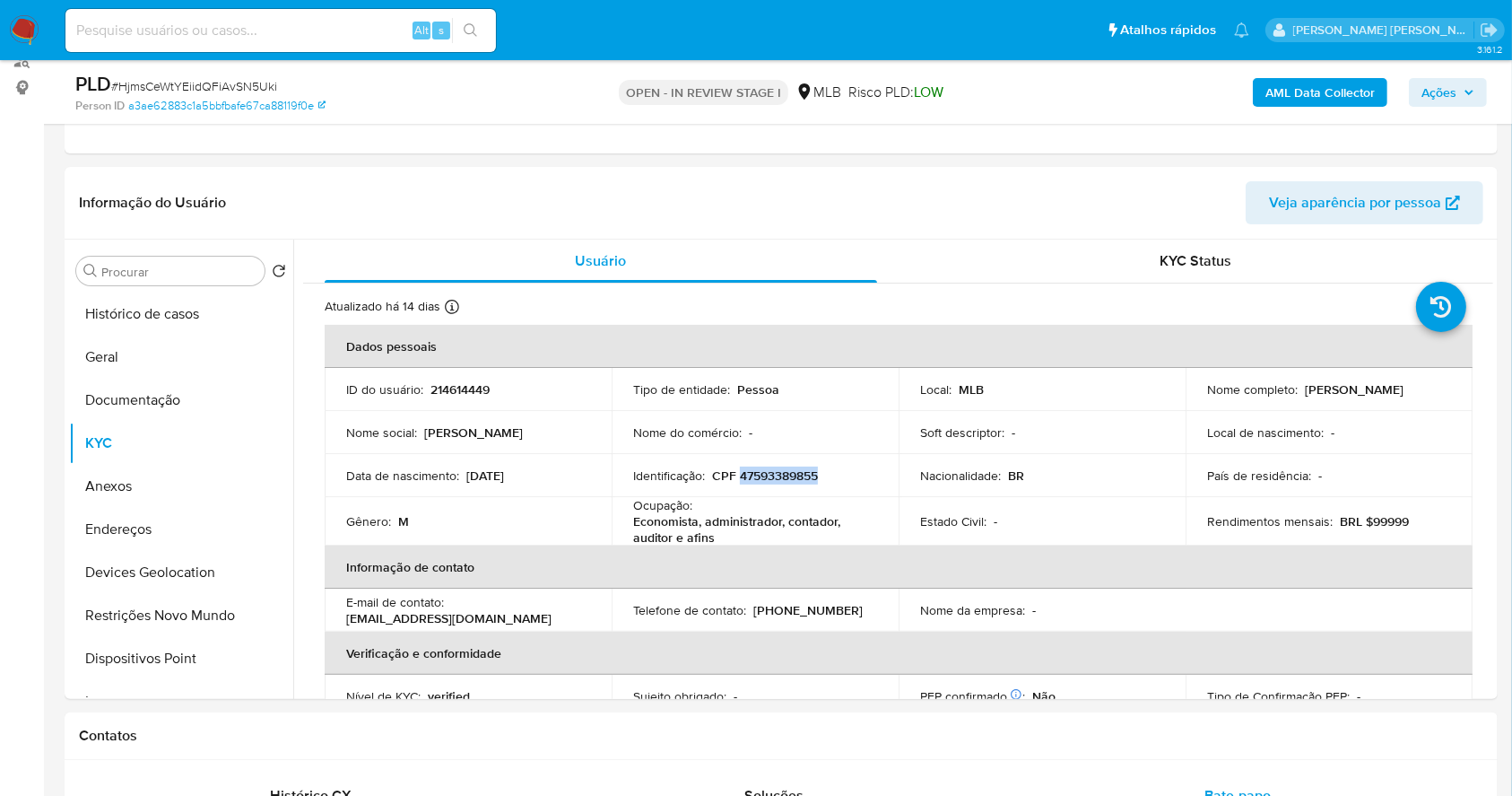
copy p "Alberto Hamoui"
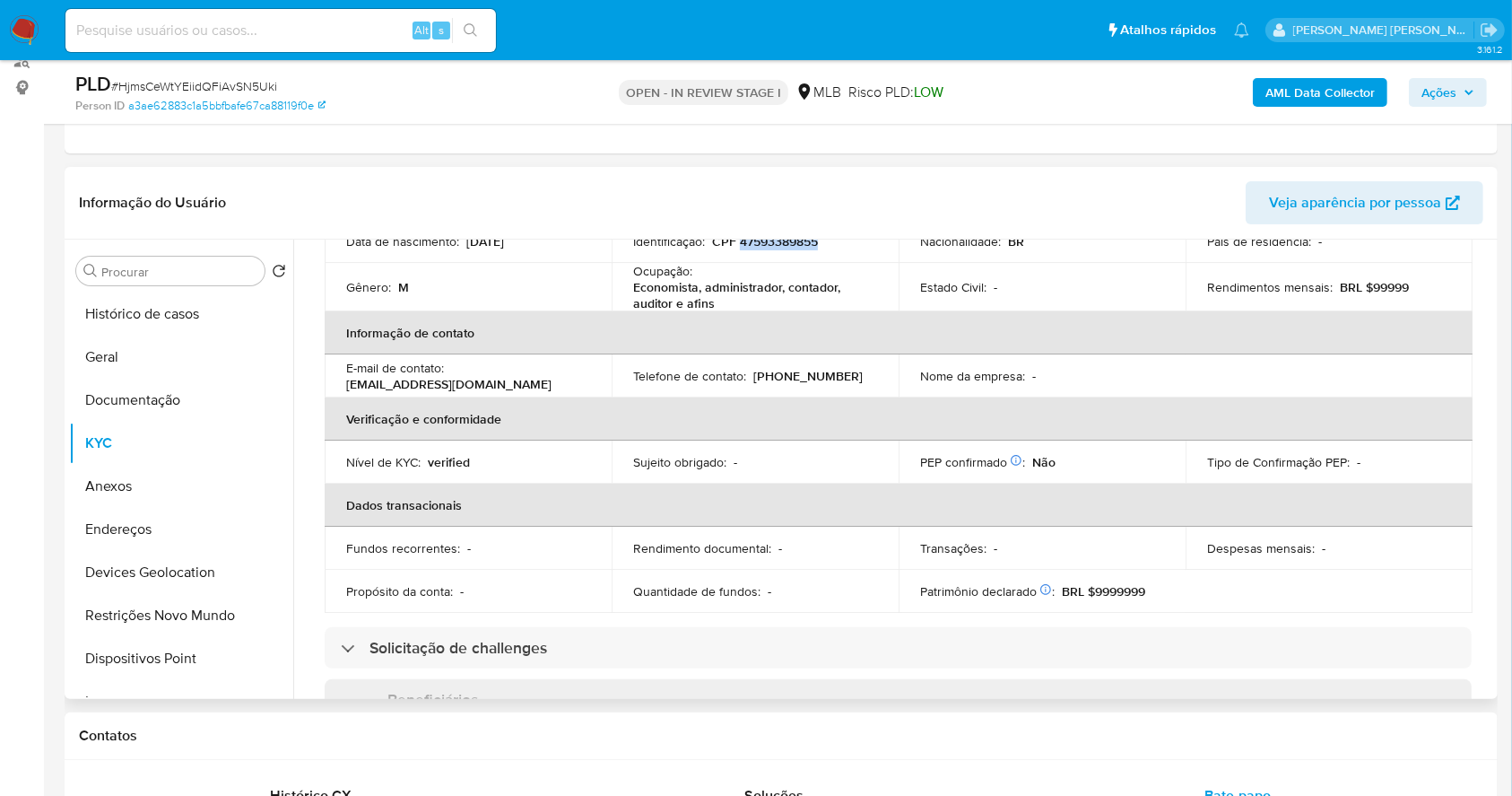
scroll to position [238, 0]
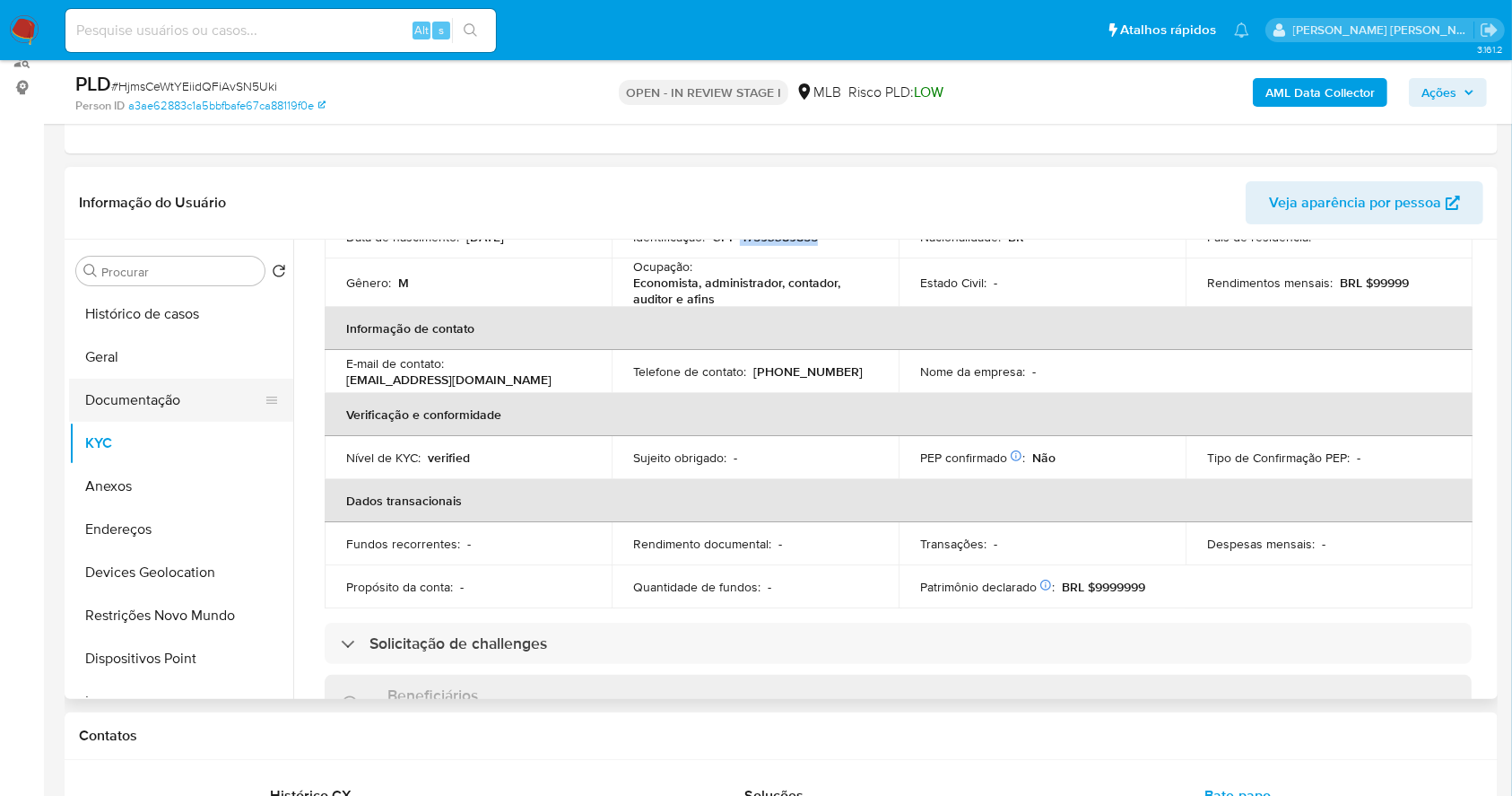
click at [166, 397] on button "Documentação" at bounding box center [174, 400] width 210 height 43
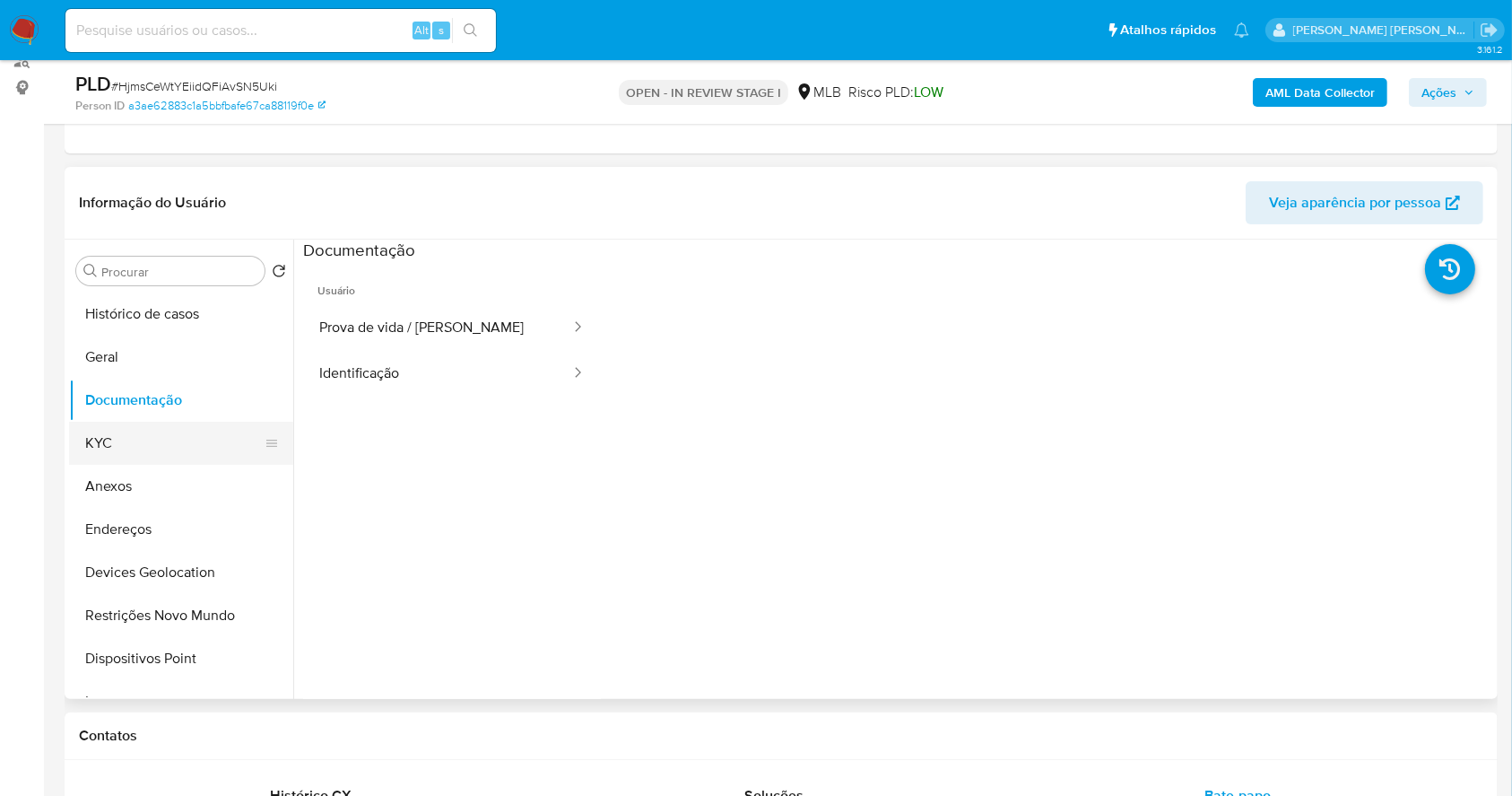
click at [176, 431] on button "KYC" at bounding box center [174, 443] width 210 height 43
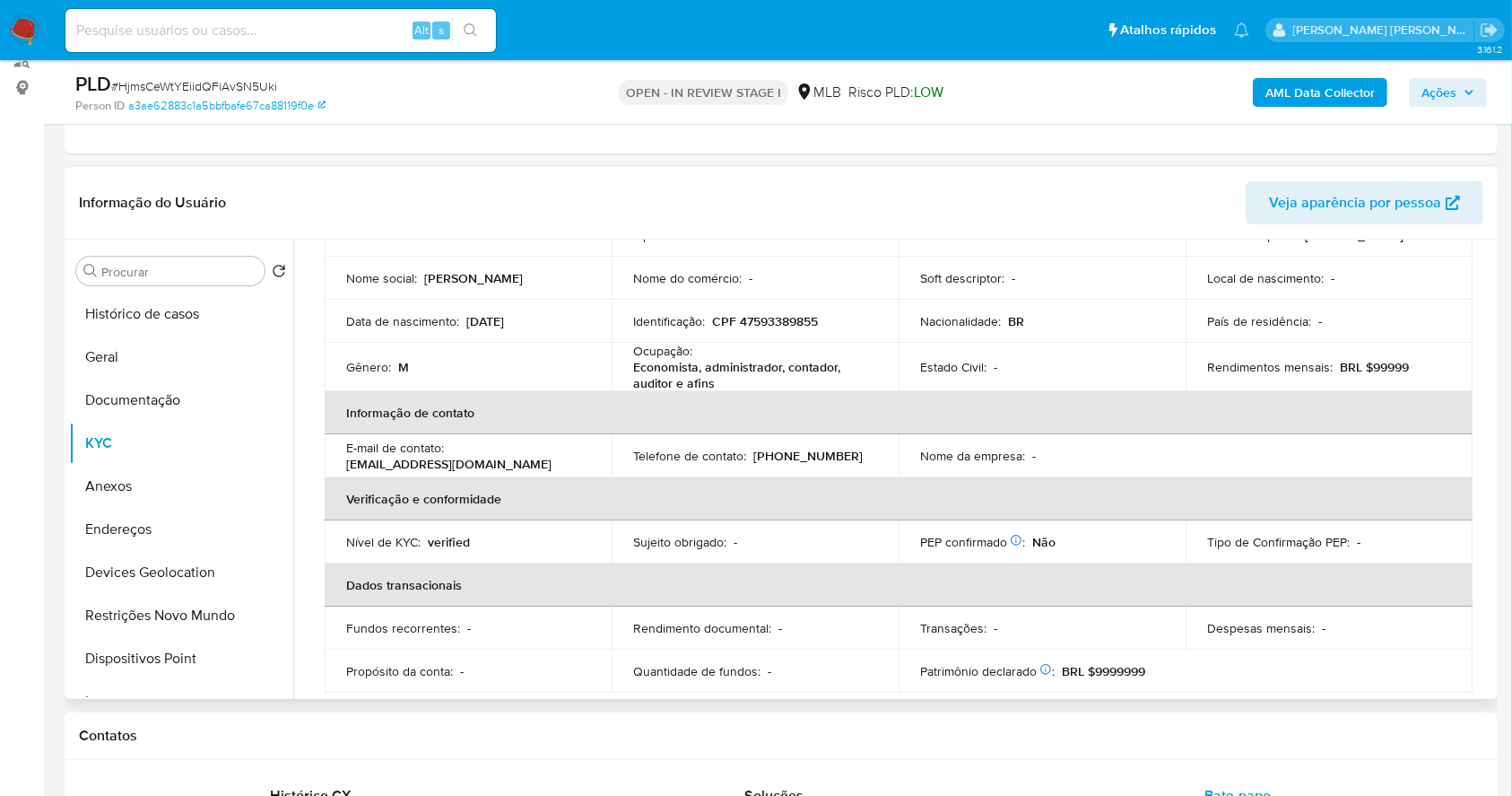
scroll to position [119, 0]
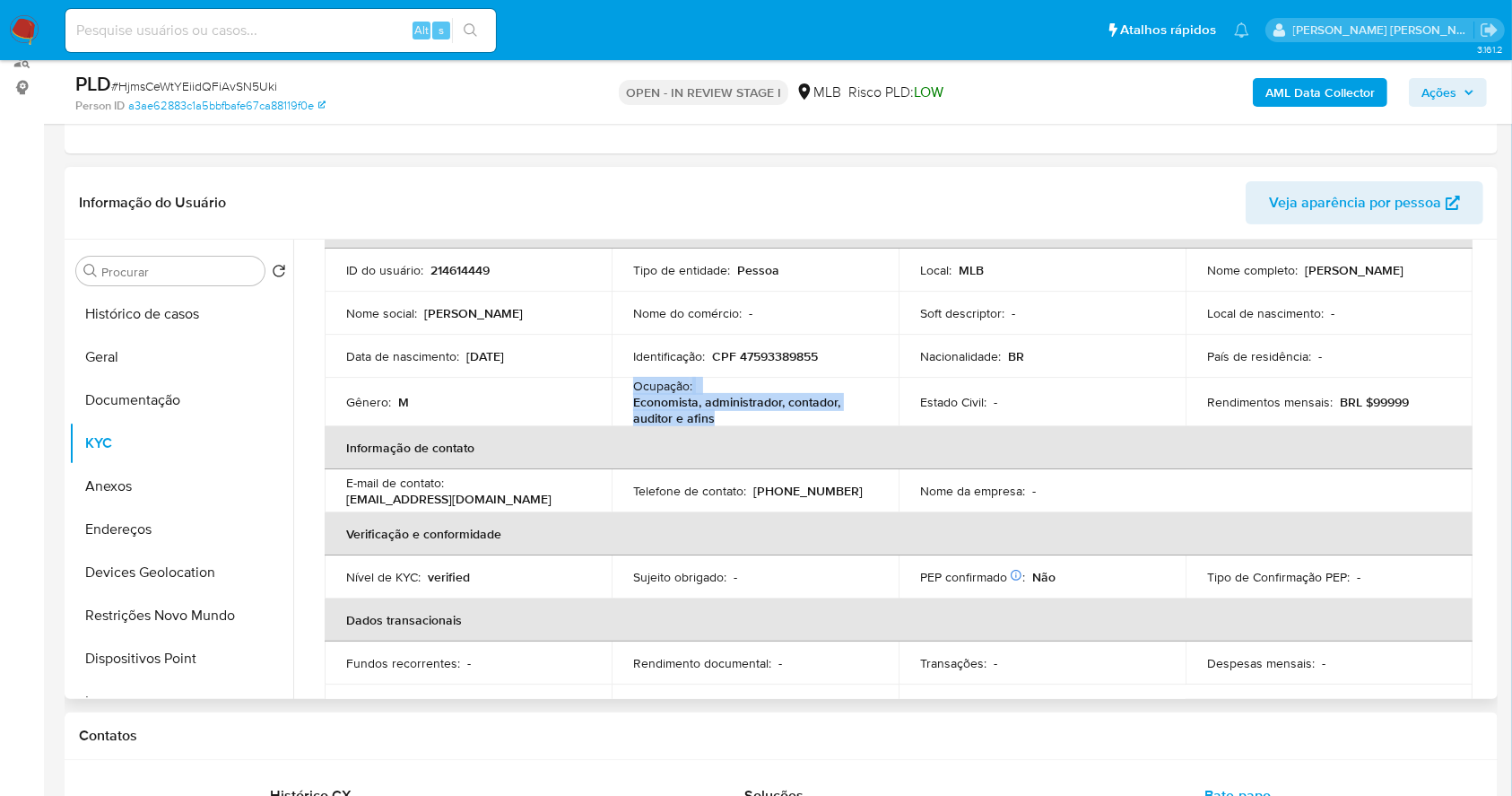
drag, startPoint x: 730, startPoint y: 420, endPoint x: 627, endPoint y: 386, distance: 108.5
click at [627, 386] on td "Ocupação : Economista, administrador, contador, auditor e afins" at bounding box center [755, 402] width 287 height 48
copy div "Ocupação : Economista, administrador, contador, auditor e afins"
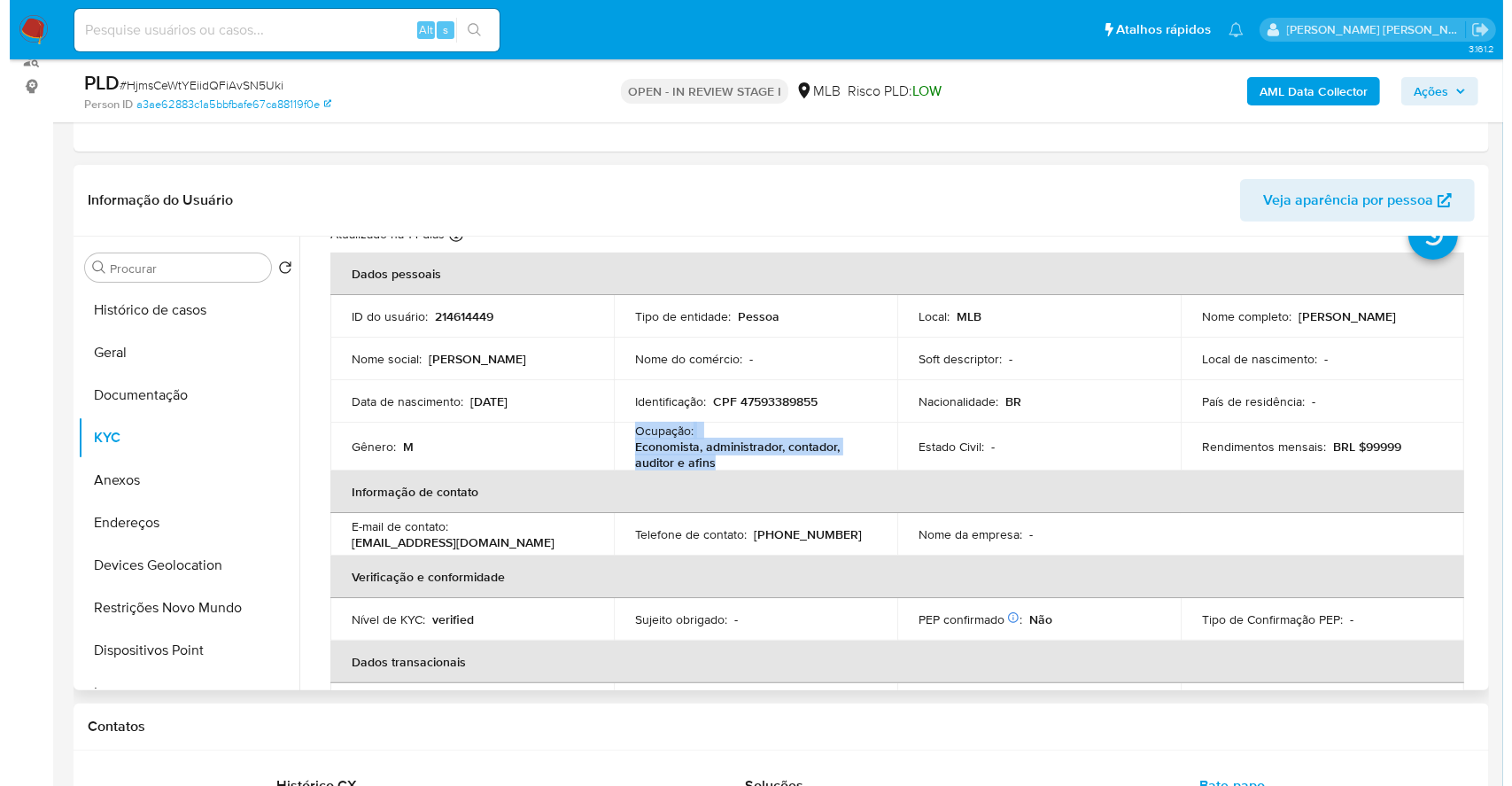
scroll to position [0, 0]
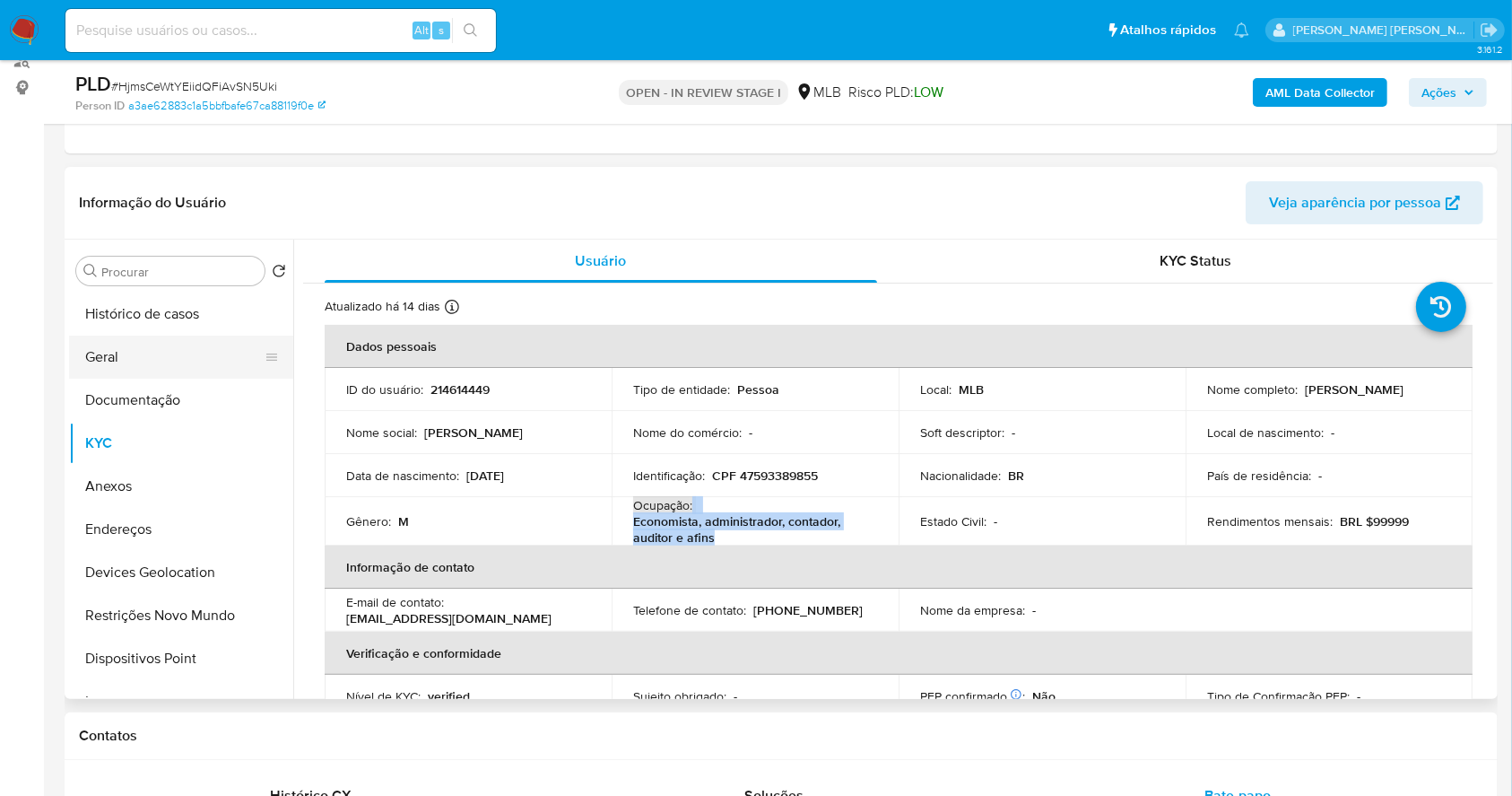
click at [151, 356] on button "Geral" at bounding box center [174, 357] width 210 height 43
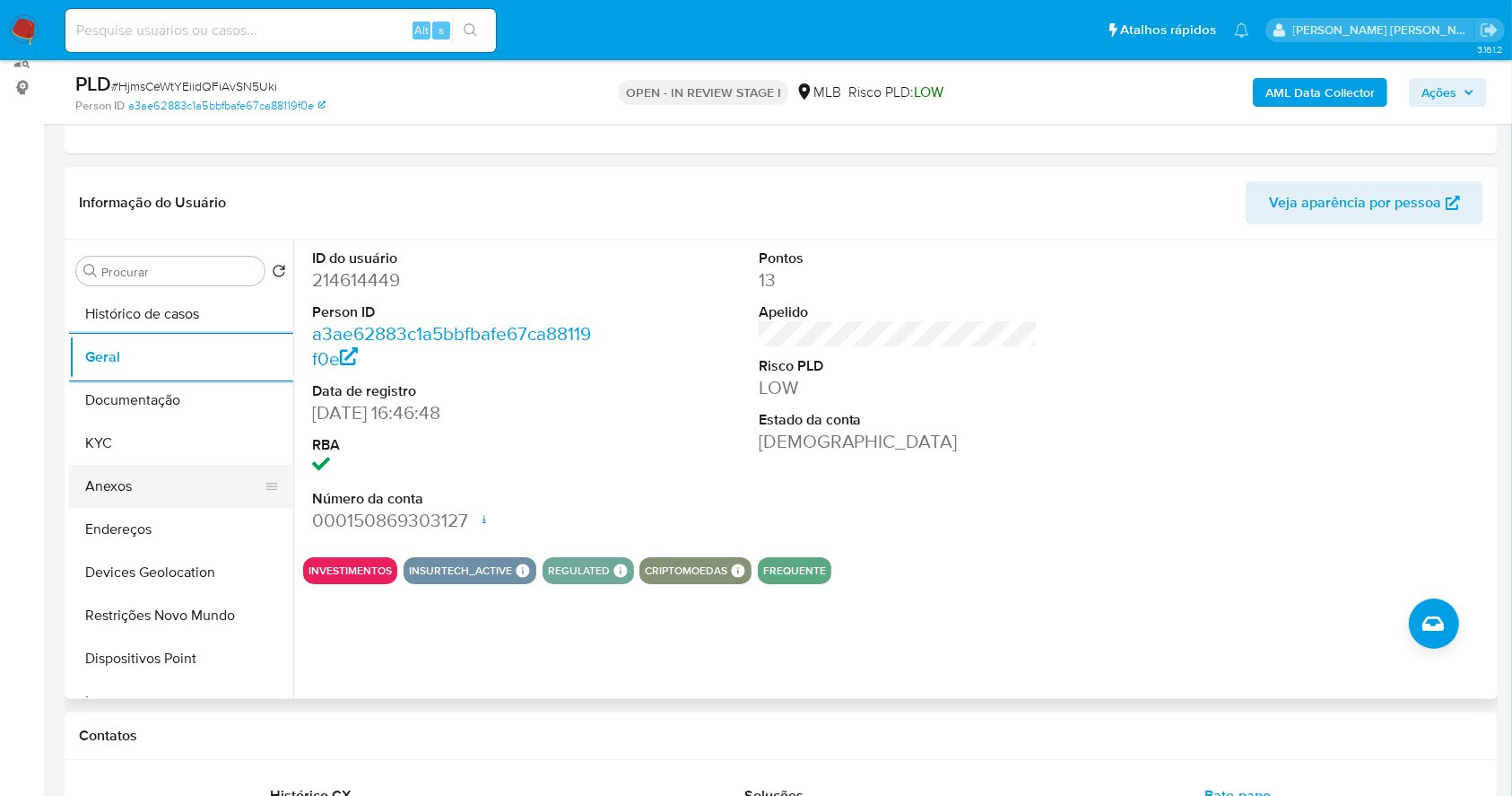
click at [141, 478] on button "Anexos" at bounding box center [174, 485] width 210 height 43
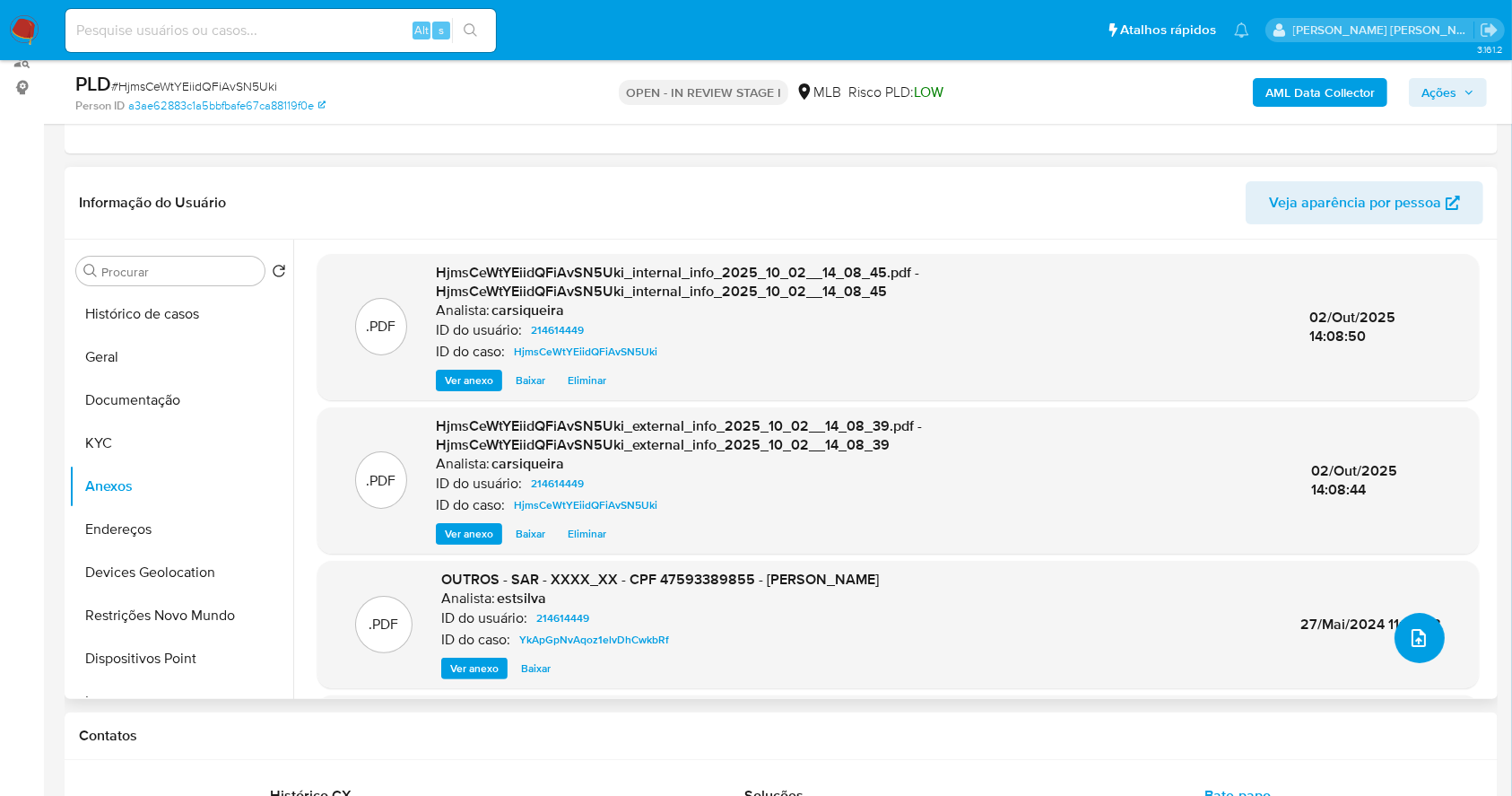
click at [1422, 628] on icon "upload-file" at bounding box center [1419, 637] width 21 height 21
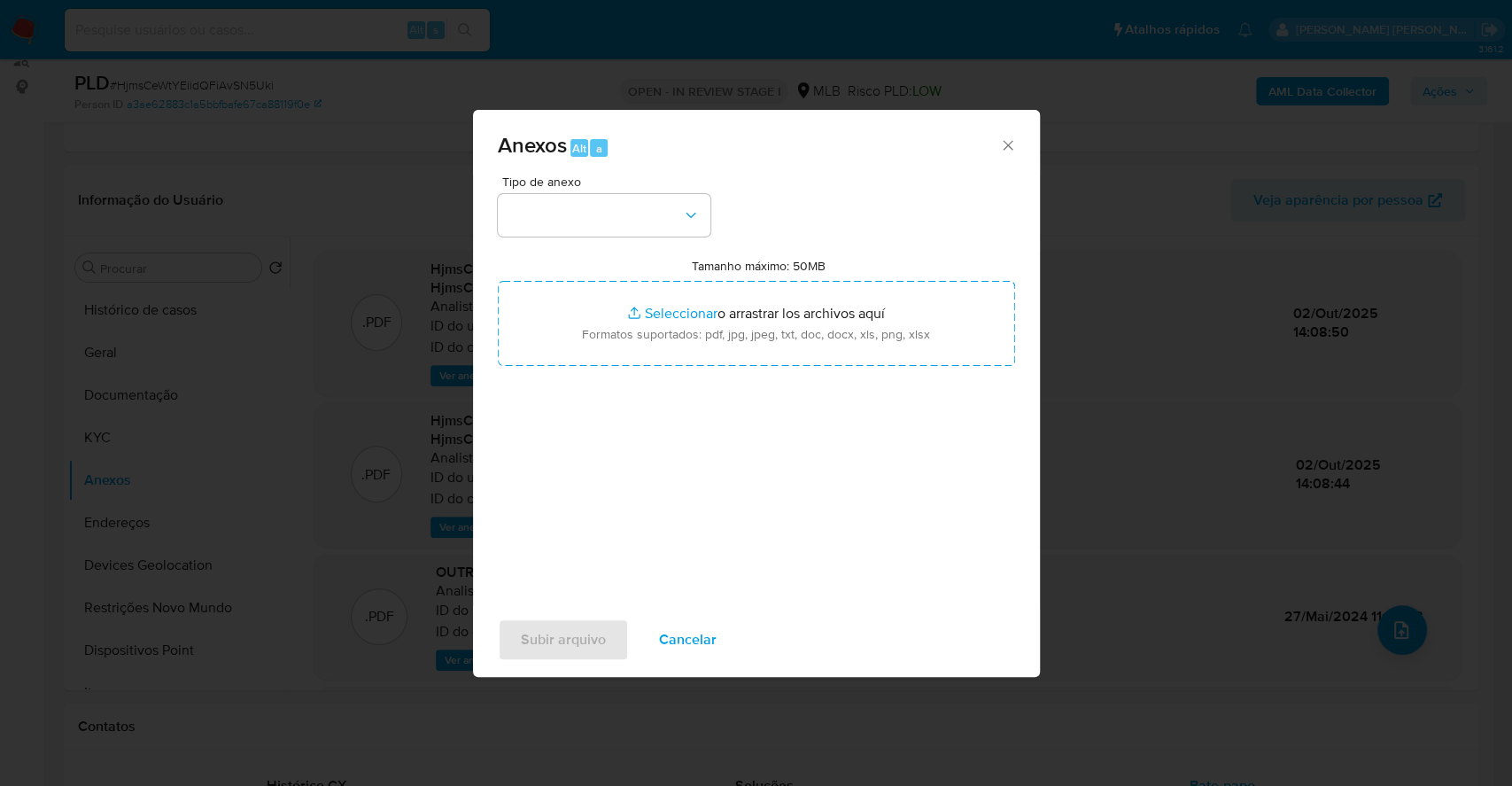
click at [638, 197] on button "button" at bounding box center [604, 215] width 213 height 43
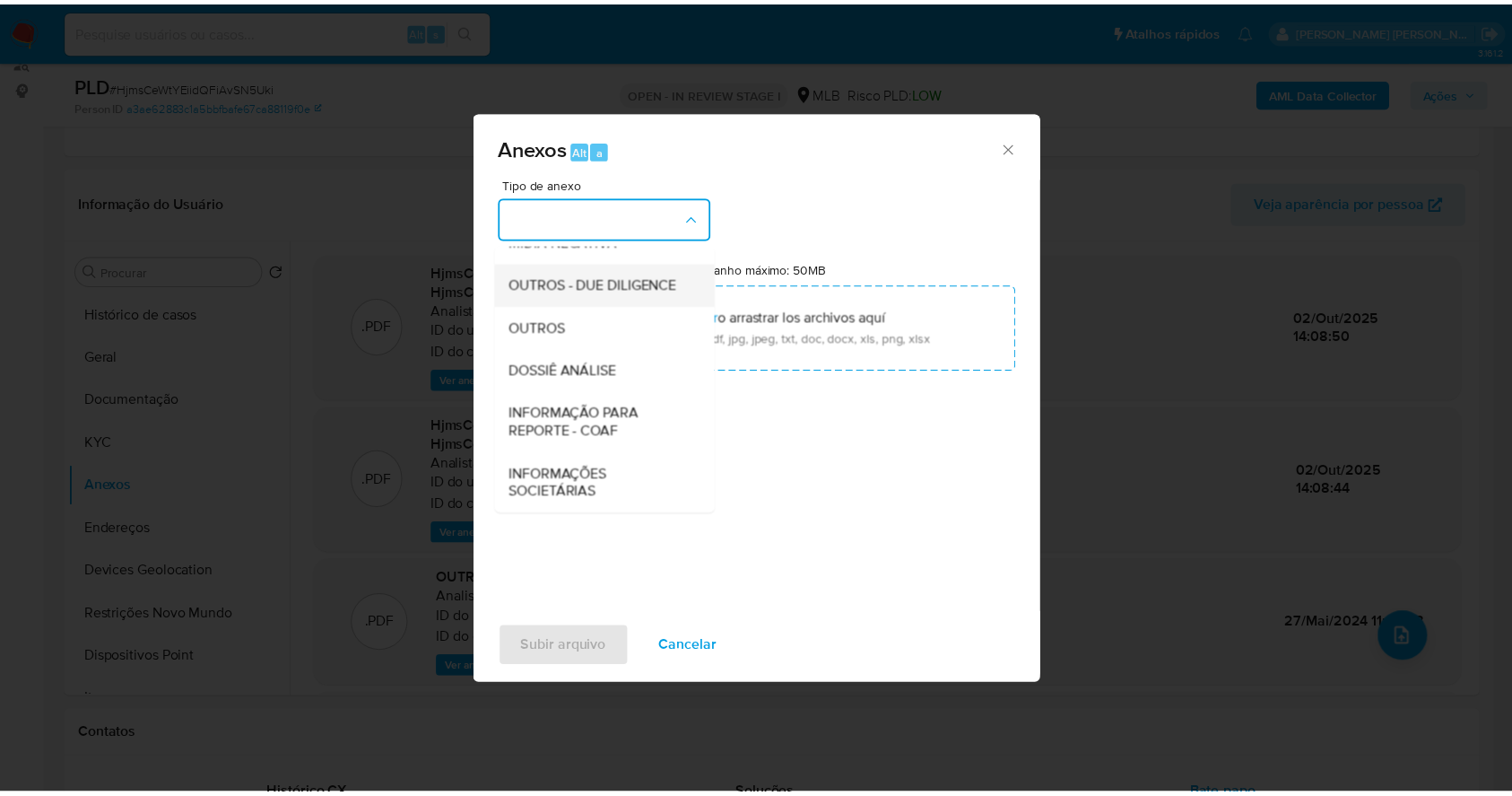
scroll to position [275, 0]
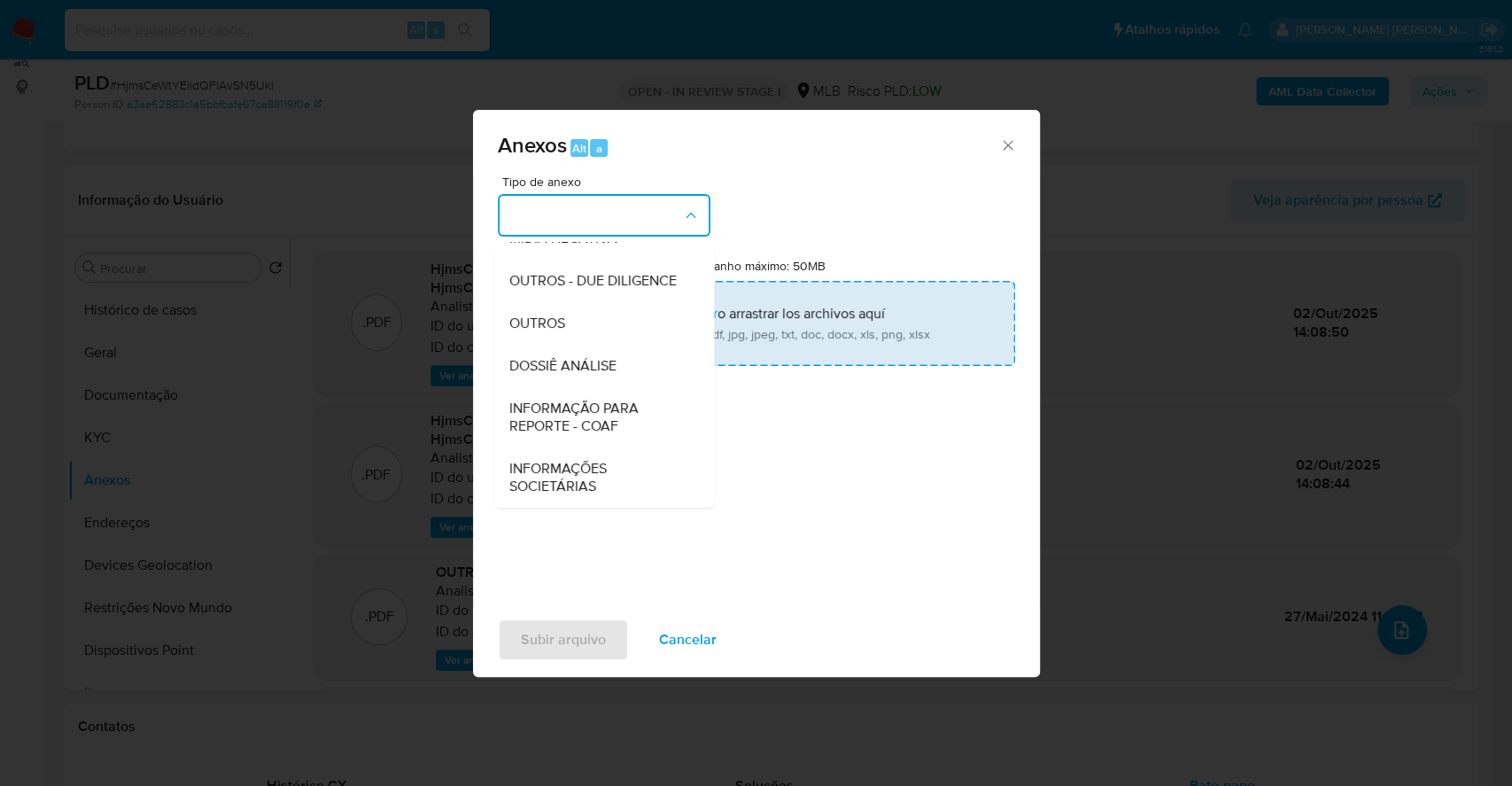
click at [567, 324] on div "OUTROS" at bounding box center [599, 323] width 180 height 43
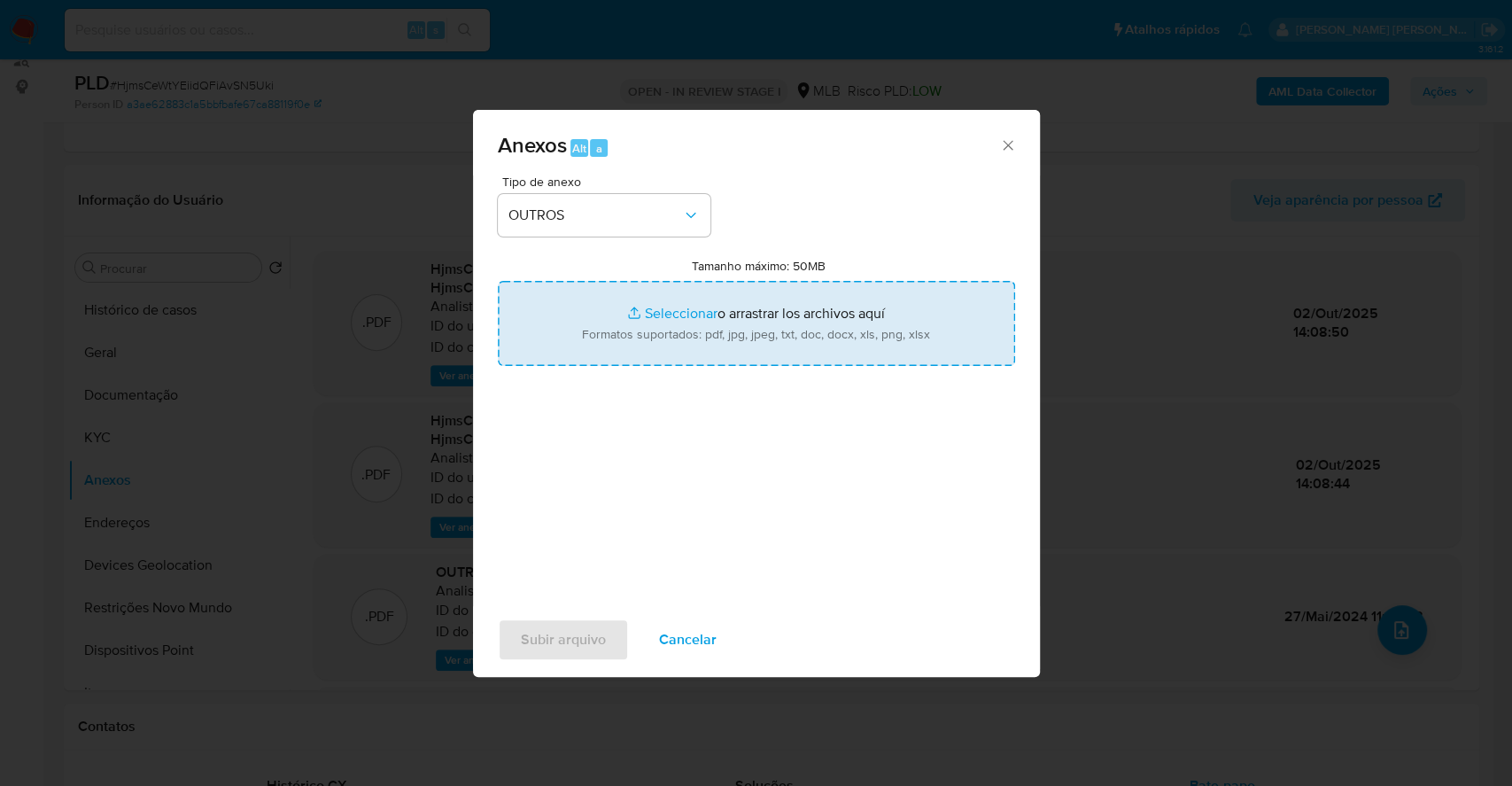
click at [688, 306] on input "Tamanho máximo: 50MB Seleccionar archivos" at bounding box center [756, 324] width 517 height 85
type input "C:\fakepath\Mulan 214614449_2025_10_02_11_33_39.xlsx"
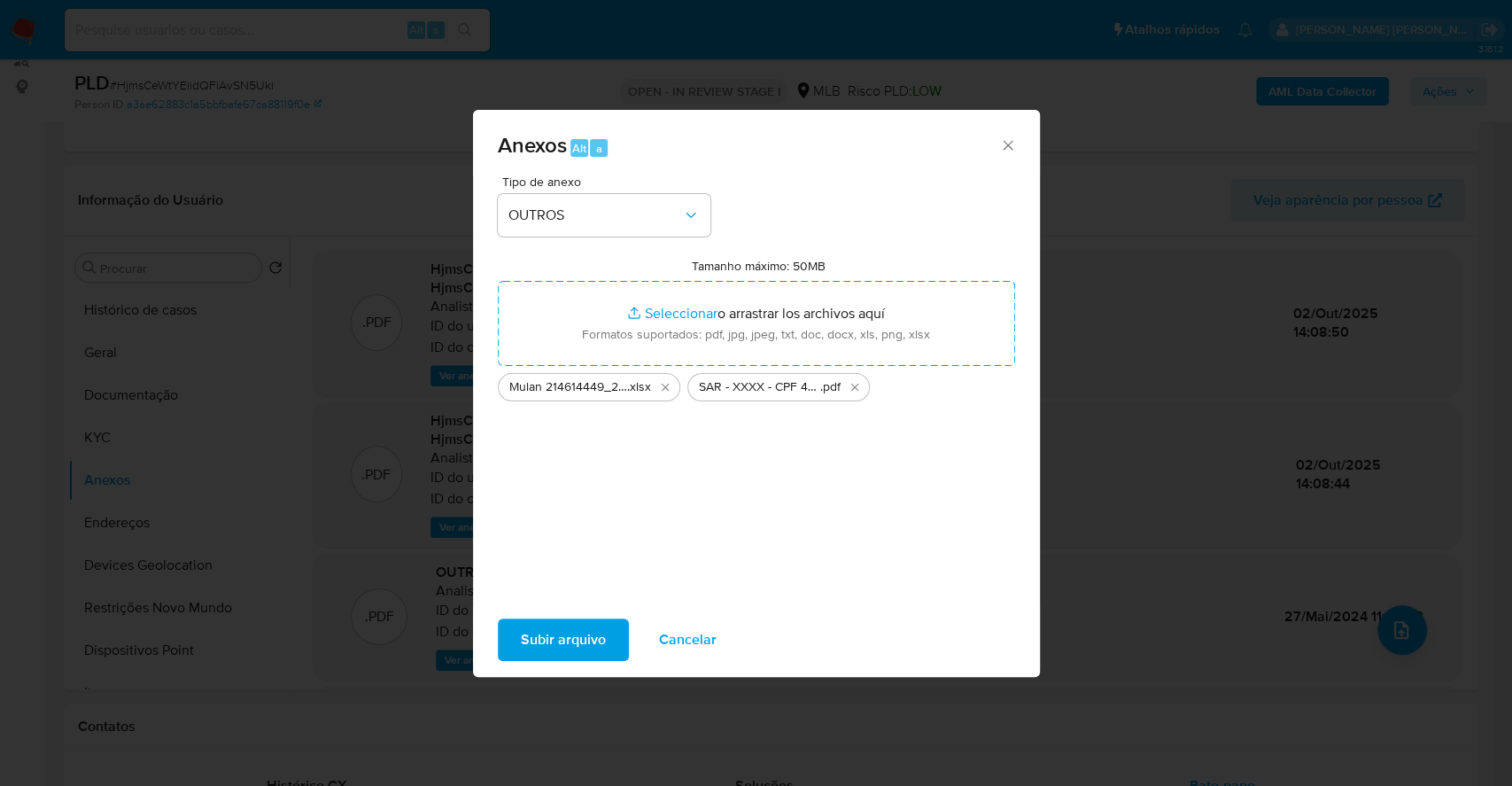
click at [551, 646] on span "Subir arquivo" at bounding box center [564, 639] width 85 height 39
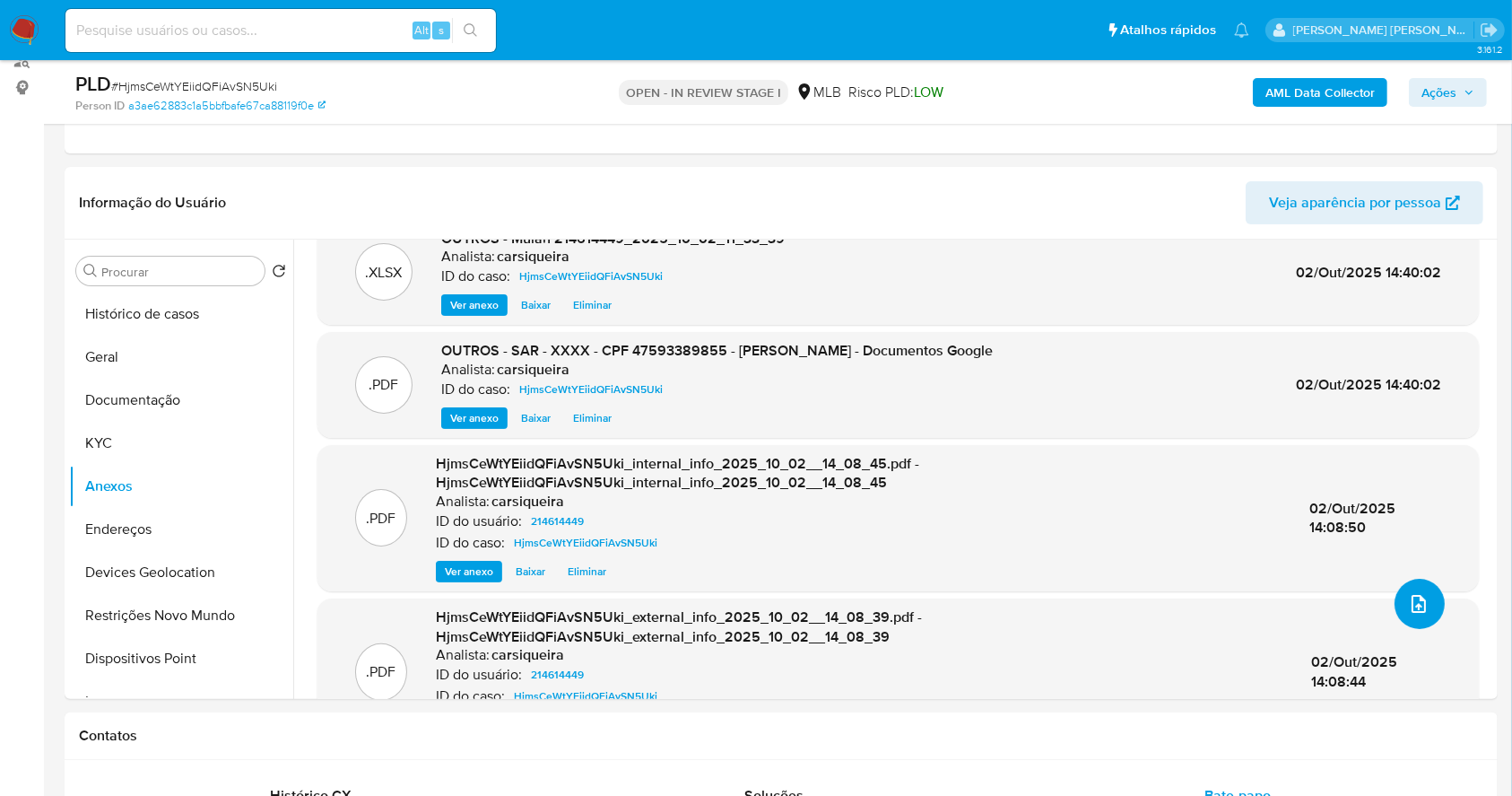
scroll to position [0, 0]
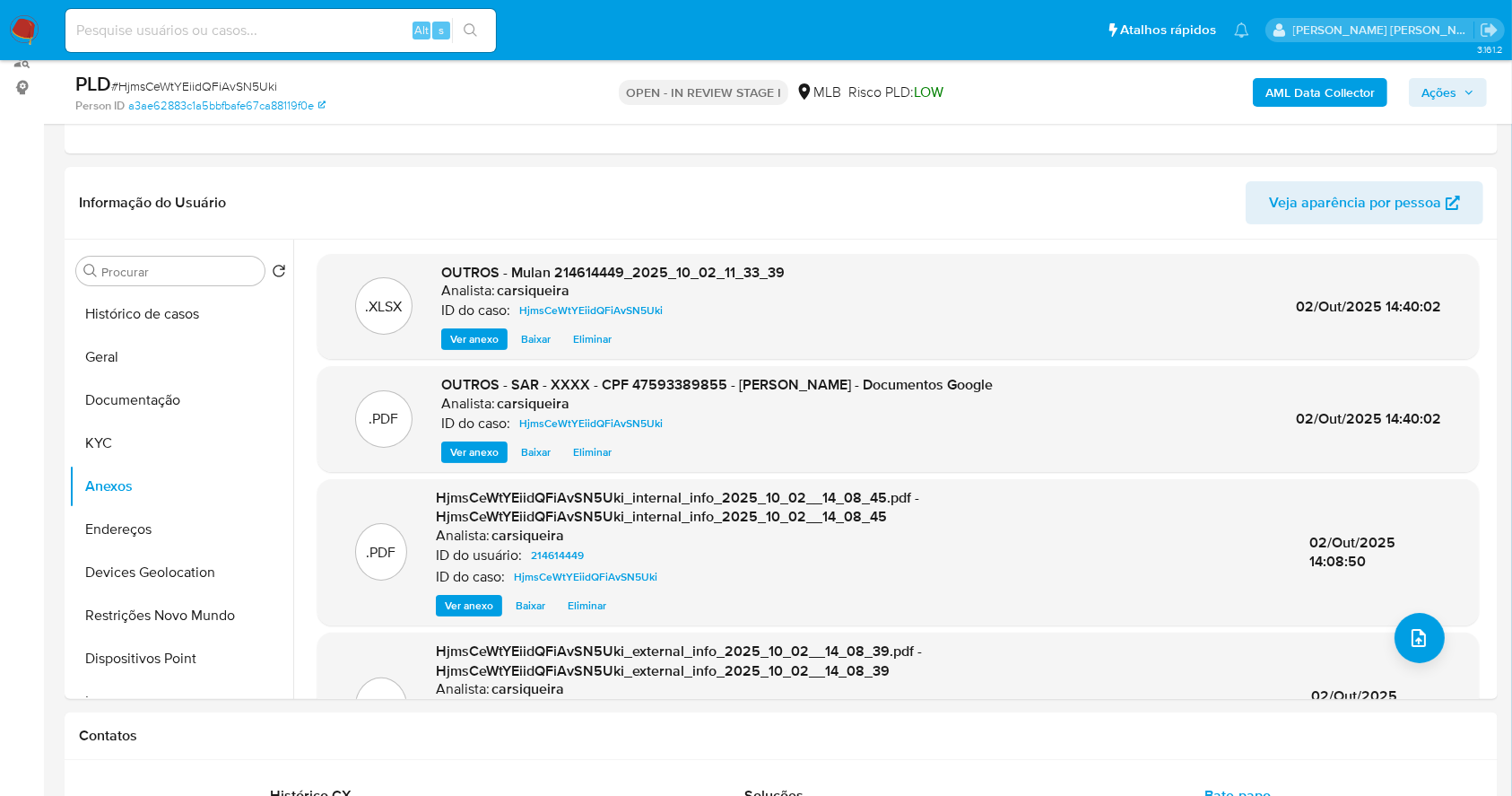
click at [1462, 100] on span "Ações" at bounding box center [1448, 92] width 53 height 25
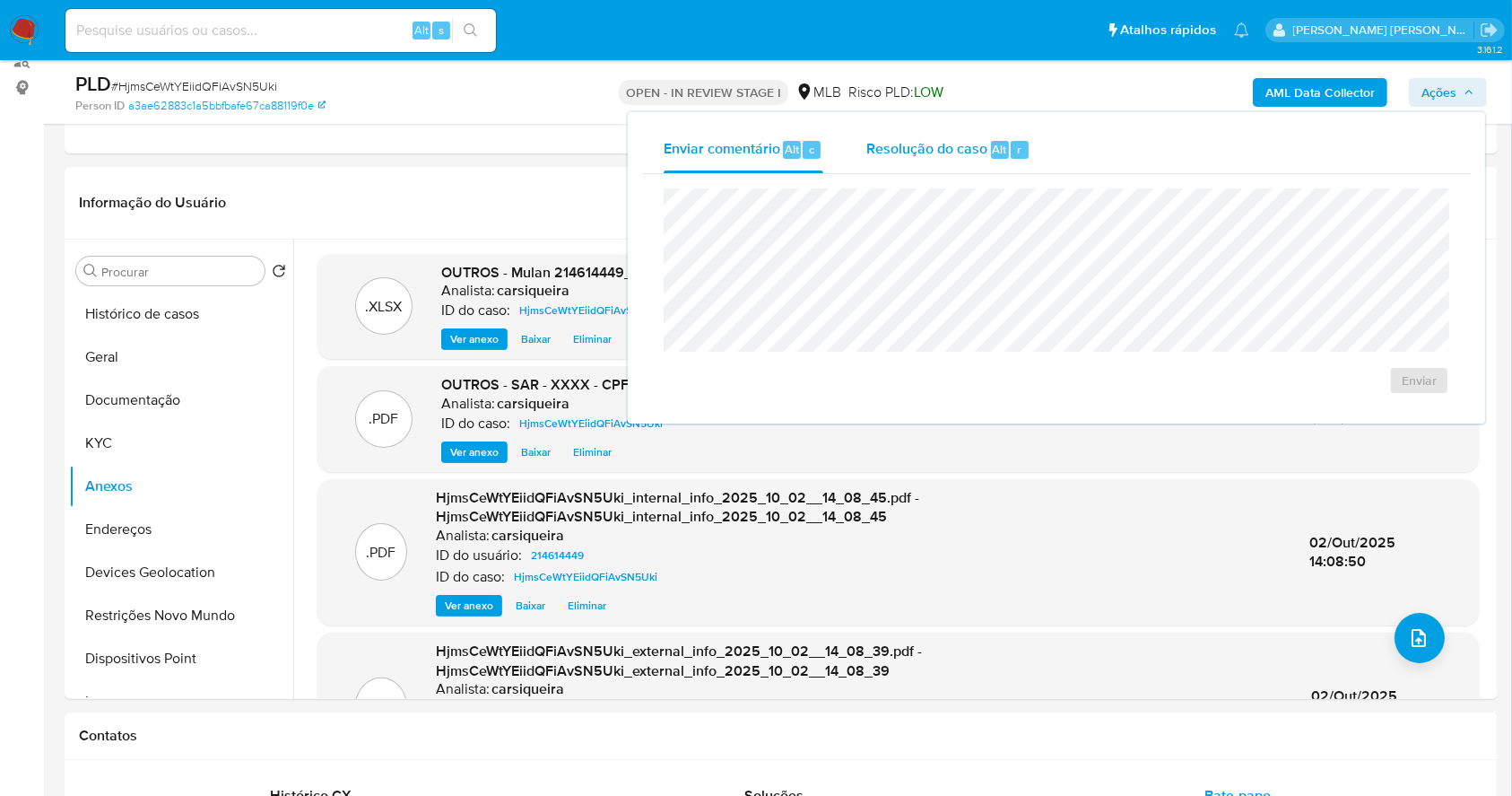
click at [935, 152] on span "Resolução do caso" at bounding box center [927, 148] width 121 height 20
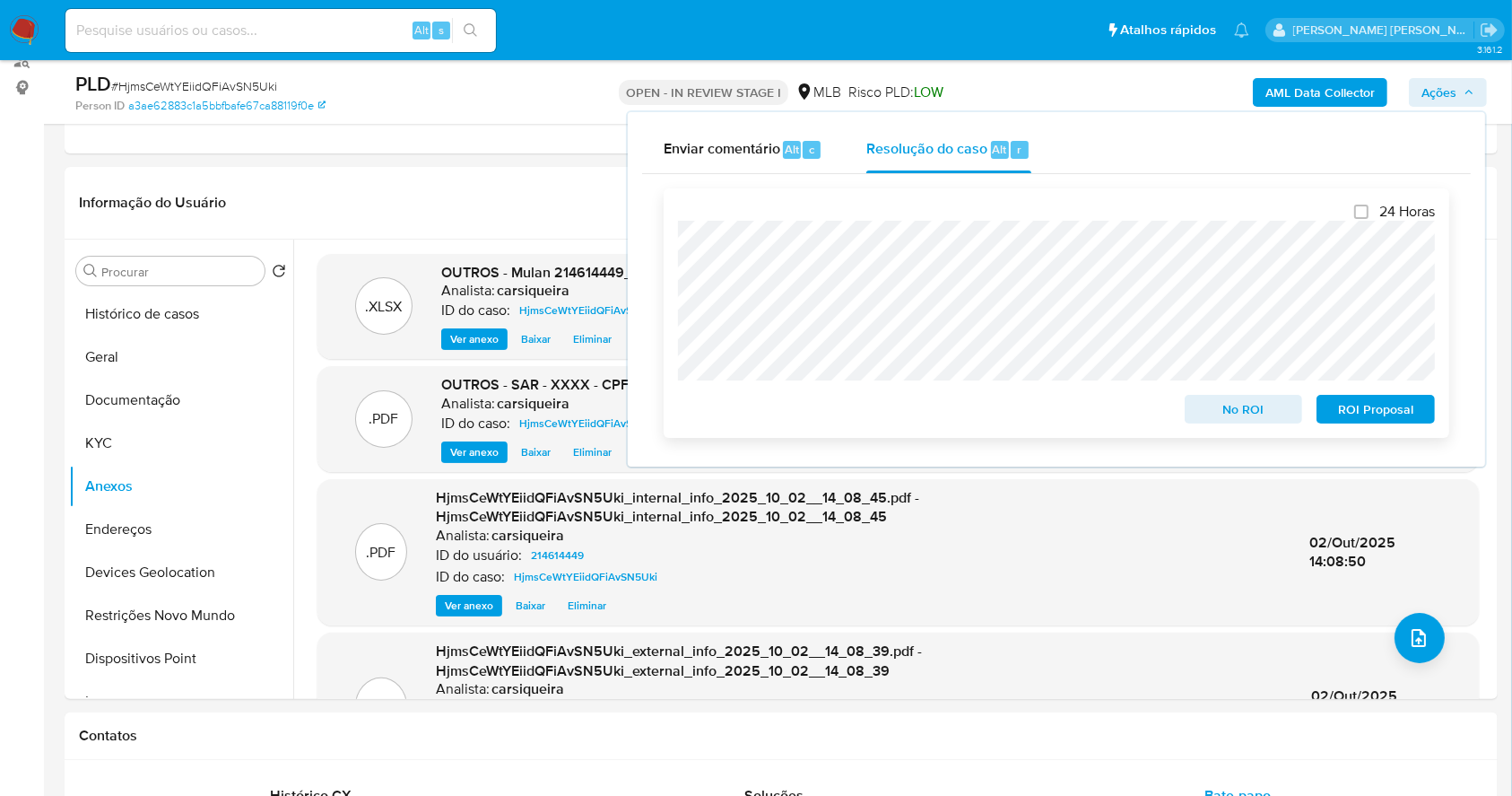
drag, startPoint x: 1393, startPoint y: 422, endPoint x: 1395, endPoint y: 409, distance: 13.2
click at [1393, 421] on span "ROI Proposal" at bounding box center [1376, 409] width 93 height 25
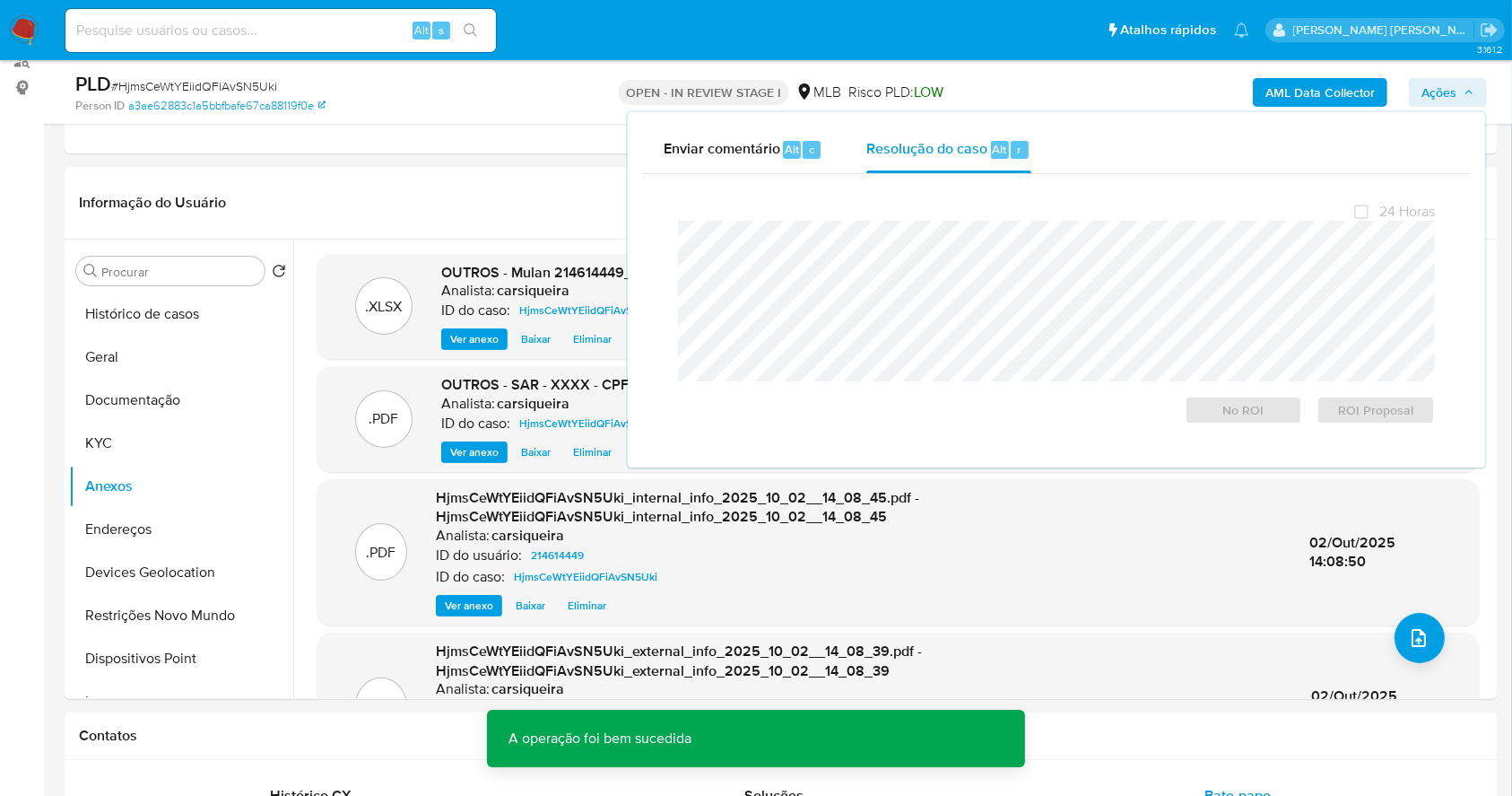
click at [235, 93] on span "# HjmsCeWtYEiidQFiAvSN5Uki" at bounding box center [194, 86] width 166 height 18
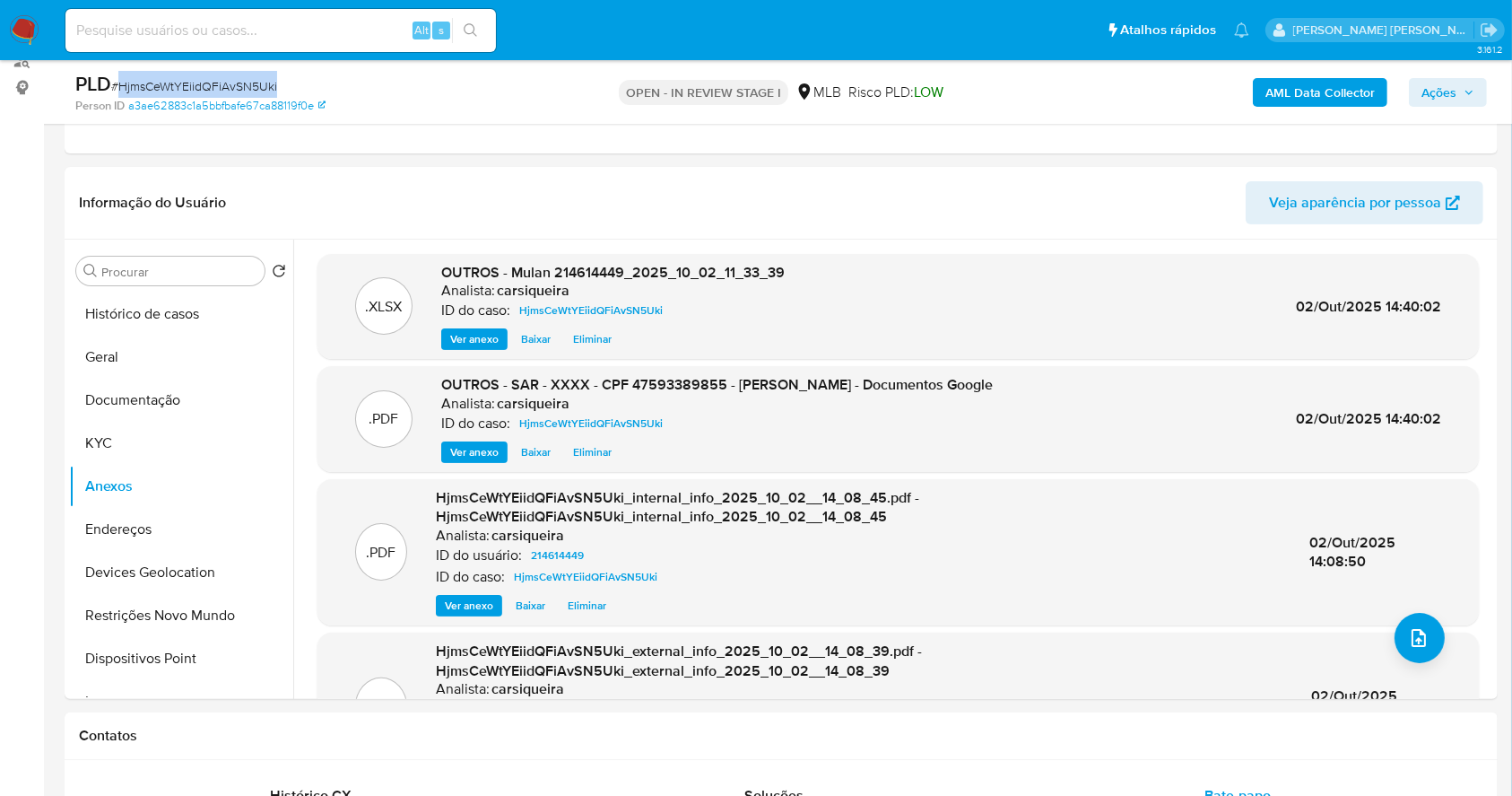
copy span "HjmsCeWtYEiidQFiAvSN5Uki"
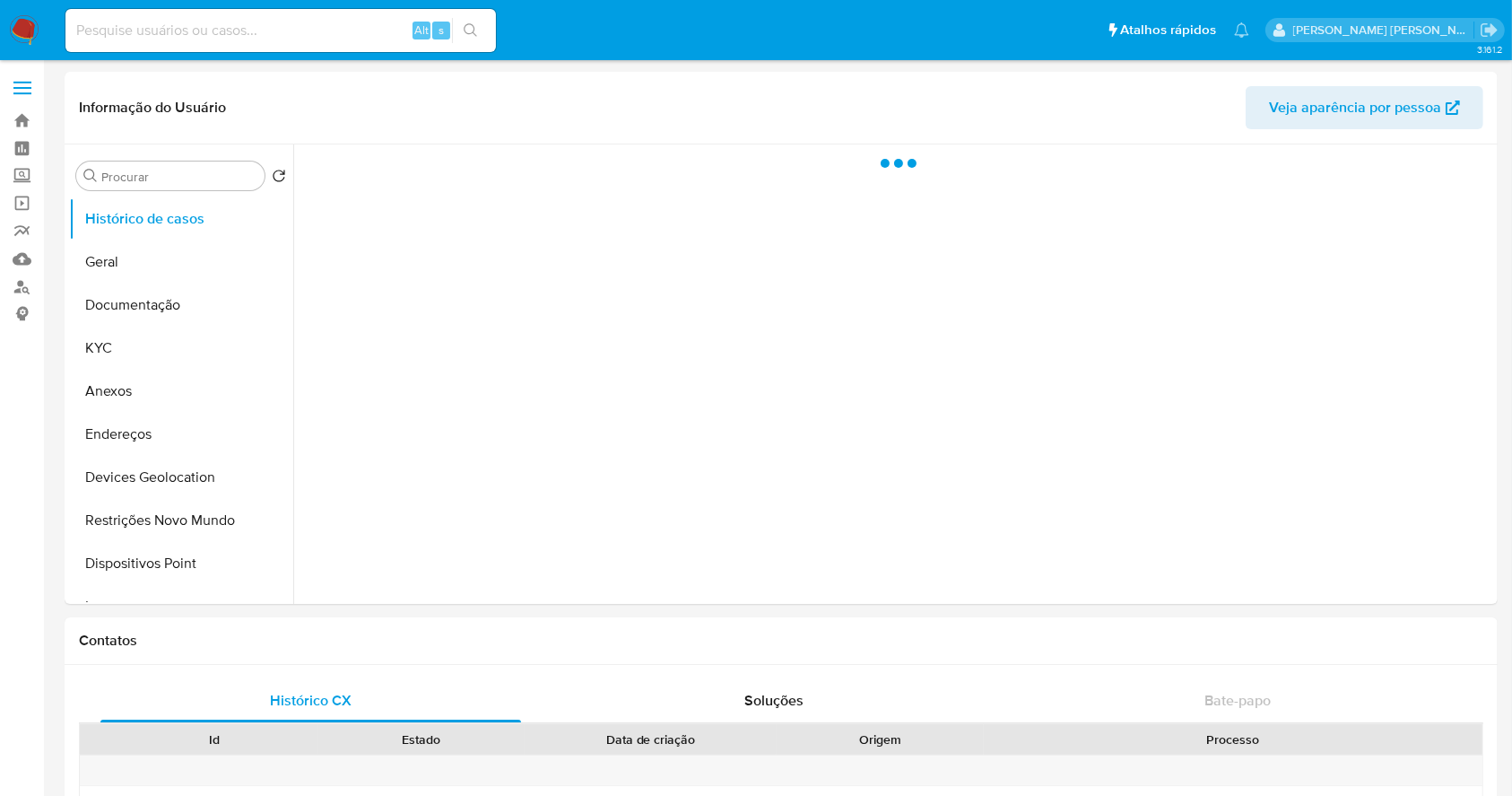
select select "10"
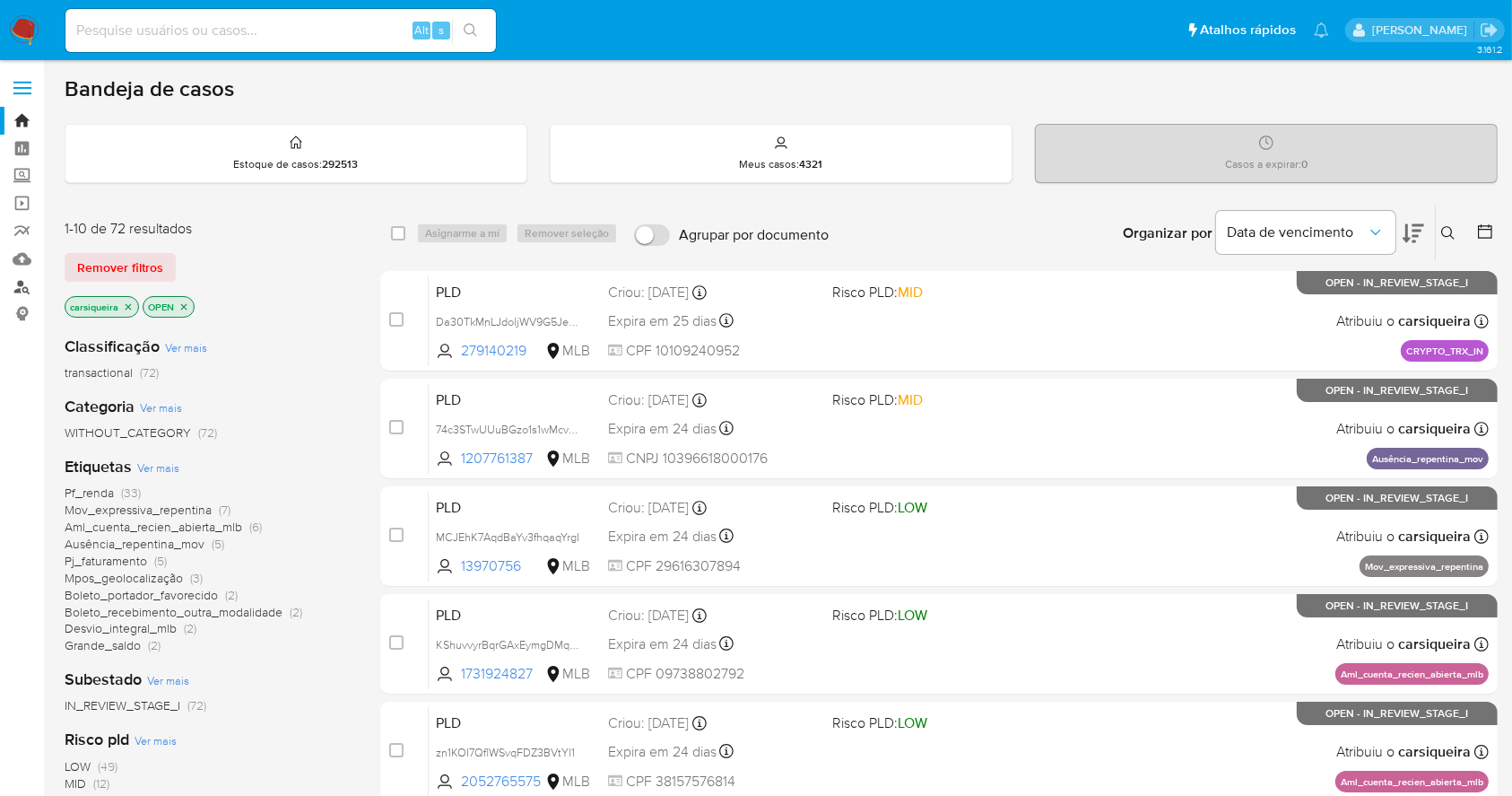
click at [20, 276] on link "Localizador de pessoas" at bounding box center [107, 286] width 213 height 28
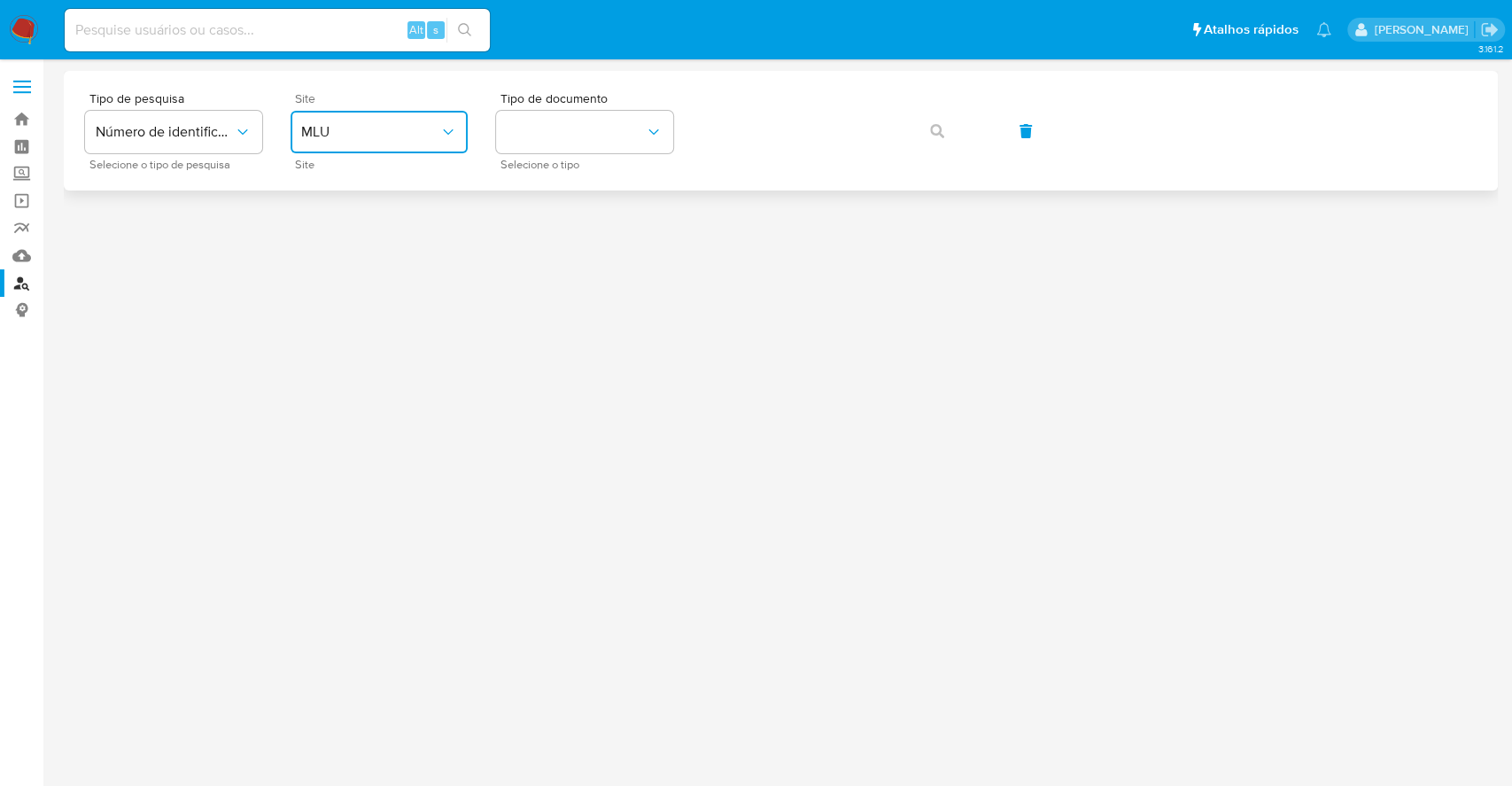
click at [398, 140] on span "MLU" at bounding box center [370, 132] width 139 height 18
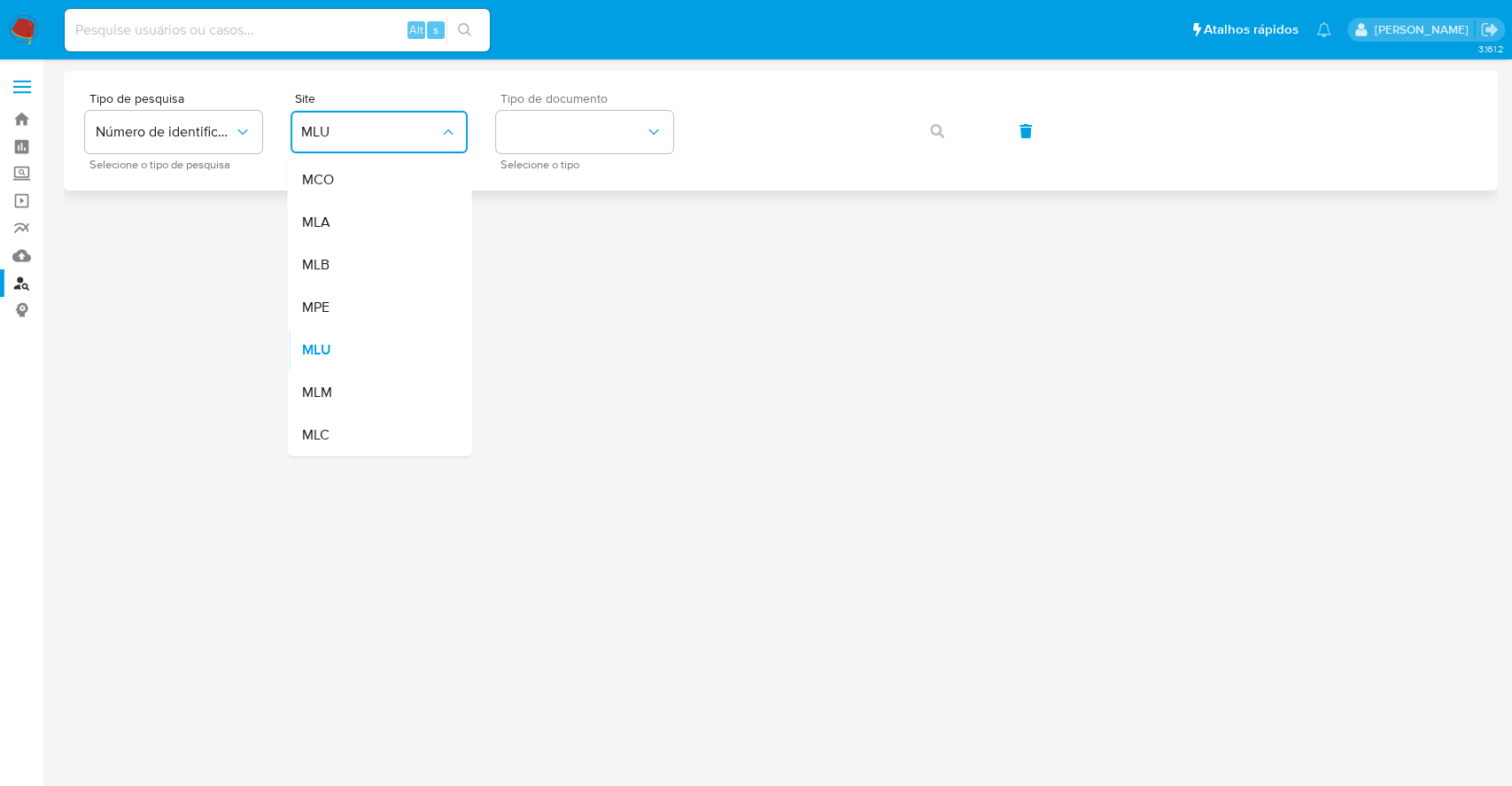
drag, startPoint x: 371, startPoint y: 260, endPoint x: 527, endPoint y: 161, distance: 184.8
click at [370, 262] on div "MLB" at bounding box center [373, 265] width 145 height 43
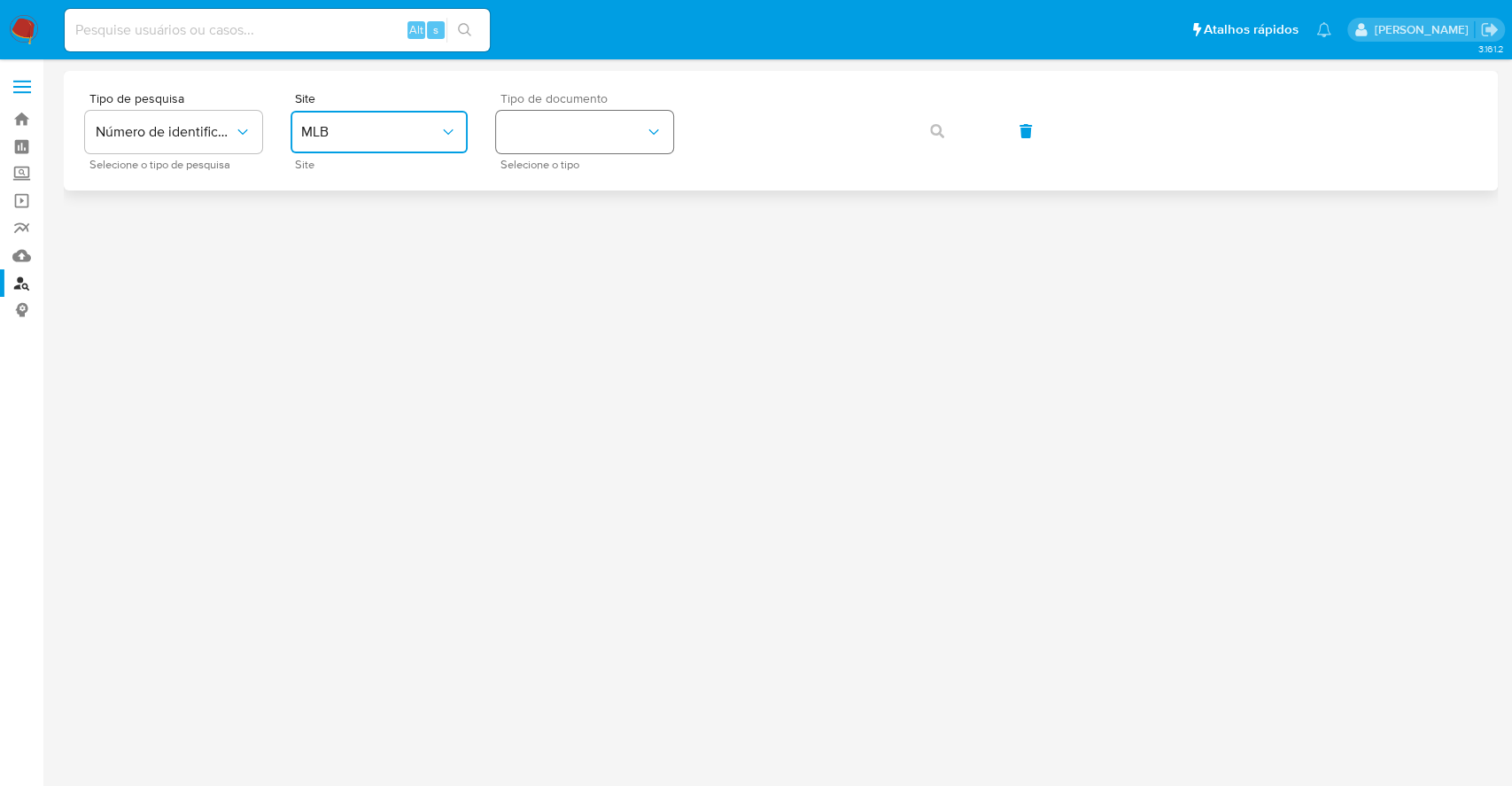
click at [537, 144] on button "identificationType" at bounding box center [585, 132] width 177 height 43
click at [611, 176] on div "CNPJ CNPJ" at bounding box center [579, 188] width 145 height 60
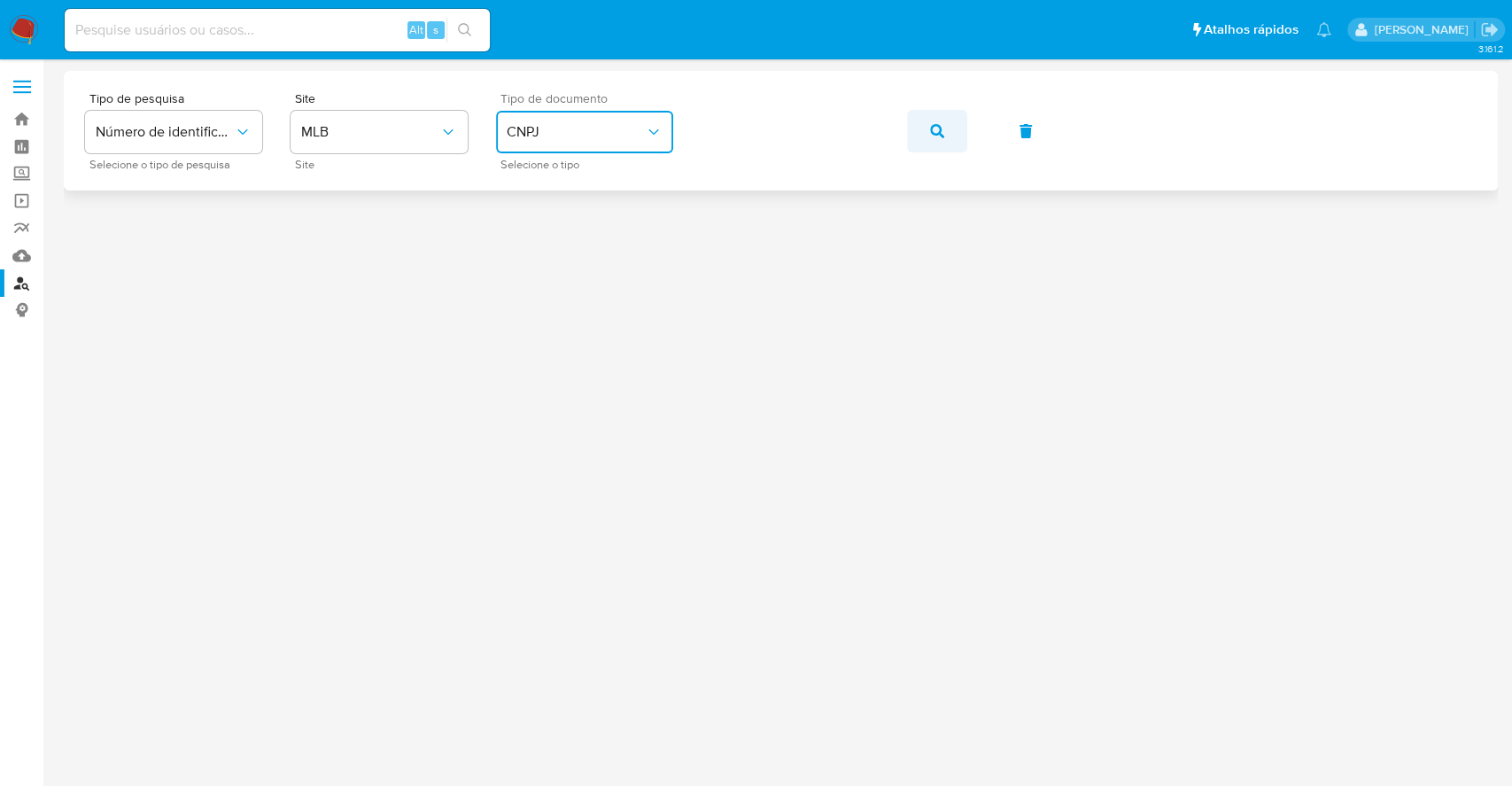
click at [943, 131] on button "button" at bounding box center [937, 131] width 60 height 43
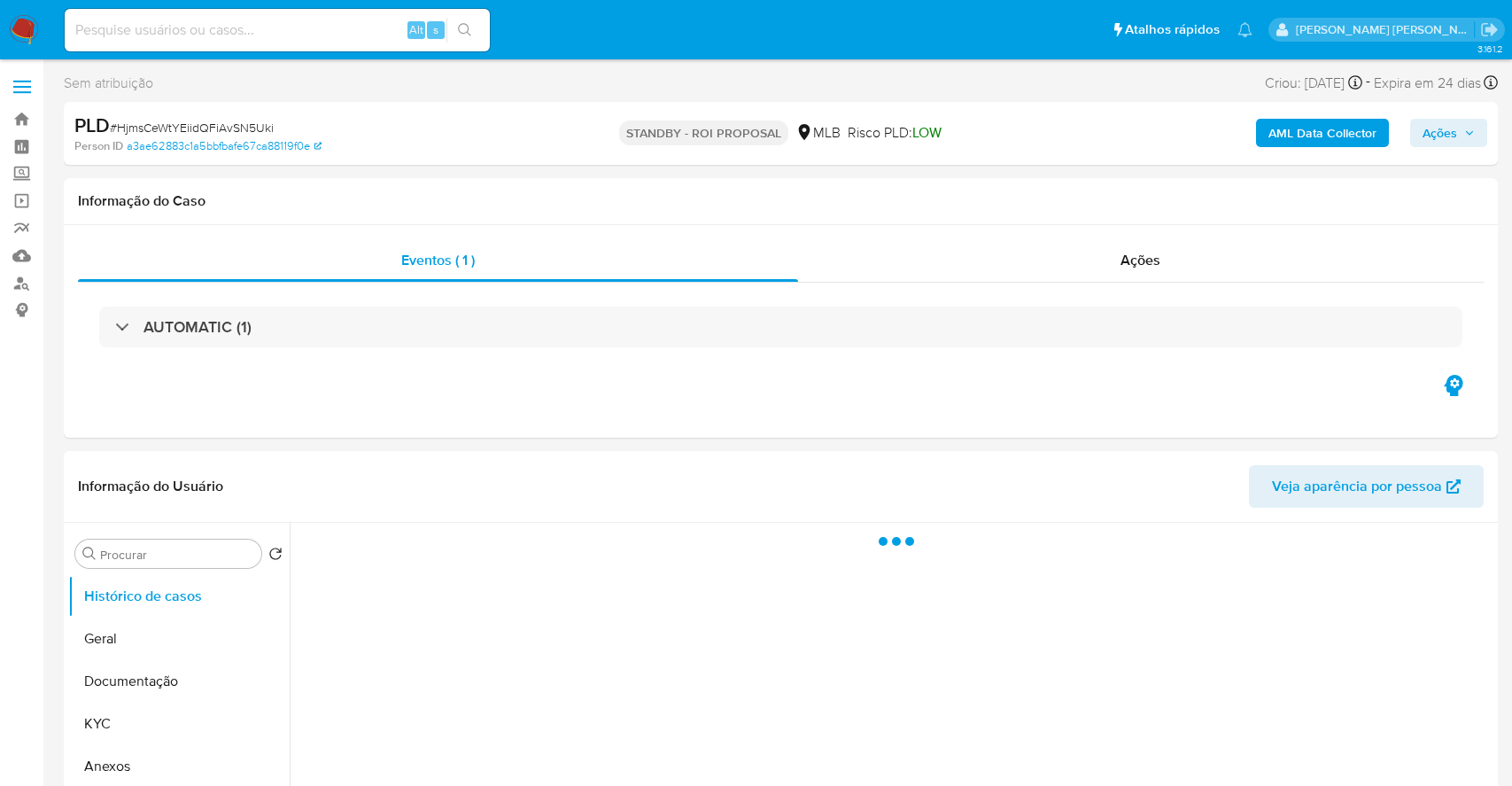
select select "10"
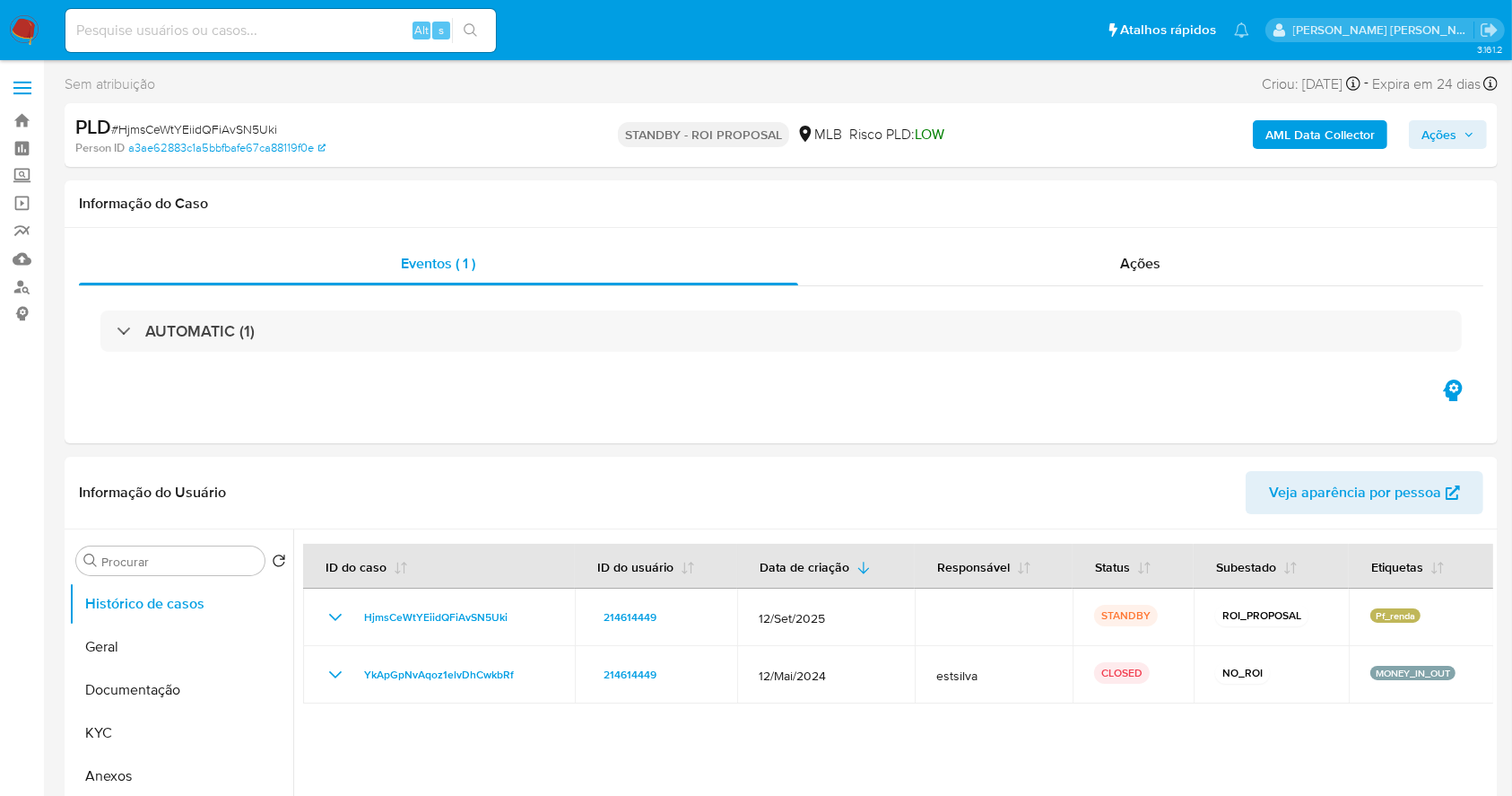
click at [34, 20] on img at bounding box center [24, 31] width 31 height 31
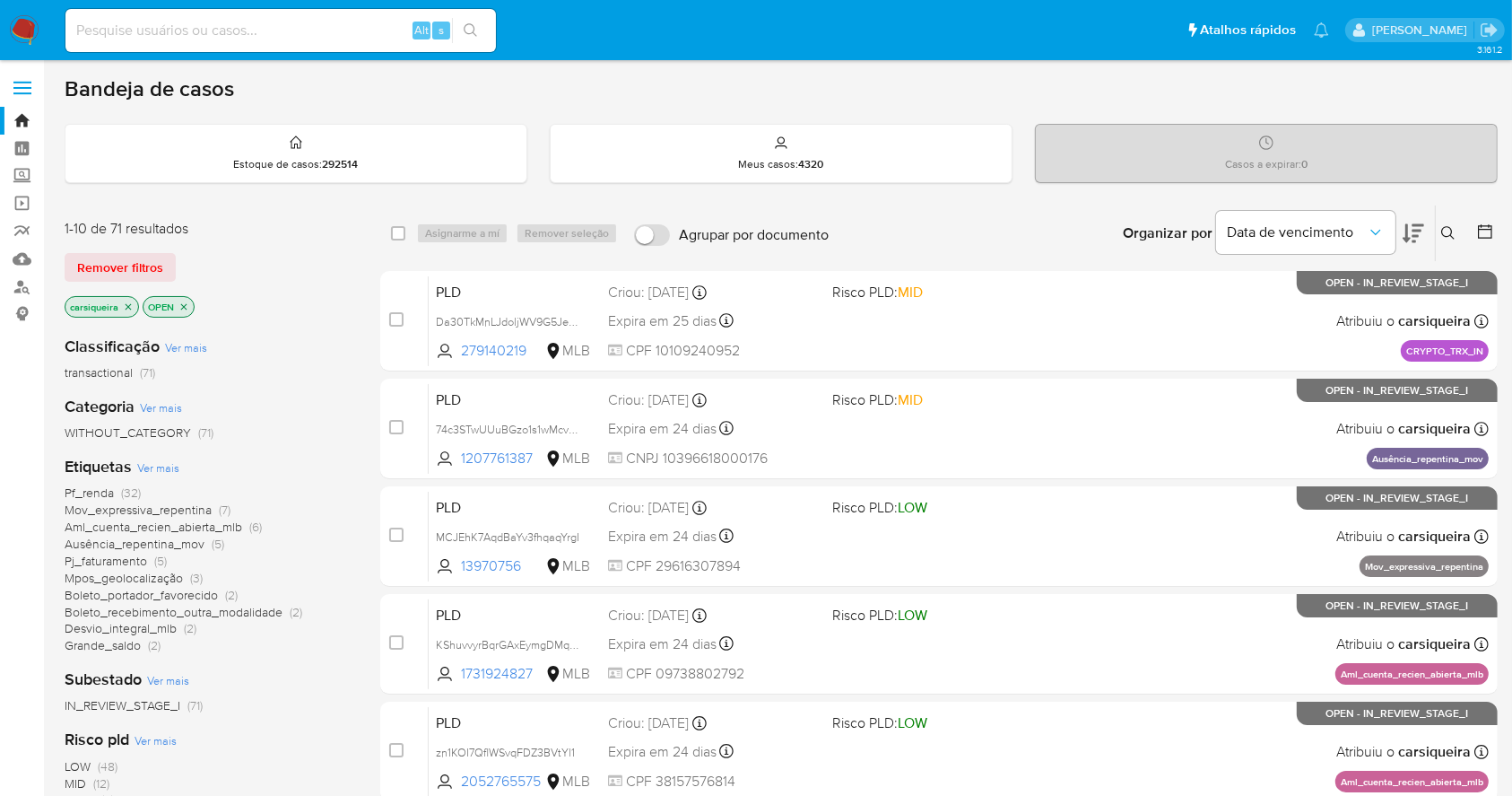
click at [28, 34] on img at bounding box center [24, 31] width 31 height 31
click at [130, 303] on icon "close-filter" at bounding box center [129, 306] width 7 height 7
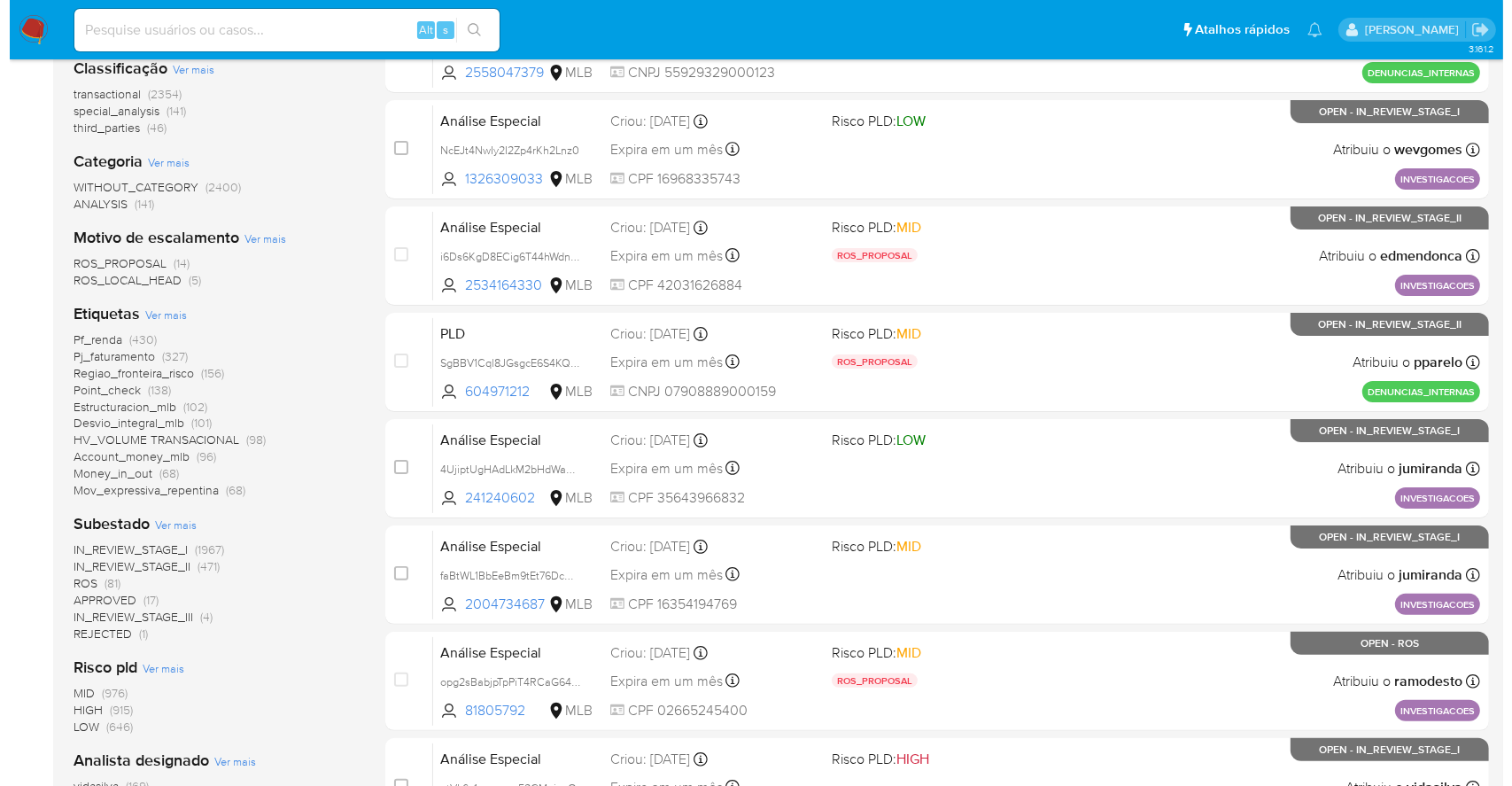
scroll to position [354, 0]
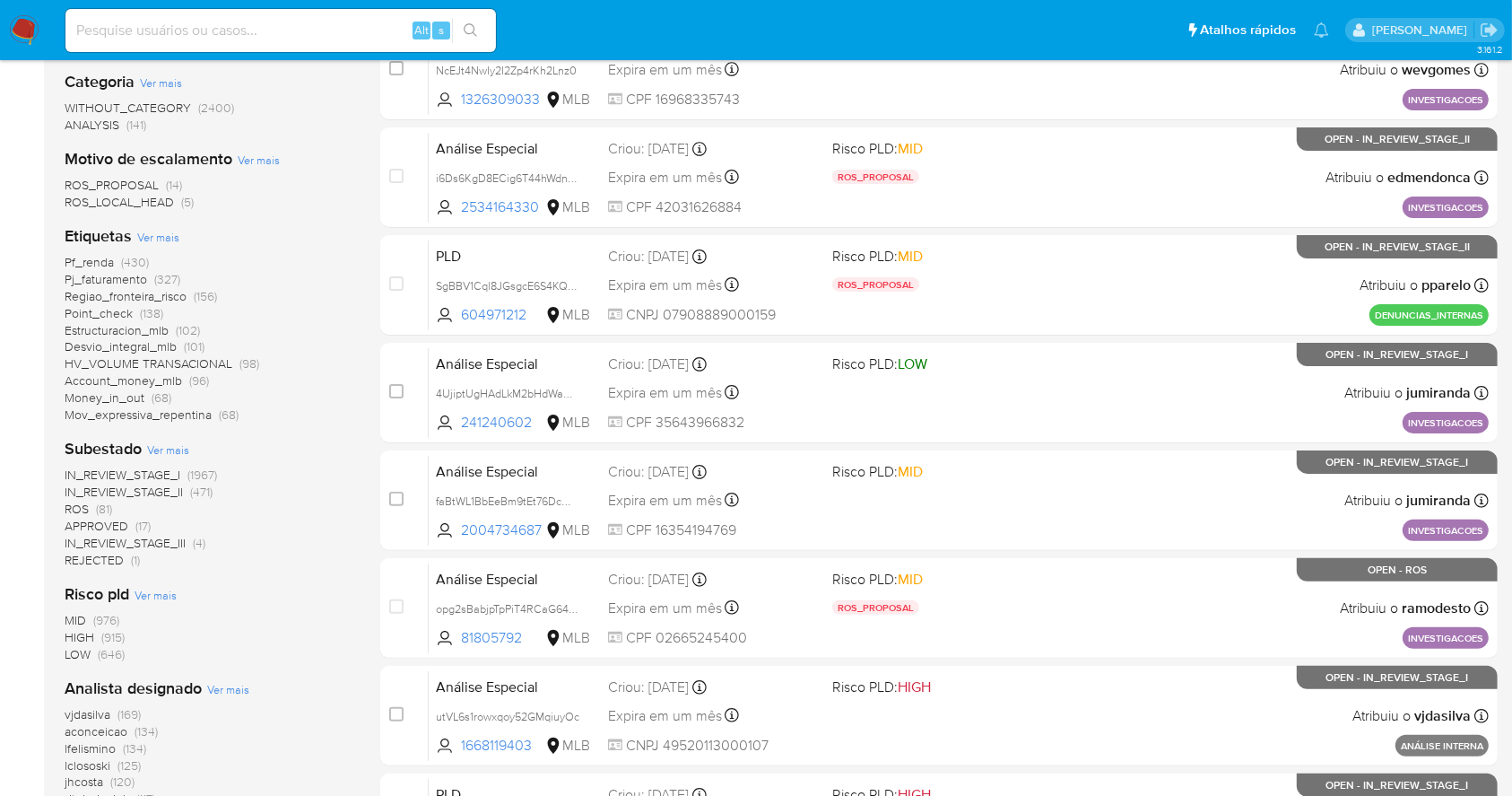
click at [160, 236] on span "Ver mais" at bounding box center [159, 236] width 42 height 16
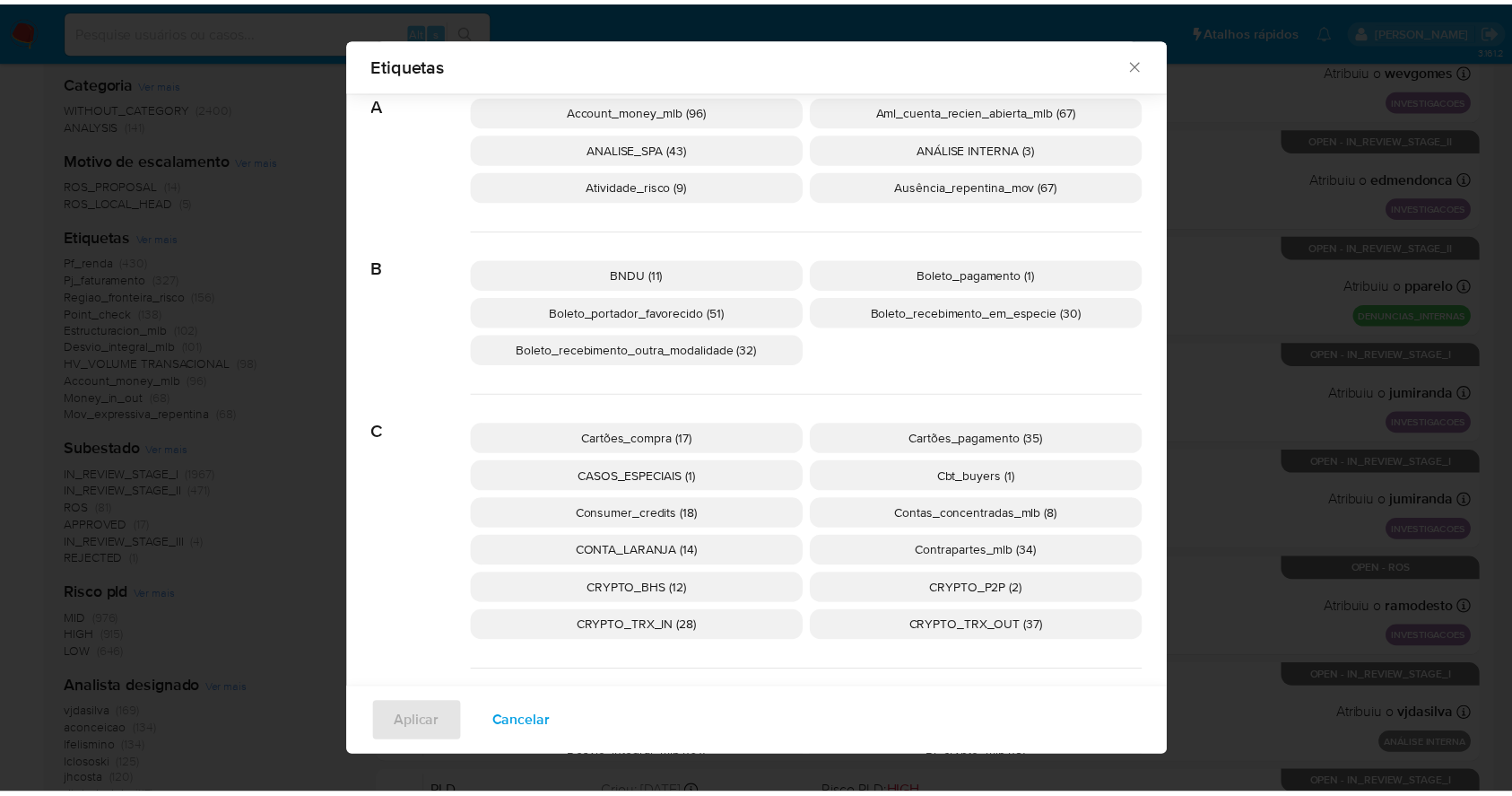
scroll to position [106, 0]
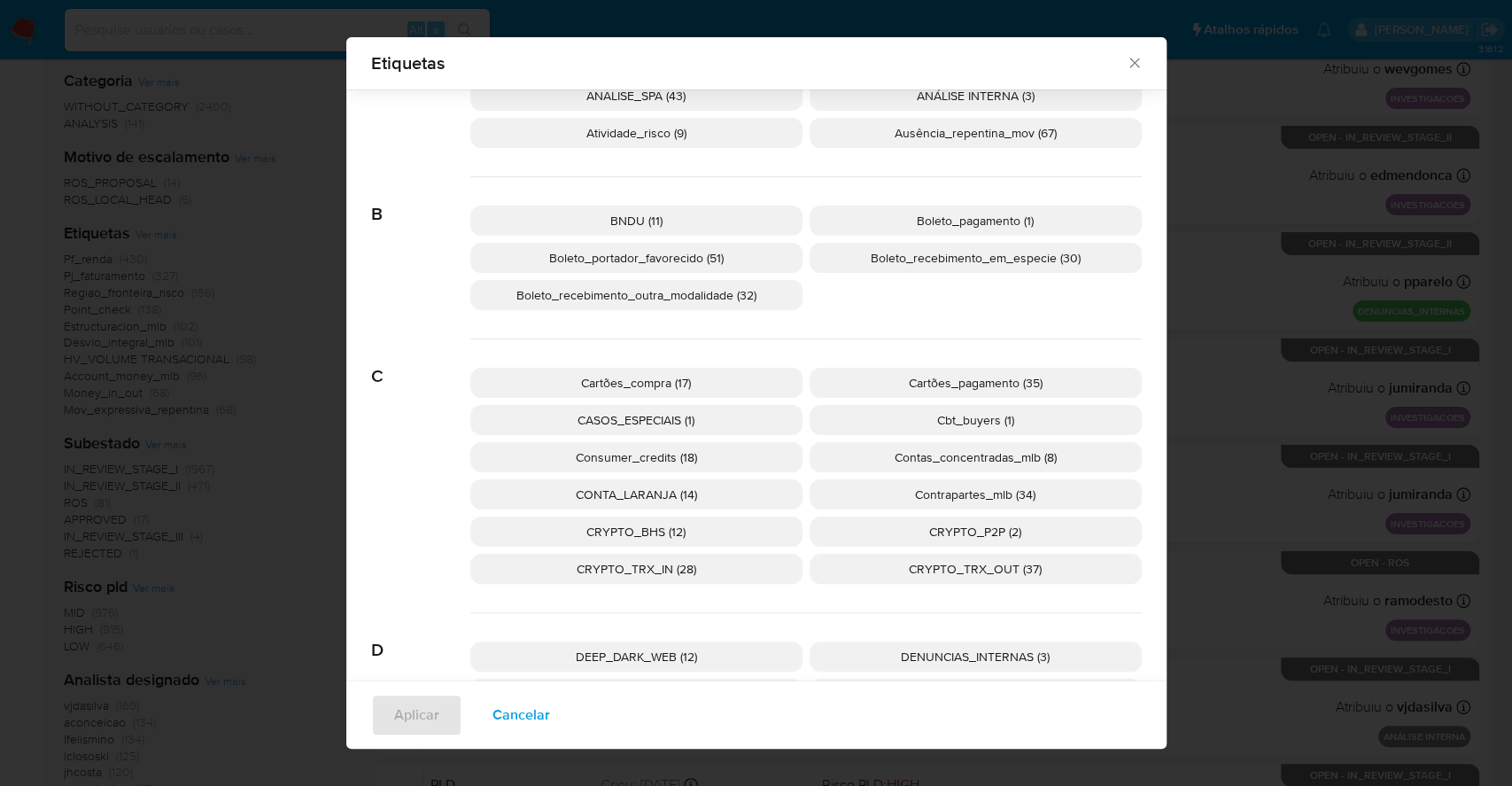
click at [690, 533] on p "CRYPTO_BHS (12)" at bounding box center [637, 532] width 332 height 30
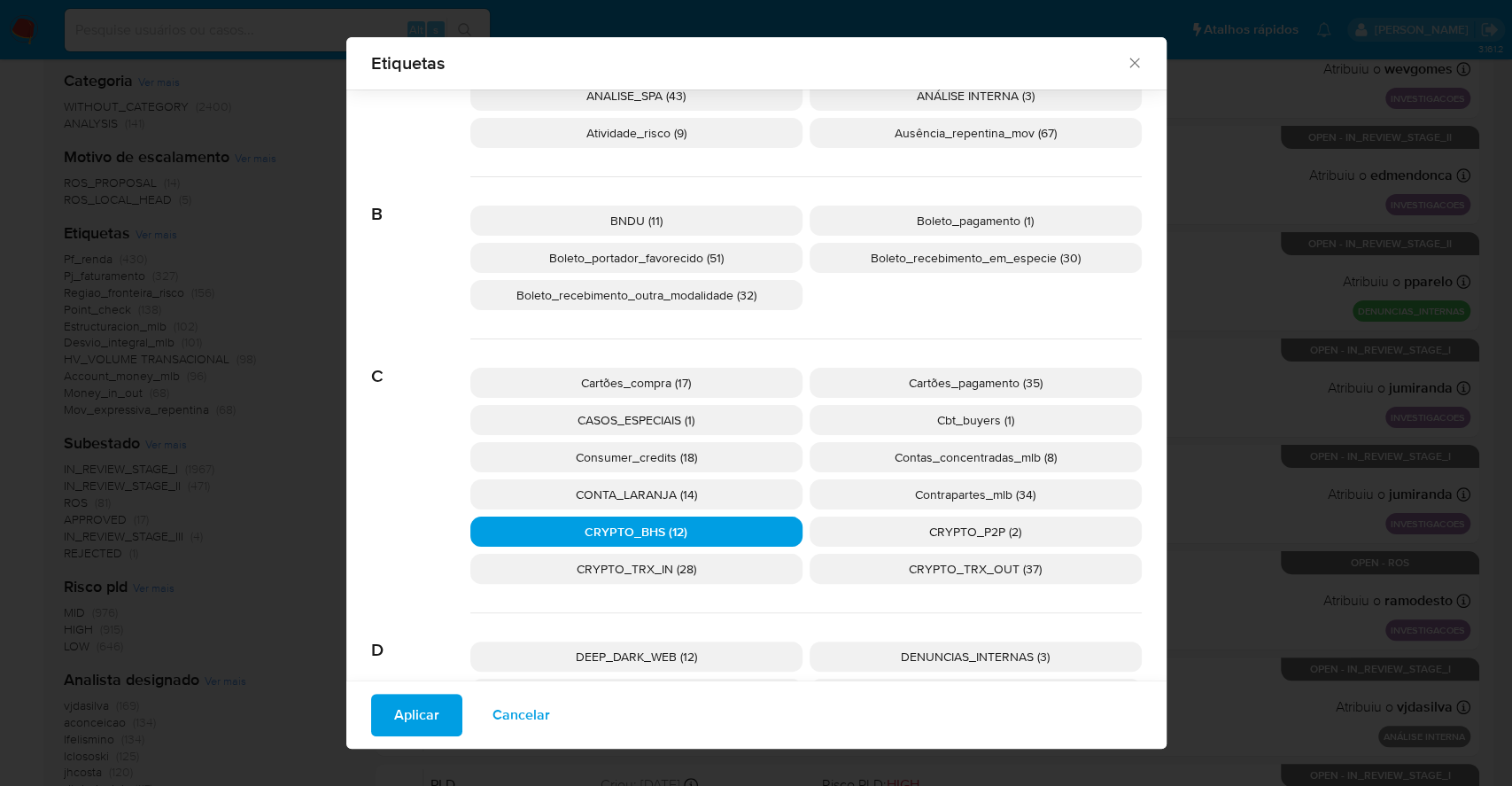
click at [418, 707] on span "Aplicar" at bounding box center [417, 715] width 46 height 39
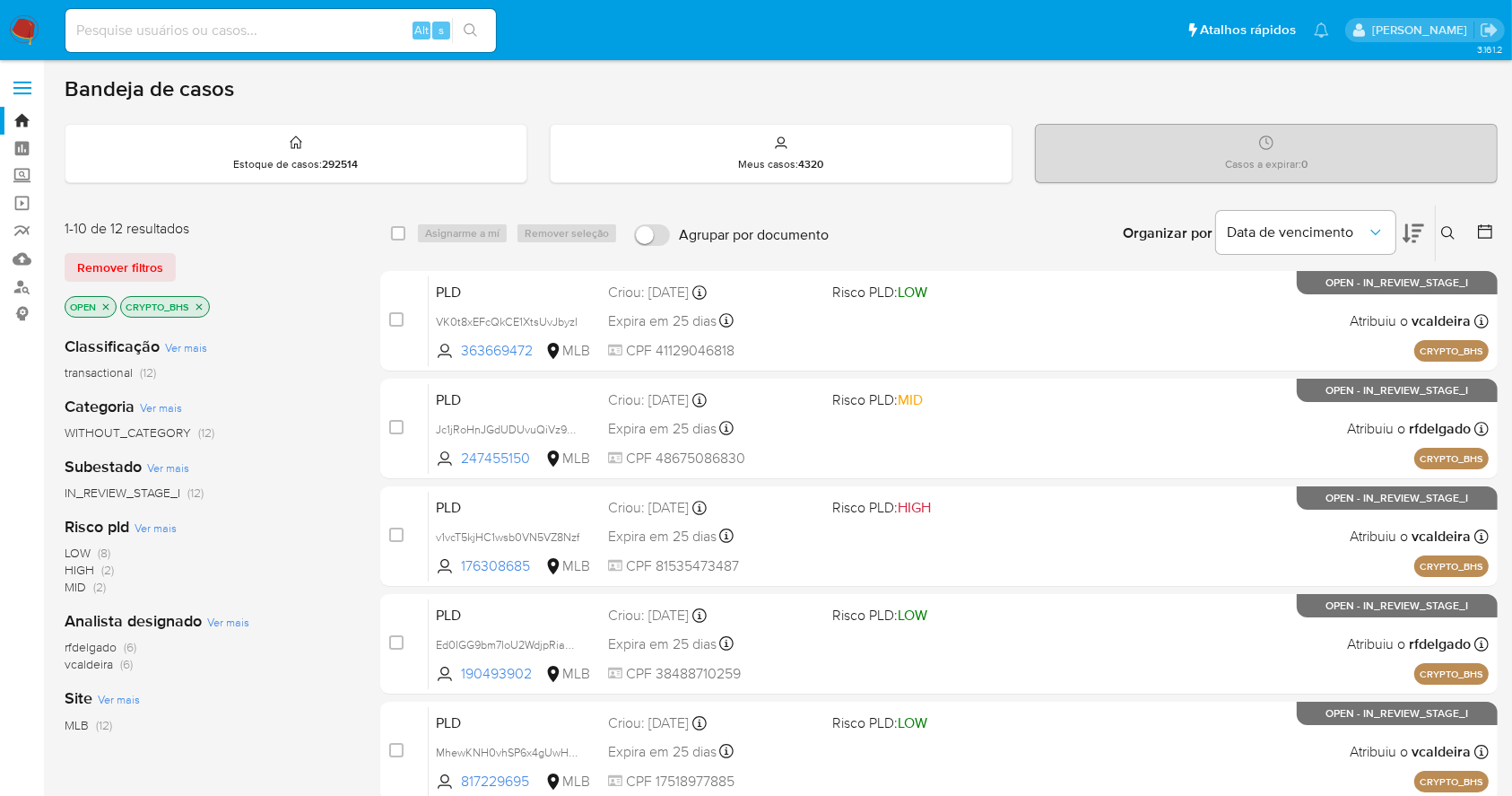
click at [102, 310] on icon "close-filter" at bounding box center [106, 307] width 11 height 11
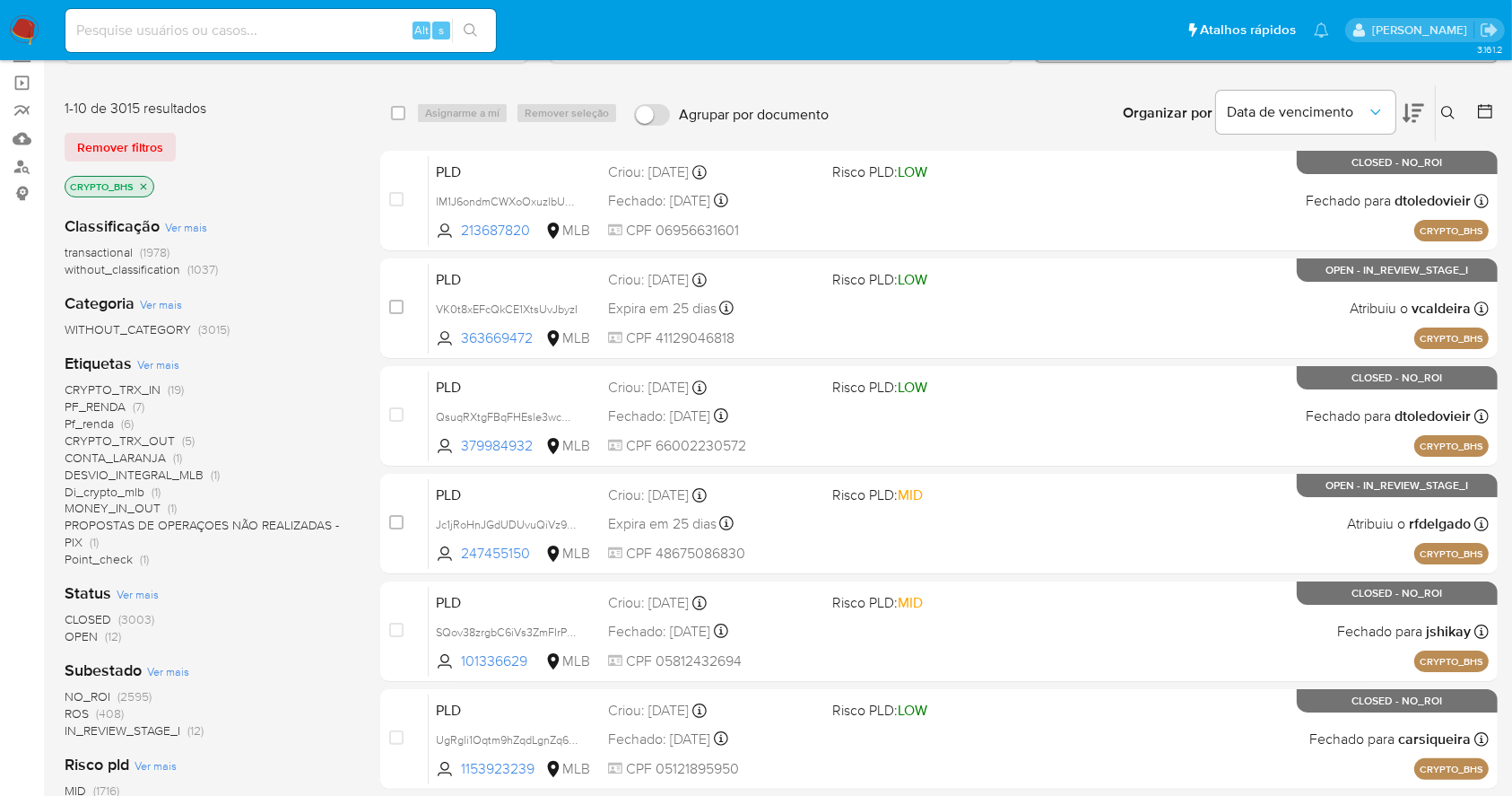
scroll to position [598, 0]
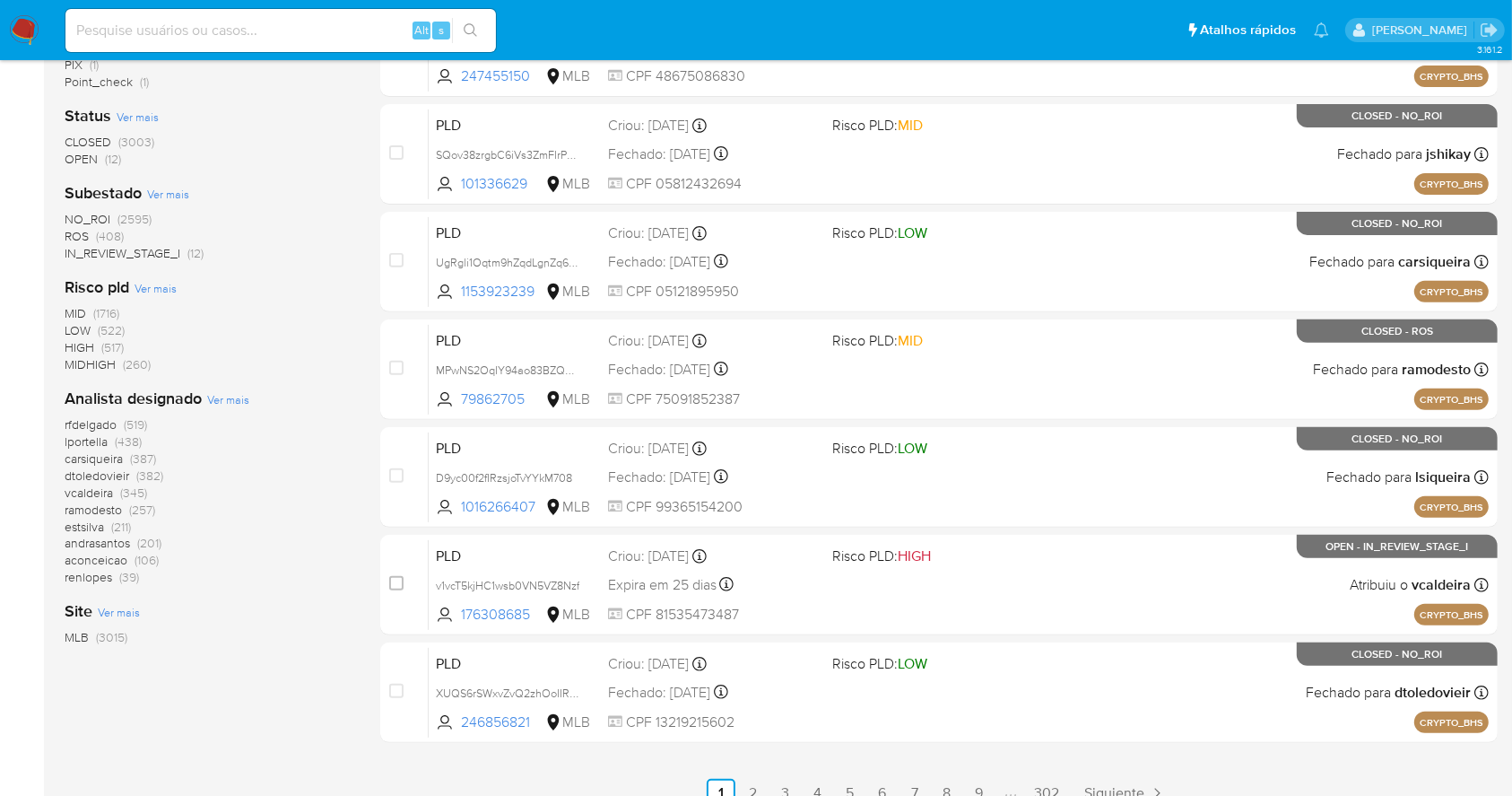
click at [27, 22] on img at bounding box center [24, 31] width 31 height 31
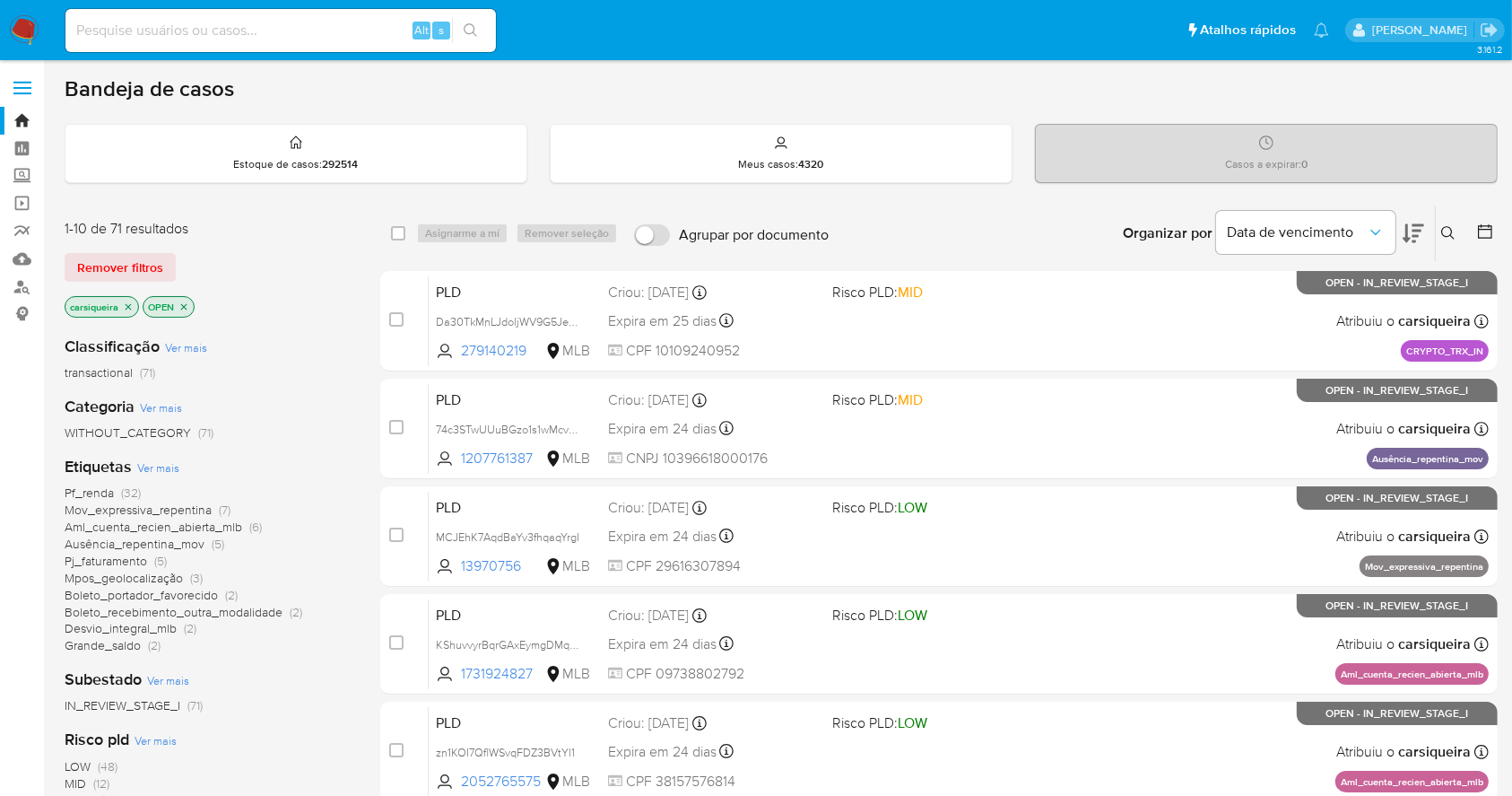
click at [26, 34] on img at bounding box center [24, 31] width 31 height 31
click at [285, 19] on input at bounding box center [281, 31] width 431 height 23
paste input "MGmth6UdRH4SD98qvWutVFjc"
type input "MGmth6UdRH4SD98qvWutVFjc"
click at [469, 35] on icon "search-icon" at bounding box center [470, 30] width 14 height 14
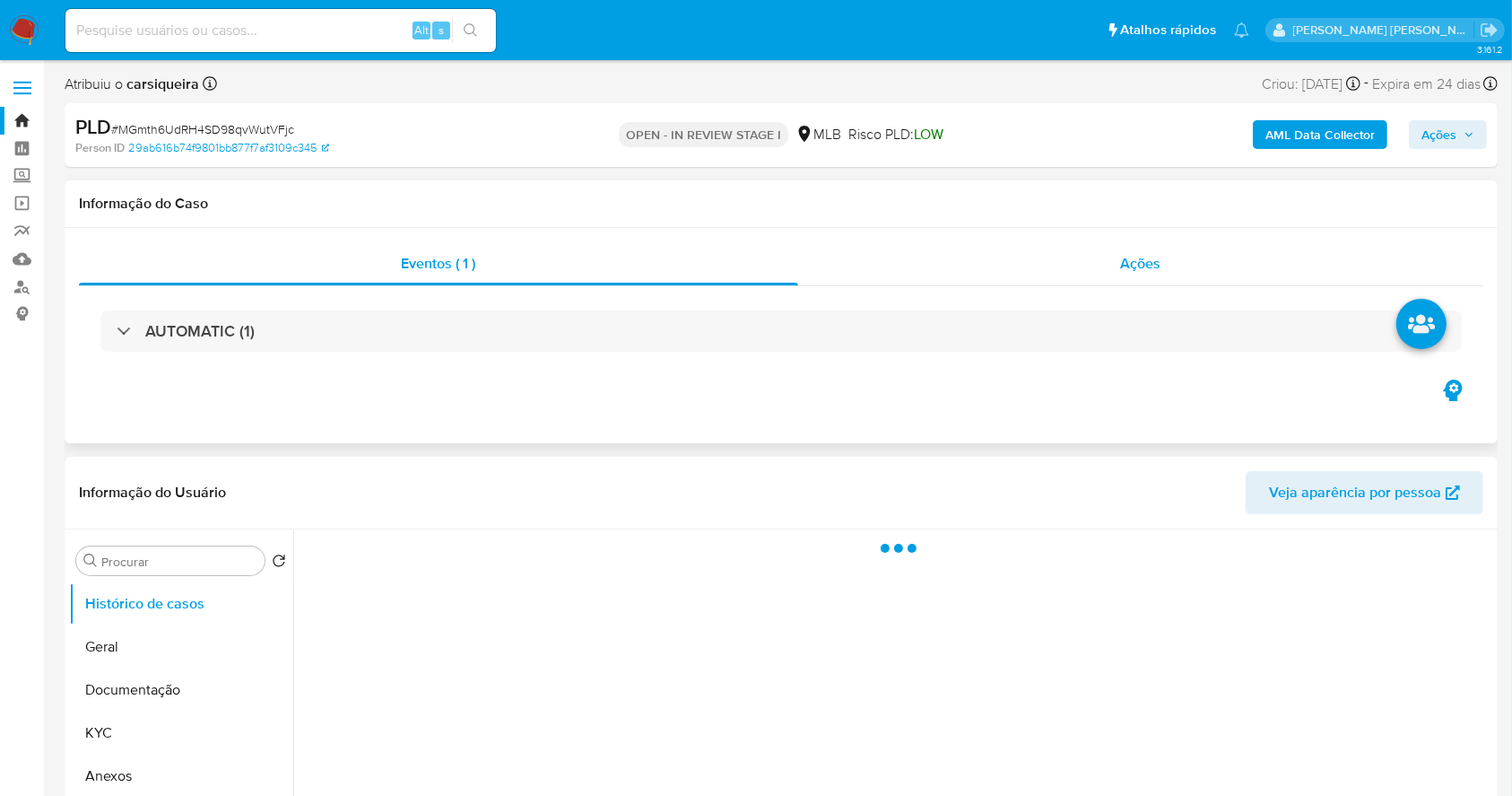
select select "10"
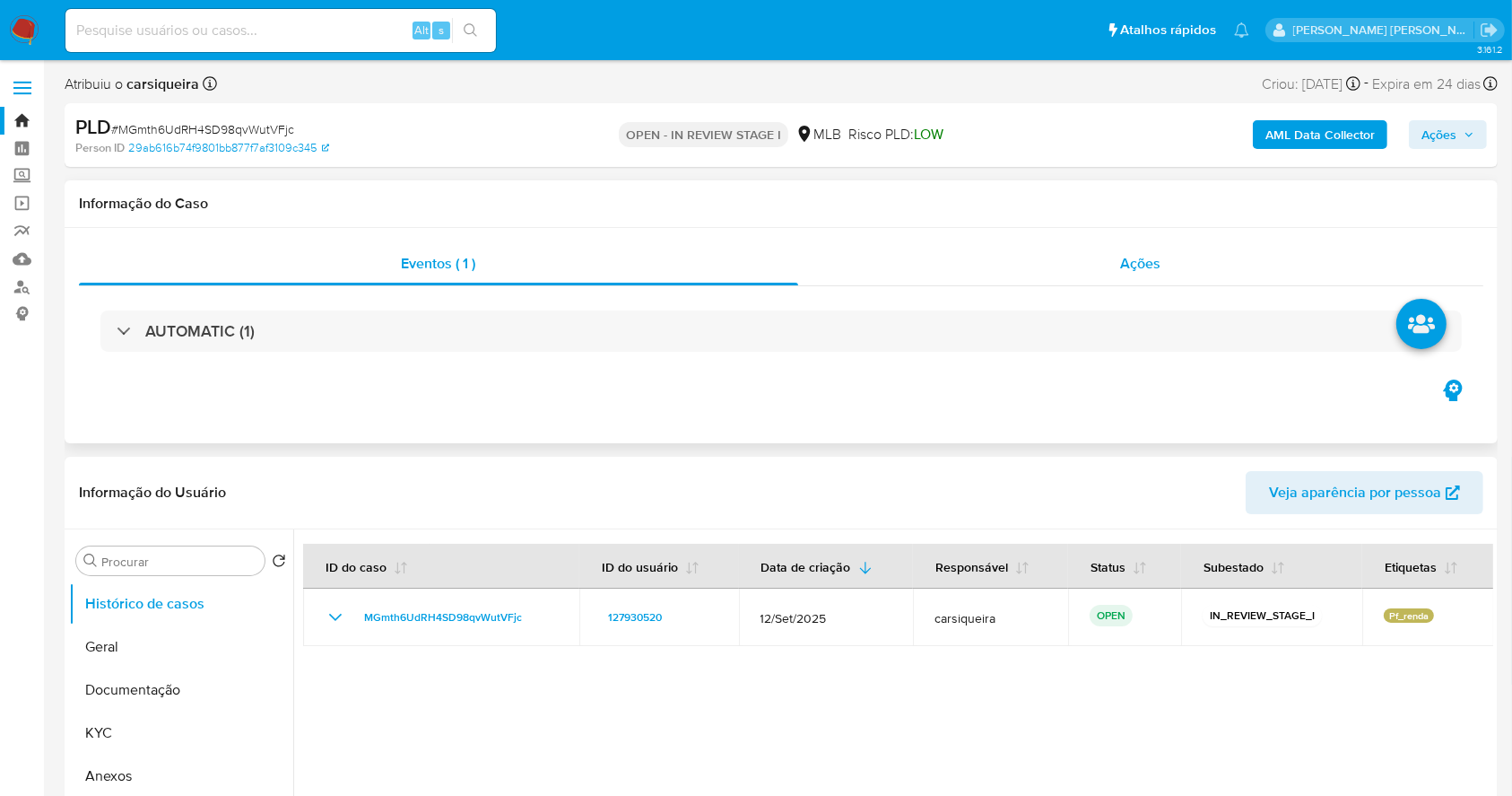
scroll to position [718, 0]
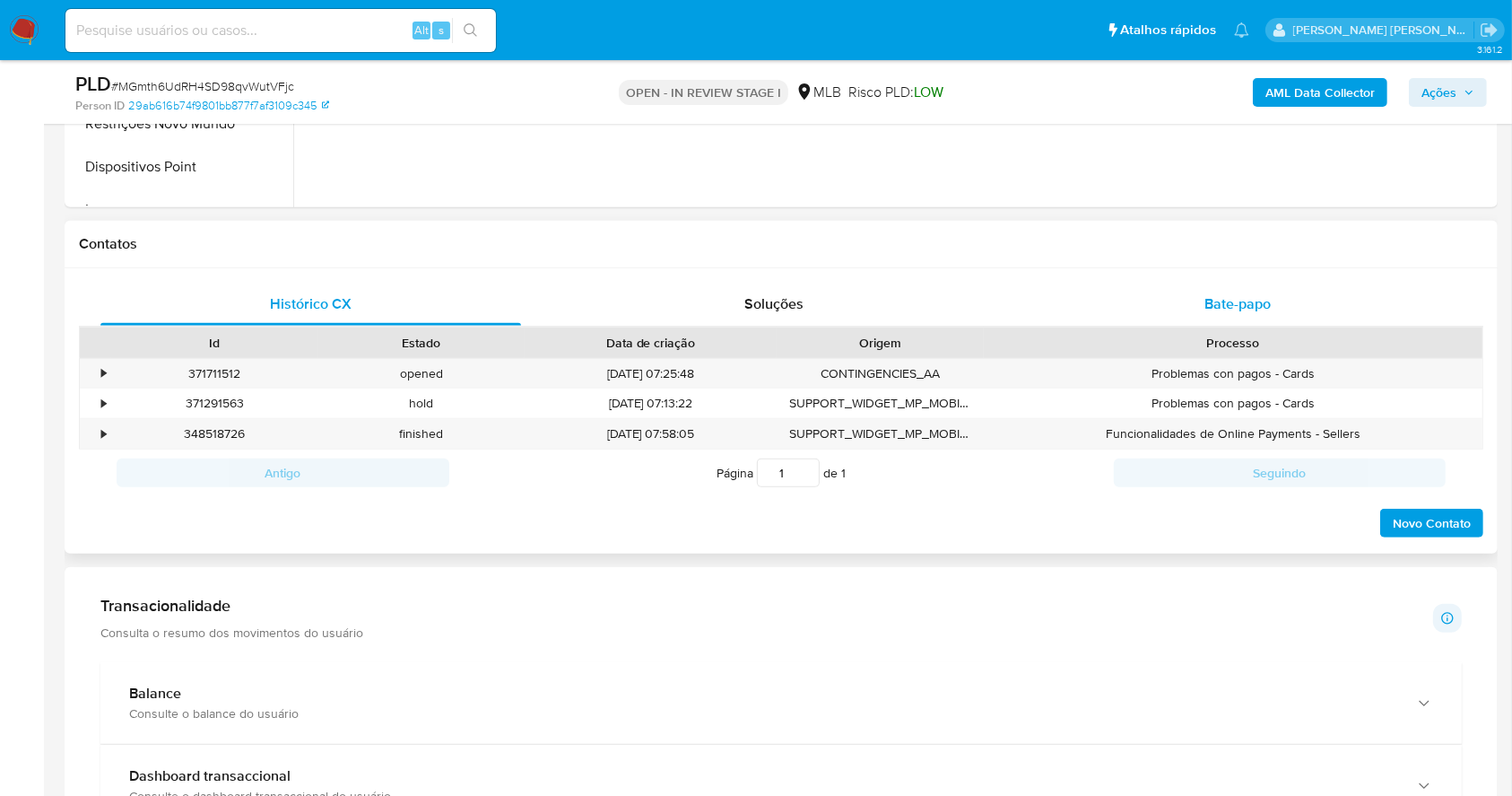
click at [1219, 305] on span "Bate-papo" at bounding box center [1237, 303] width 66 height 20
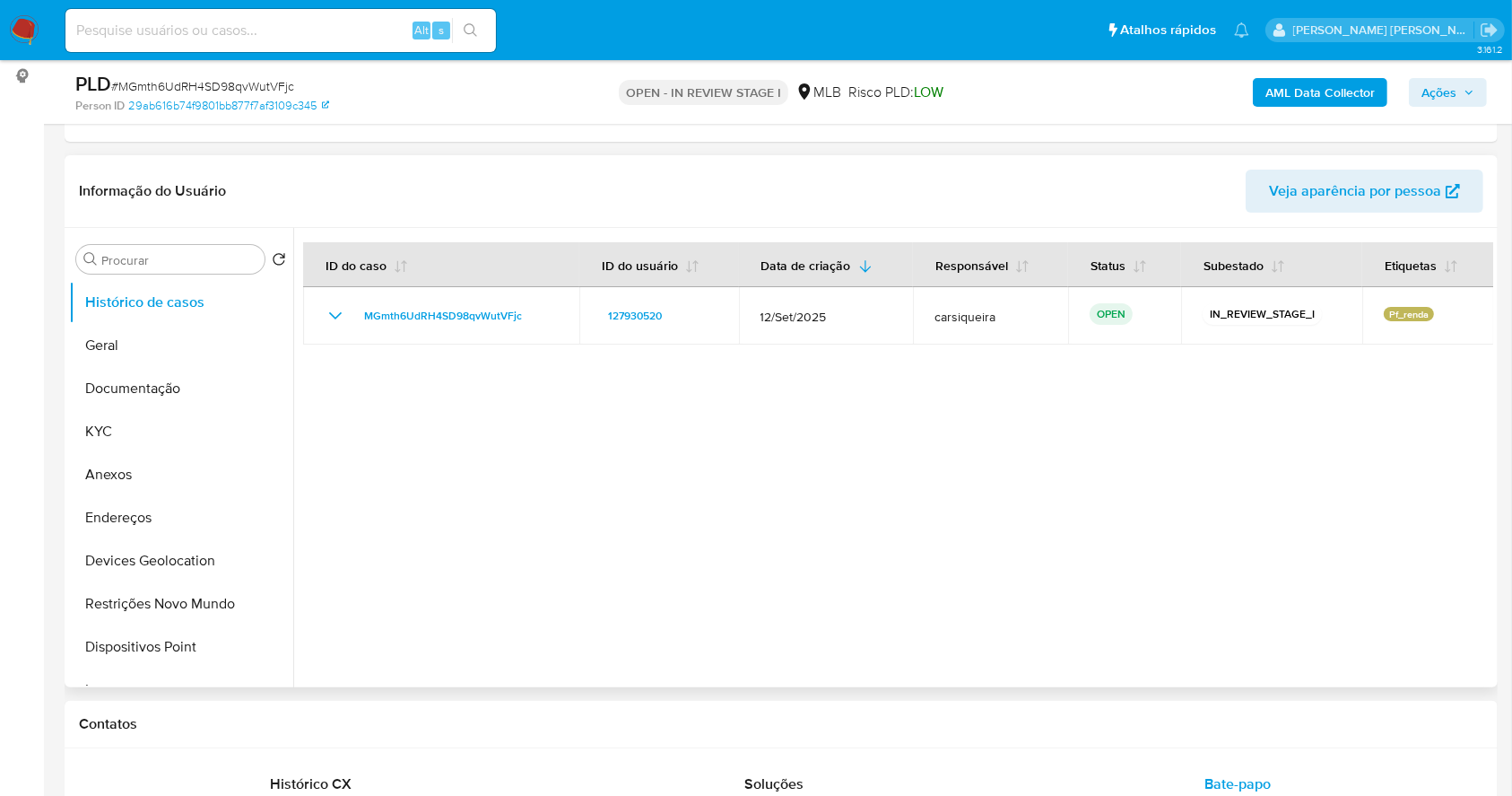
scroll to position [235, 0]
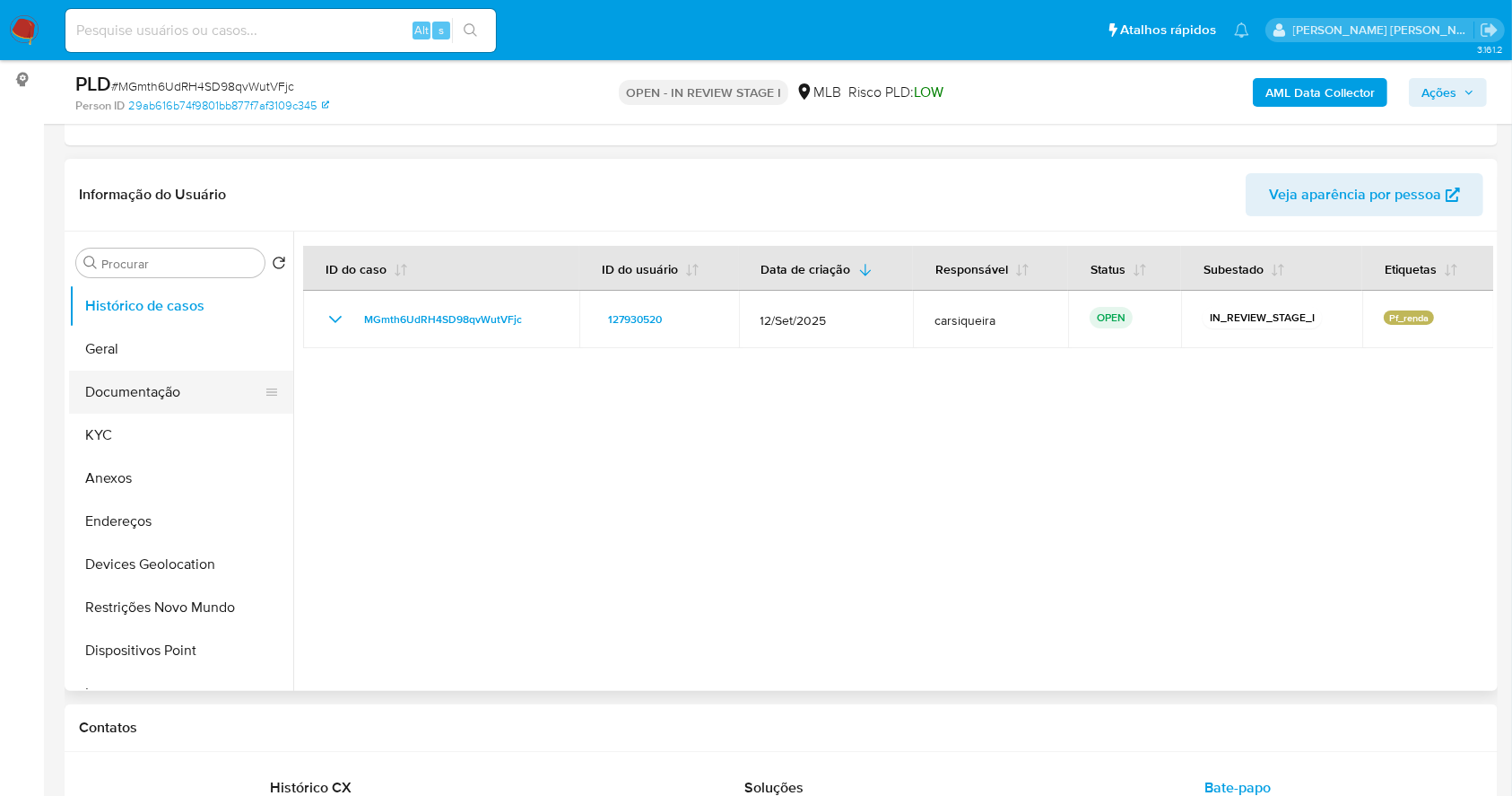
click at [184, 382] on button "Documentação" at bounding box center [174, 391] width 210 height 43
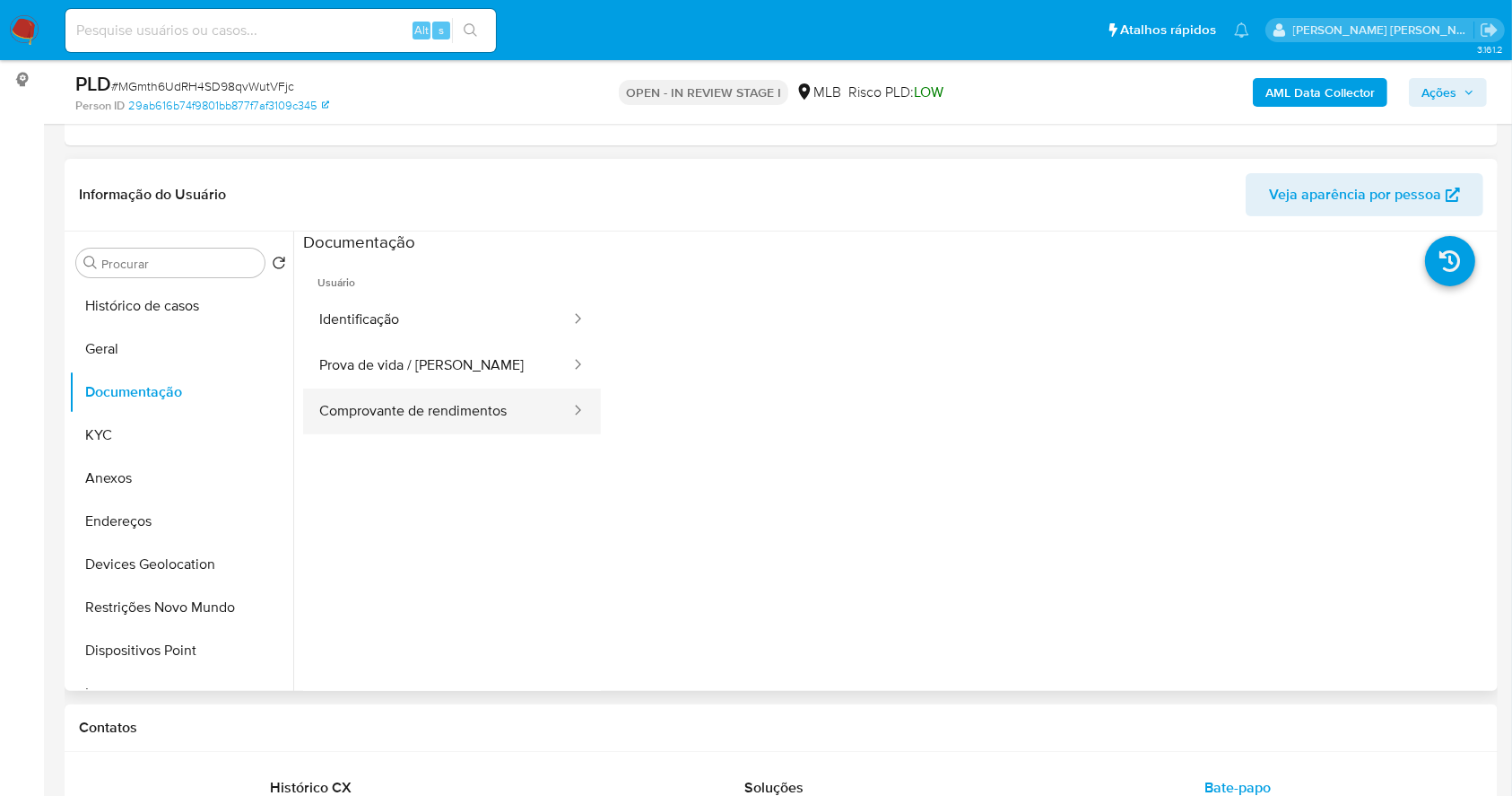
click at [455, 412] on button "Comprovante de rendimentos" at bounding box center [437, 411] width 269 height 46
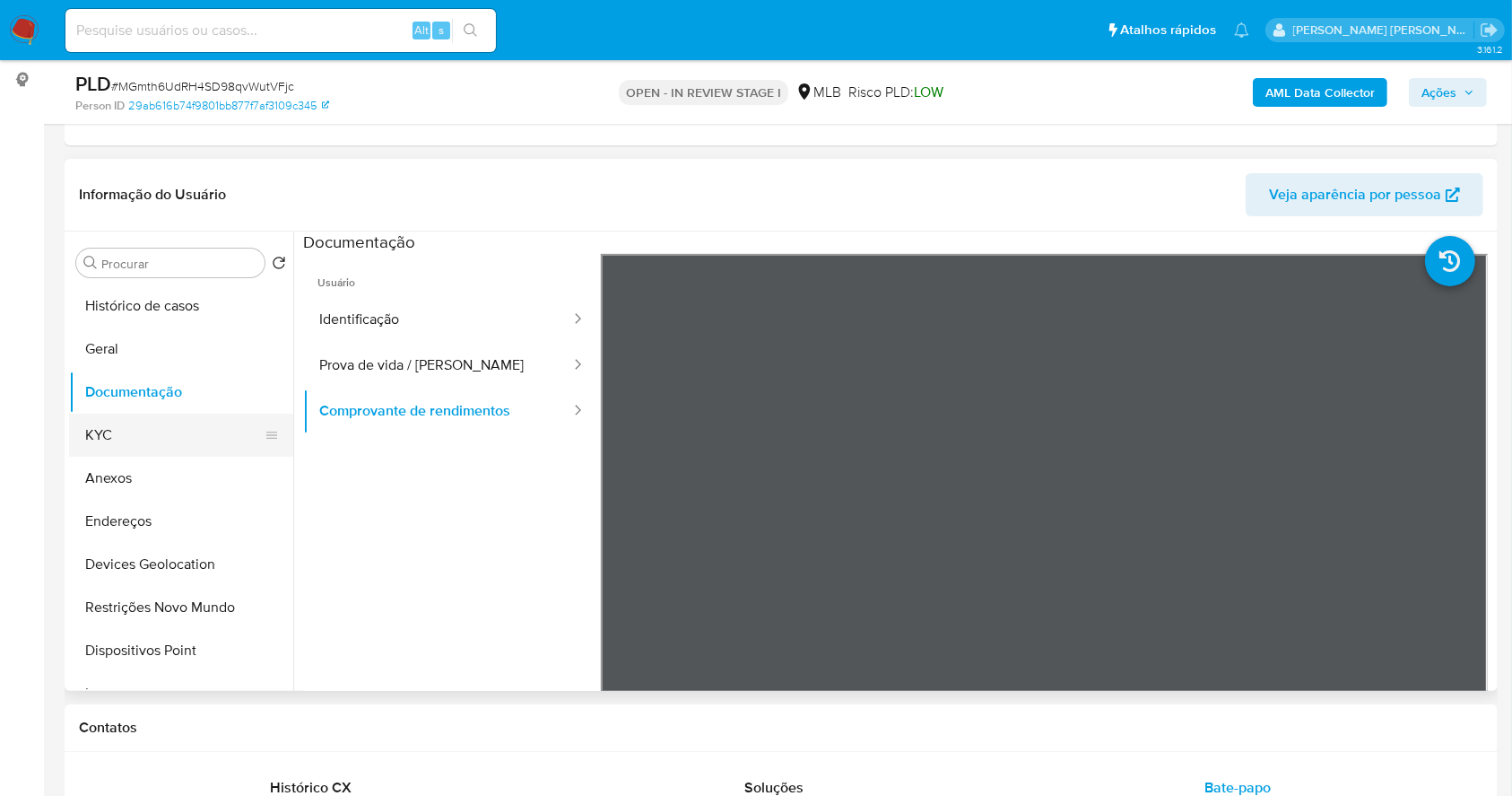
click at [122, 435] on button "KYC" at bounding box center [174, 435] width 210 height 43
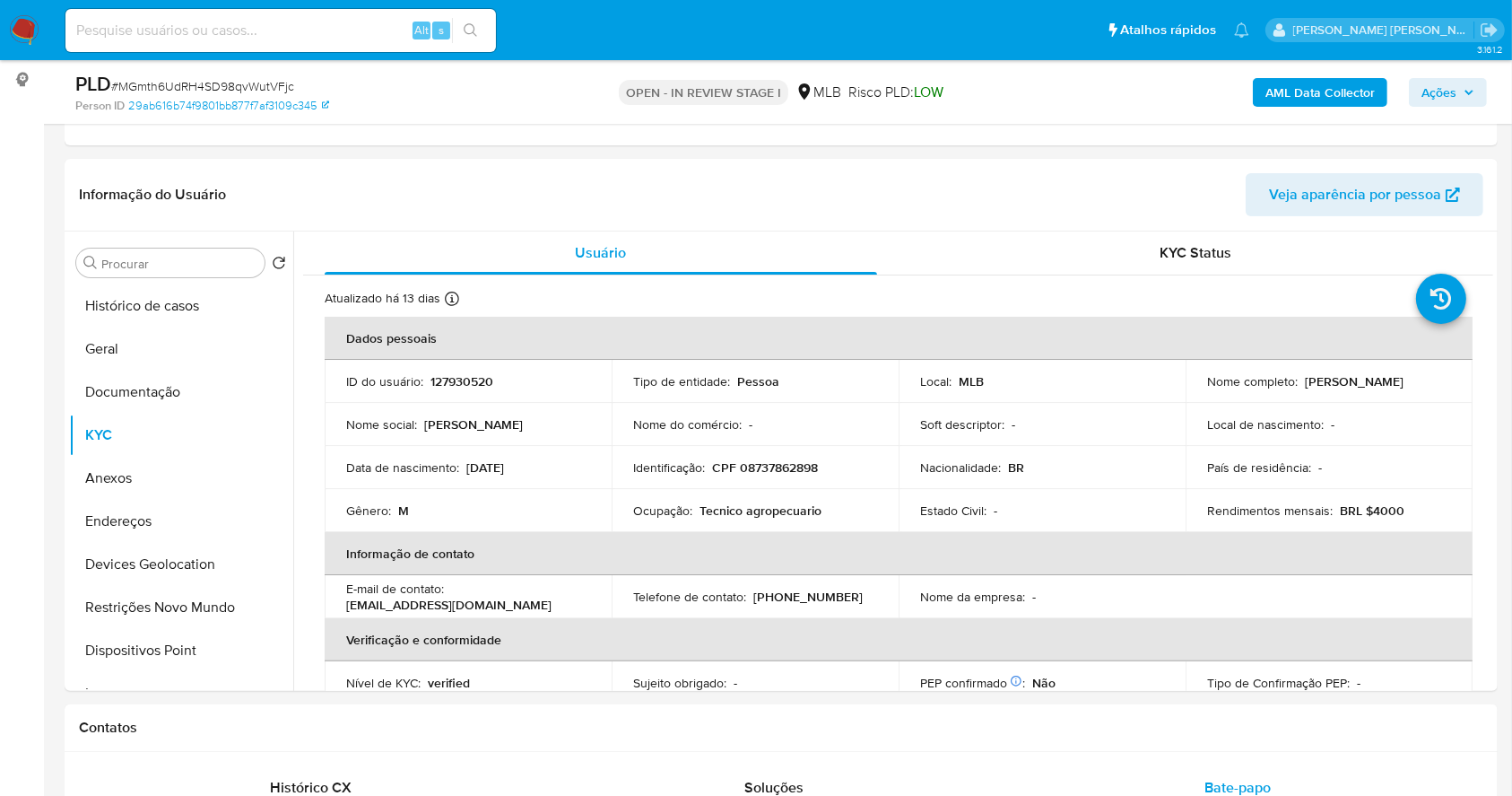
click at [315, 37] on input at bounding box center [281, 31] width 431 height 23
paste input "deV8cNasTkmY1YP6rxkMXxqj"
type input "deV8cNasTkmY1YP6rxkMXxqj"
click at [467, 30] on icon "search-icon" at bounding box center [470, 30] width 14 height 14
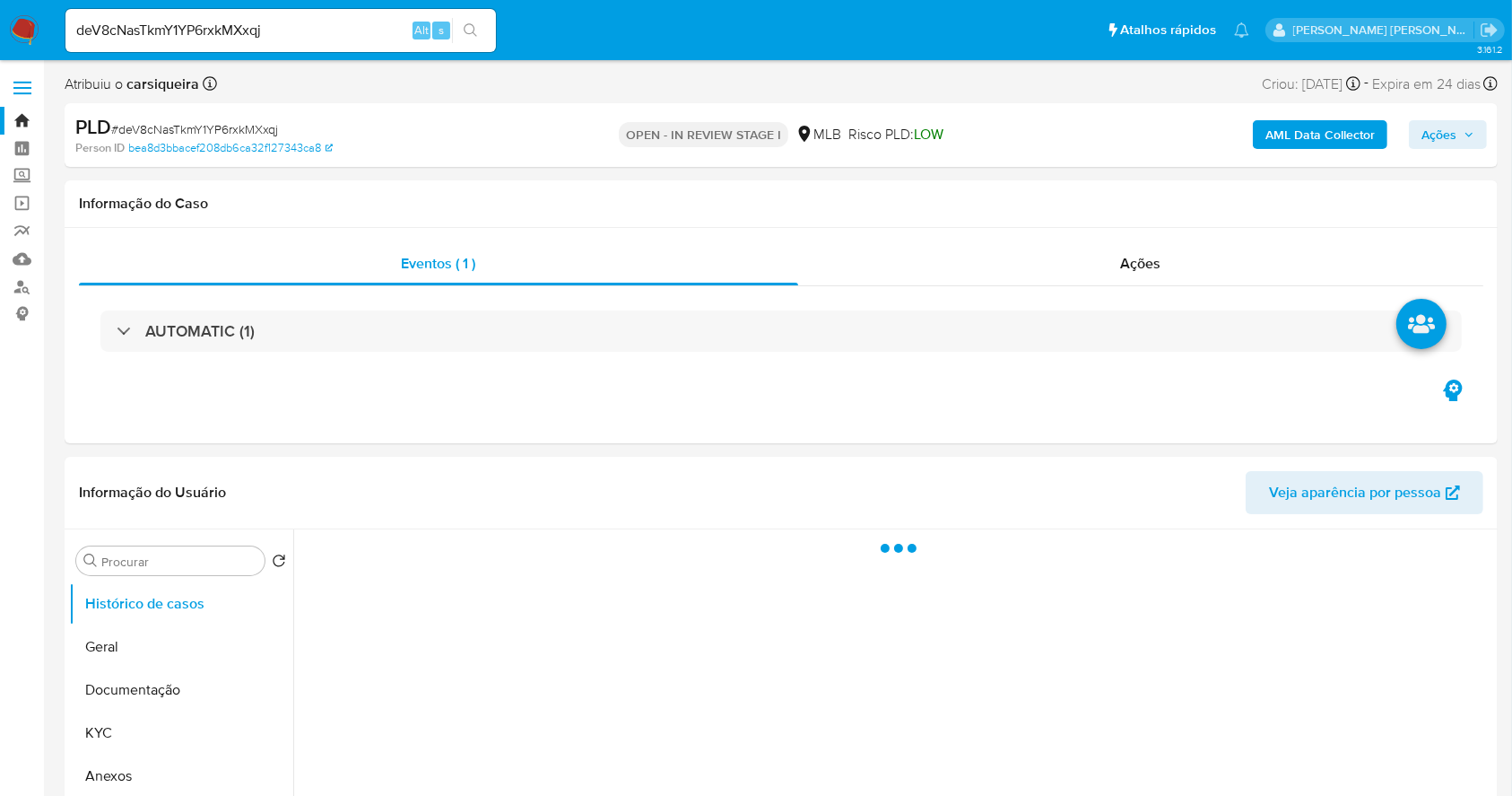
select select "10"
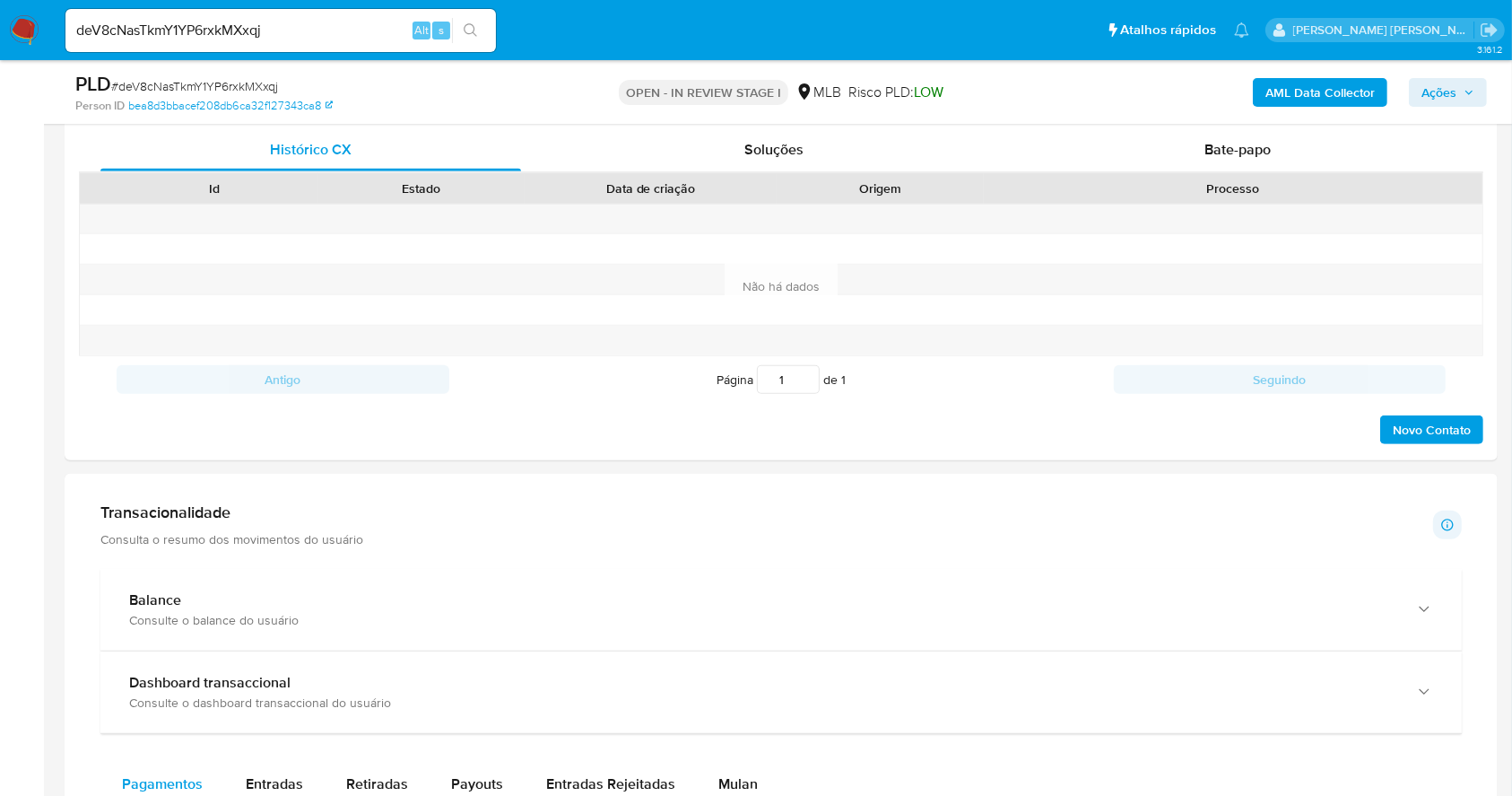
scroll to position [510, 0]
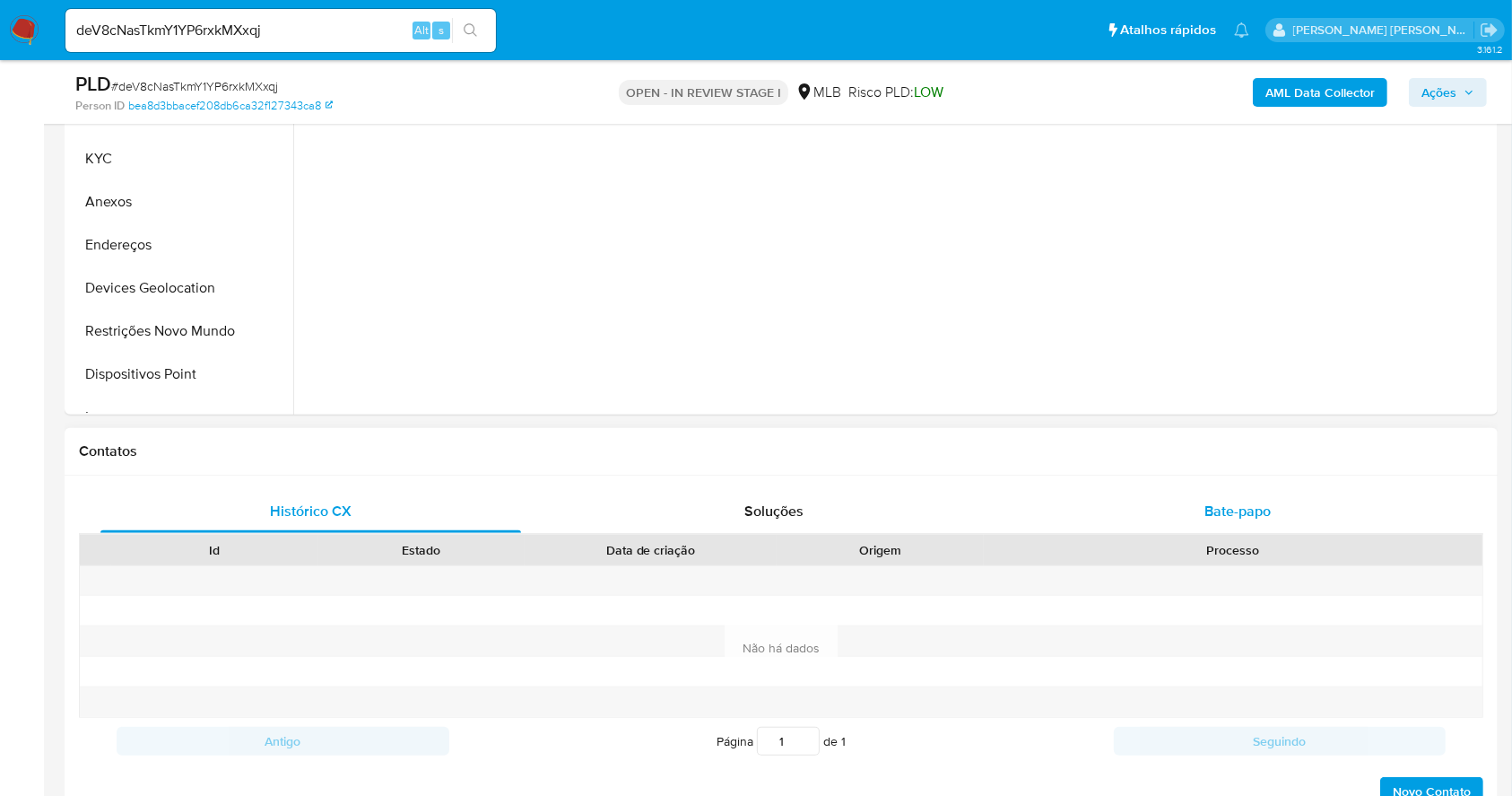
click at [1241, 509] on span "Bate-papo" at bounding box center [1237, 510] width 66 height 20
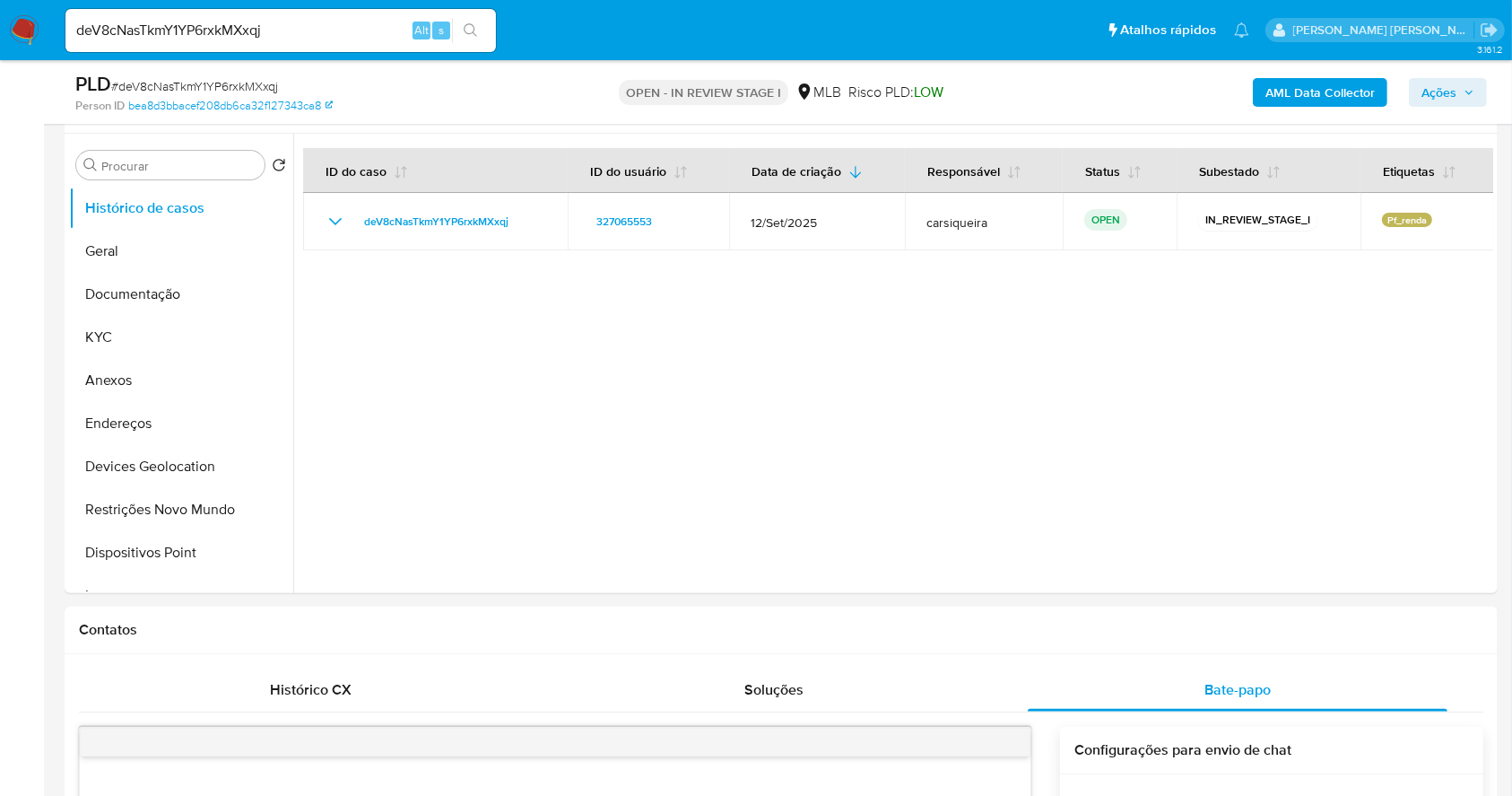
scroll to position [199, 0]
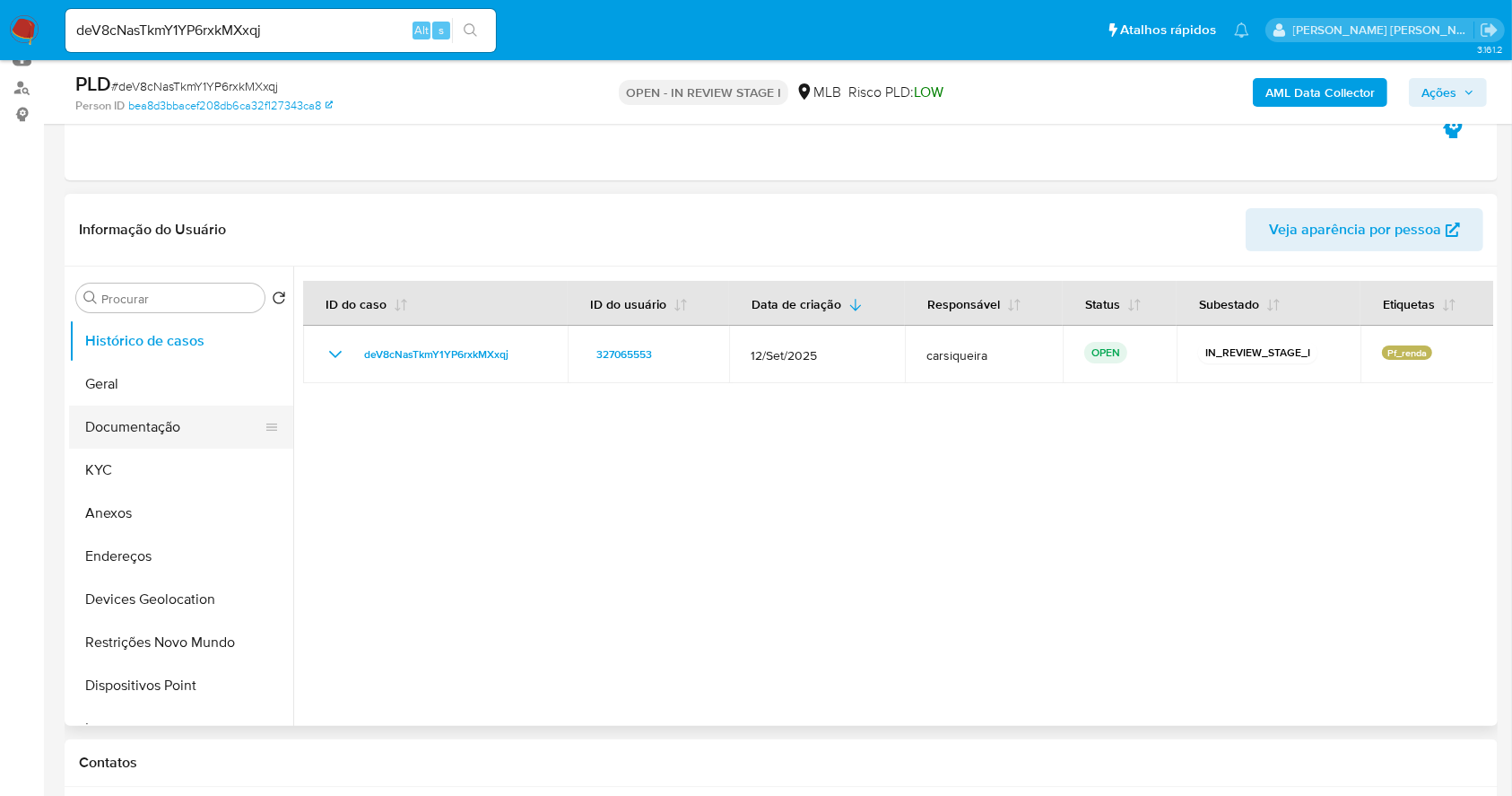
click at [141, 415] on button "Documentação" at bounding box center [174, 427] width 210 height 43
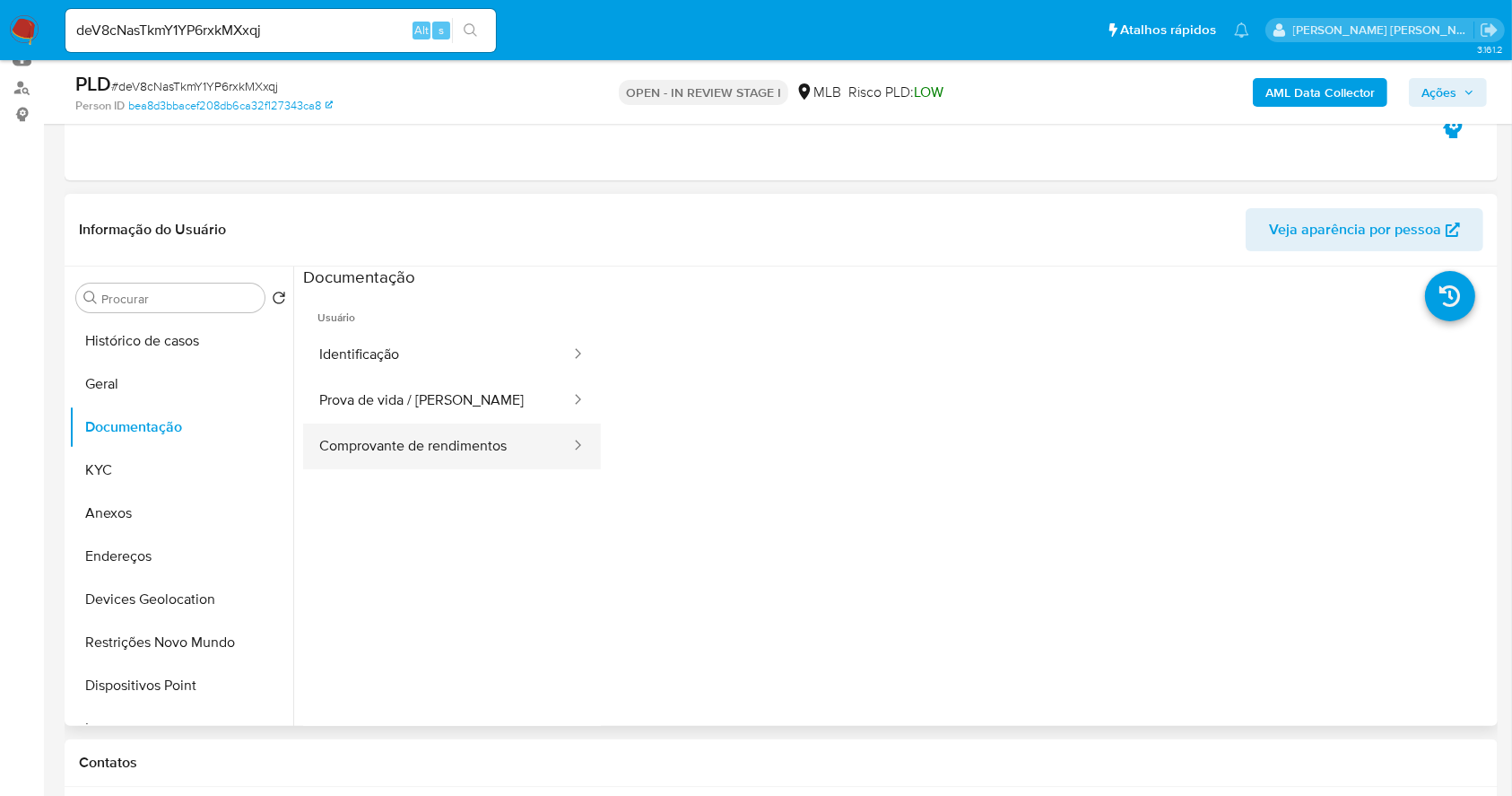
click at [472, 423] on button "Comprovante de rendimentos" at bounding box center [437, 446] width 269 height 46
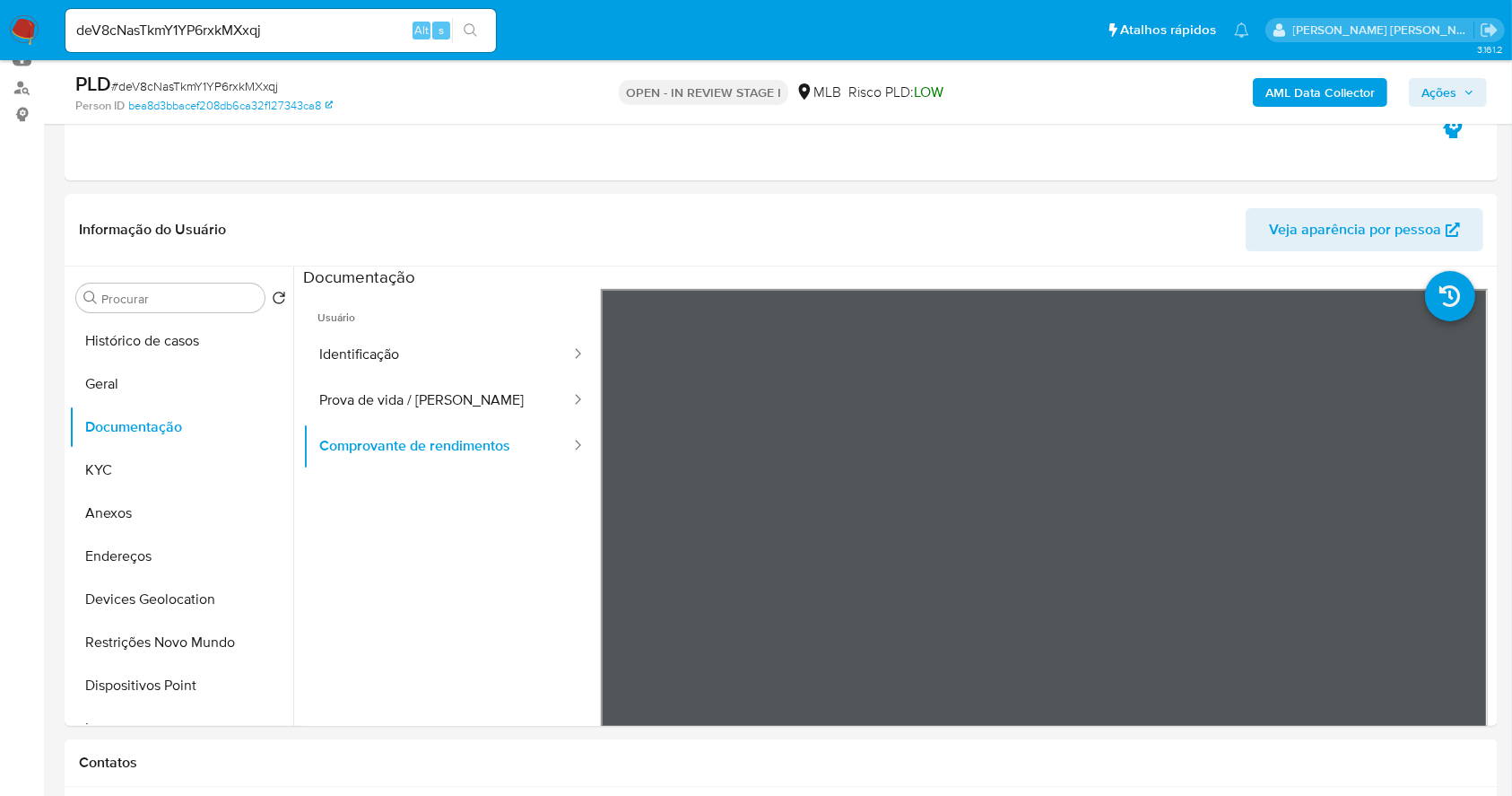
click at [14, 31] on img at bounding box center [24, 31] width 31 height 31
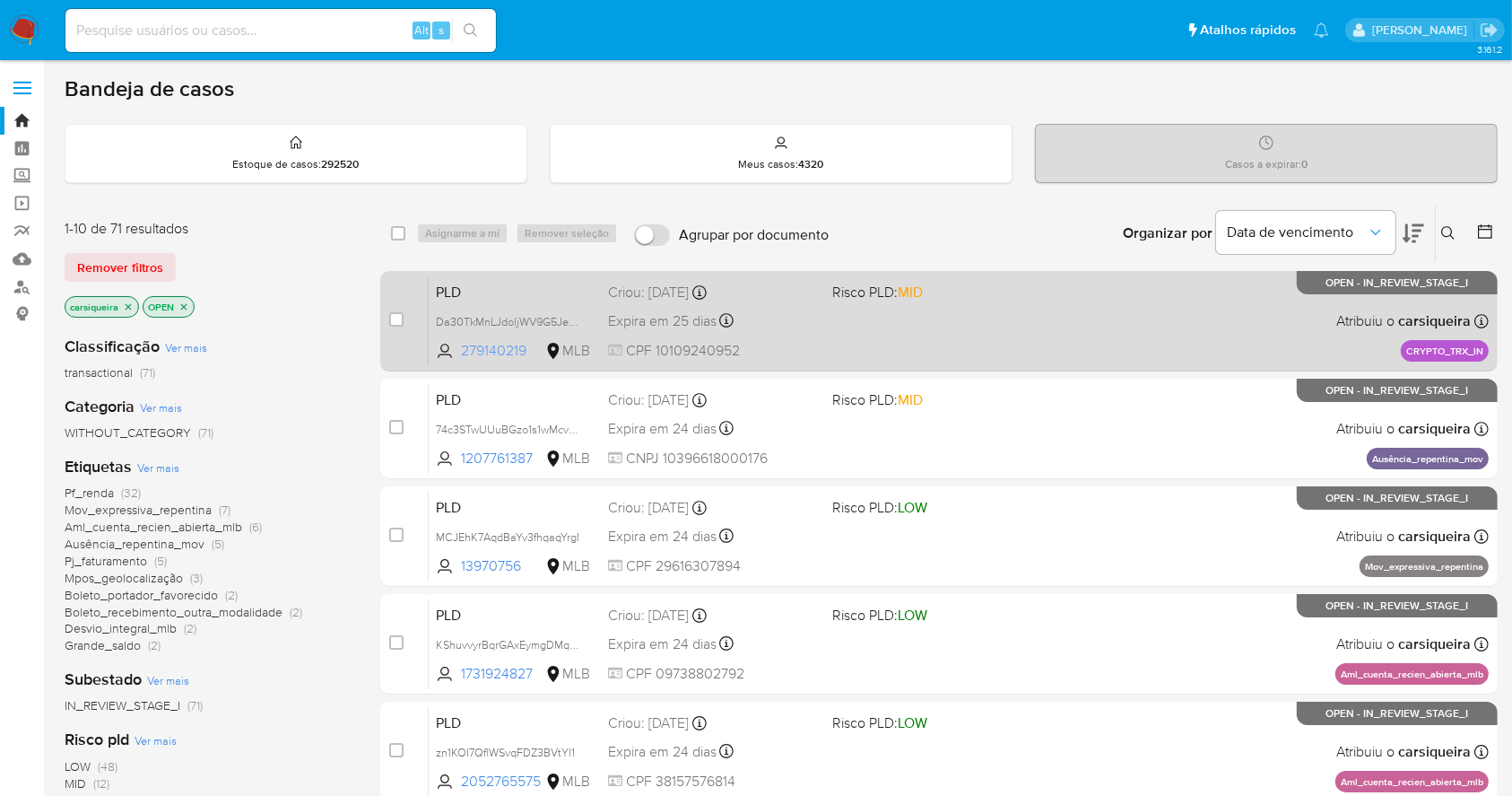
drag, startPoint x: 528, startPoint y: 350, endPoint x: 461, endPoint y: 352, distance: 67.0
click at [461, 352] on span "279140219" at bounding box center [502, 351] width 81 height 20
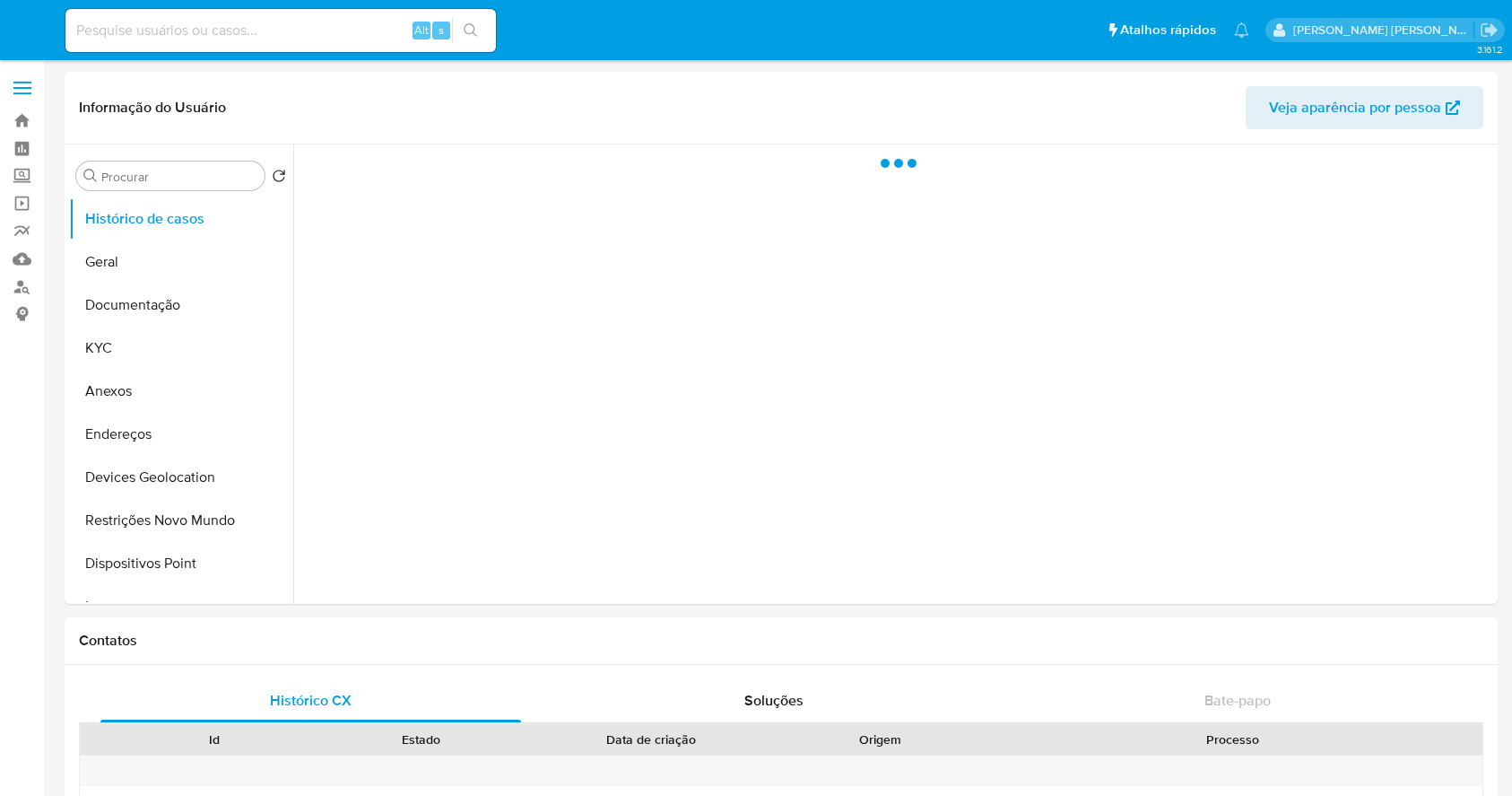
select select "10"
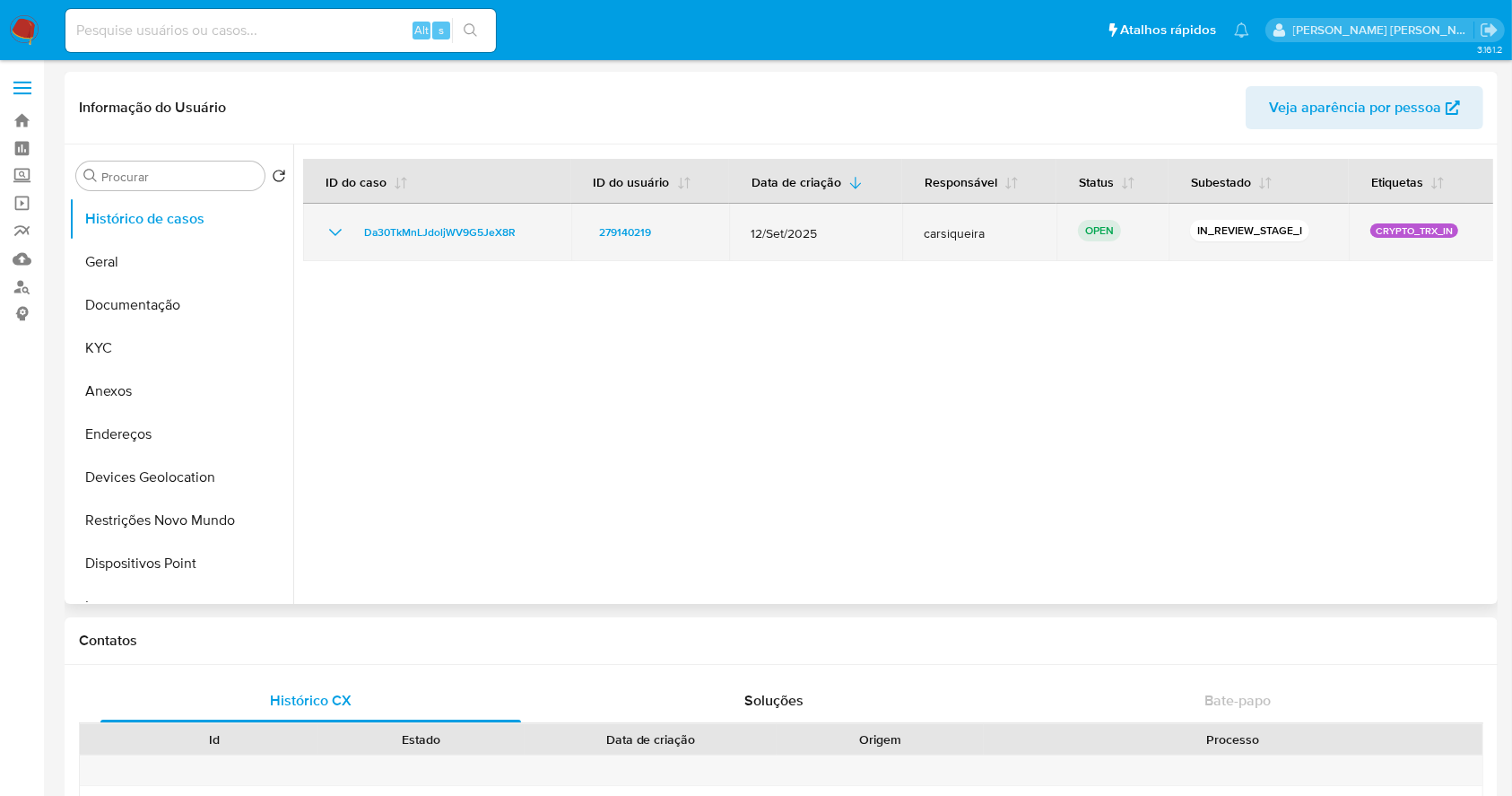
click at [329, 234] on icon "Mostrar/Ocultar" at bounding box center [335, 233] width 21 height 21
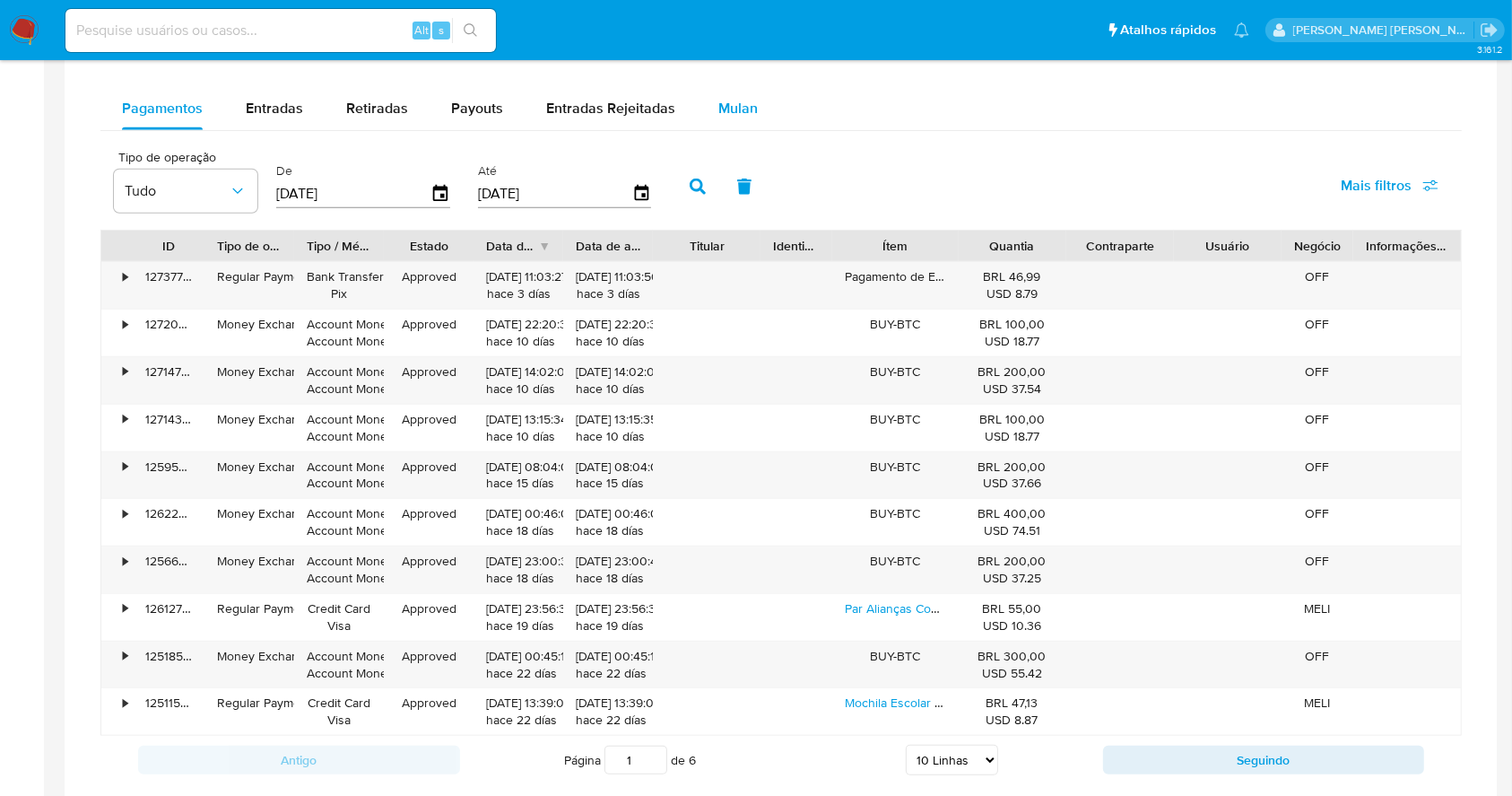
click at [729, 116] on span "Mulan" at bounding box center [738, 108] width 39 height 20
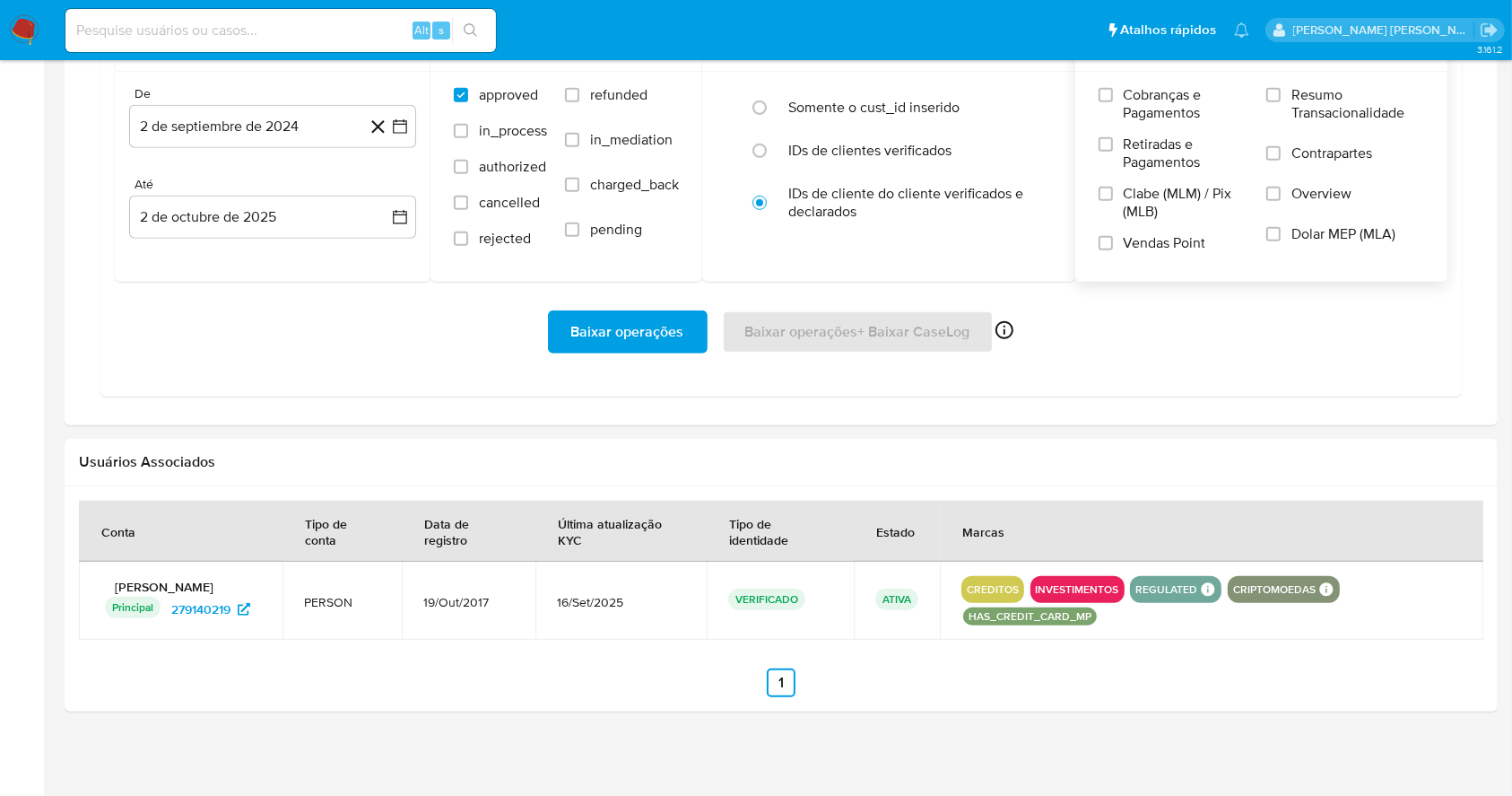
scroll to position [1347, 0]
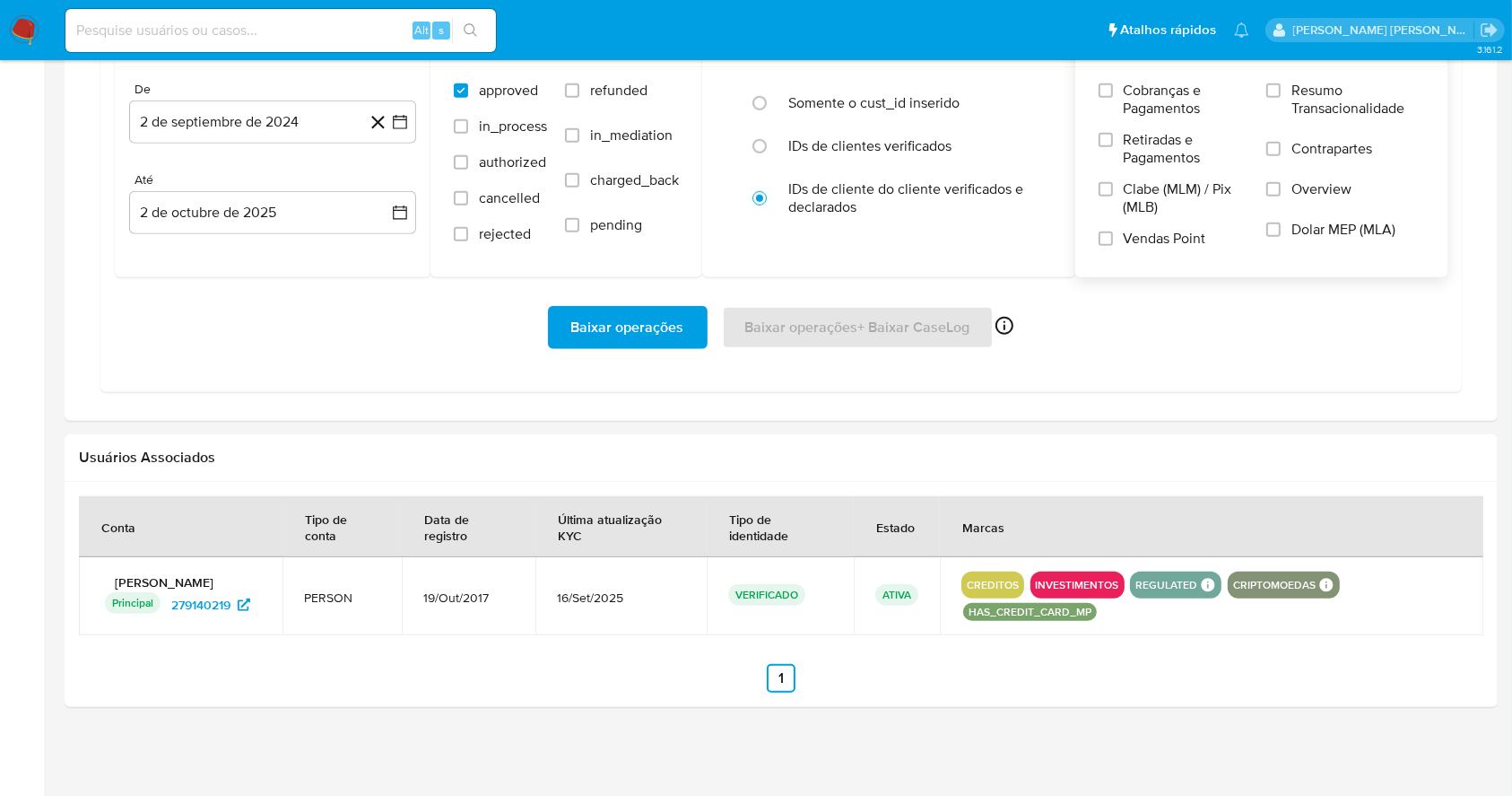
click at [1281, 97] on span at bounding box center [1274, 90] width 14 height 14
click at [1281, 97] on input "Resumo Transacionalidade" at bounding box center [1274, 90] width 14 height 14
click at [1105, 236] on input "Vendas Point" at bounding box center [1105, 238] width 14 height 14
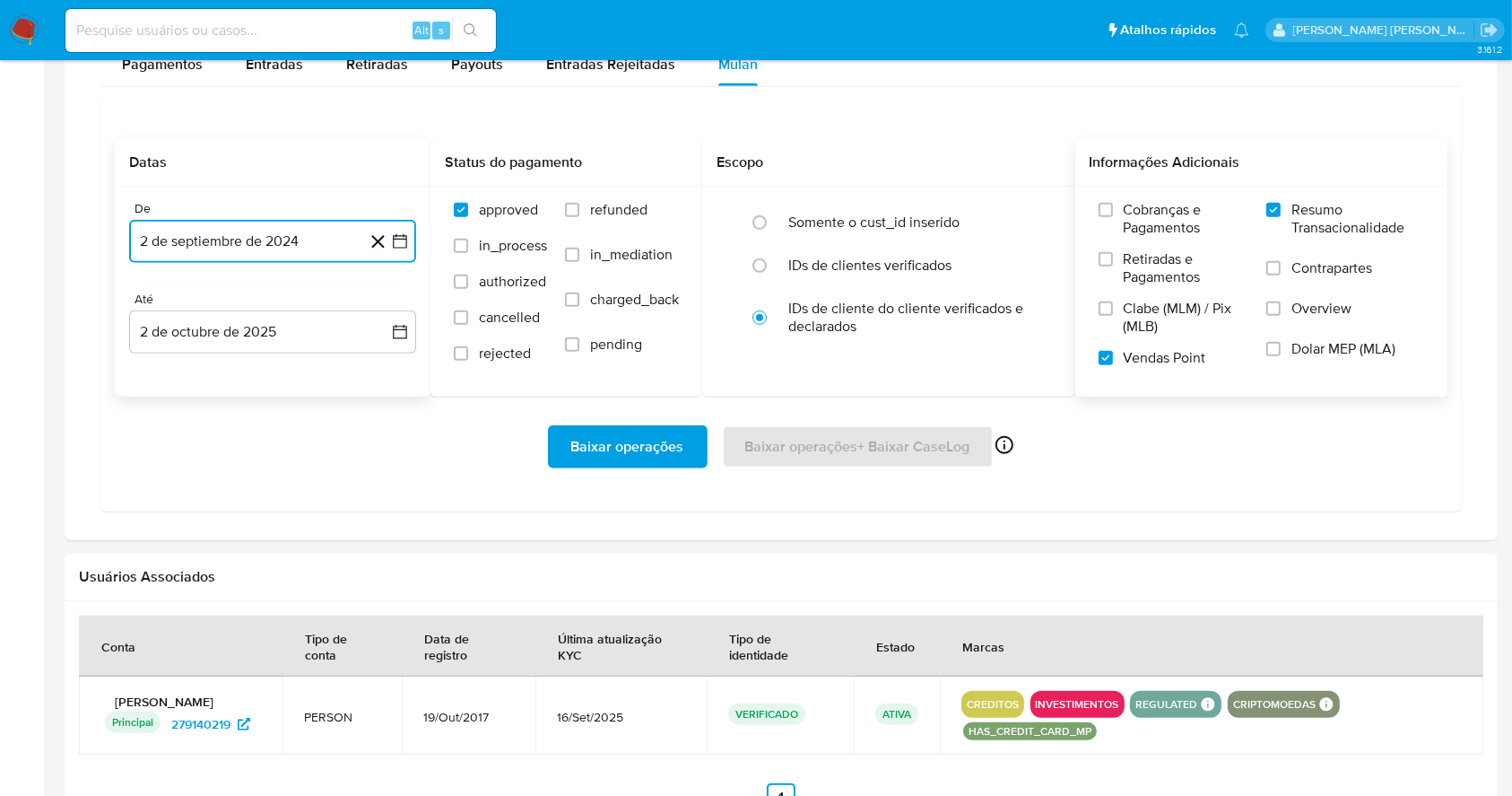
click at [400, 243] on icon "button" at bounding box center [400, 241] width 18 height 18
click at [380, 308] on icon "Mes siguiente" at bounding box center [384, 307] width 21 height 21
click at [380, 305] on icon "Mes siguiente" at bounding box center [384, 307] width 21 height 21
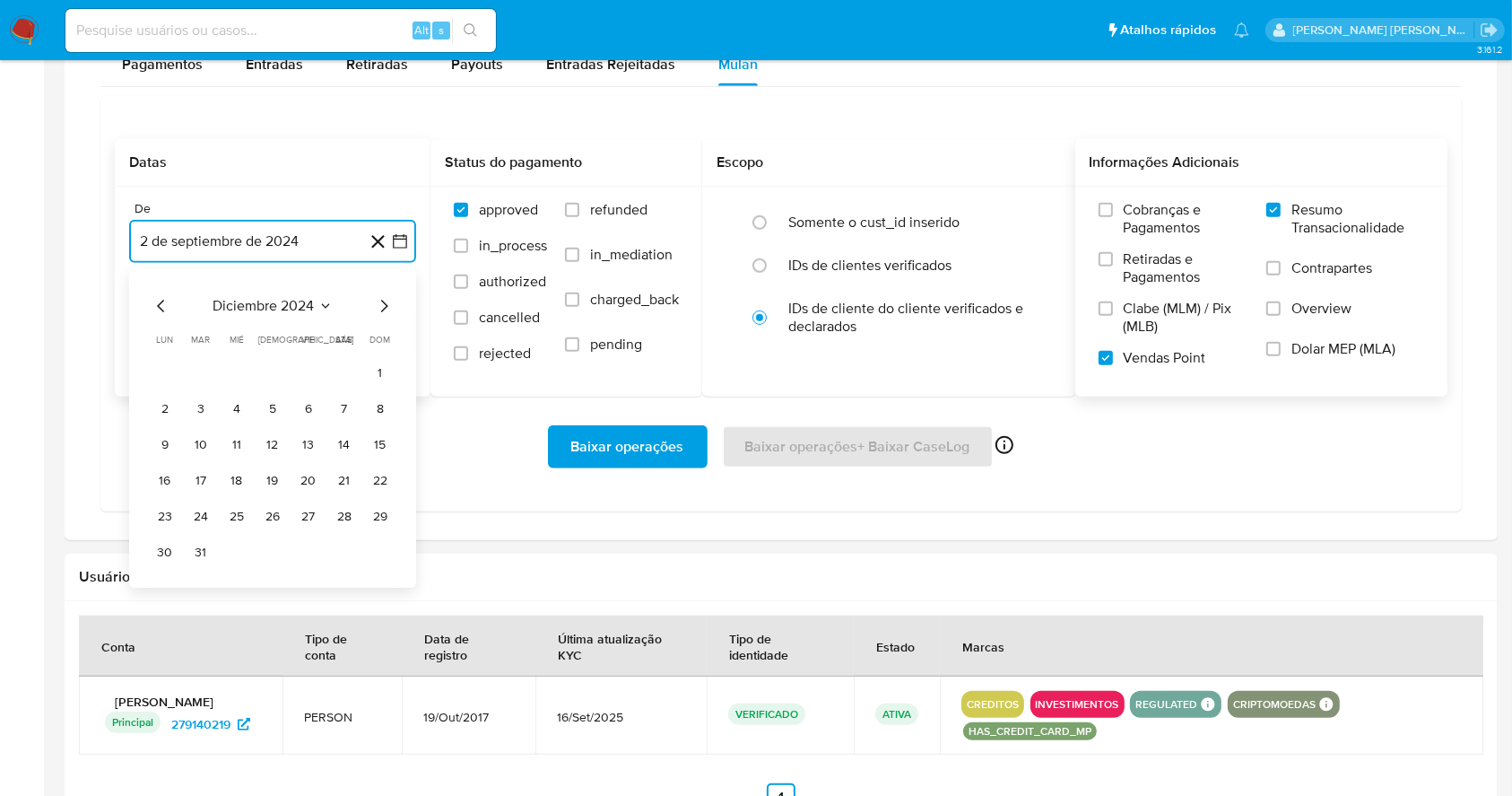
click at [380, 305] on icon "Mes siguiente" at bounding box center [384, 307] width 21 height 21
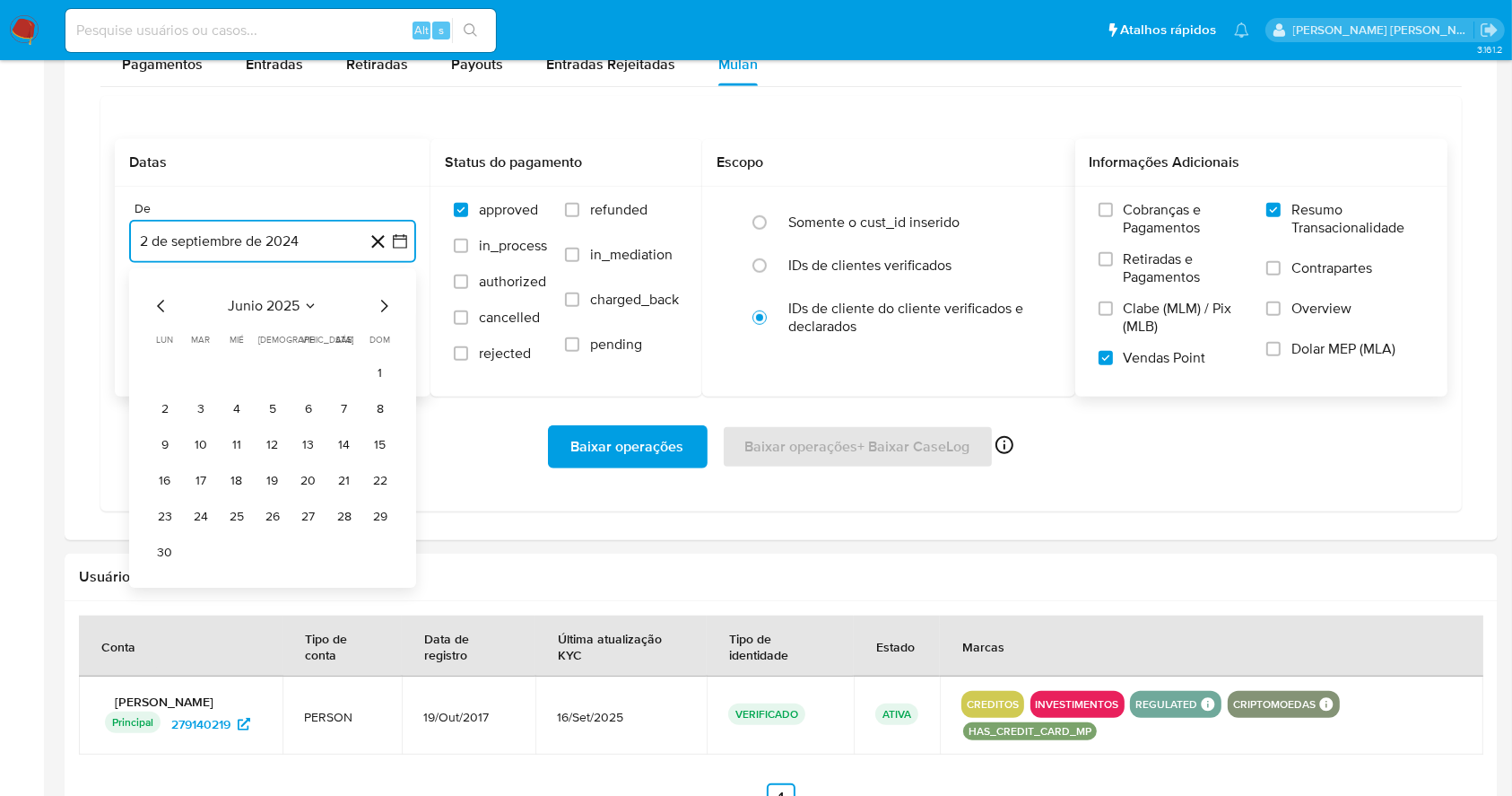
click at [380, 305] on icon "Mes siguiente" at bounding box center [384, 307] width 21 height 21
click at [310, 367] on button "1" at bounding box center [309, 373] width 29 height 29
click at [305, 320] on button "2 de octubre de 2025" at bounding box center [272, 332] width 287 height 43
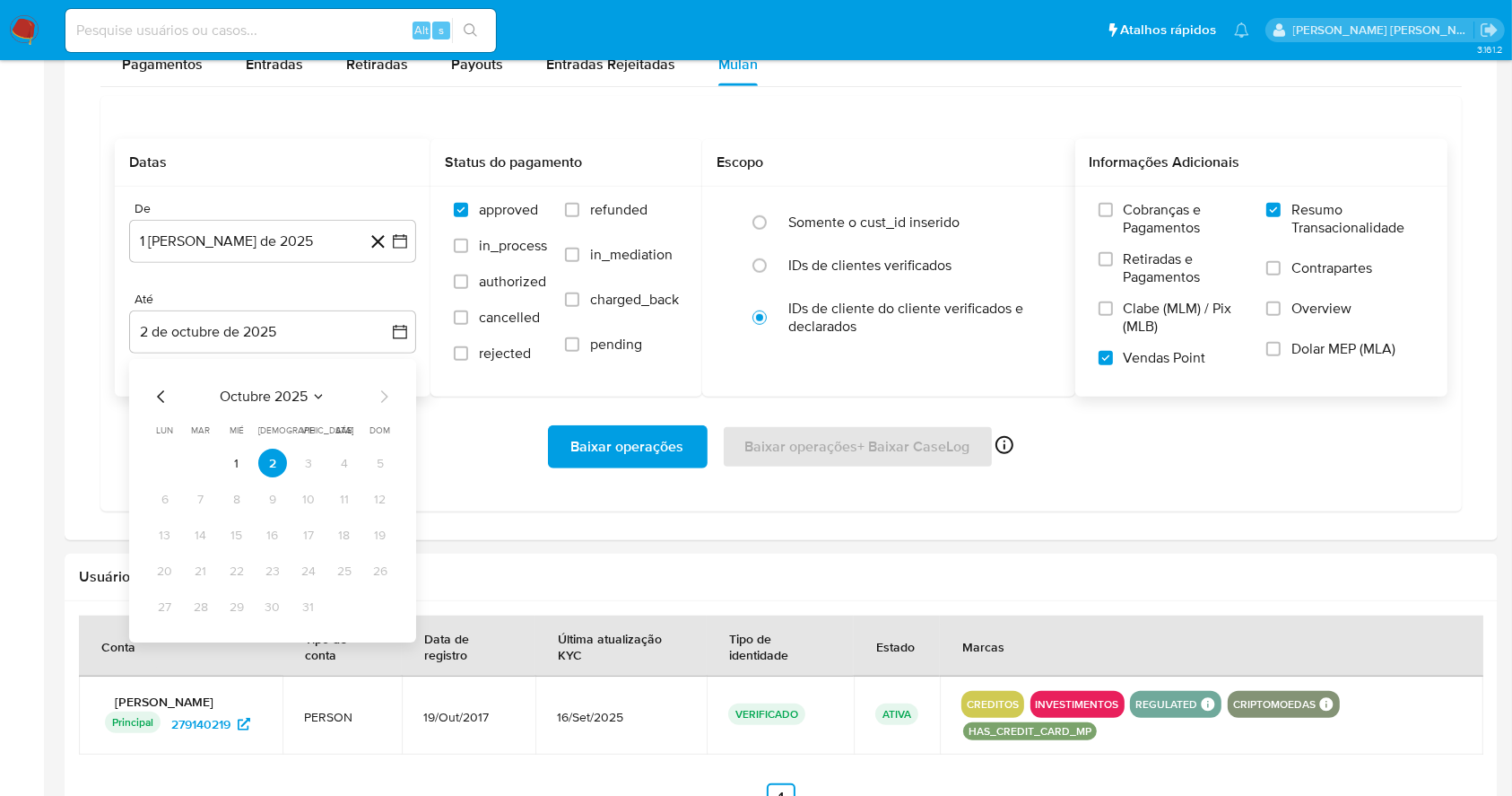
click at [146, 395] on div "octubre 2025 octubre 2025 lun lunes mar martes mié miércoles jue jueves vie vie…" at bounding box center [272, 501] width 287 height 284
click at [158, 398] on icon "Mes anterior" at bounding box center [161, 397] width 21 height 21
click at [209, 612] on button "30" at bounding box center [201, 608] width 29 height 29
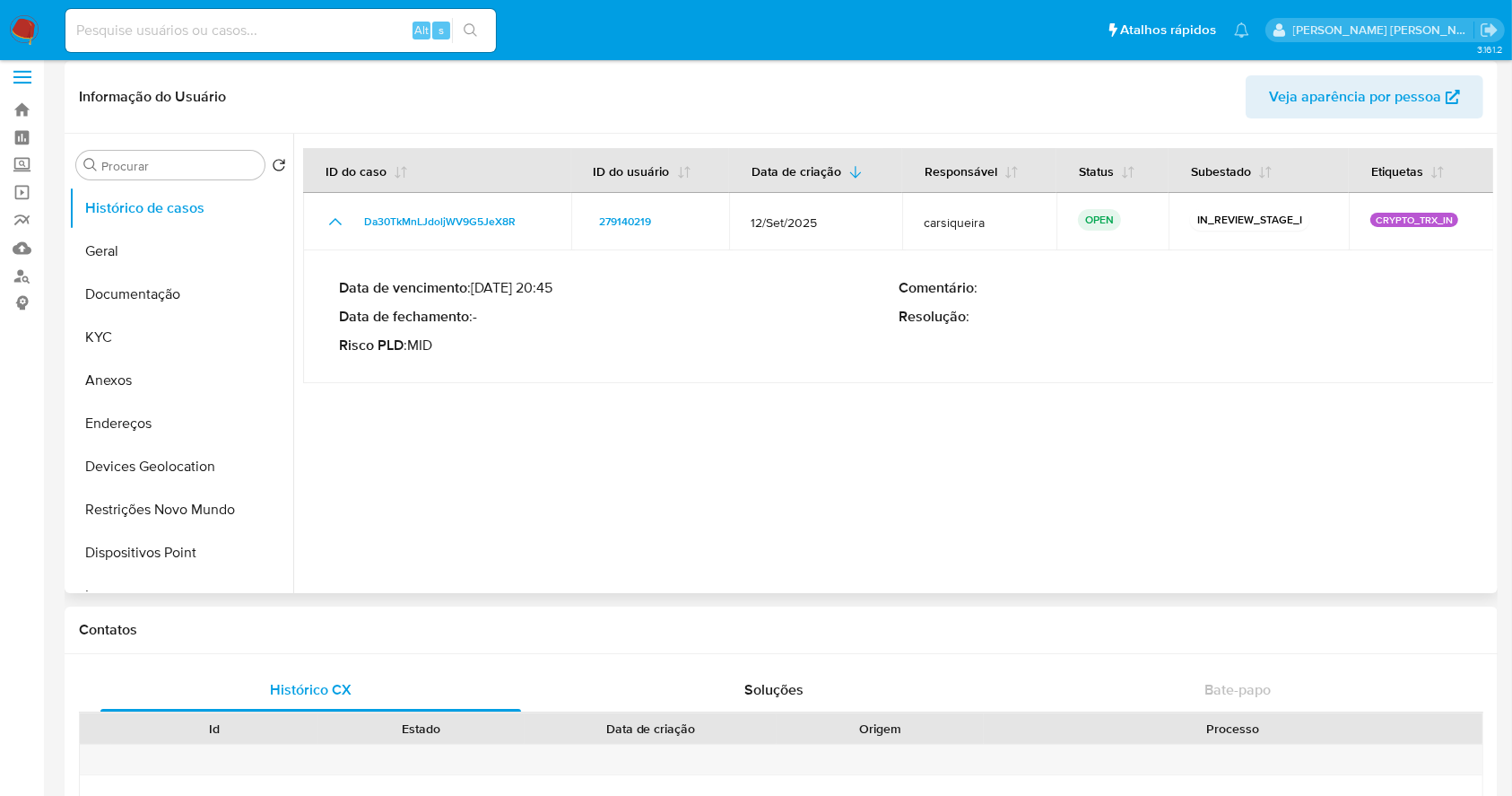
scroll to position [0, 0]
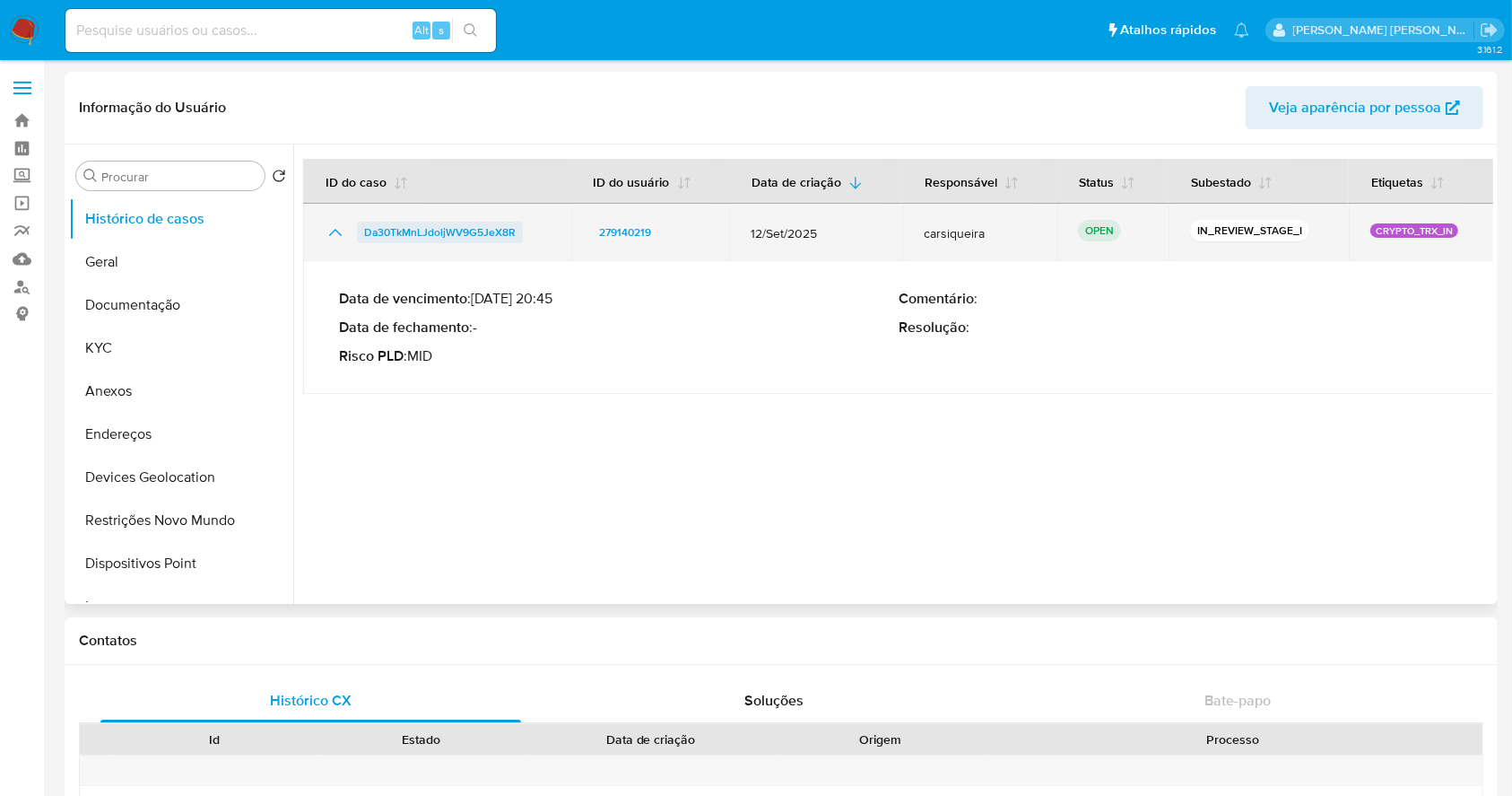
click at [417, 225] on span "Da30TkMnLJdoljWV9G5JeX8R" at bounding box center [440, 233] width 152 height 21
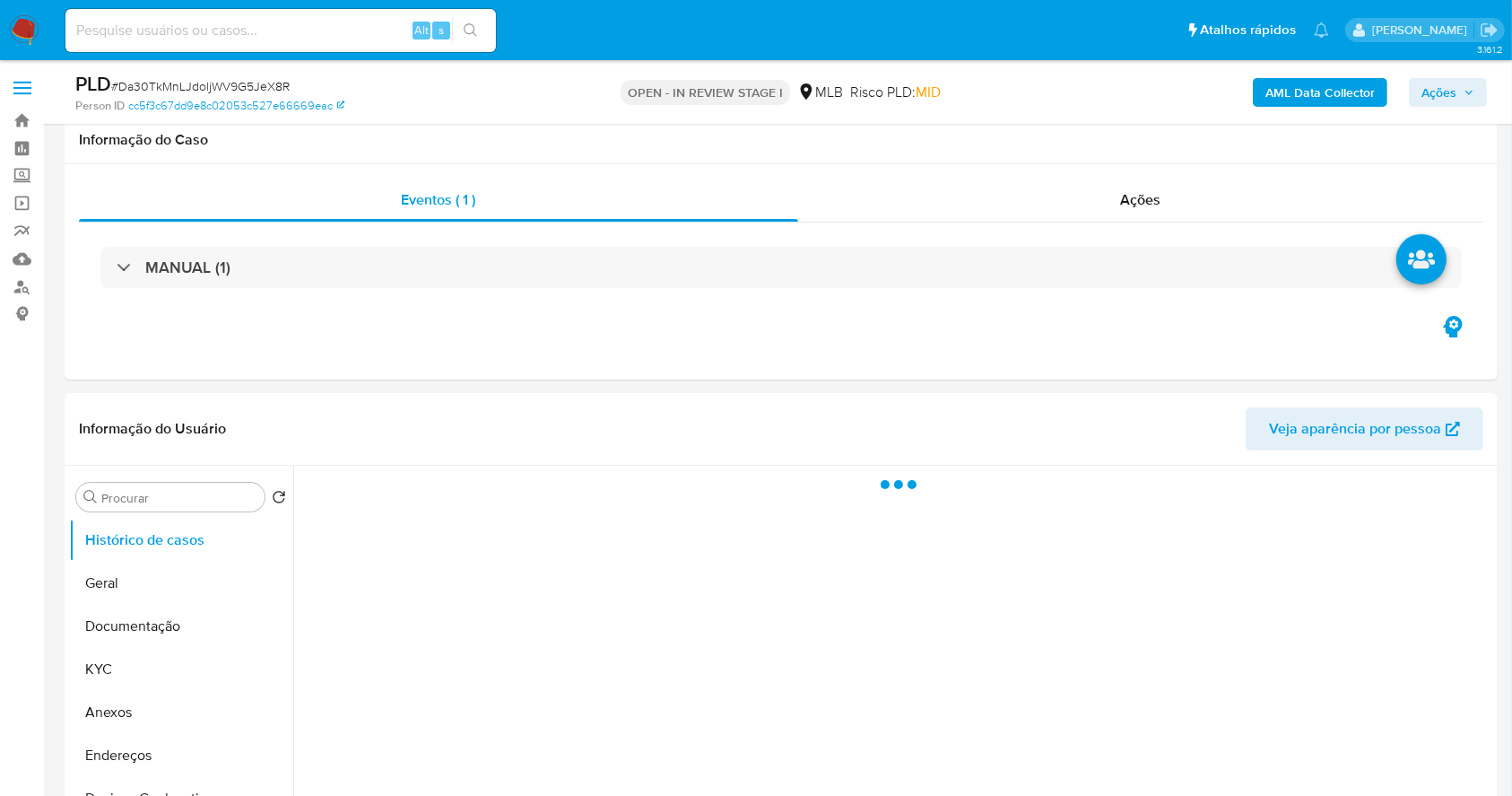
select select "10"
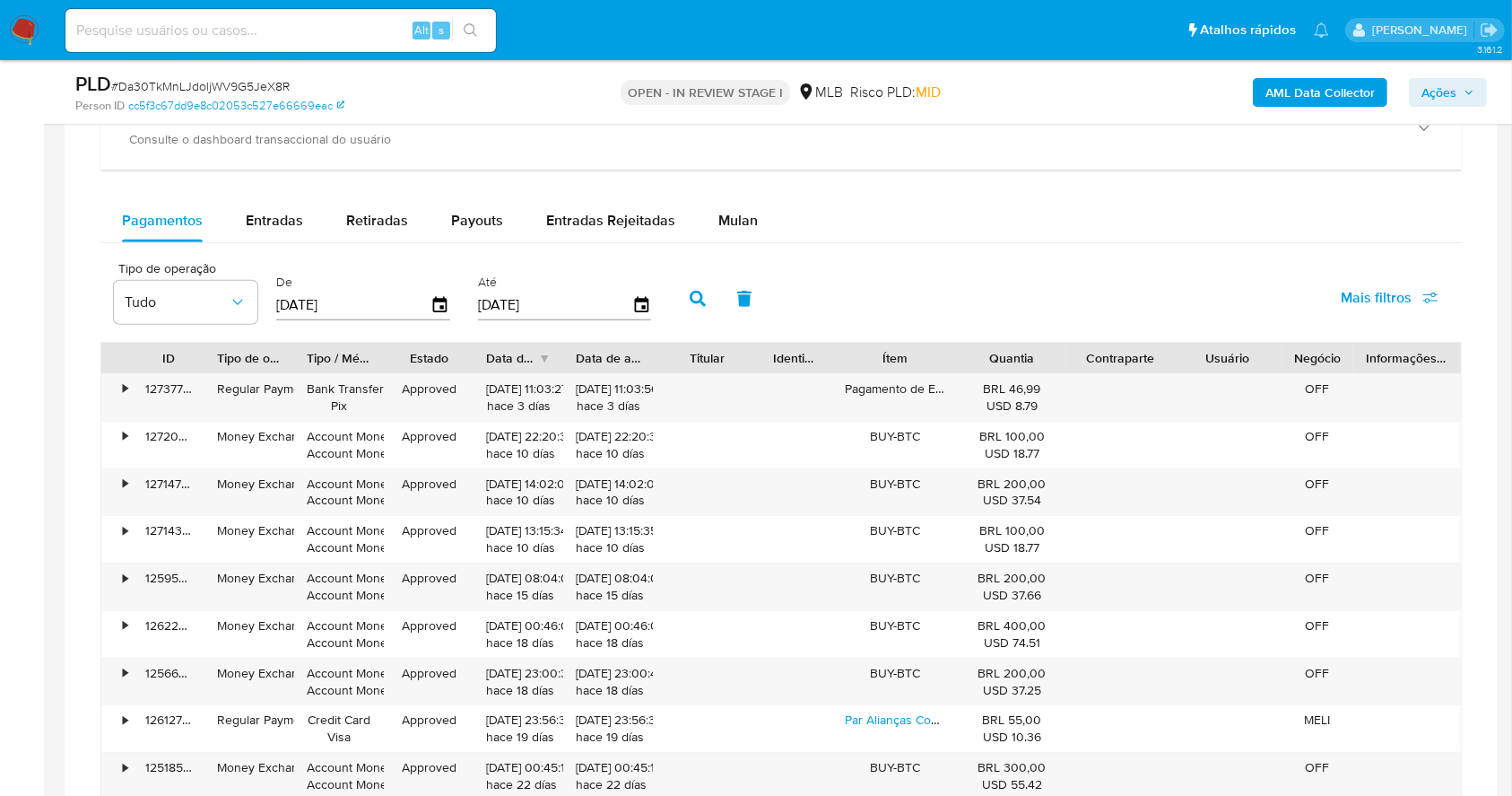
click at [750, 224] on span "Mulan" at bounding box center [738, 219] width 39 height 20
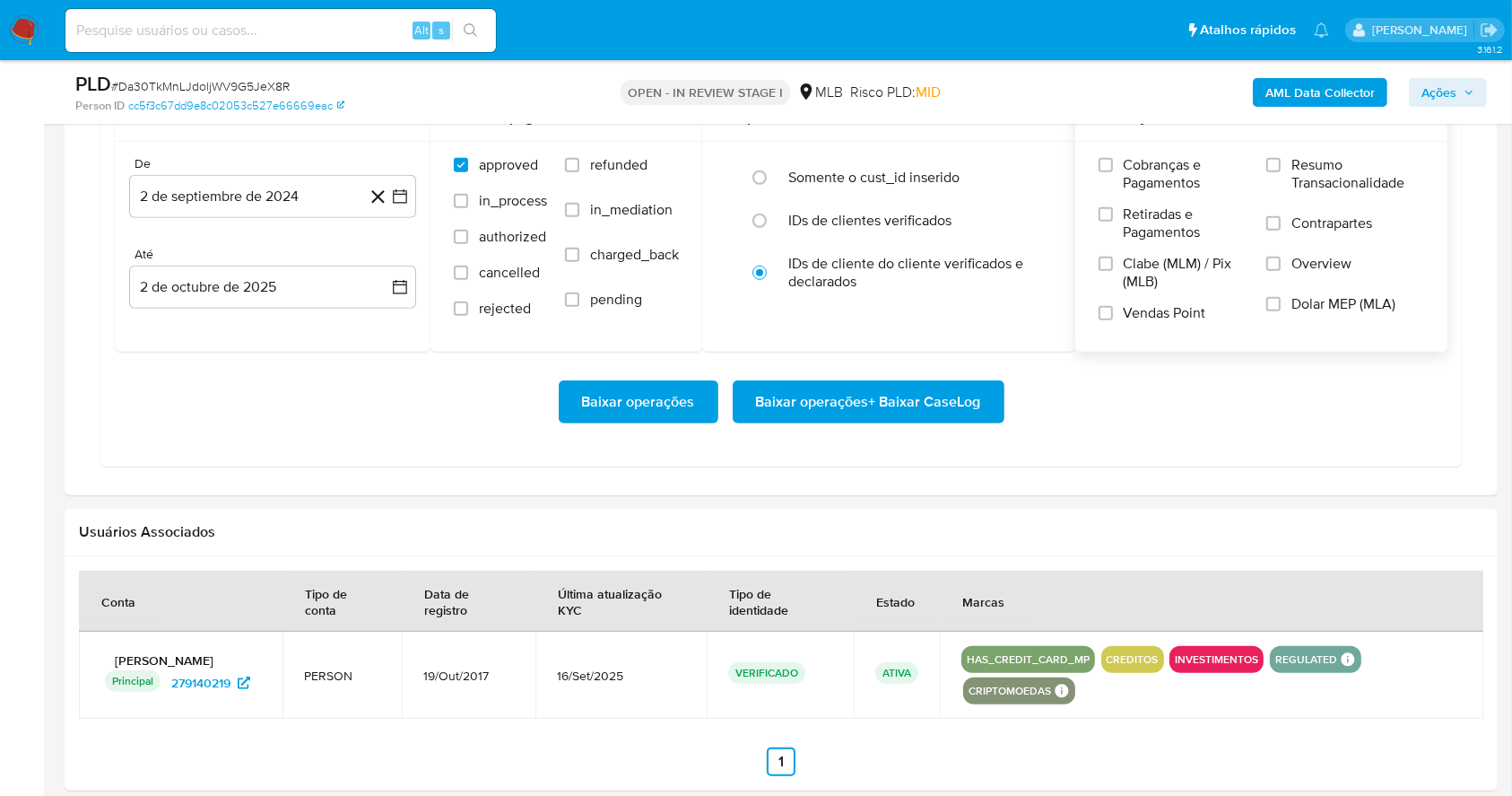
scroll to position [1674, 0]
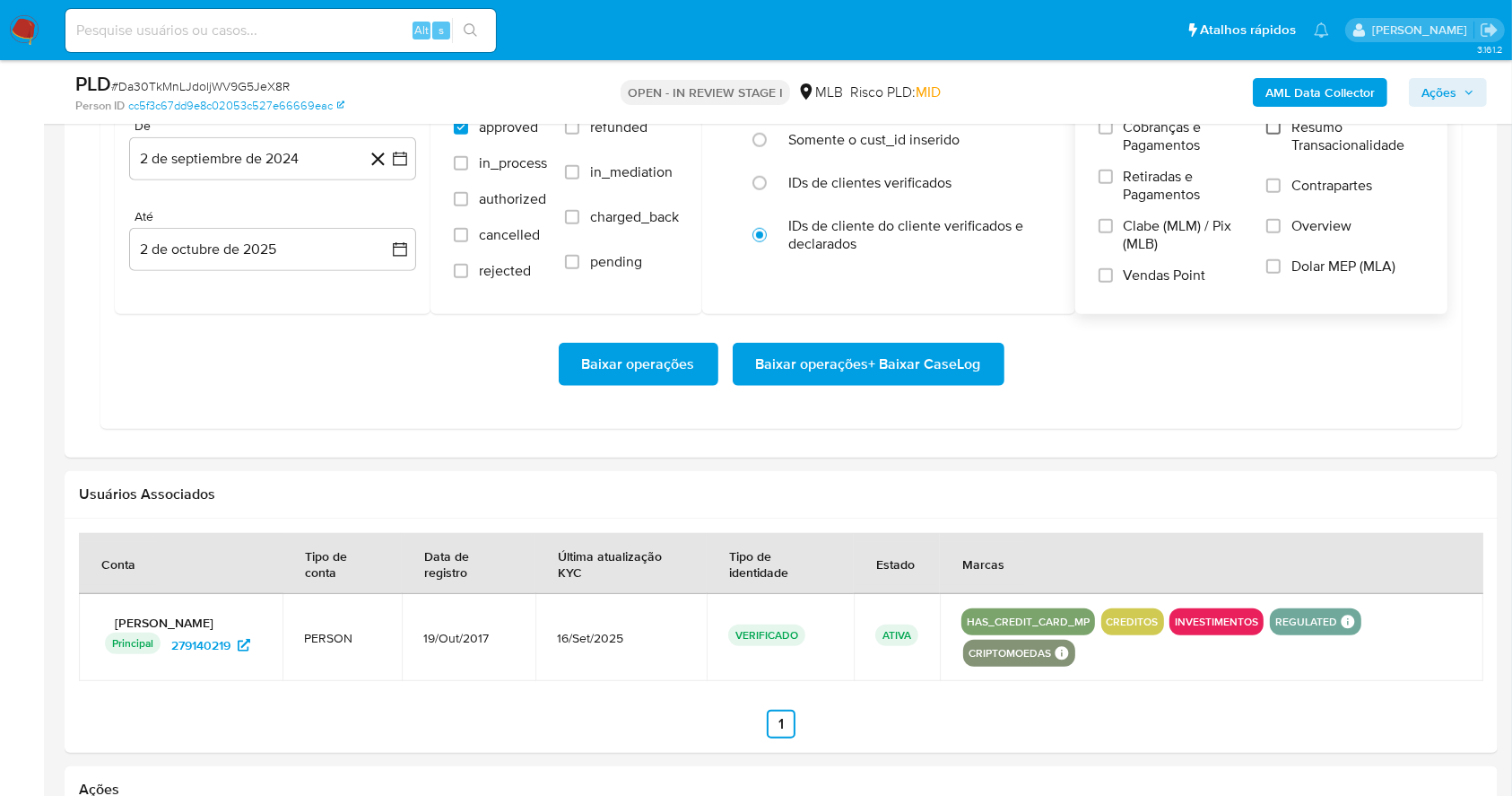
click at [1277, 128] on input "Resumo Transacionalidade" at bounding box center [1274, 127] width 14 height 14
click at [1110, 275] on input "Vendas Point" at bounding box center [1105, 275] width 14 height 14
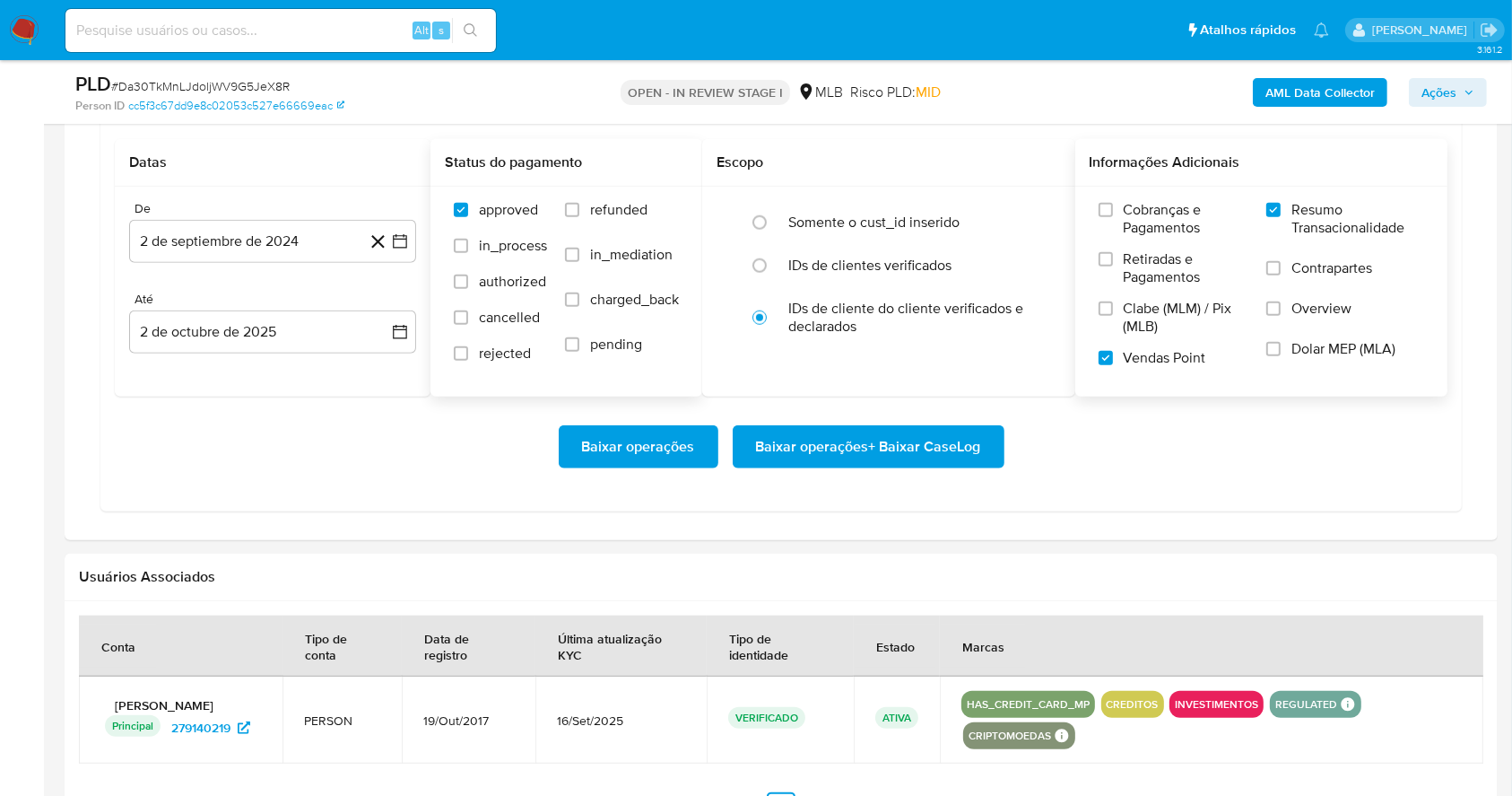
scroll to position [1555, 0]
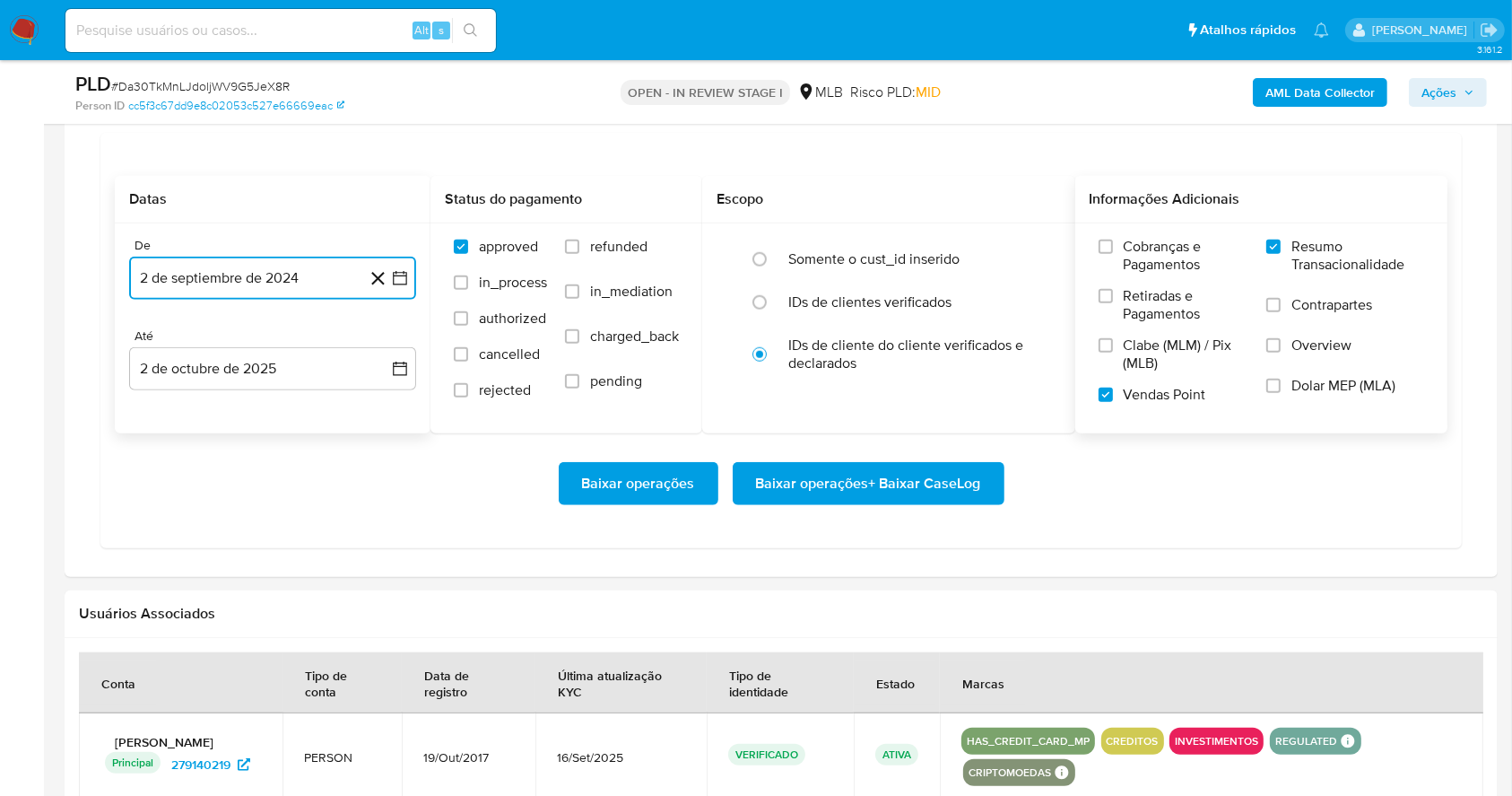
click at [409, 274] on icon "button" at bounding box center [400, 278] width 18 height 18
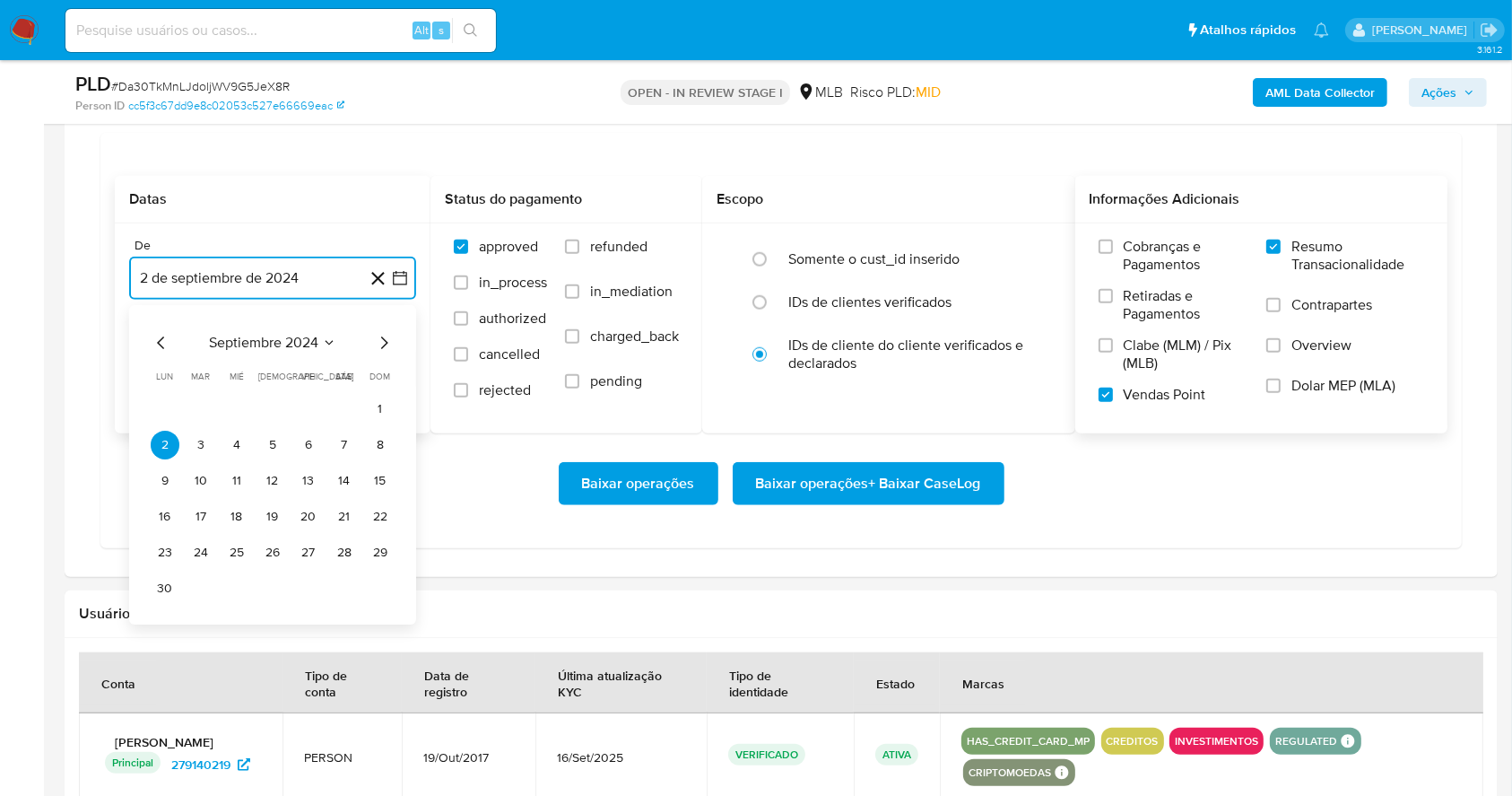
click at [376, 344] on icon "Mes siguiente" at bounding box center [384, 342] width 21 height 21
click at [375, 344] on icon "Mes siguiente" at bounding box center [384, 342] width 21 height 21
click at [374, 344] on icon "Mes siguiente" at bounding box center [384, 342] width 21 height 21
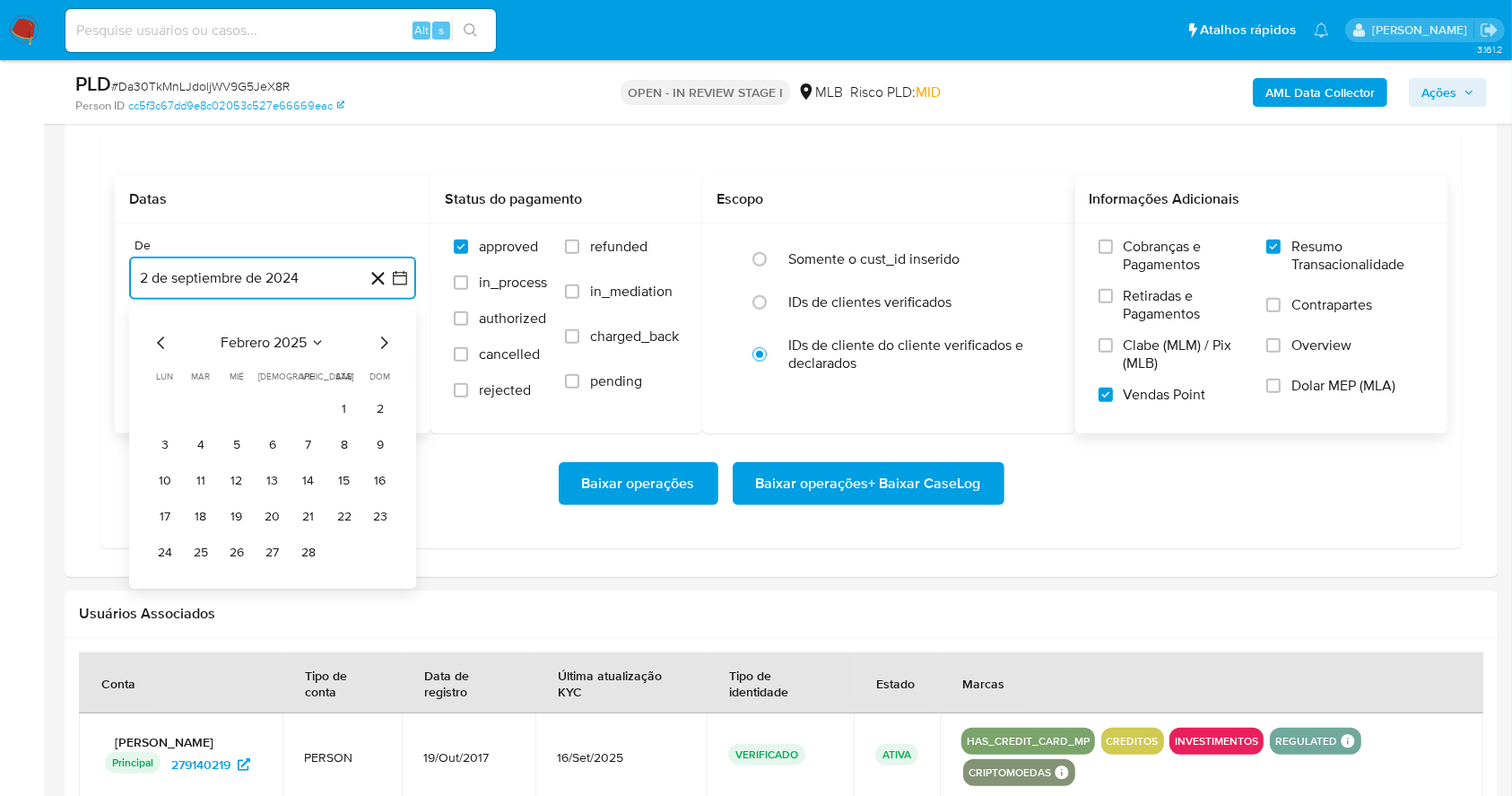
click at [374, 344] on icon "Mes siguiente" at bounding box center [384, 342] width 21 height 21
click at [373, 344] on icon "Mes siguiente" at bounding box center [384, 342] width 21 height 21
click at [372, 344] on div "abril 2025" at bounding box center [273, 342] width 244 height 21
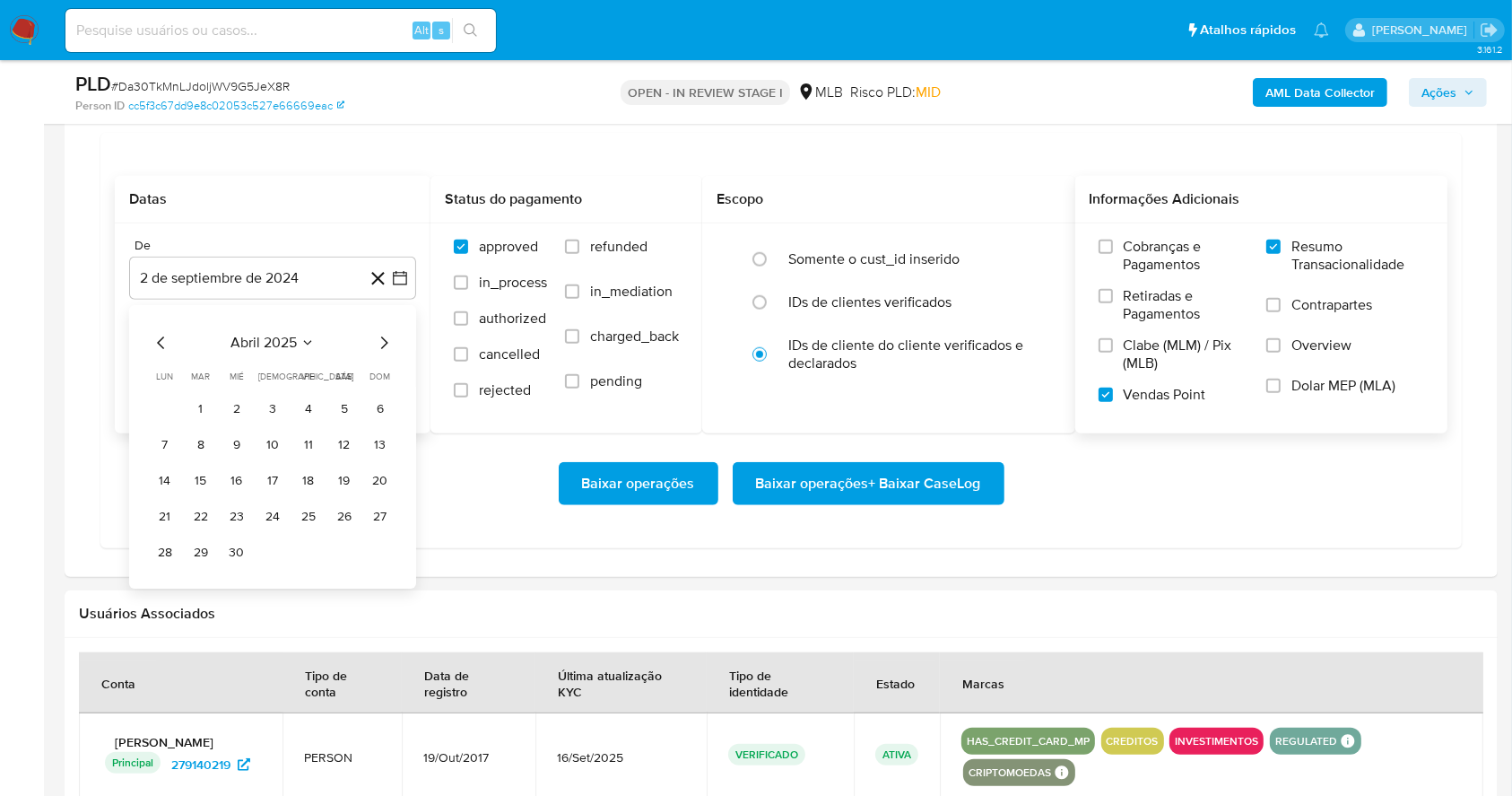
click at [384, 344] on icon "Mes siguiente" at bounding box center [384, 342] width 7 height 12
drag, startPoint x: 383, startPoint y: 344, endPoint x: 337, endPoint y: 423, distance: 91.4
click at [380, 344] on icon "Mes siguiente" at bounding box center [384, 342] width 21 height 21
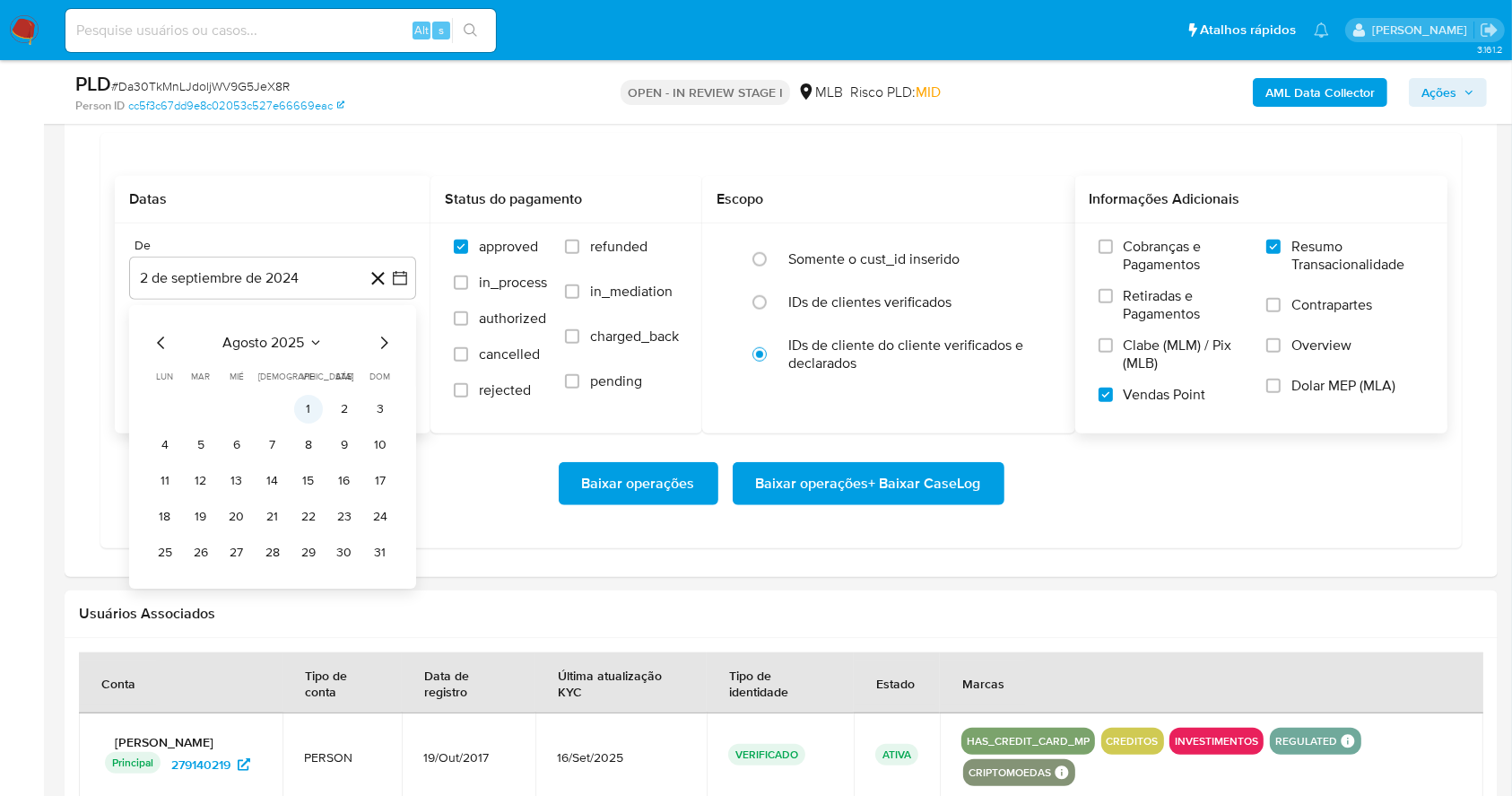
click at [305, 412] on button "1" at bounding box center [309, 410] width 29 height 29
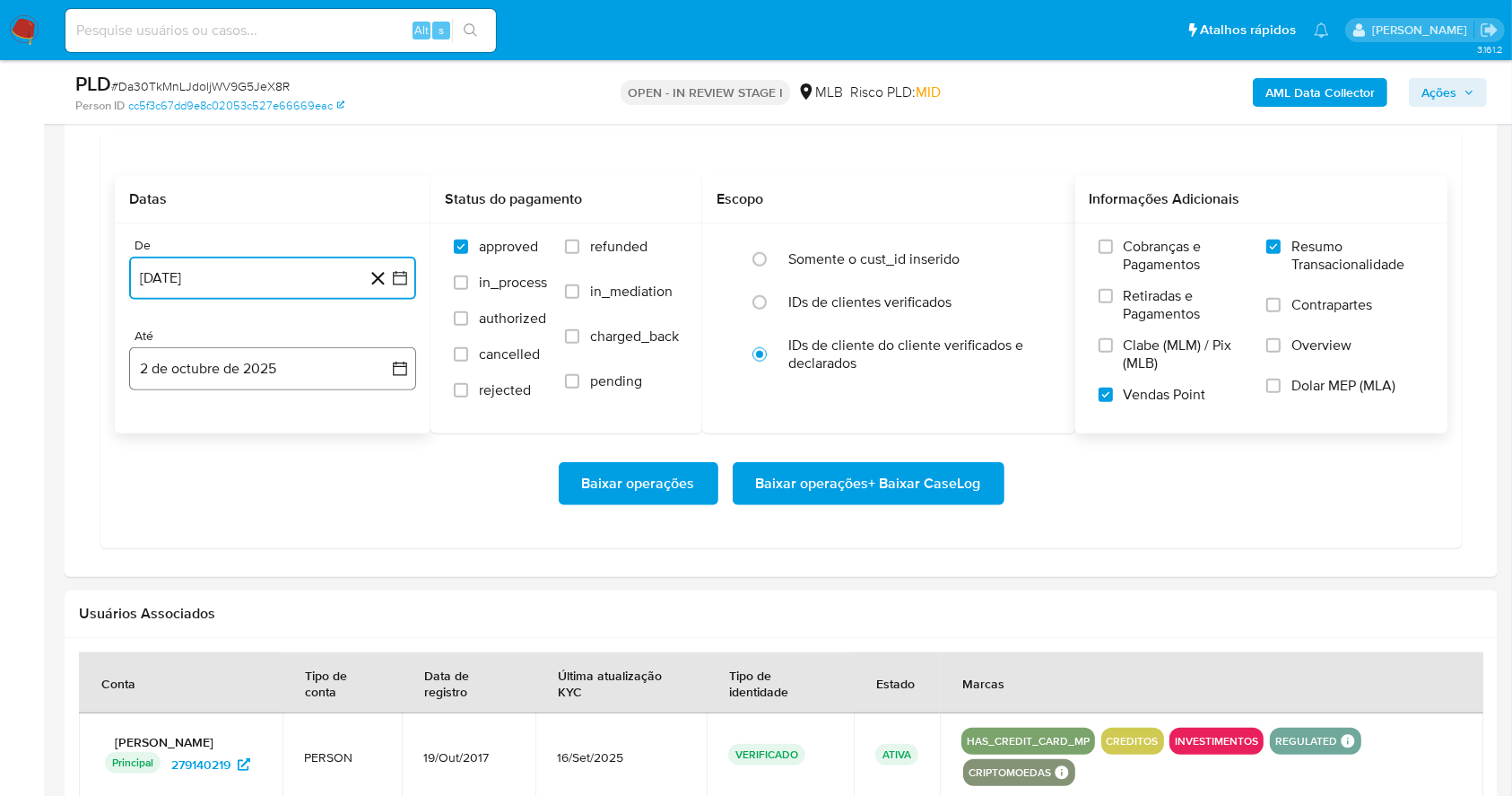
click at [301, 348] on button "2 de octubre de 2025" at bounding box center [272, 368] width 287 height 43
click at [158, 426] on icon "Mes anterior" at bounding box center [161, 434] width 21 height 21
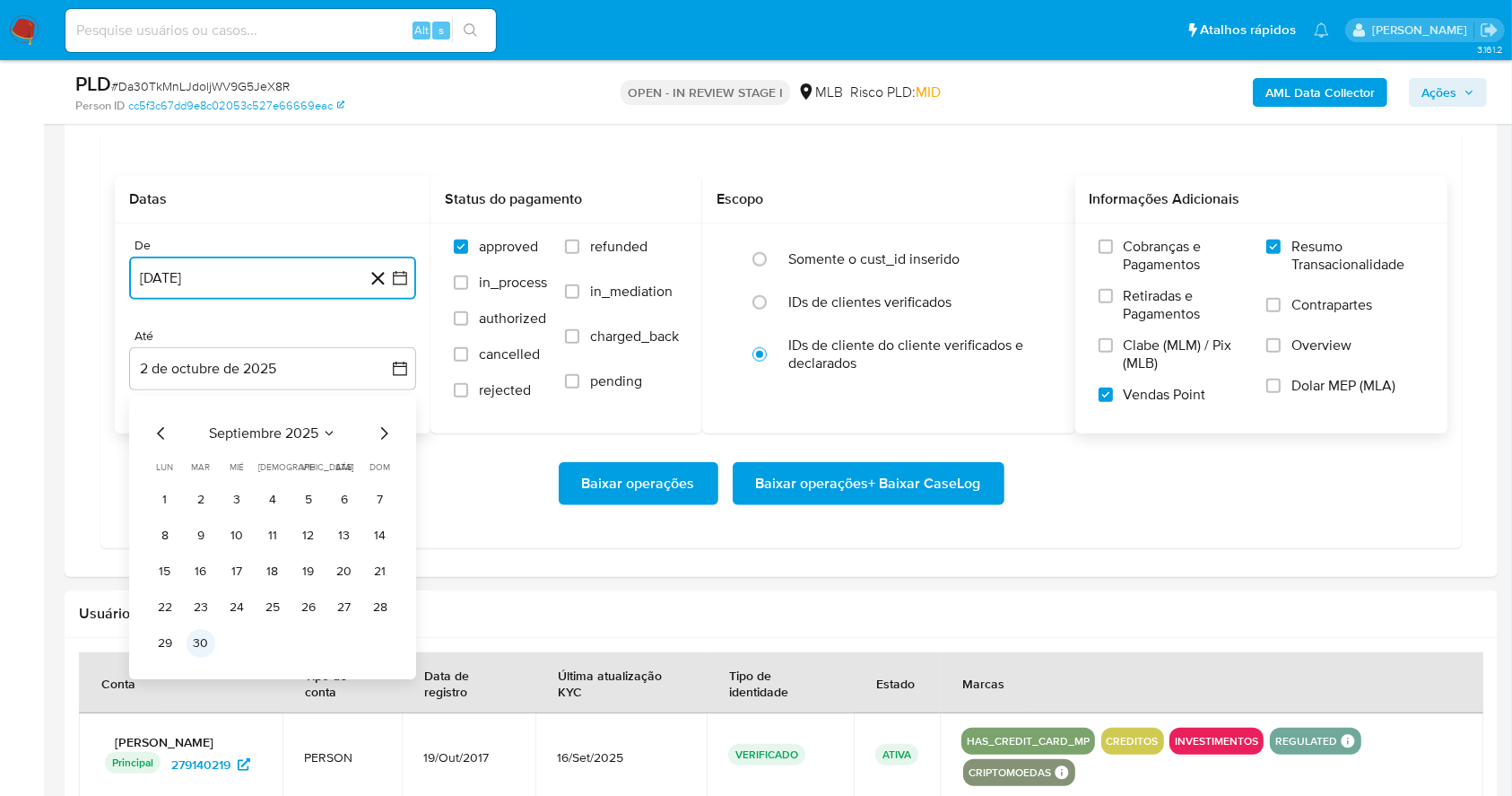
click at [191, 642] on button "30" at bounding box center [201, 643] width 29 height 29
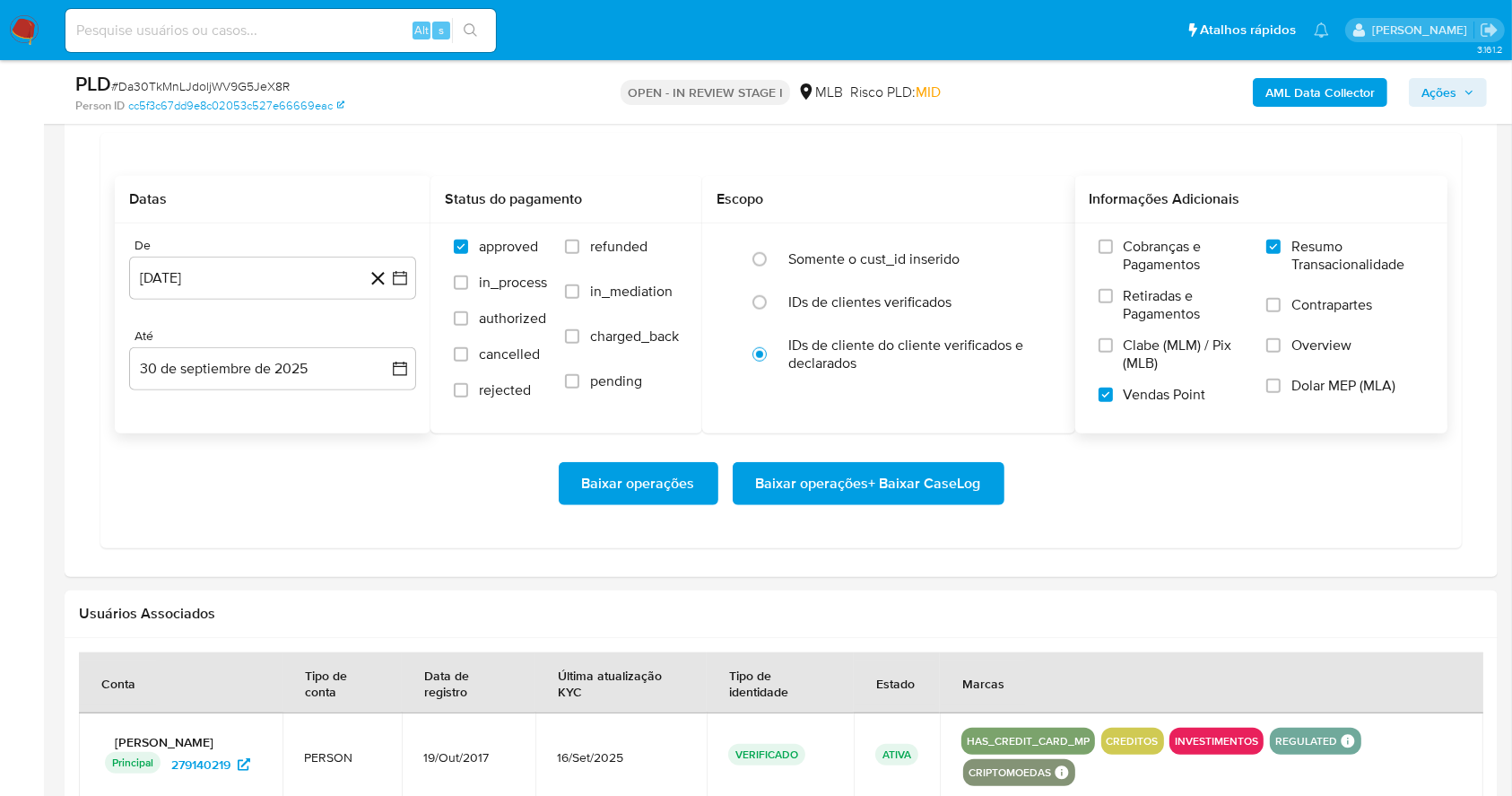
click at [940, 505] on div "Baixar operações Baixar operações + Baixar CaseLog" at bounding box center [781, 484] width 1333 height 101
click at [912, 485] on span "Baixar operações + Baixar CaseLog" at bounding box center [869, 483] width 225 height 39
